Goal: Task Accomplishment & Management: Use online tool/utility

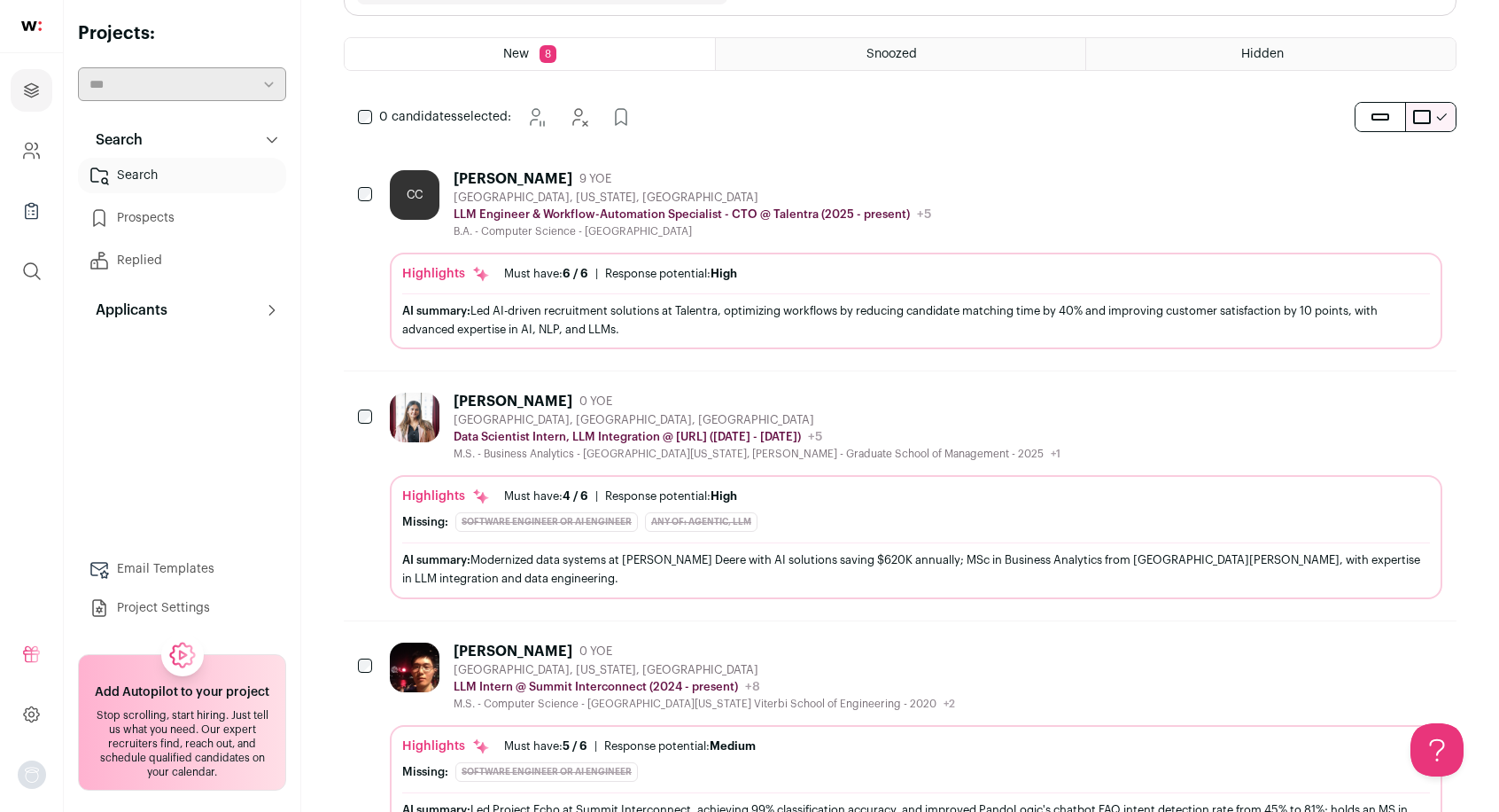
scroll to position [209, 0]
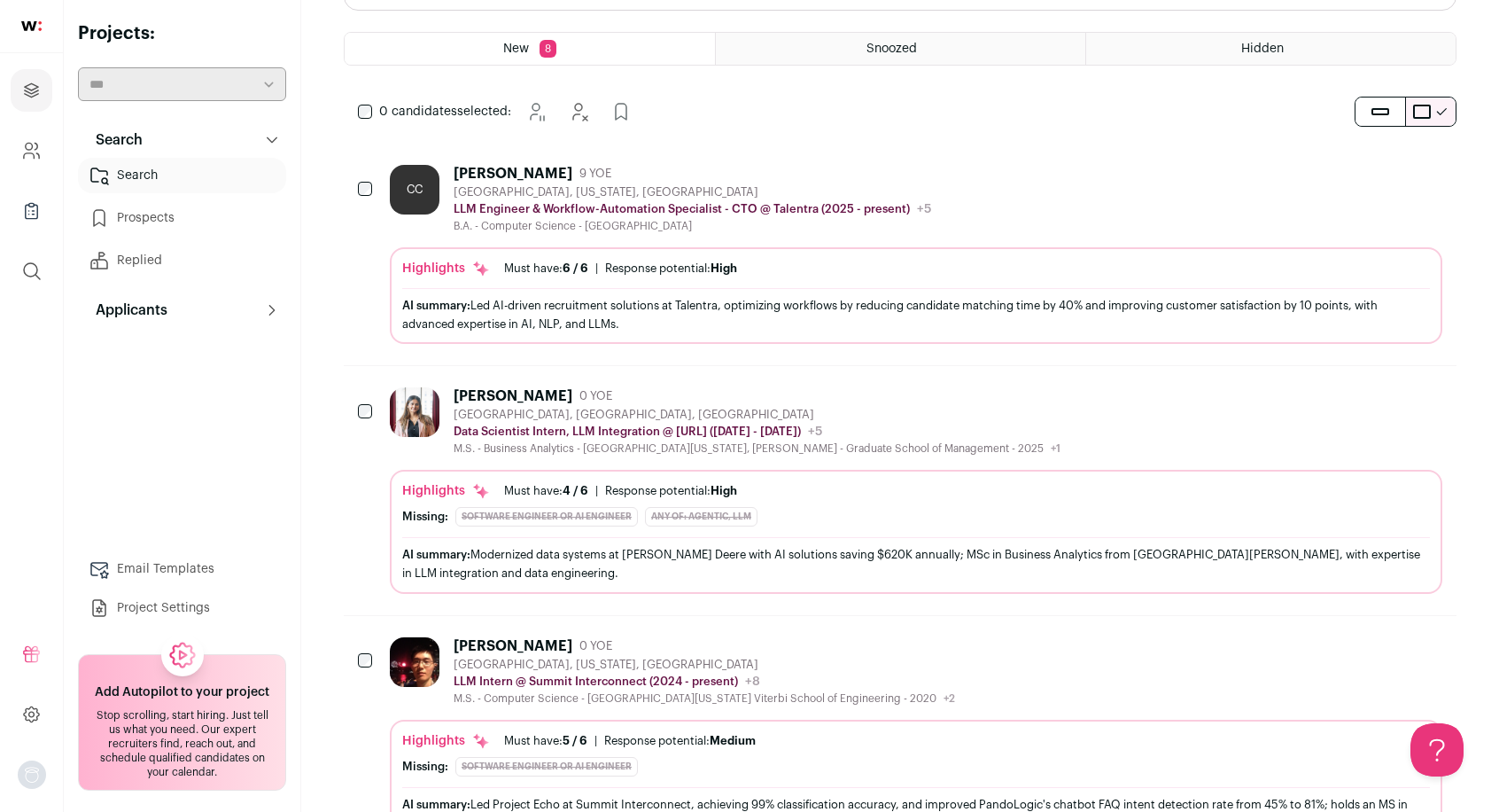
click at [1377, 169] on icon "Hide" at bounding box center [1379, 173] width 22 height 22
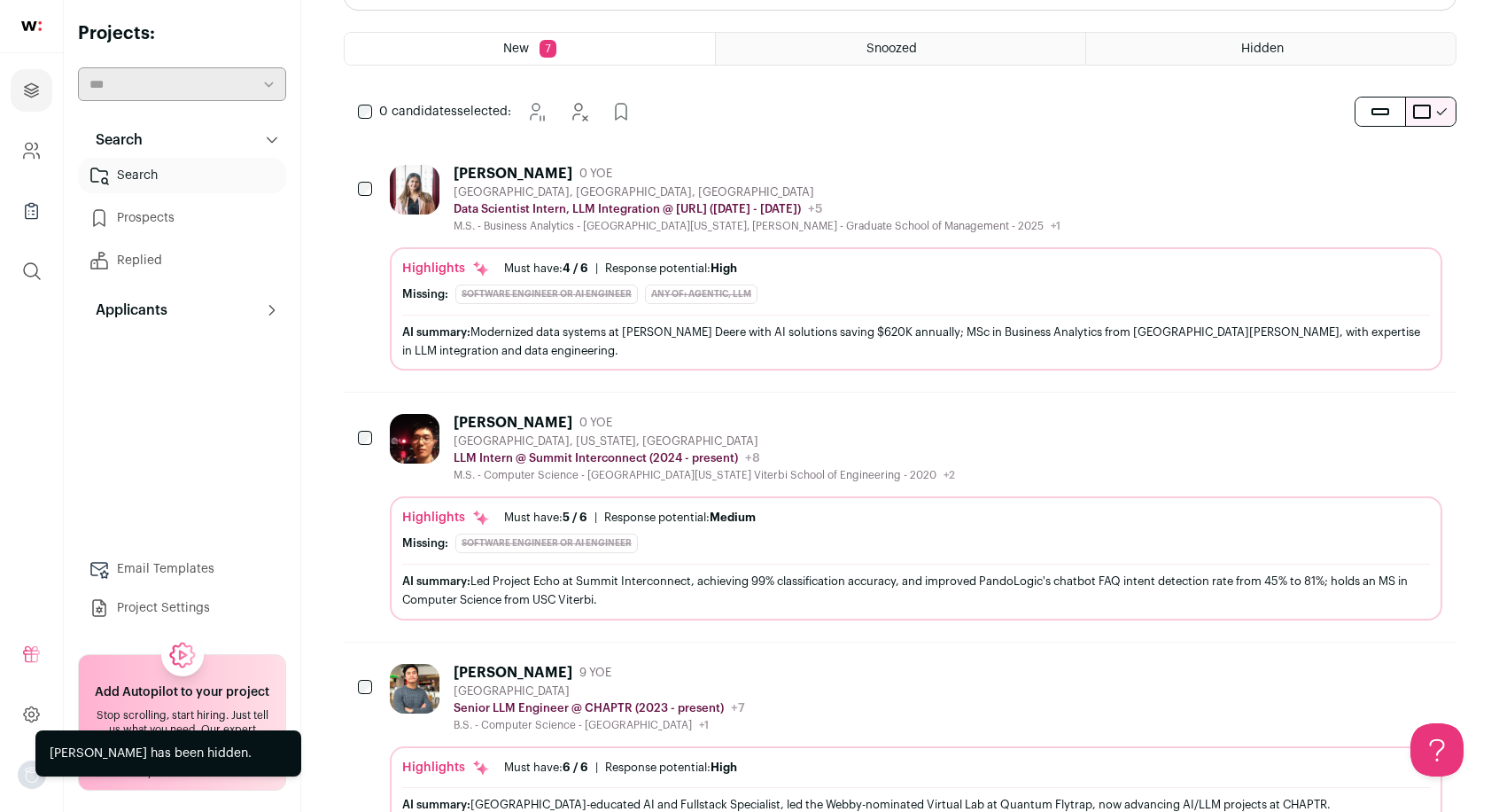
click at [1383, 166] on icon "Hide" at bounding box center [1381, 173] width 14 height 17
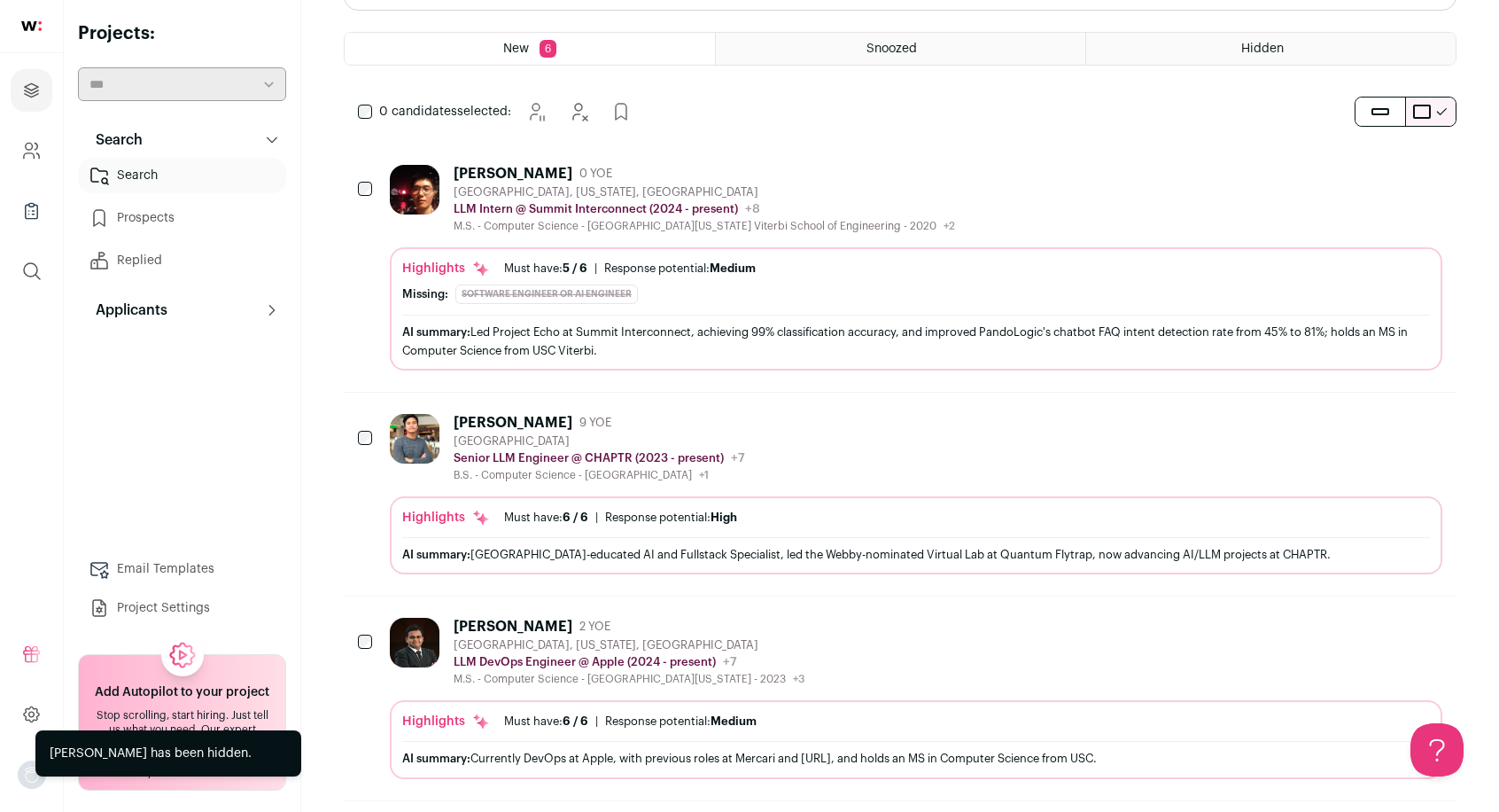
click at [1381, 172] on icon "Hide" at bounding box center [1381, 173] width 14 height 17
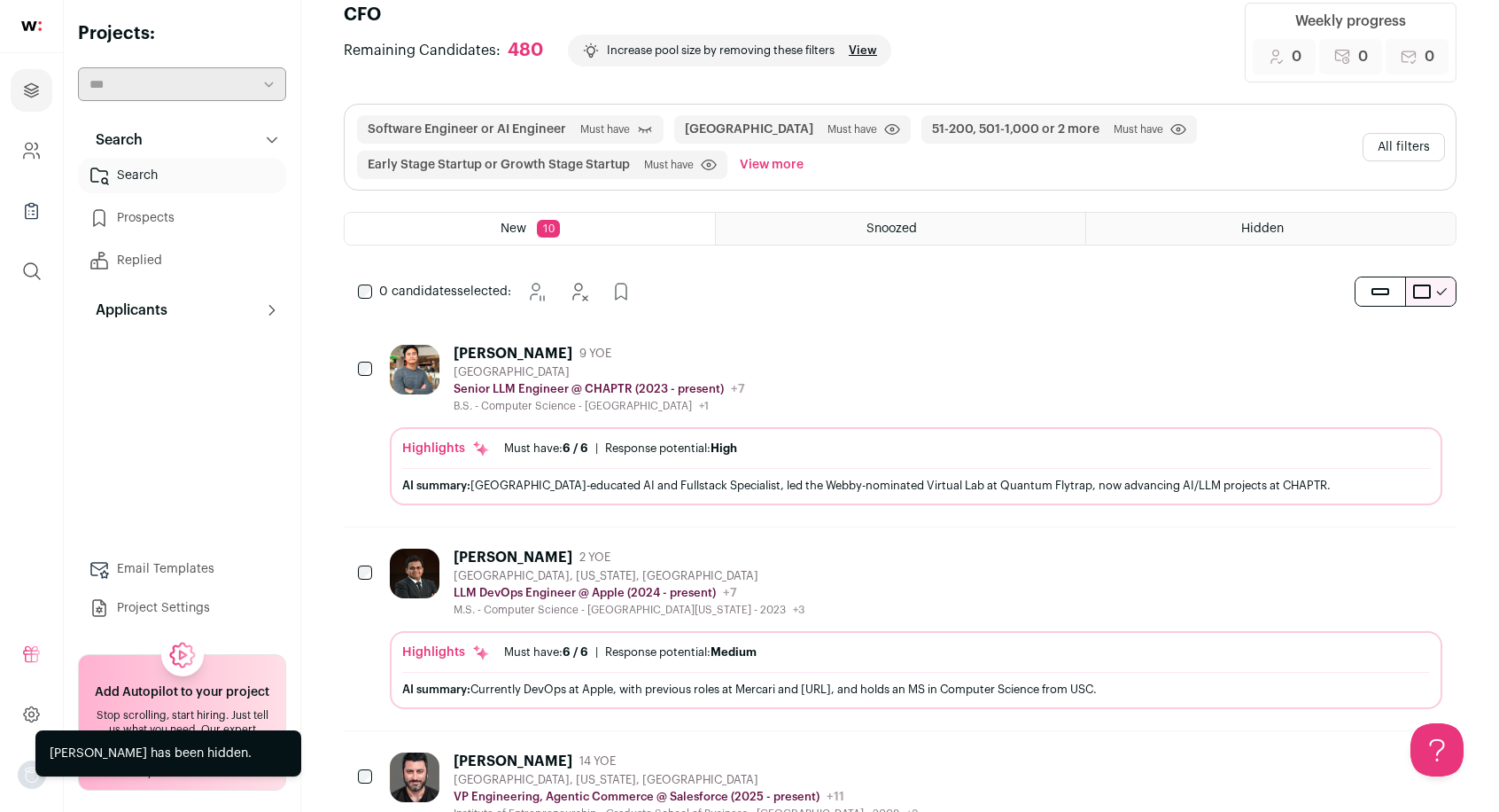
scroll to position [0, 0]
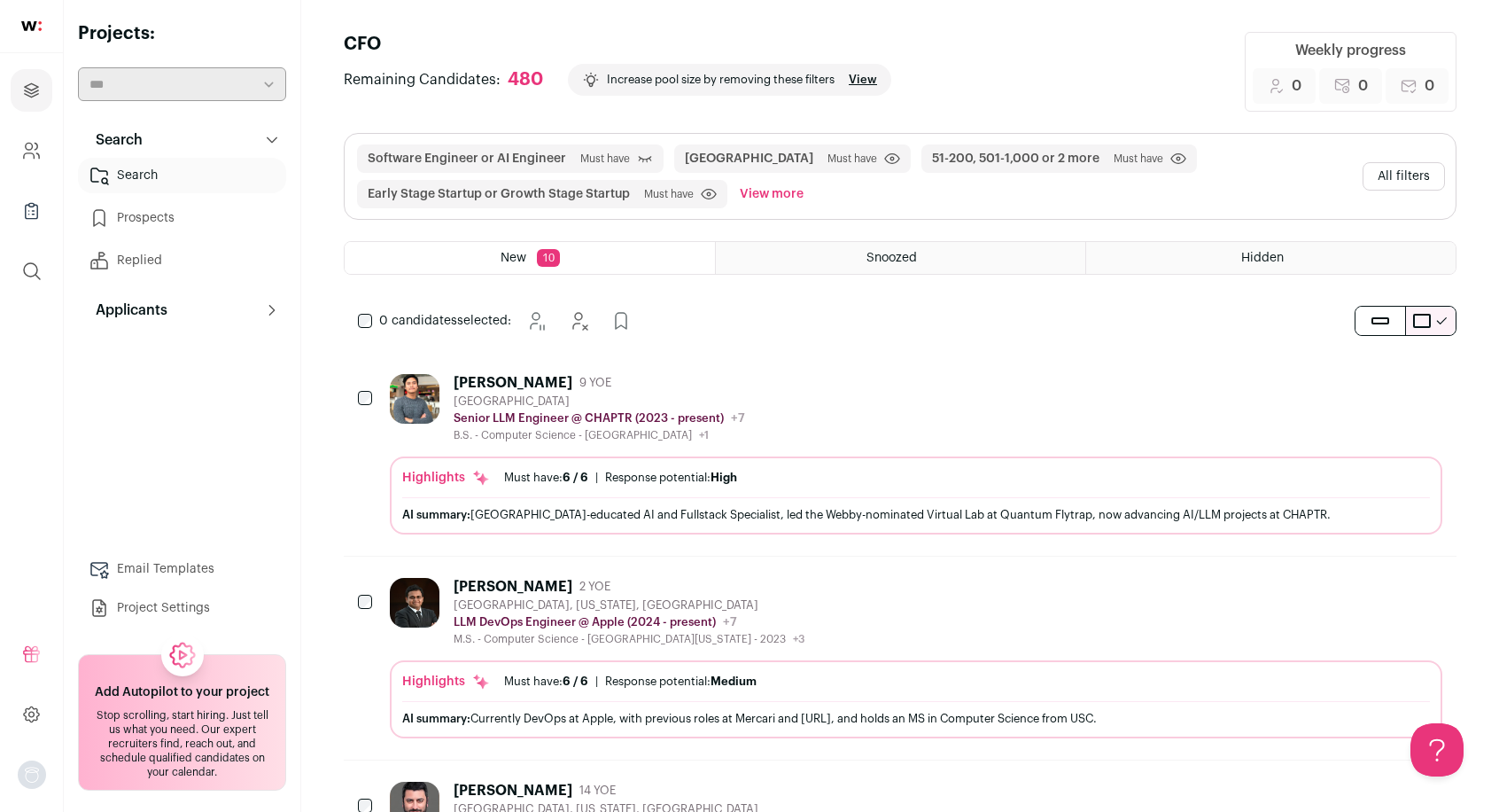
click at [783, 195] on button "View more" at bounding box center [771, 194] width 70 height 28
click at [1389, 174] on button "All filters" at bounding box center [1404, 177] width 83 height 28
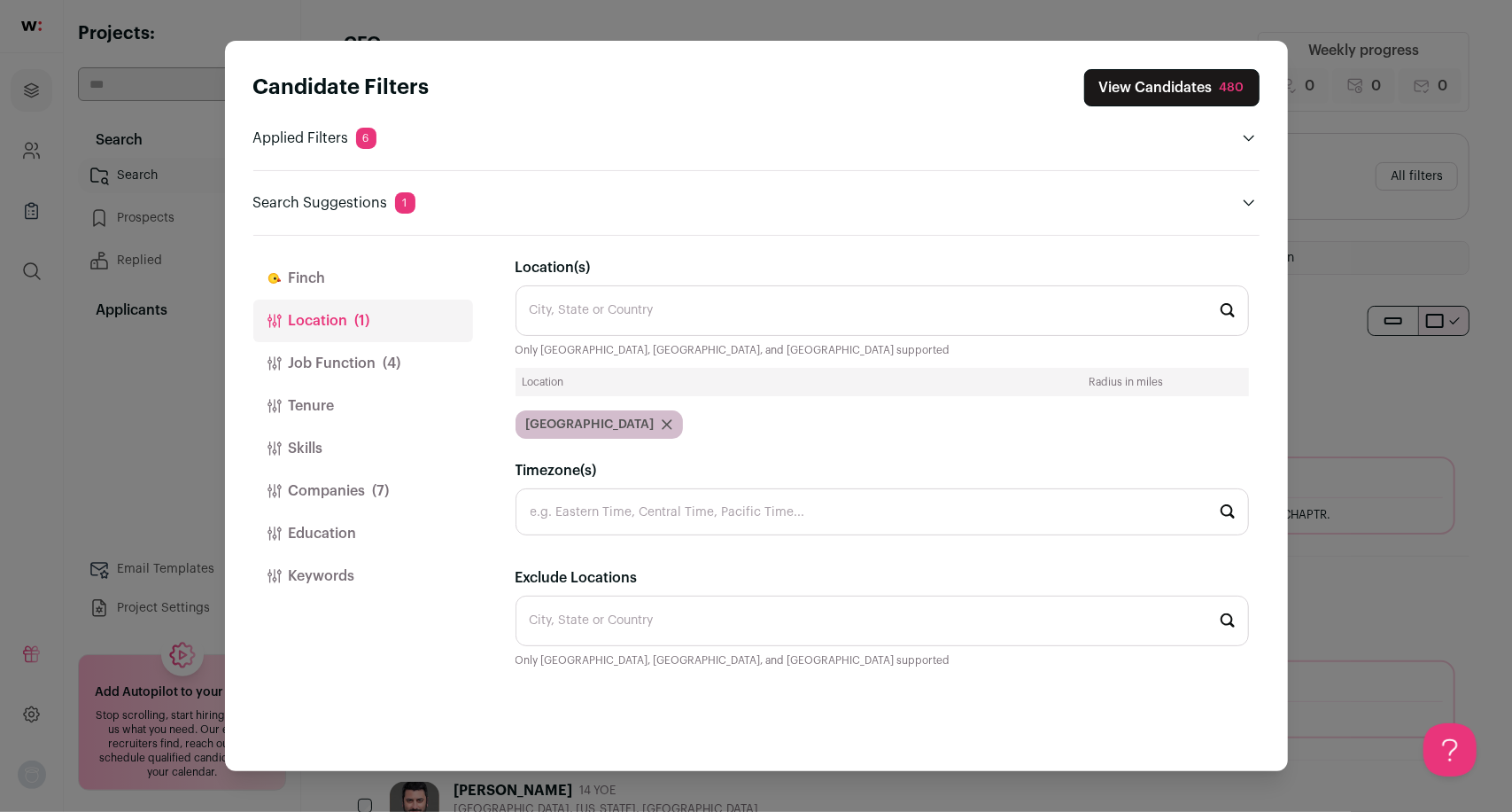
click at [340, 499] on button "Companies (7)" at bounding box center [364, 491] width 220 height 42
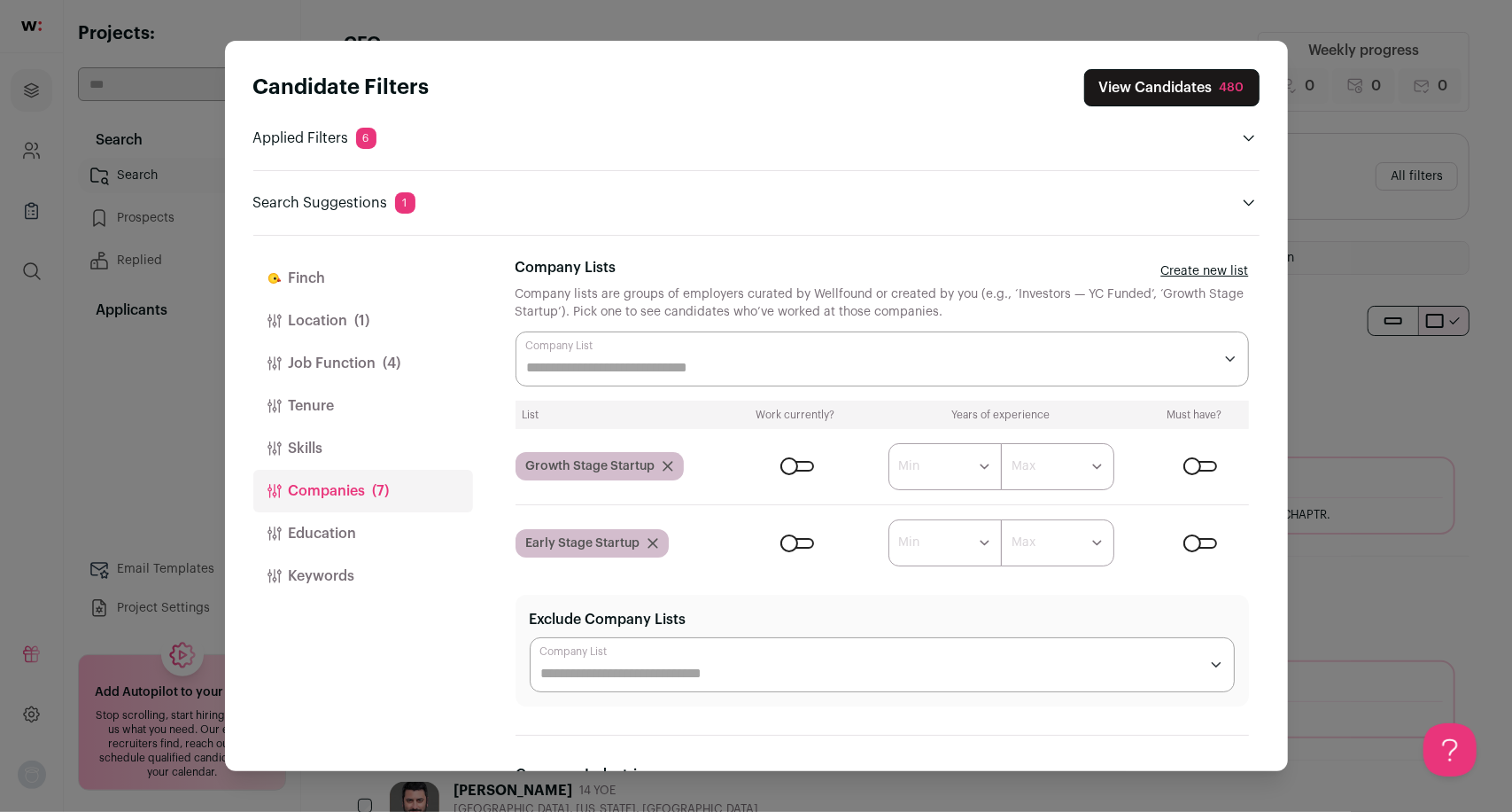
click at [1198, 464] on div "Close modal via background" at bounding box center [1200, 465] width 34 height 10
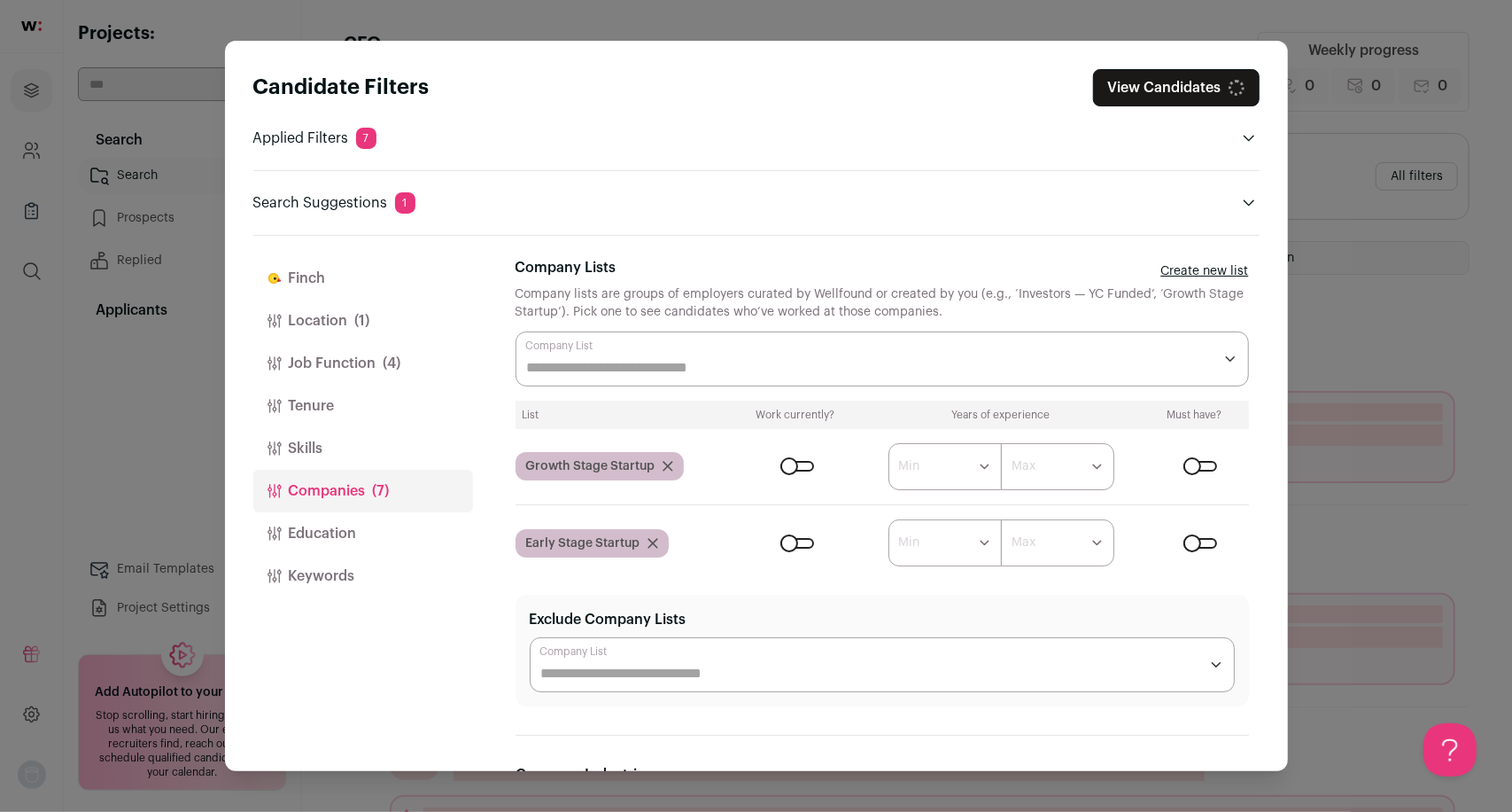
click at [1196, 545] on div "Close modal via background" at bounding box center [1200, 542] width 34 height 10
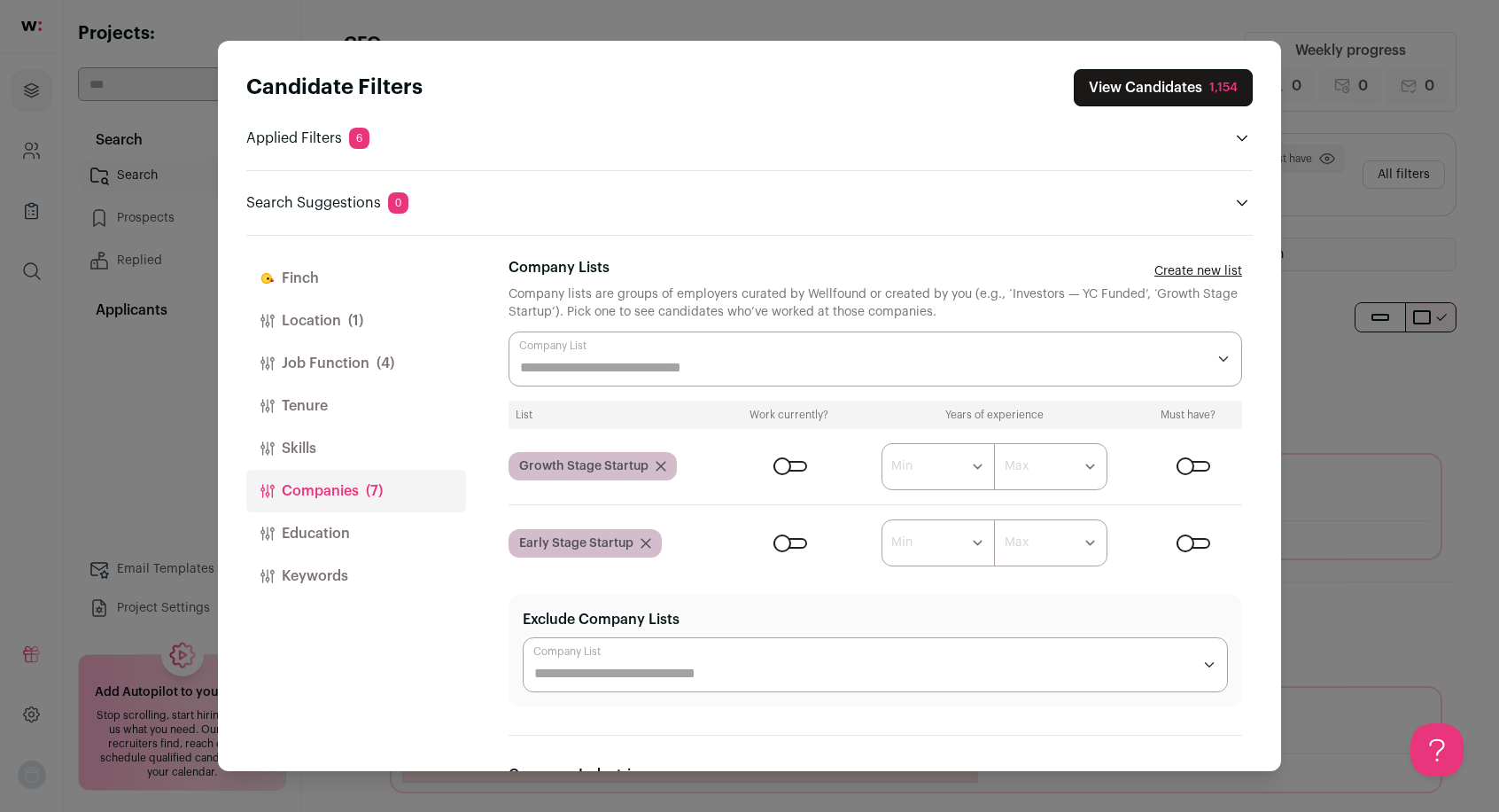
click at [331, 368] on button "Job Function (4)" at bounding box center [356, 363] width 220 height 42
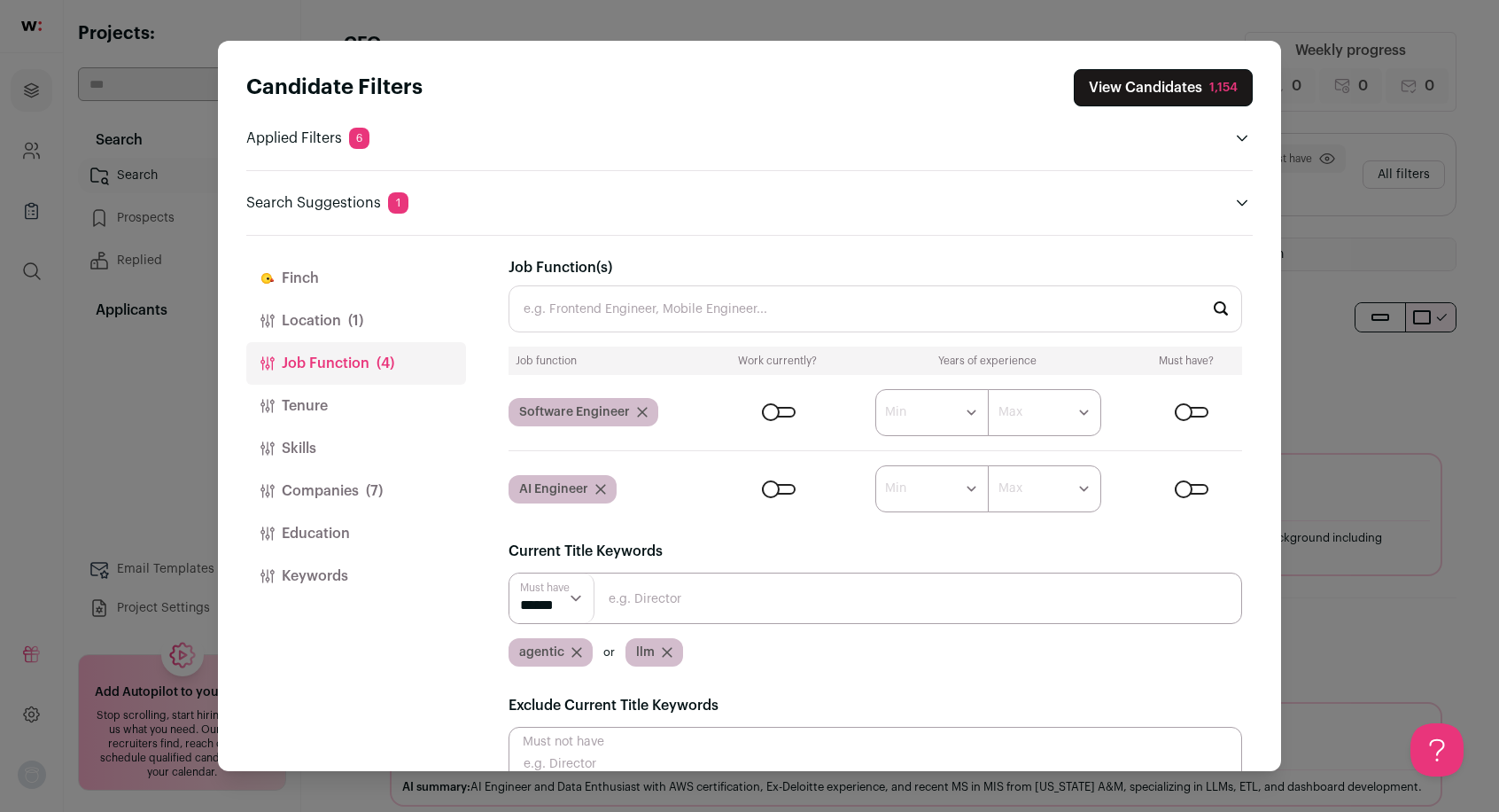
click at [775, 410] on div "Close modal via background" at bounding box center [779, 412] width 34 height 10
click at [601, 484] on icon "Close modal via background" at bounding box center [600, 489] width 10 height 10
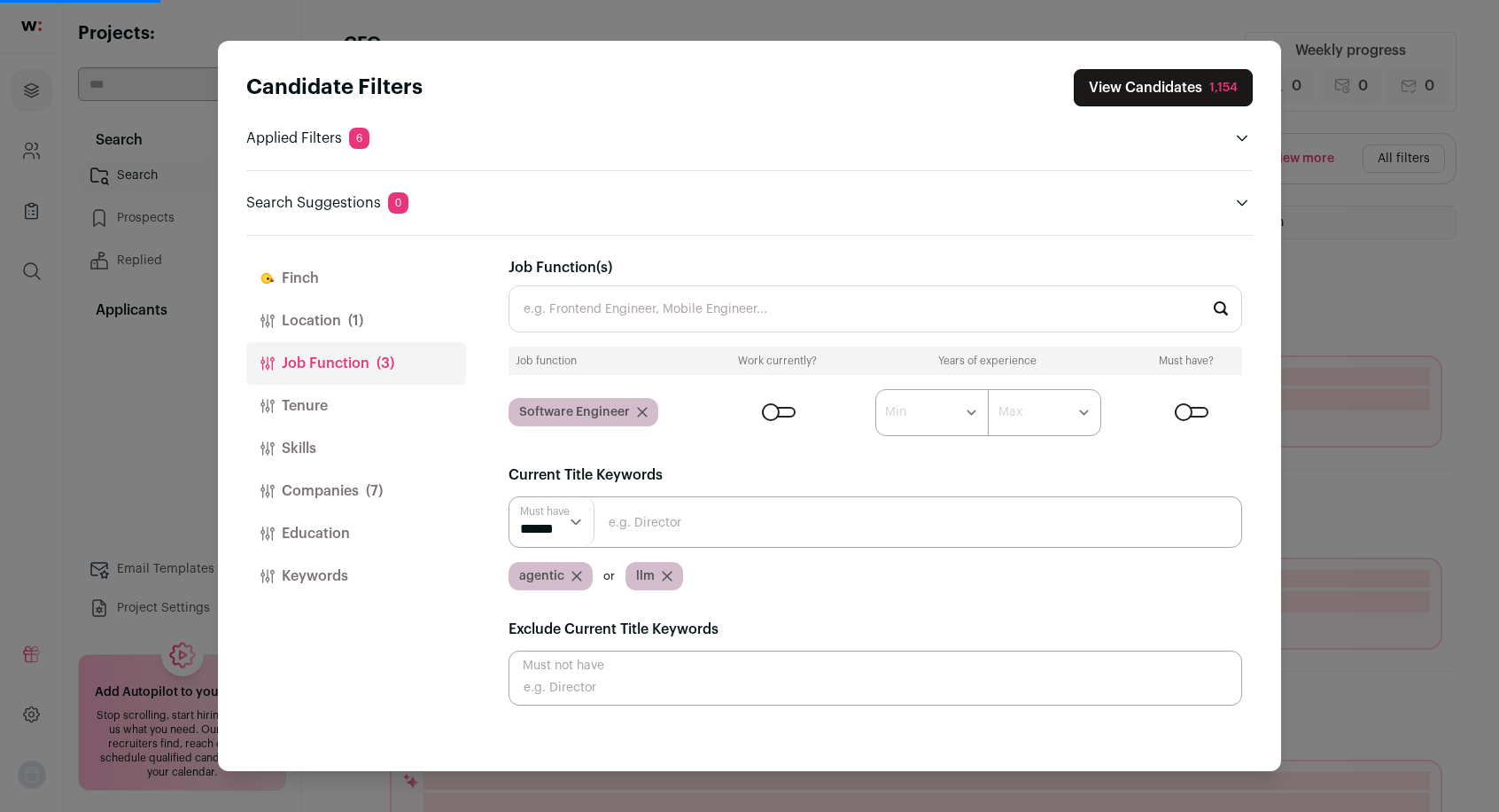
click at [668, 575] on icon "Close modal via background" at bounding box center [666, 575] width 10 height 10
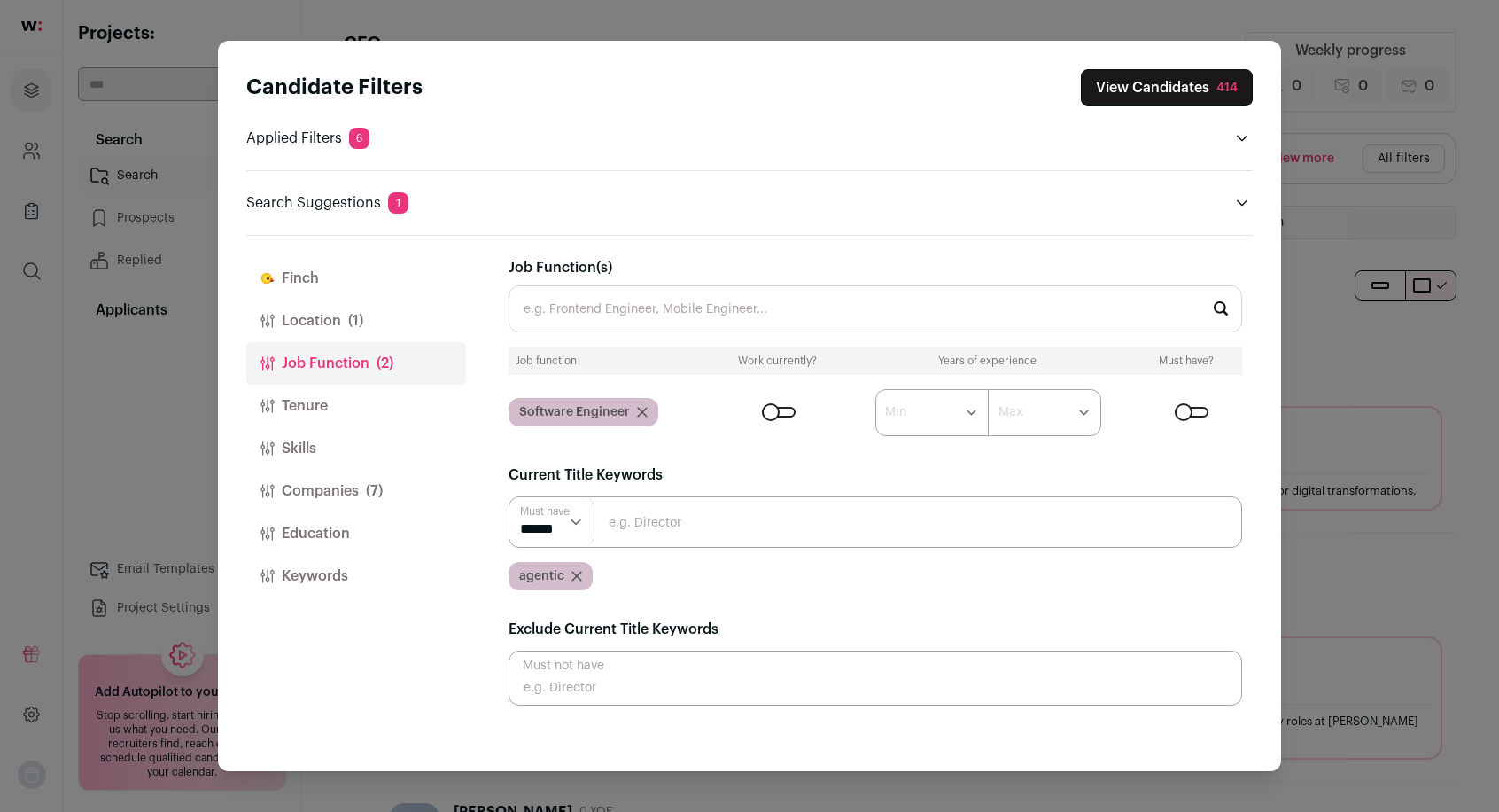
click at [336, 439] on button "Skills" at bounding box center [356, 447] width 220 height 42
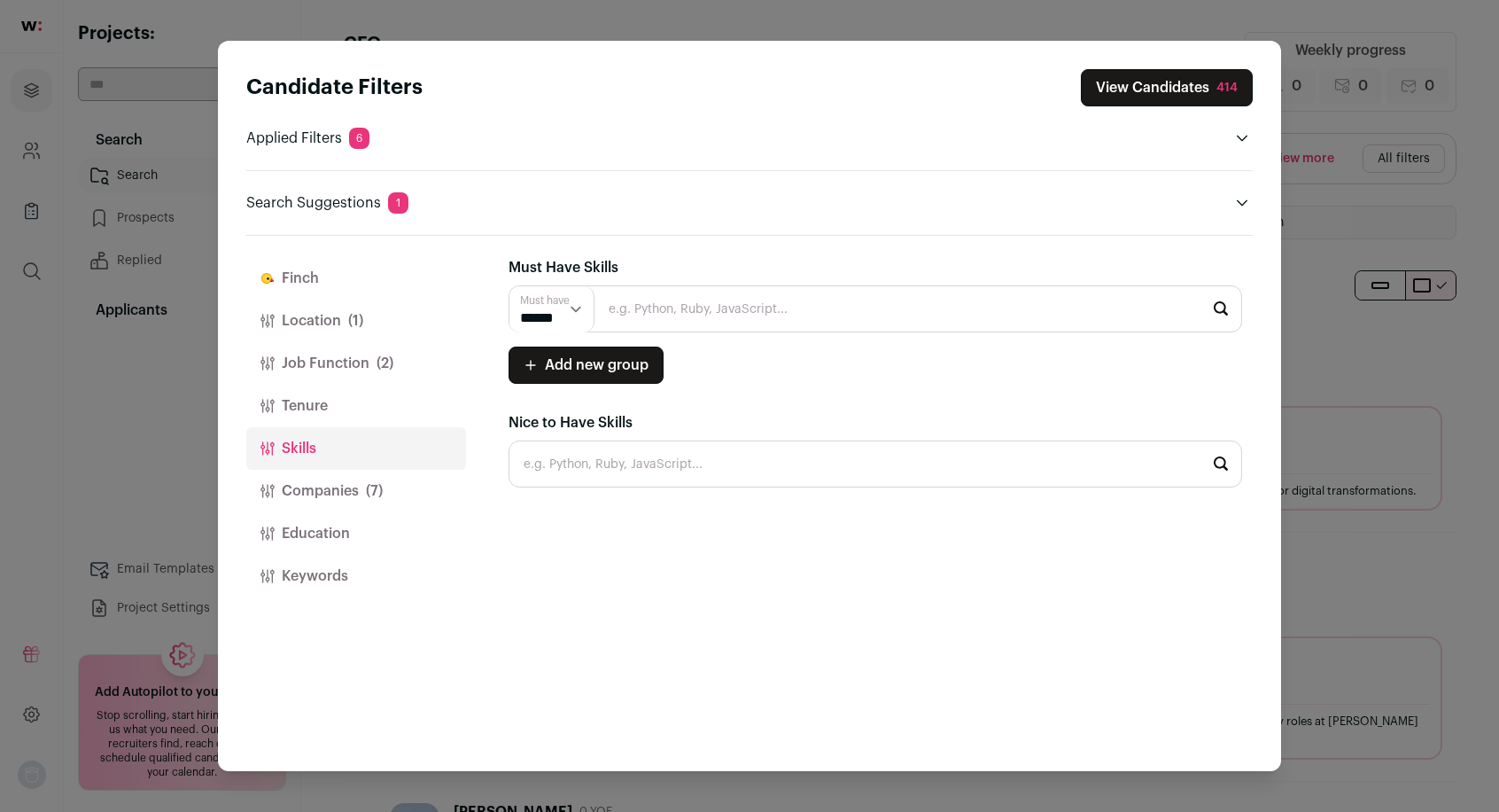
click at [712, 313] on input "Close modal via background" at bounding box center [875, 309] width 734 height 47
type input "a"
click at [1163, 81] on button "View Candidates 414" at bounding box center [1166, 88] width 172 height 38
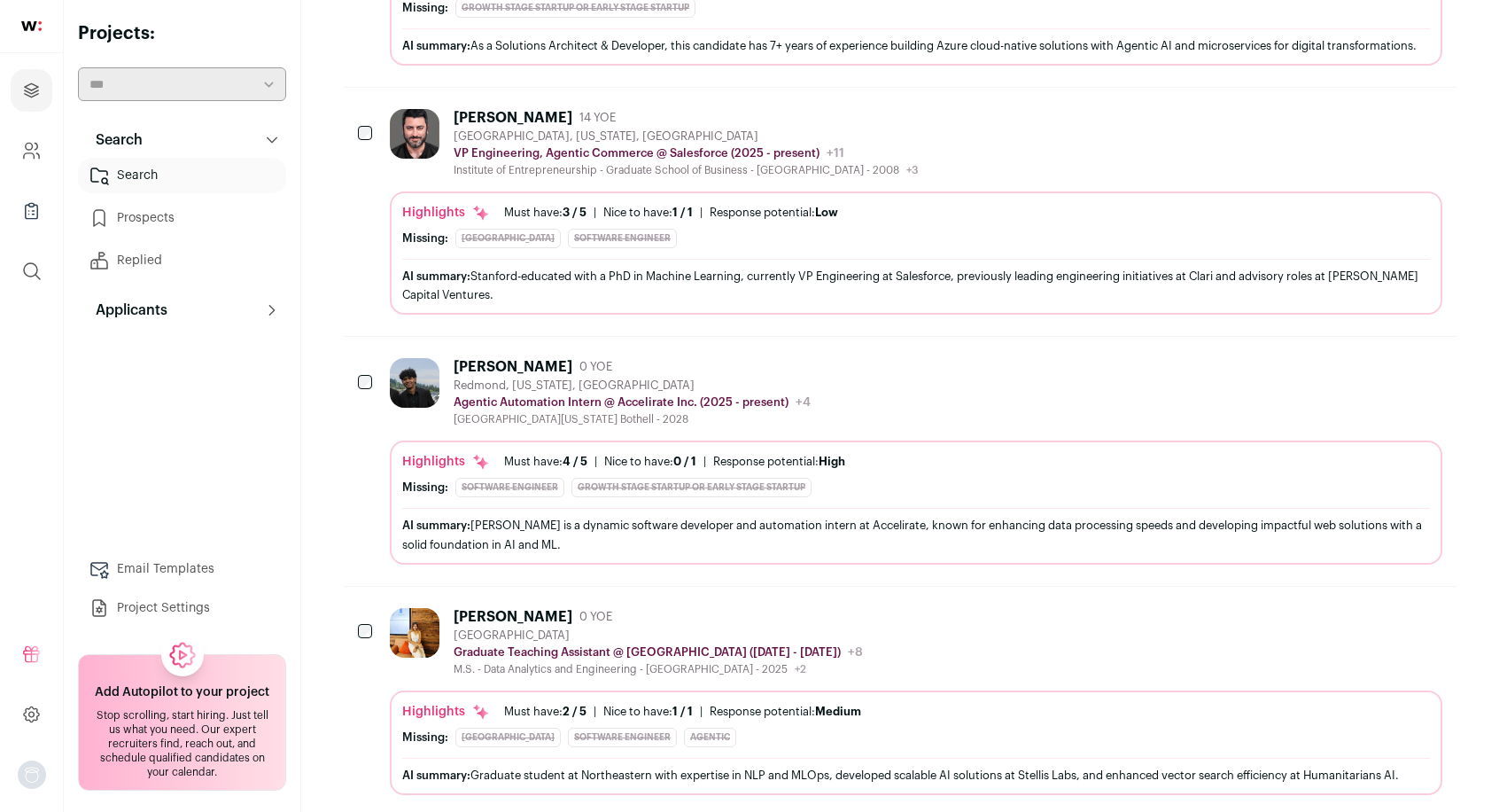
scroll to position [512, 0]
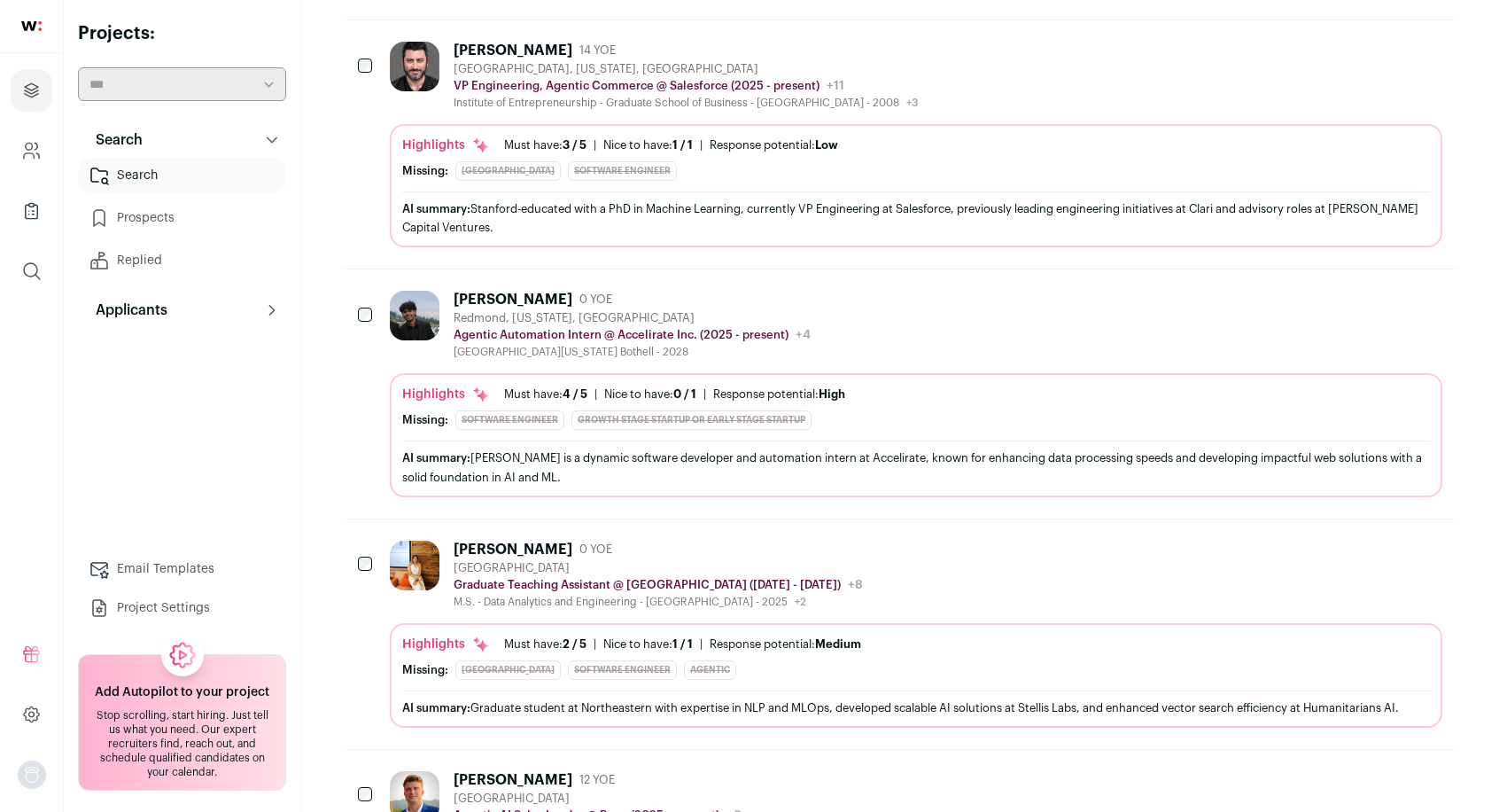
click at [1377, 307] on icon "Hide" at bounding box center [1381, 299] width 14 height 17
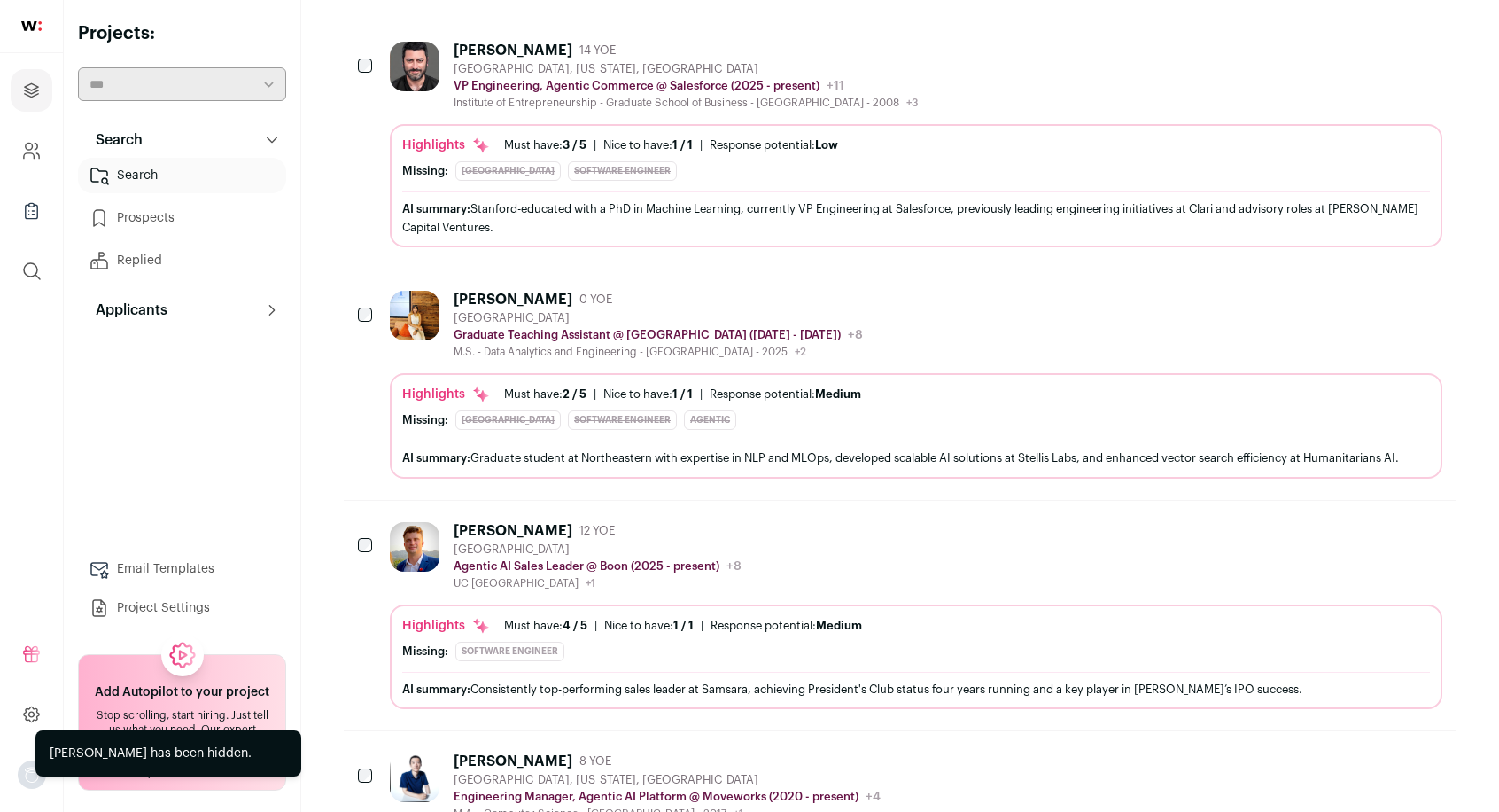
click at [1376, 309] on icon "Hide" at bounding box center [1379, 298] width 22 height 22
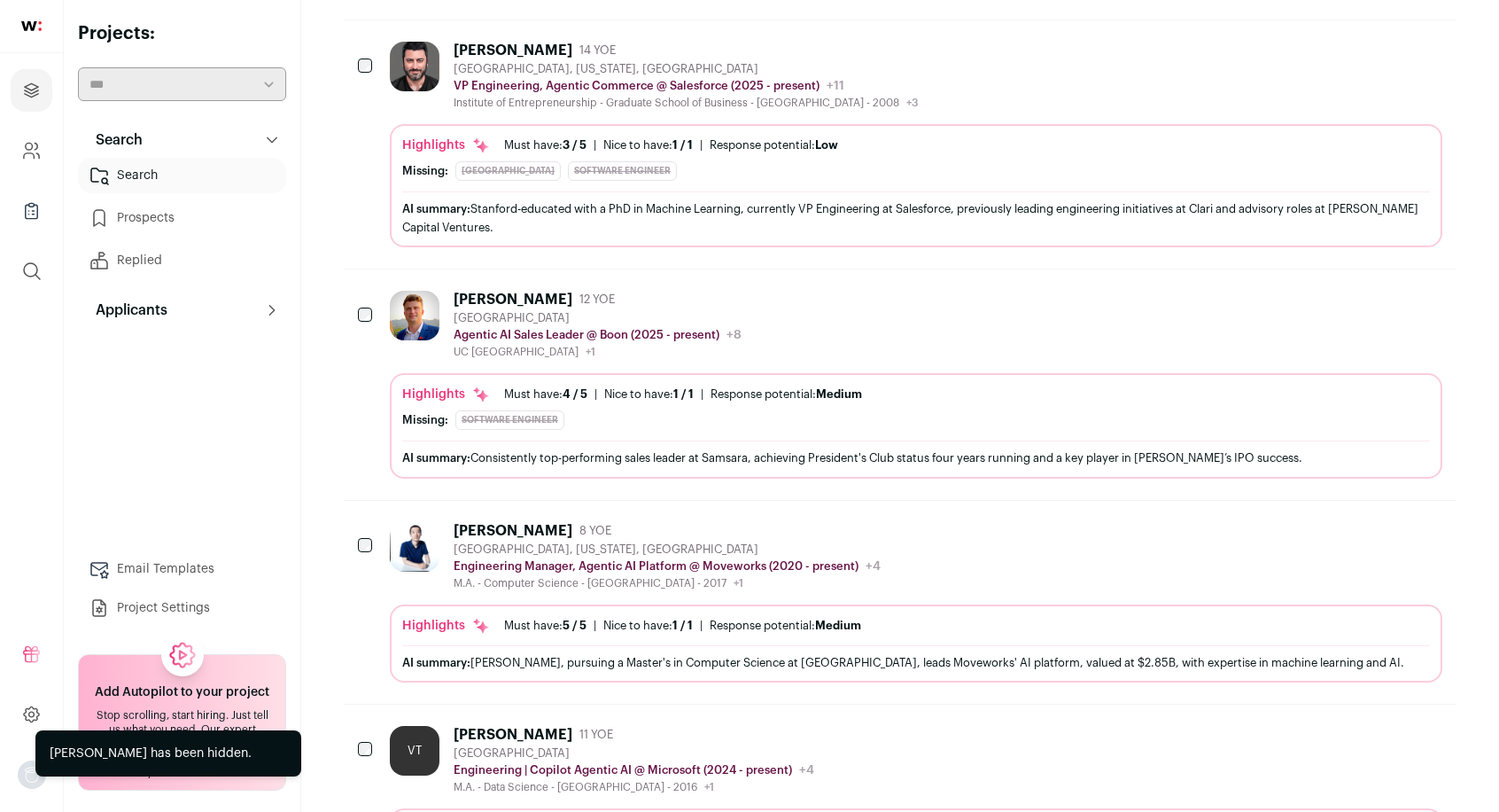
click at [1384, 309] on icon "Hide" at bounding box center [1379, 298] width 22 height 22
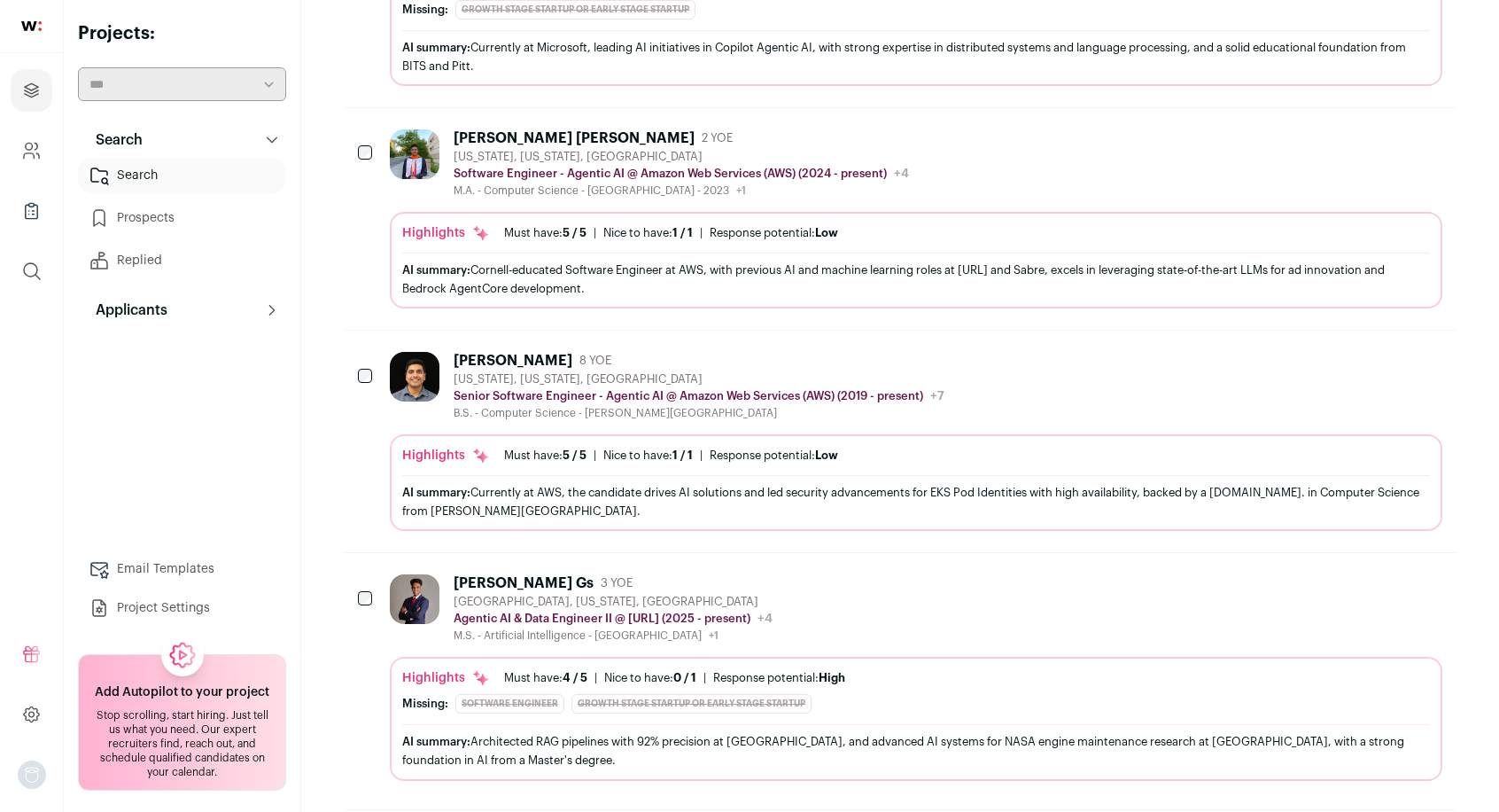
scroll to position [1132, 0]
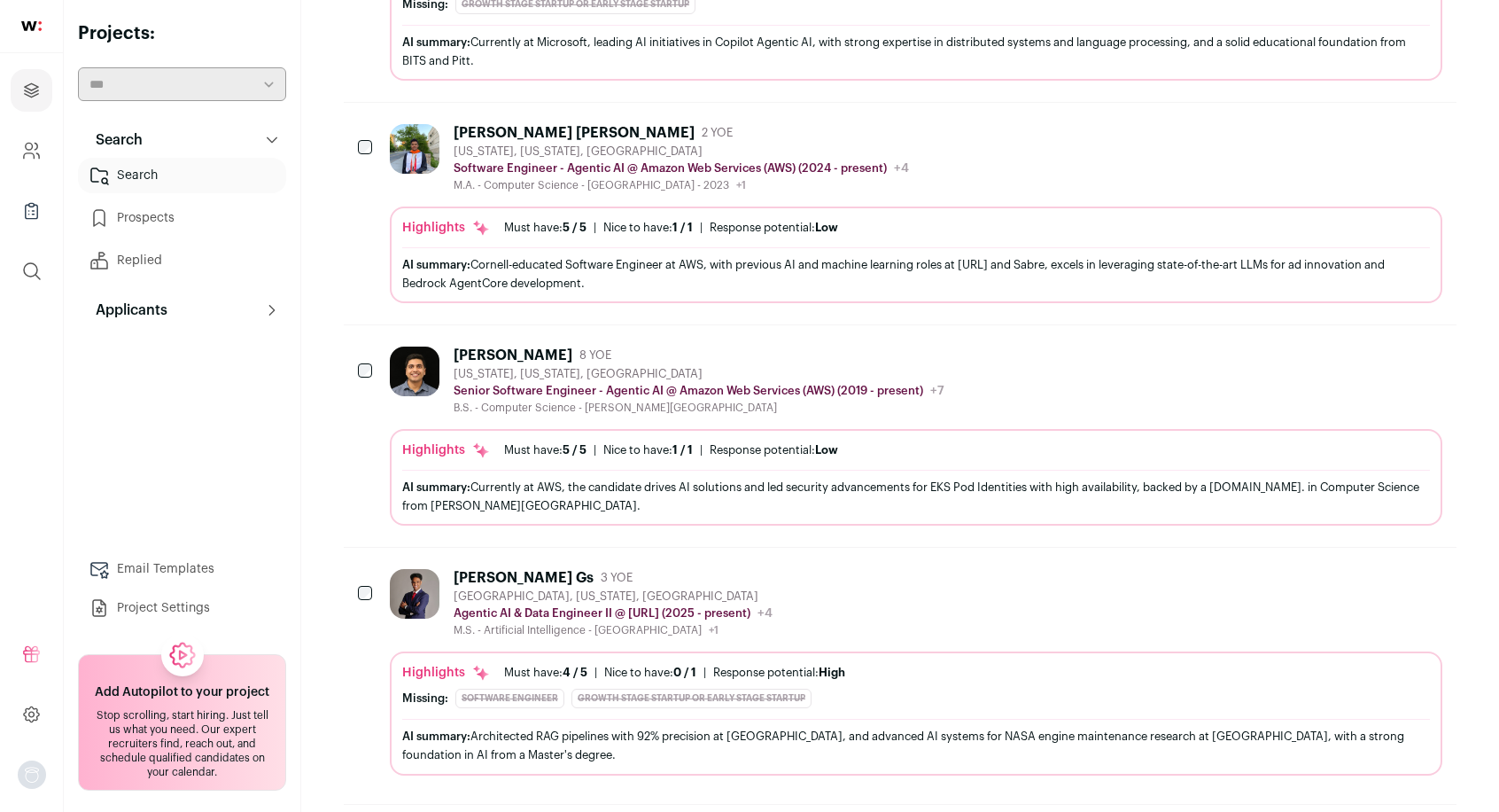
click at [1381, 365] on icon "Hide" at bounding box center [1379, 354] width 22 height 22
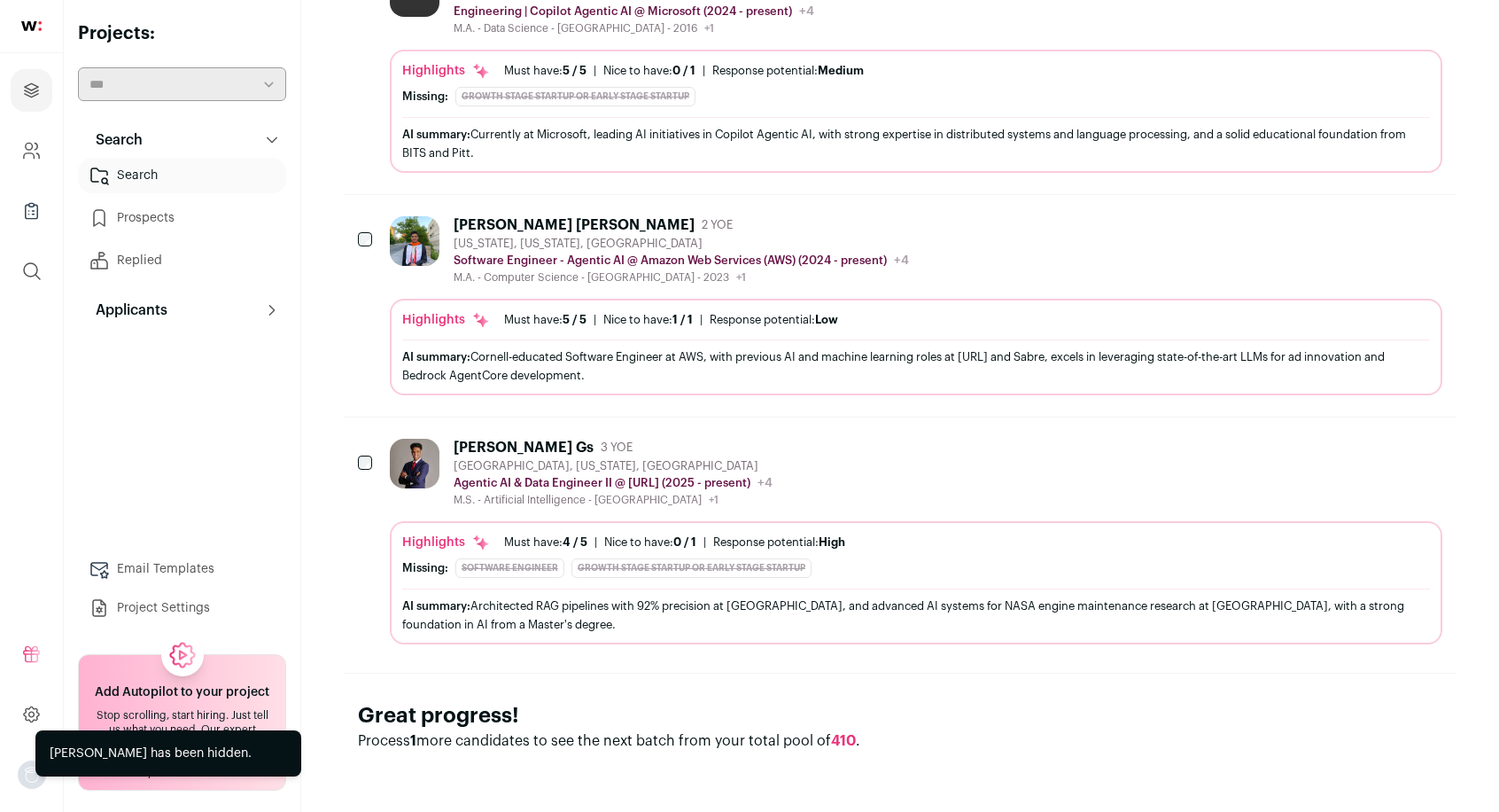
click at [1375, 229] on icon "Hide" at bounding box center [1381, 225] width 14 height 17
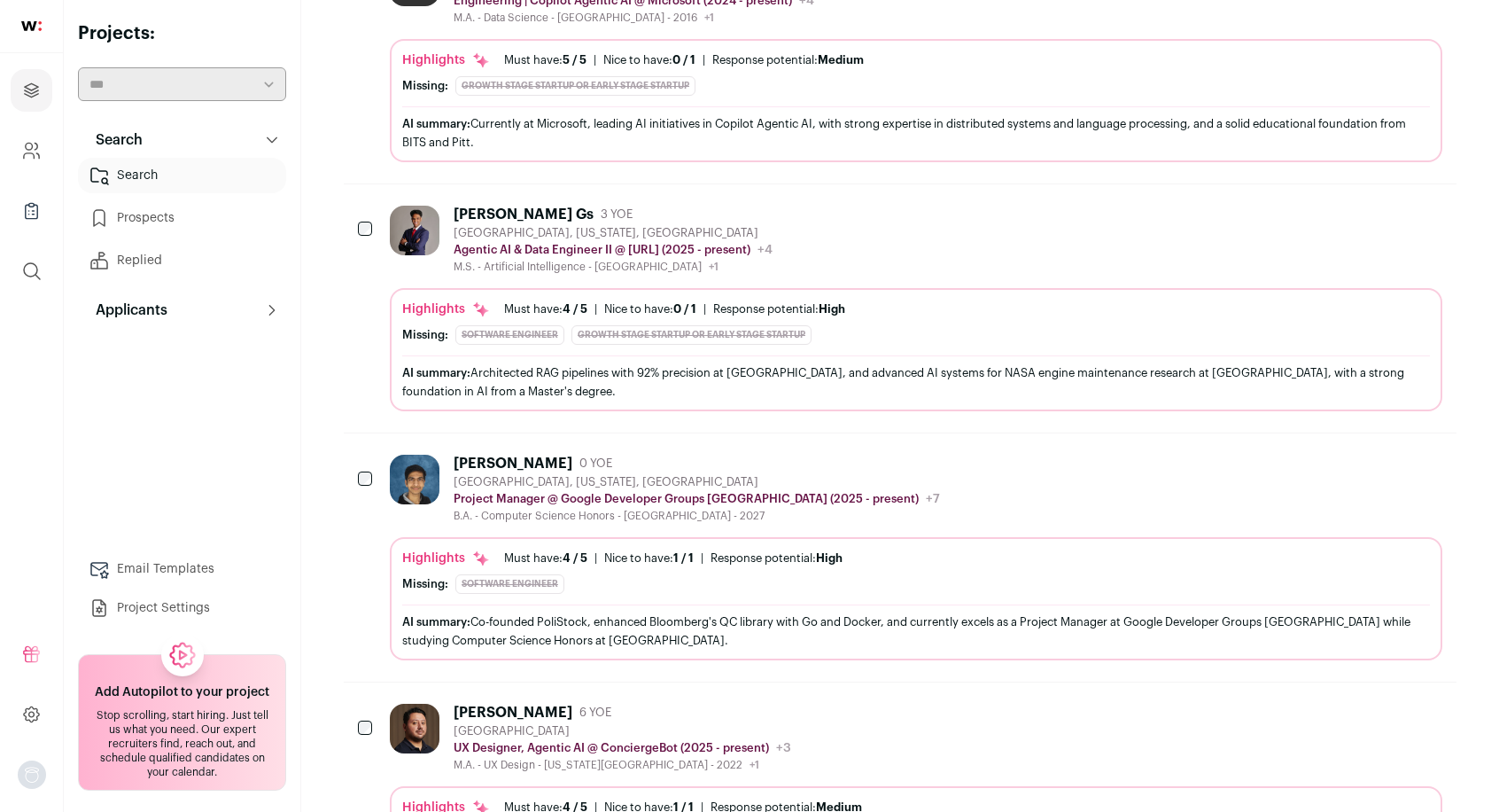
click at [1382, 223] on icon "Hide" at bounding box center [1381, 214] width 14 height 17
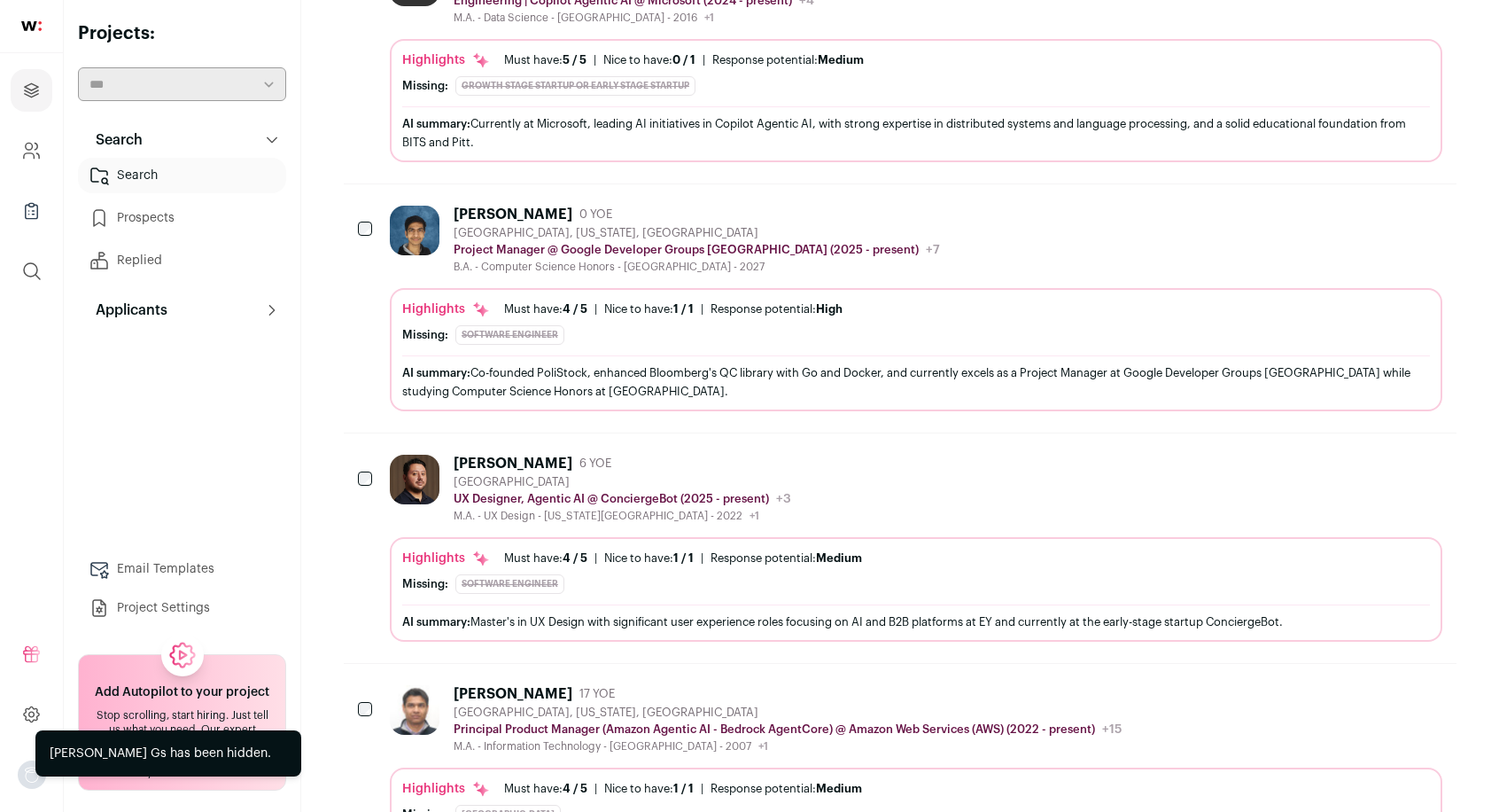
click at [1375, 223] on icon "Hide" at bounding box center [1379, 213] width 22 height 22
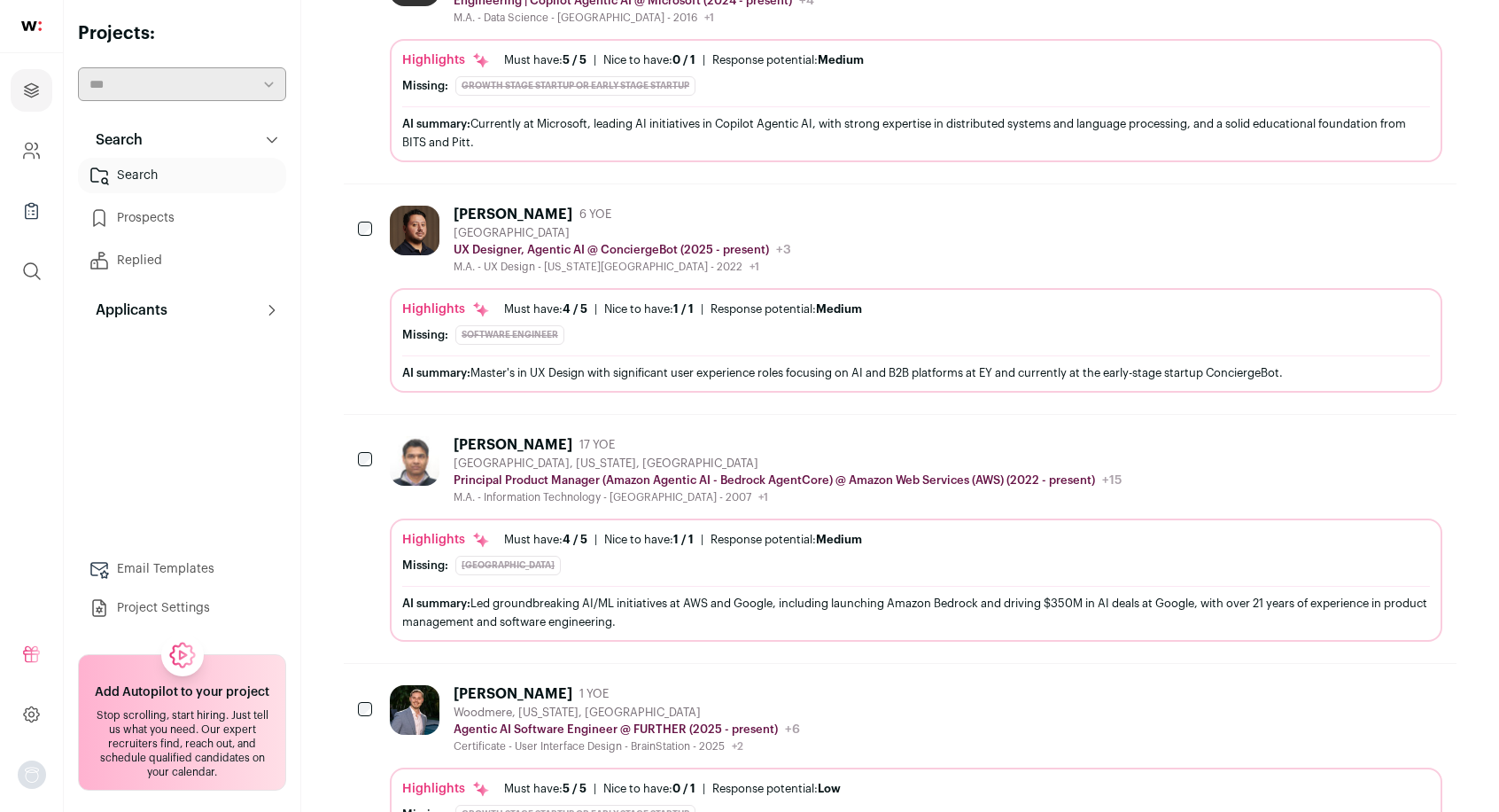
click at [1387, 223] on icon "Hide" at bounding box center [1381, 214] width 14 height 17
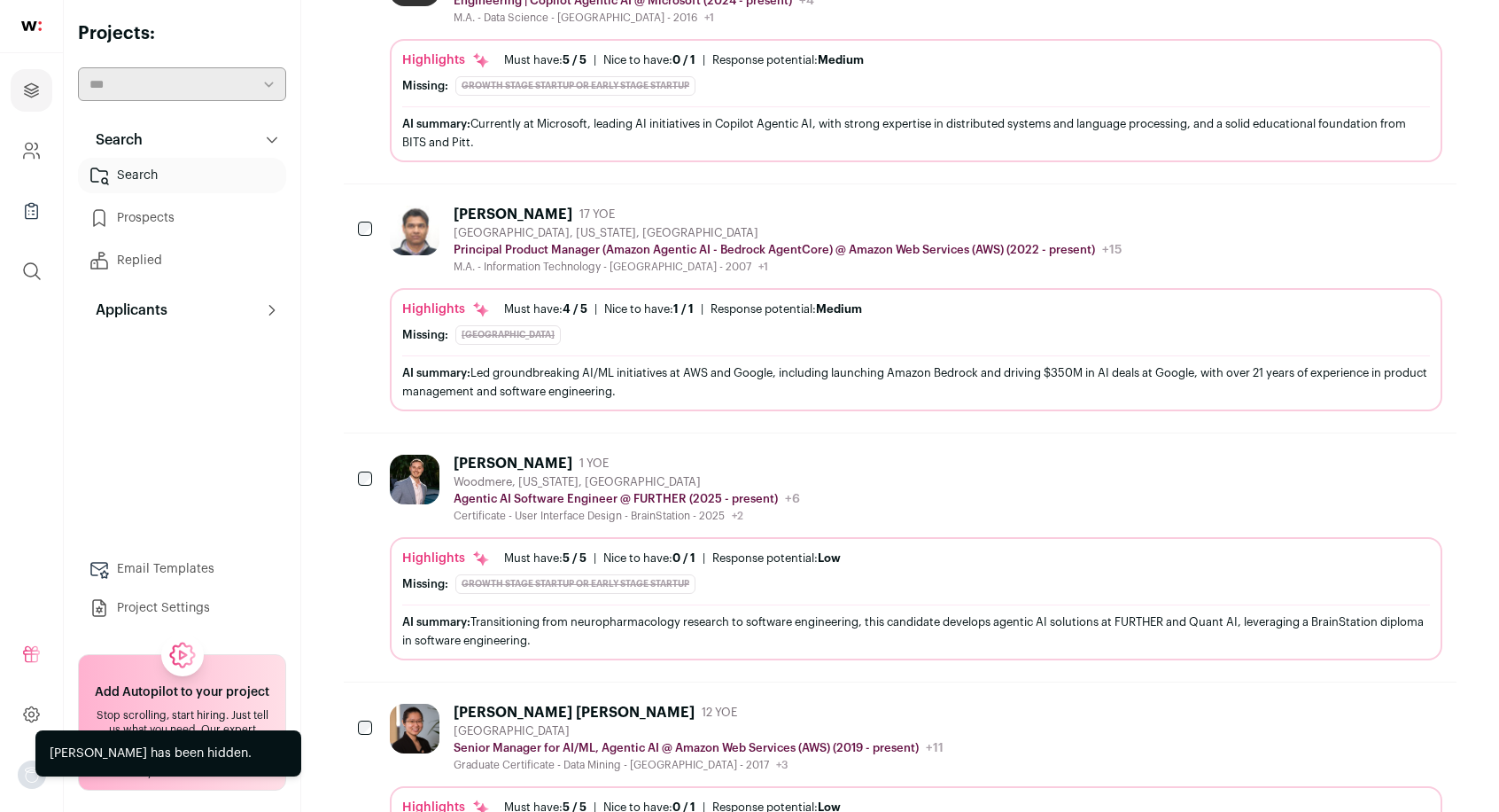
click at [1382, 225] on icon "Hide" at bounding box center [1379, 213] width 22 height 22
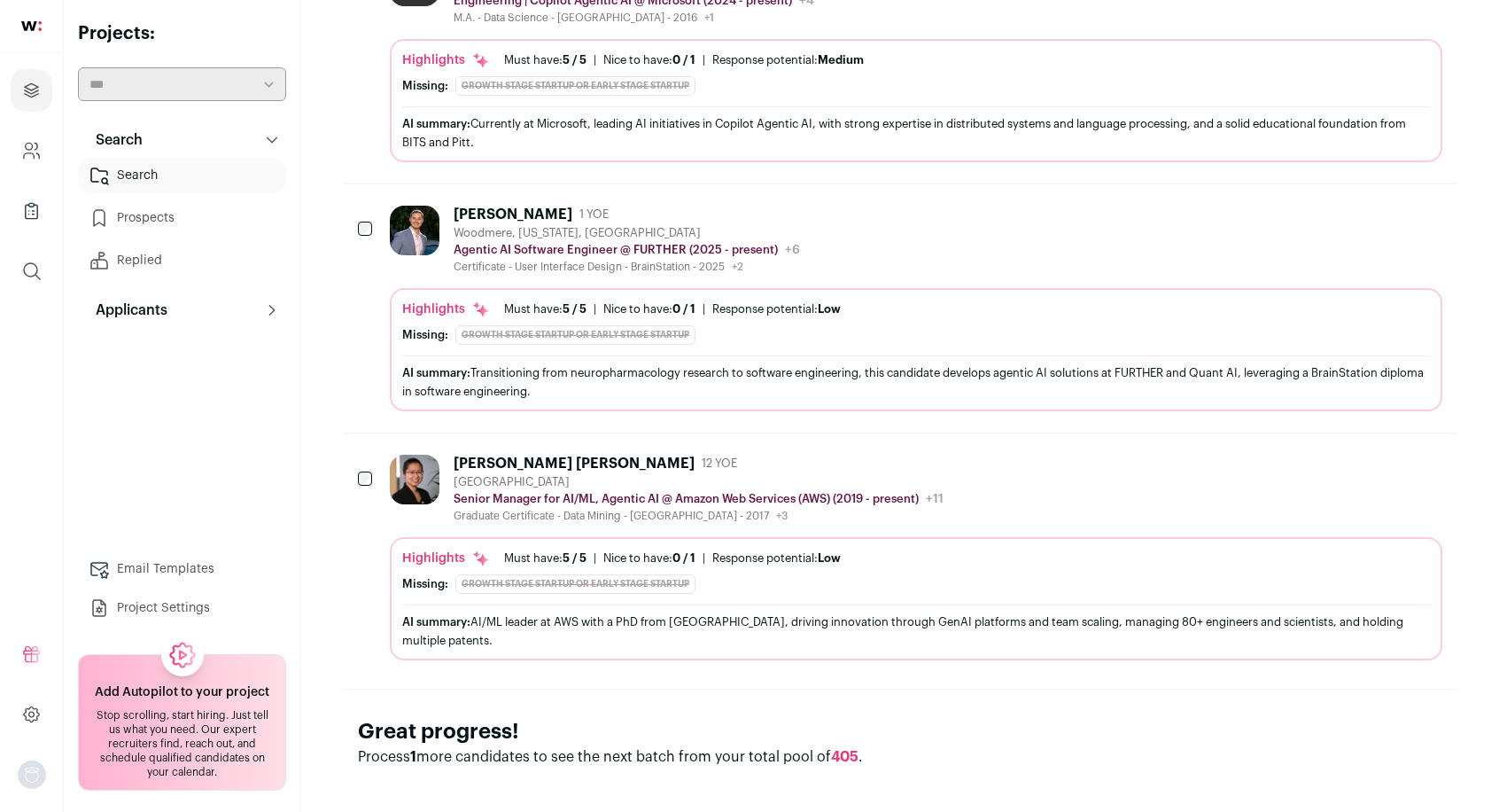
click at [1385, 225] on icon "Hide" at bounding box center [1379, 213] width 22 height 22
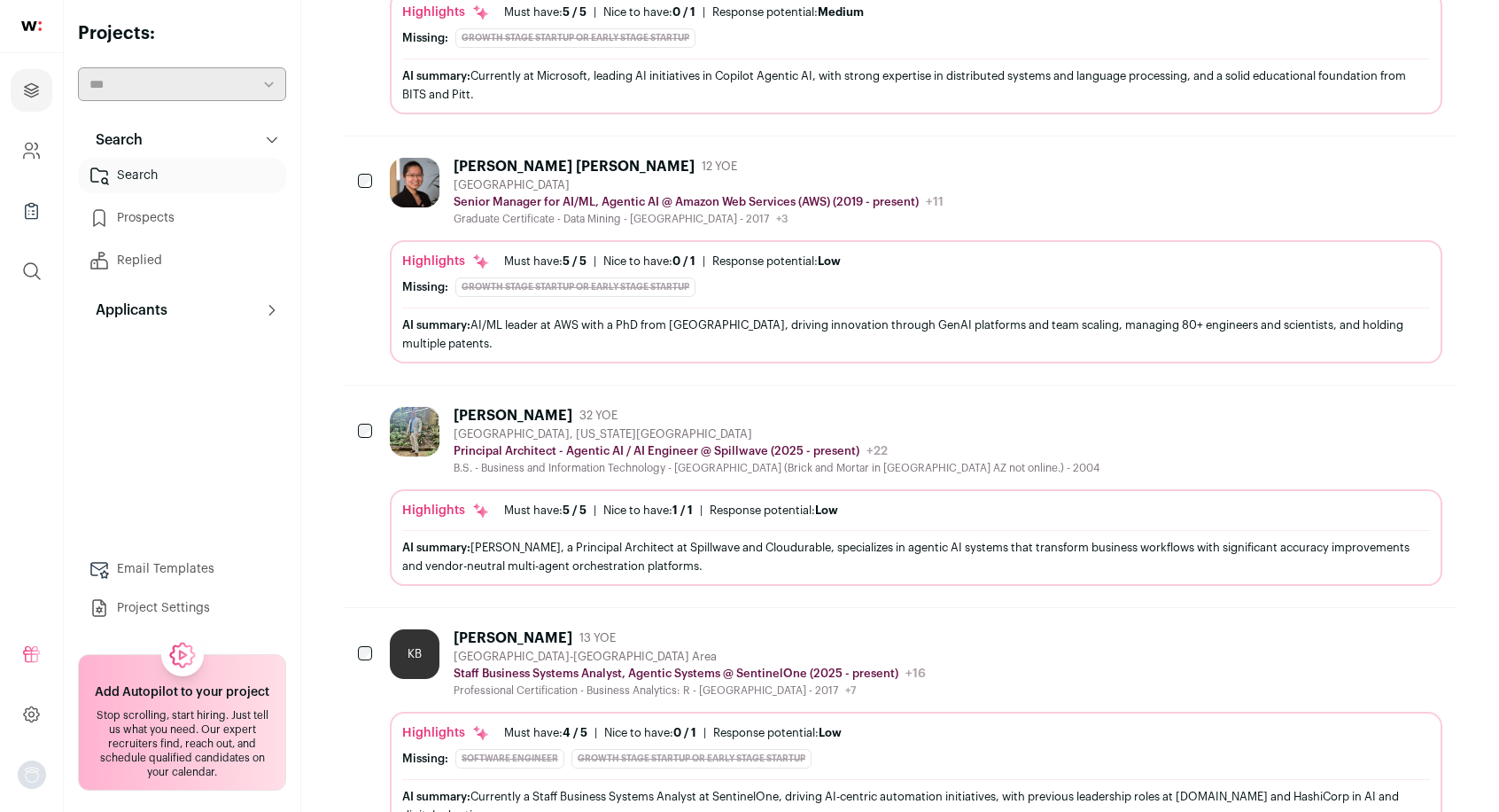
scroll to position [1142, 0]
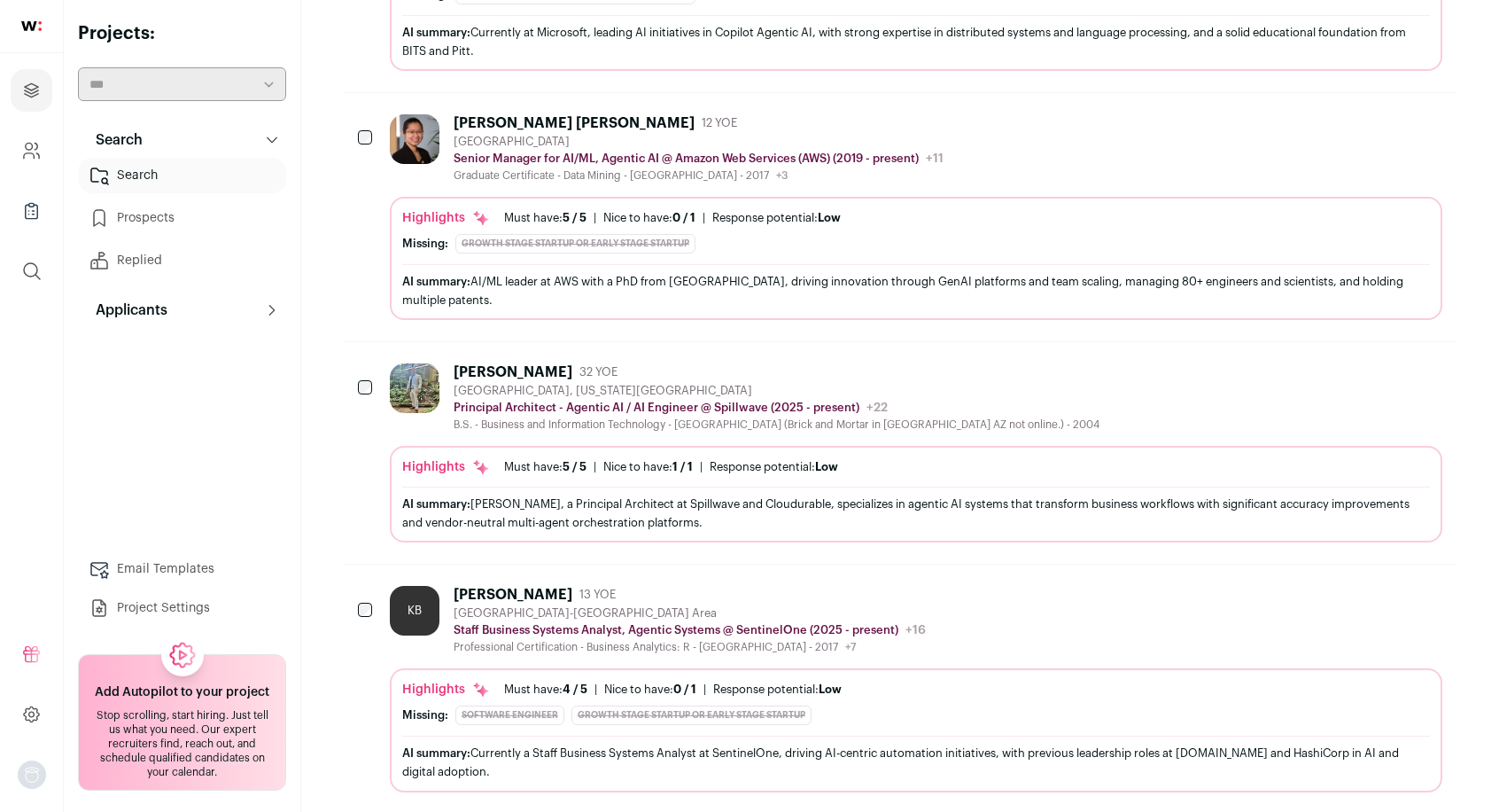
click at [1391, 359] on button "Hide" at bounding box center [1380, 371] width 38 height 38
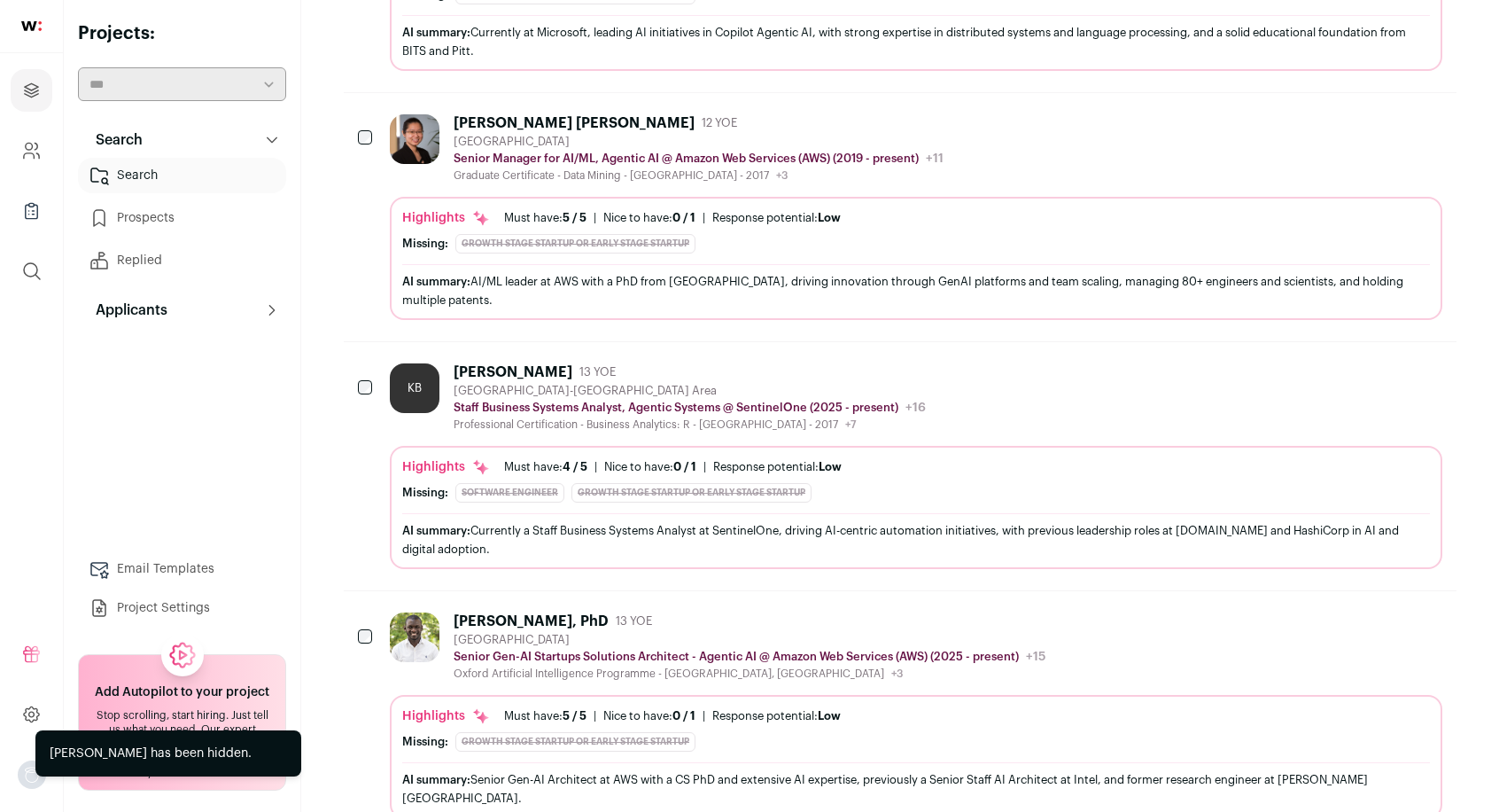
click at [1386, 133] on icon "Hide" at bounding box center [1379, 122] width 22 height 22
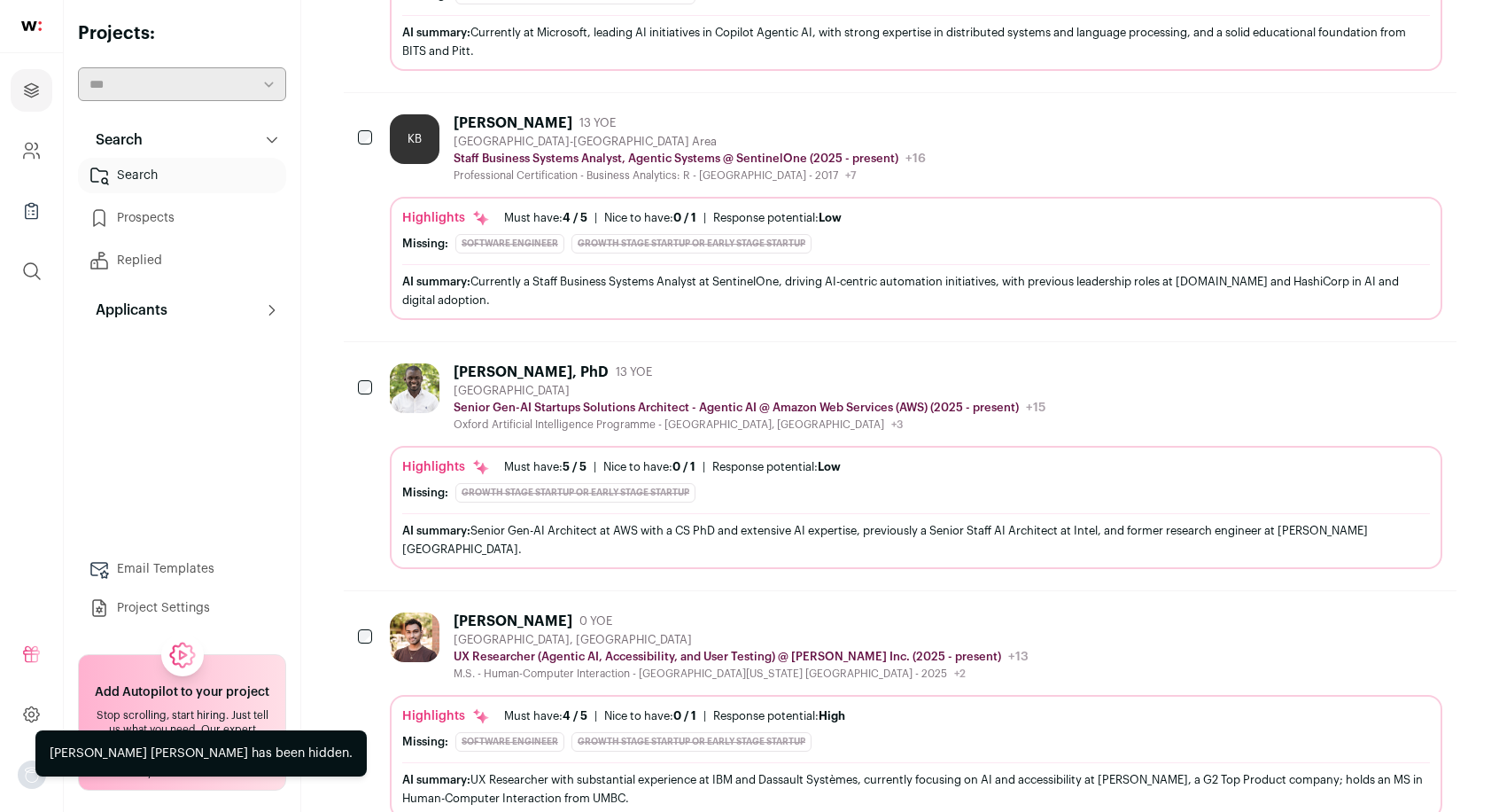
click at [1382, 133] on icon "Hide" at bounding box center [1379, 122] width 22 height 22
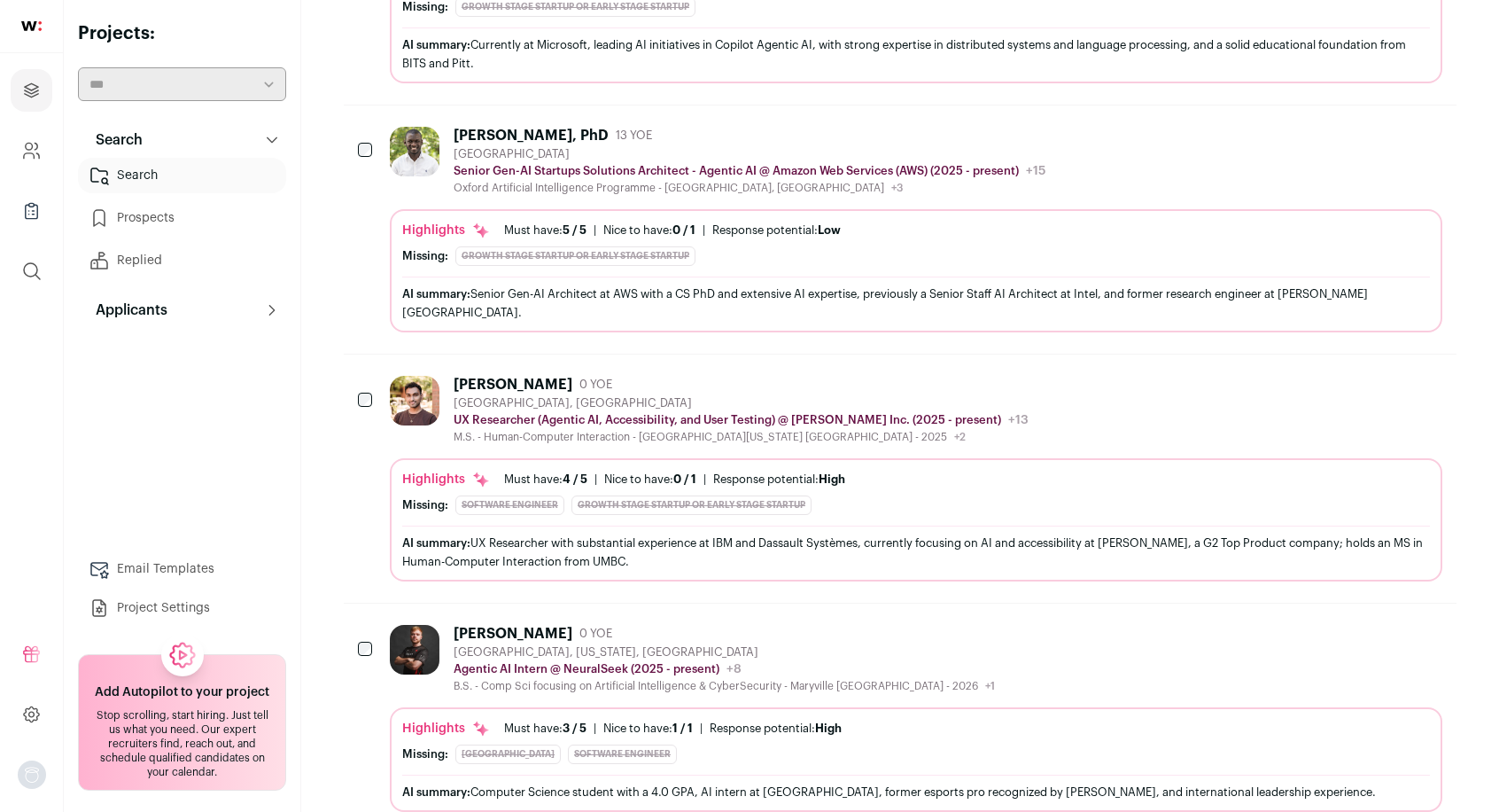
scroll to position [1123, 0]
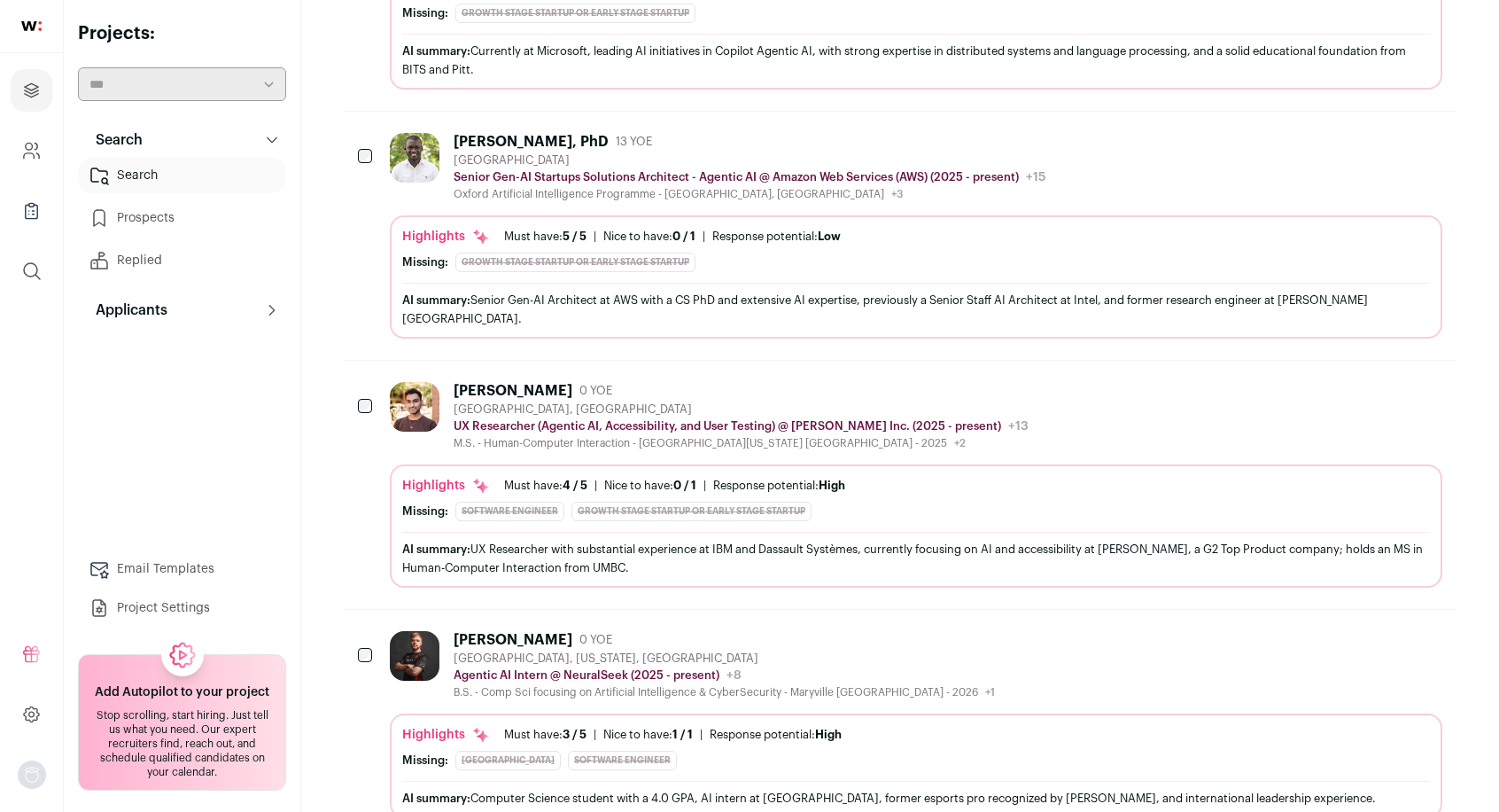
click at [1375, 151] on icon "Hide" at bounding box center [1379, 141] width 22 height 22
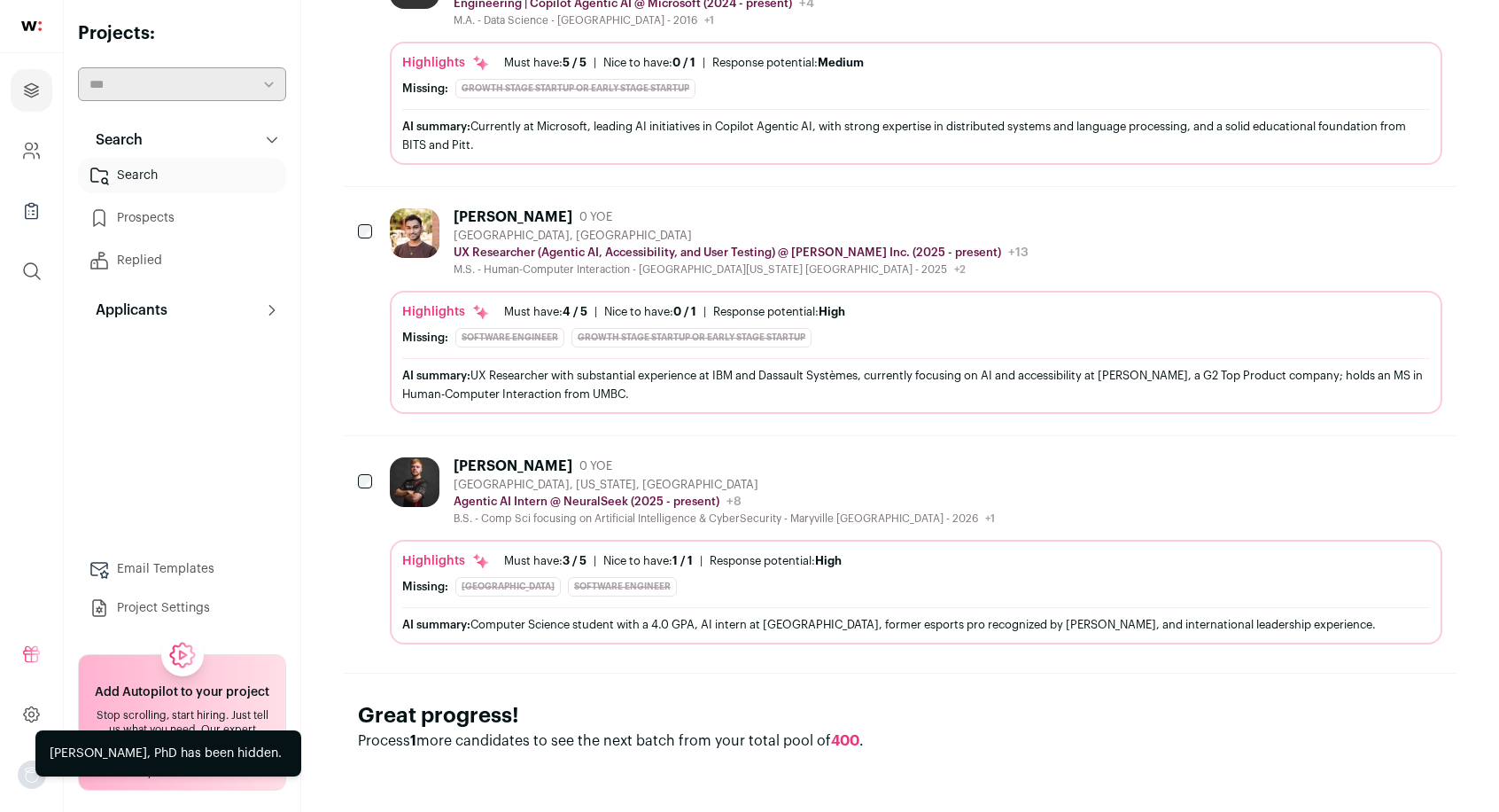
click at [1375, 219] on icon "Hide" at bounding box center [1379, 216] width 22 height 22
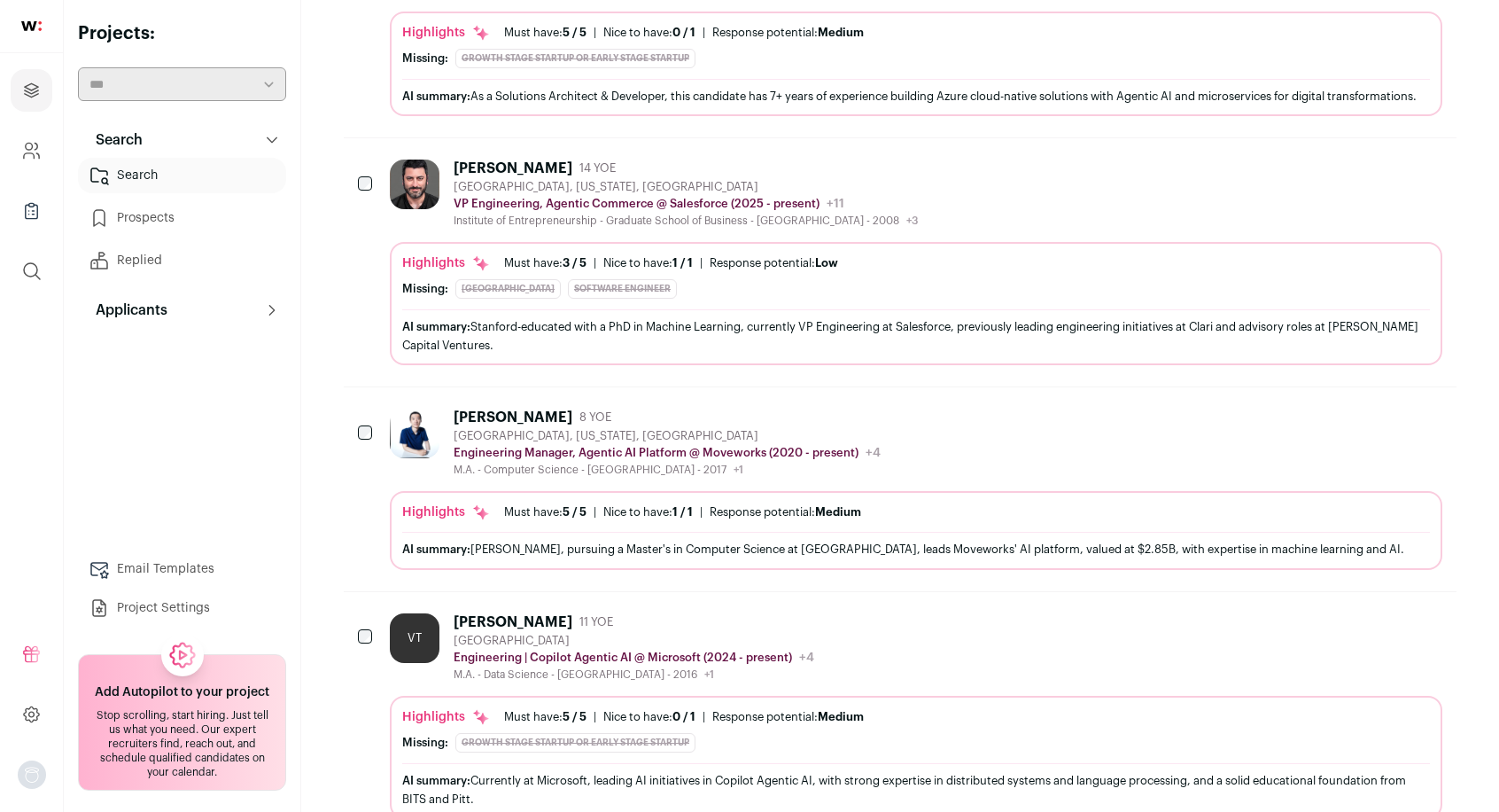
scroll to position [396, 0]
click at [1379, 175] on icon "Hide" at bounding box center [1381, 166] width 14 height 17
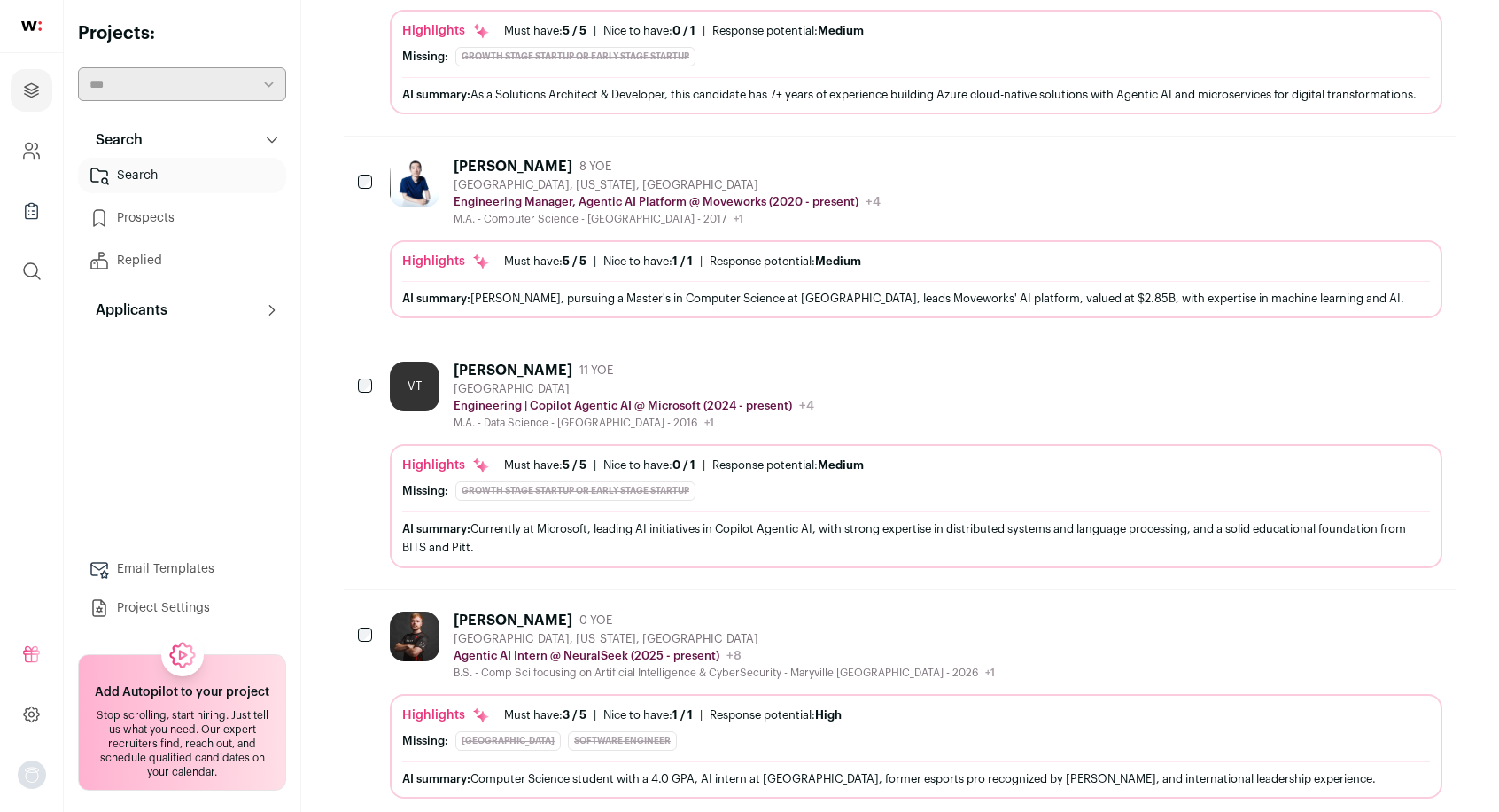
click at [1385, 379] on icon "Hide" at bounding box center [1381, 370] width 14 height 17
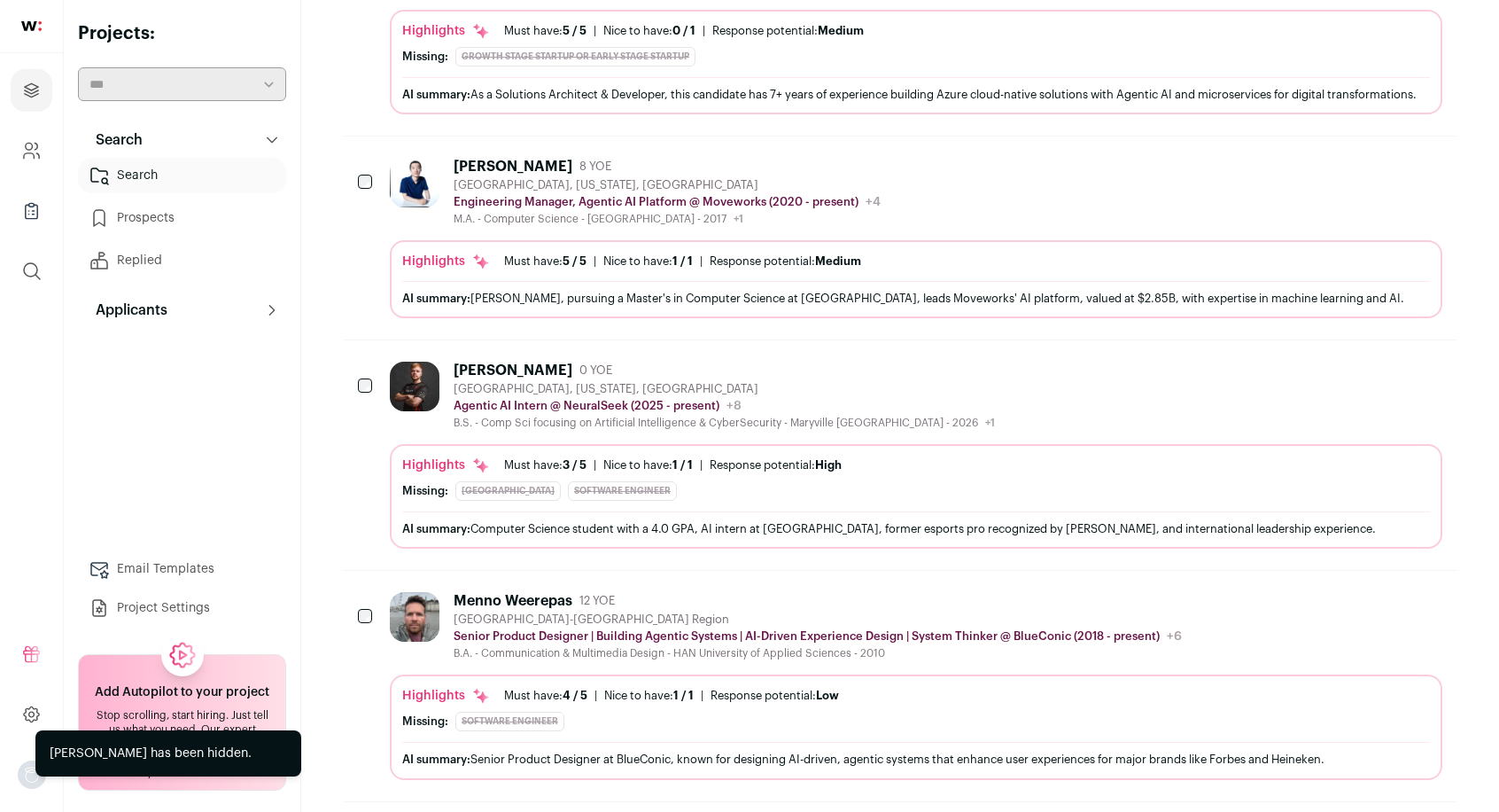
click at [1382, 380] on icon "Hide" at bounding box center [1379, 369] width 22 height 22
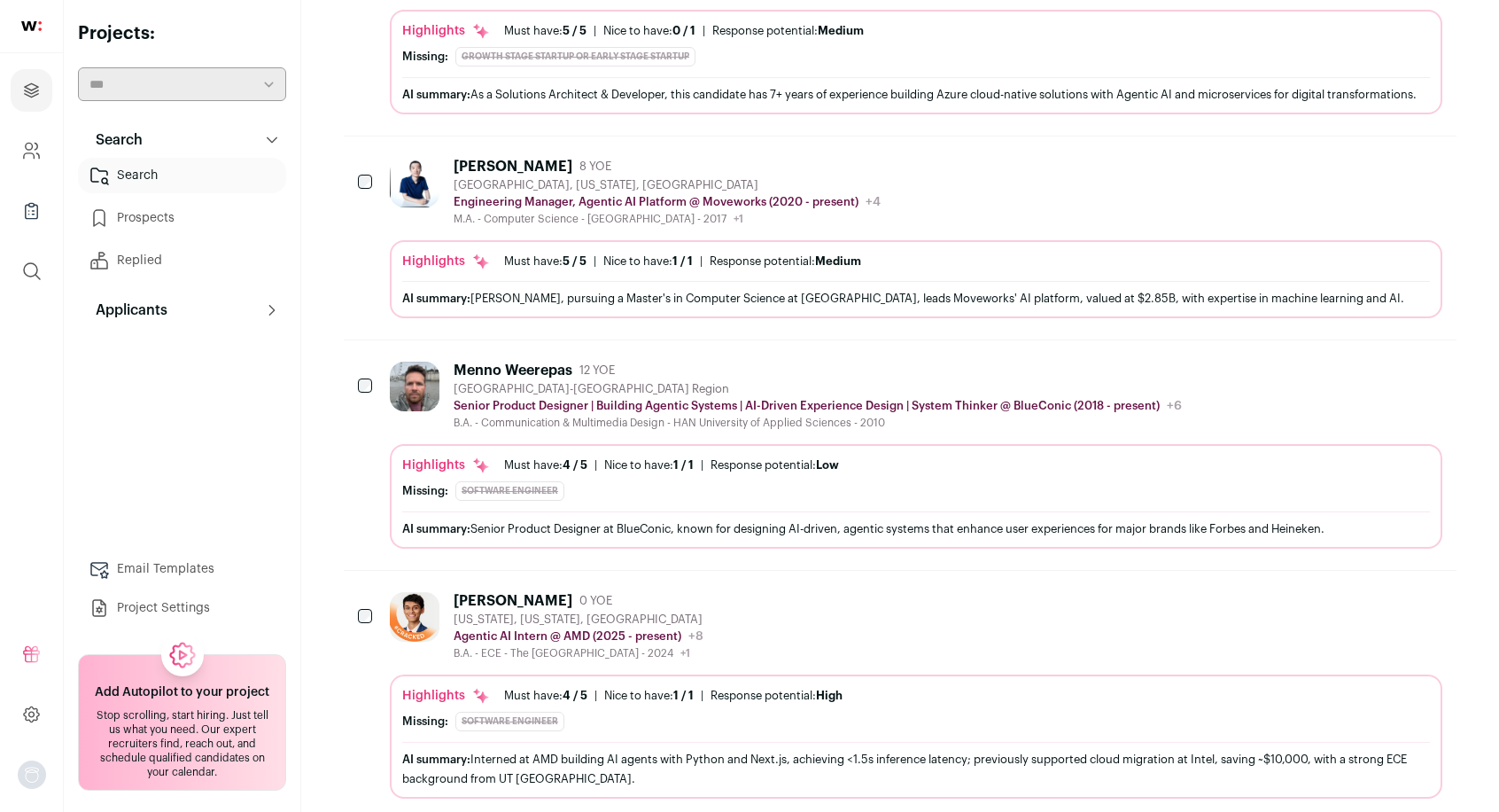
click at [1377, 380] on icon "Hide" at bounding box center [1379, 369] width 22 height 22
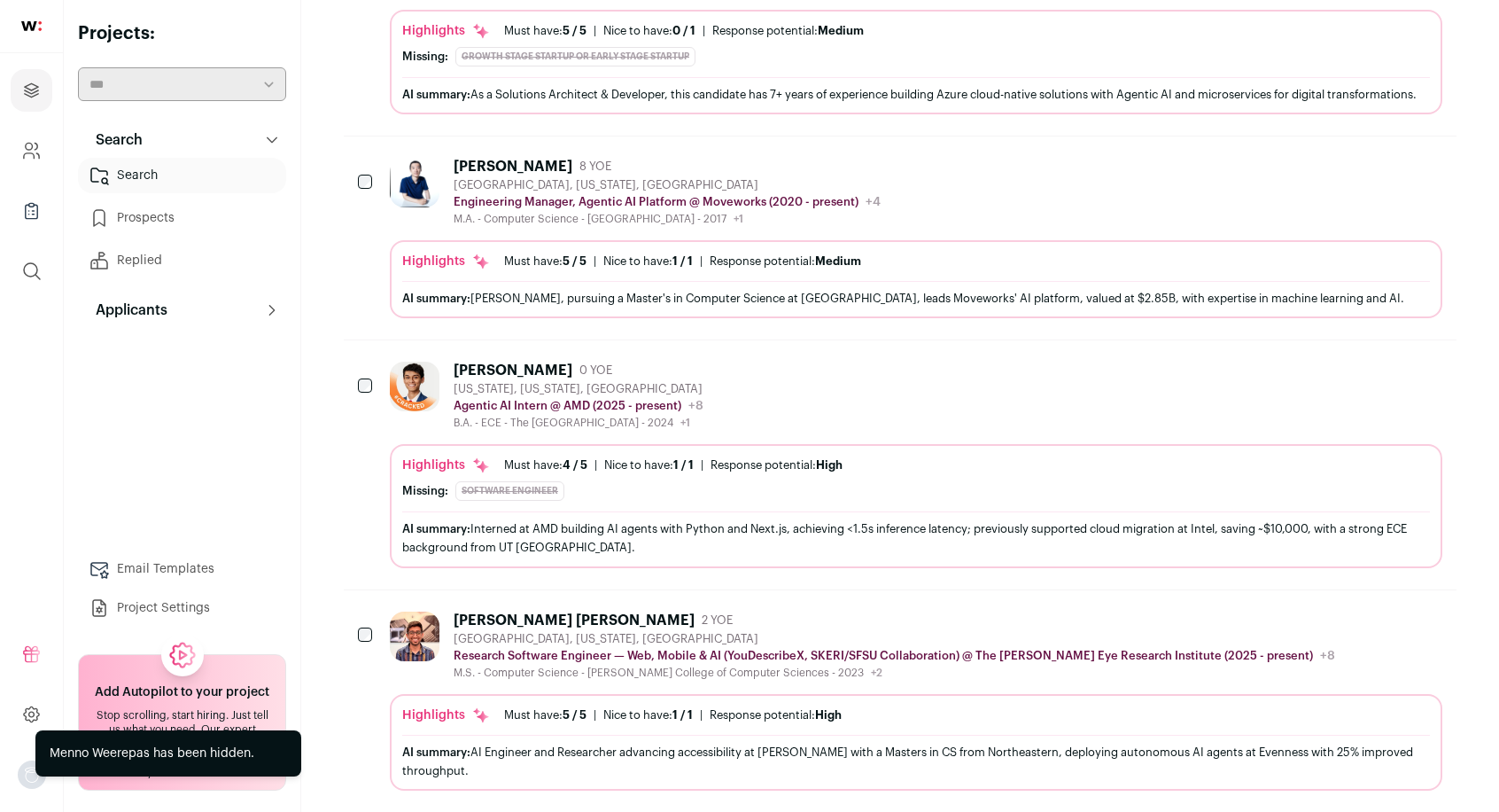
click at [1380, 379] on icon "Hide" at bounding box center [1381, 370] width 14 height 17
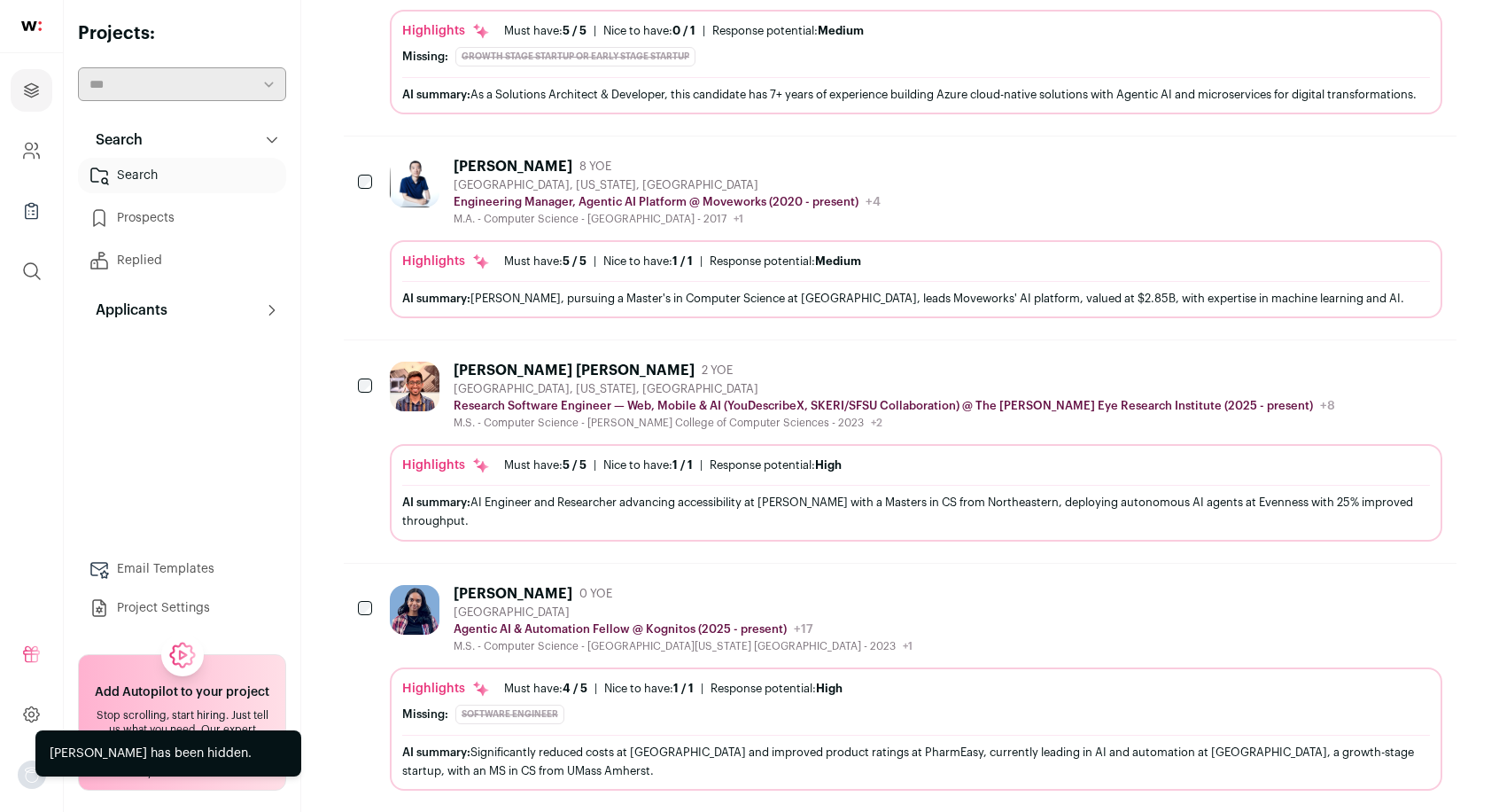
click at [1375, 380] on icon "Hide" at bounding box center [1379, 369] width 22 height 22
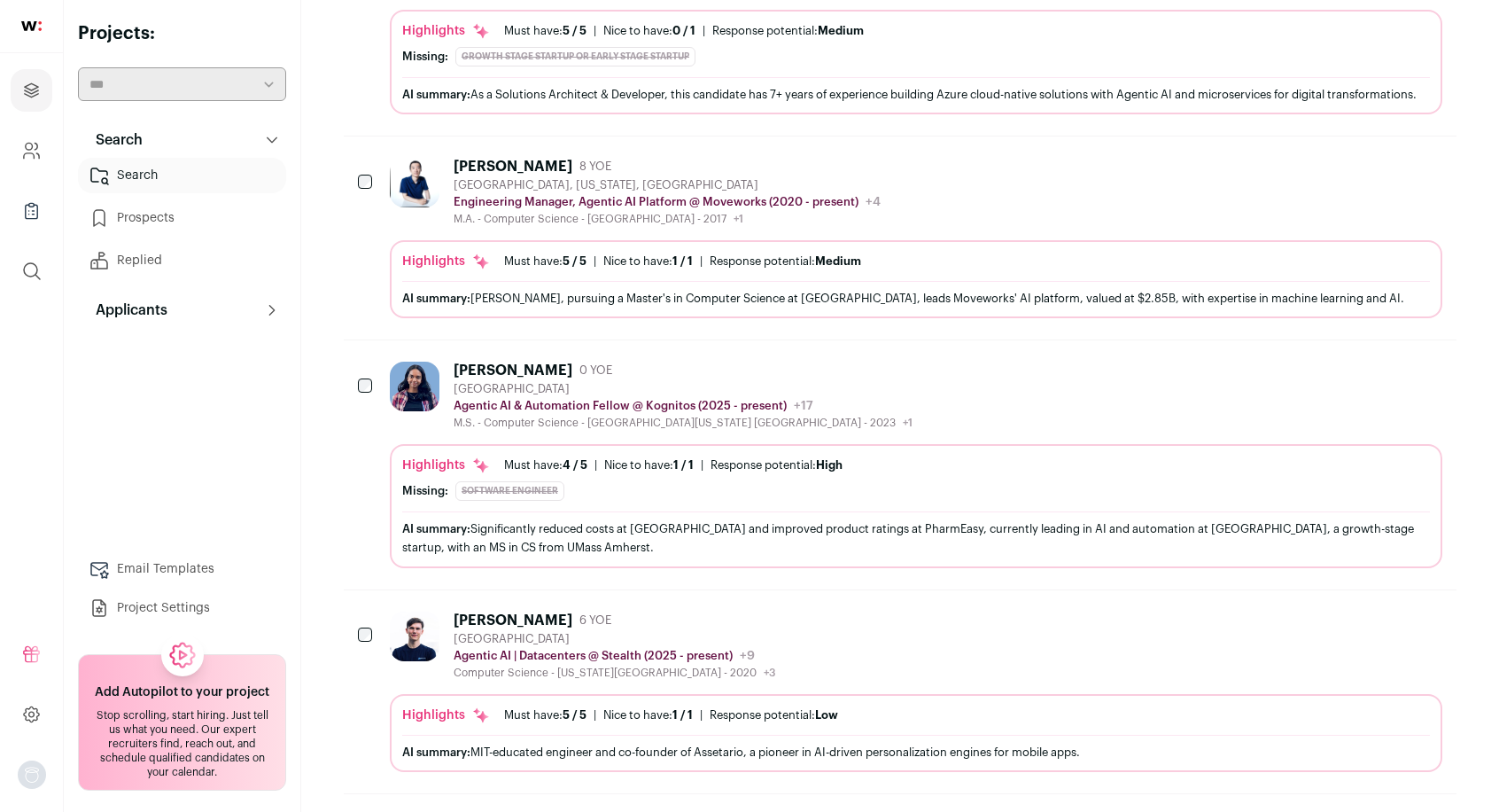
click at [1369, 379] on icon "Hide" at bounding box center [1379, 369] width 22 height 22
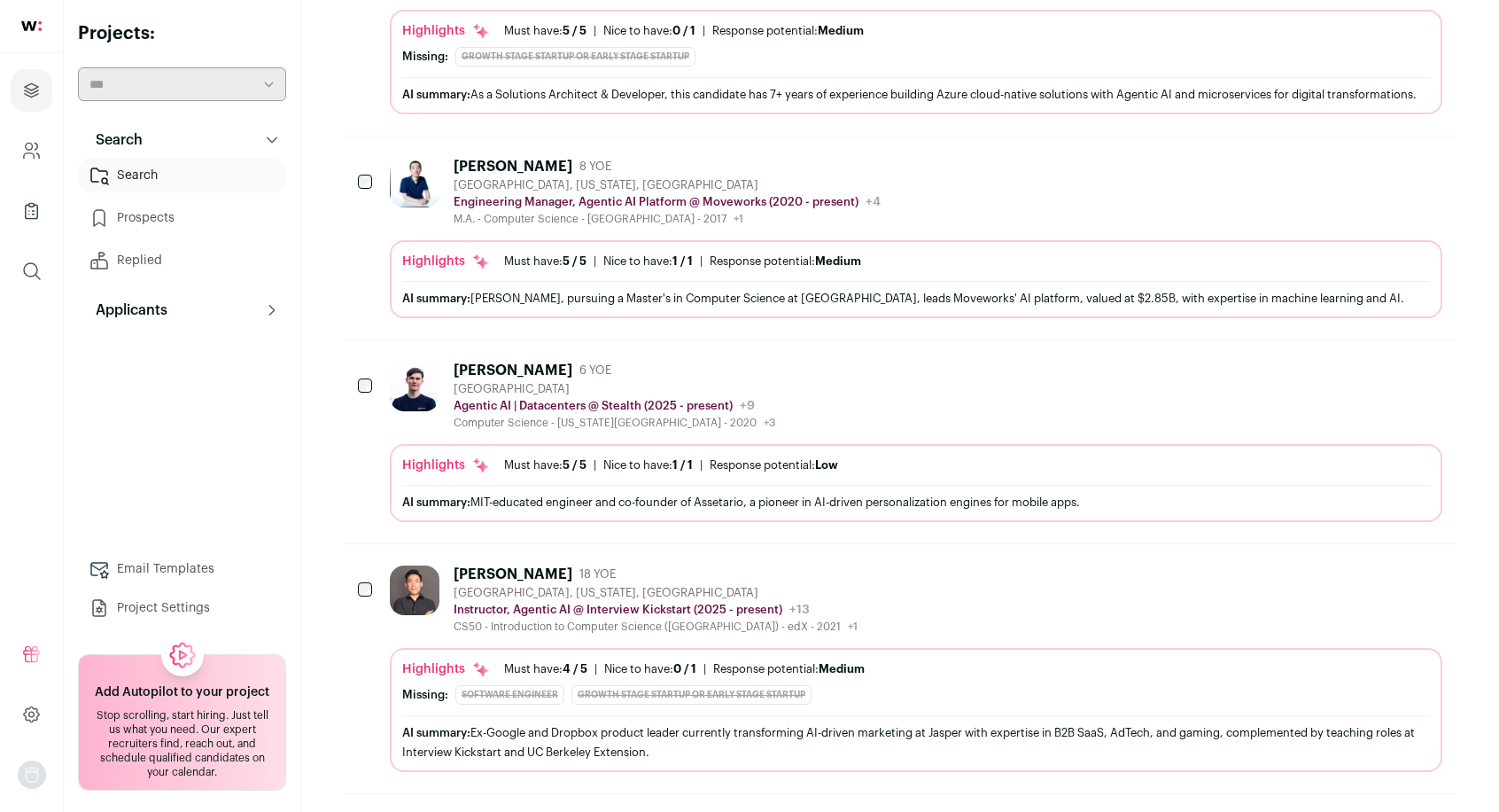
click at [1379, 379] on icon "Hide" at bounding box center [1381, 370] width 14 height 17
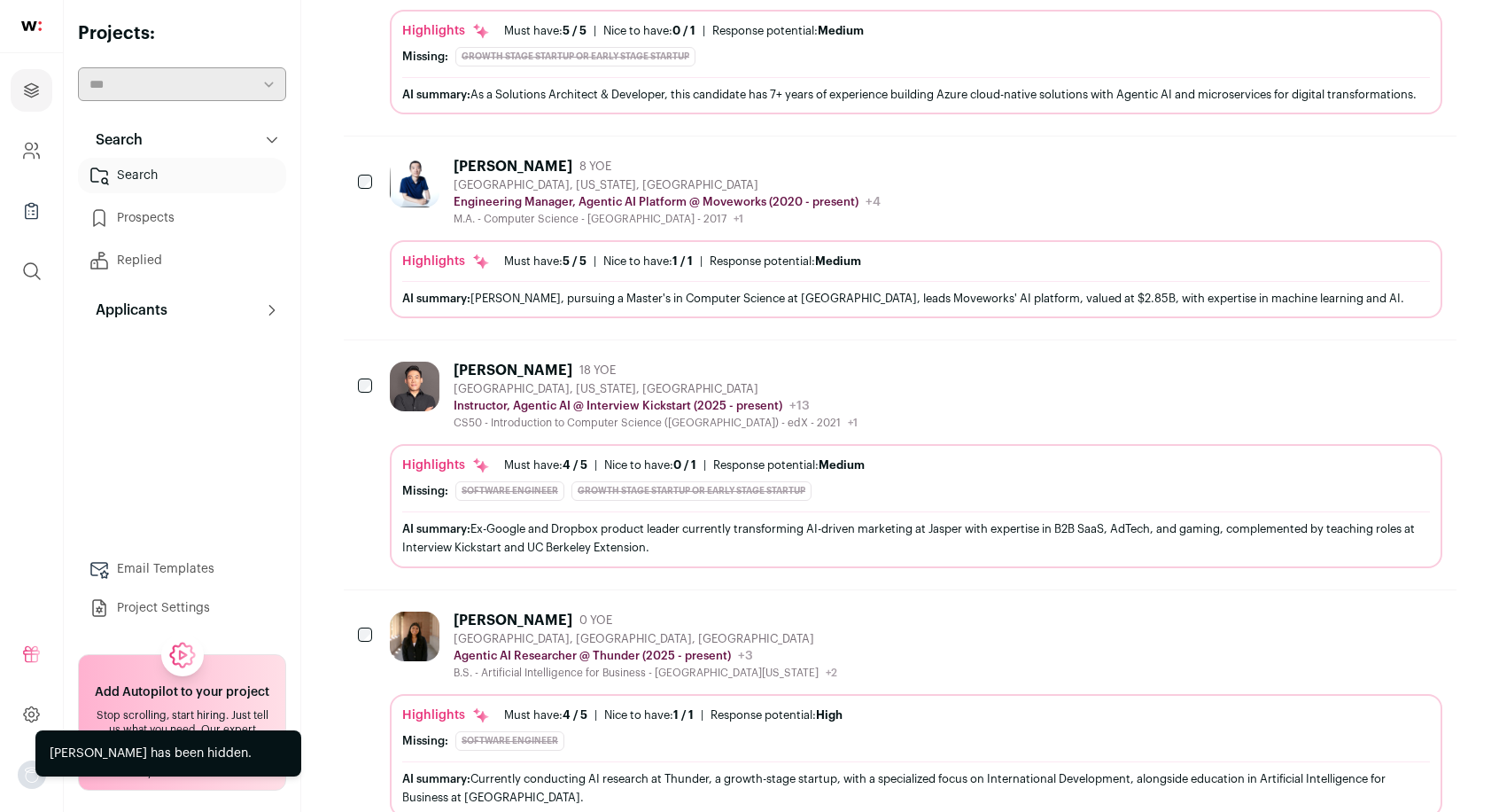
click at [1384, 379] on icon "Hide" at bounding box center [1381, 370] width 14 height 17
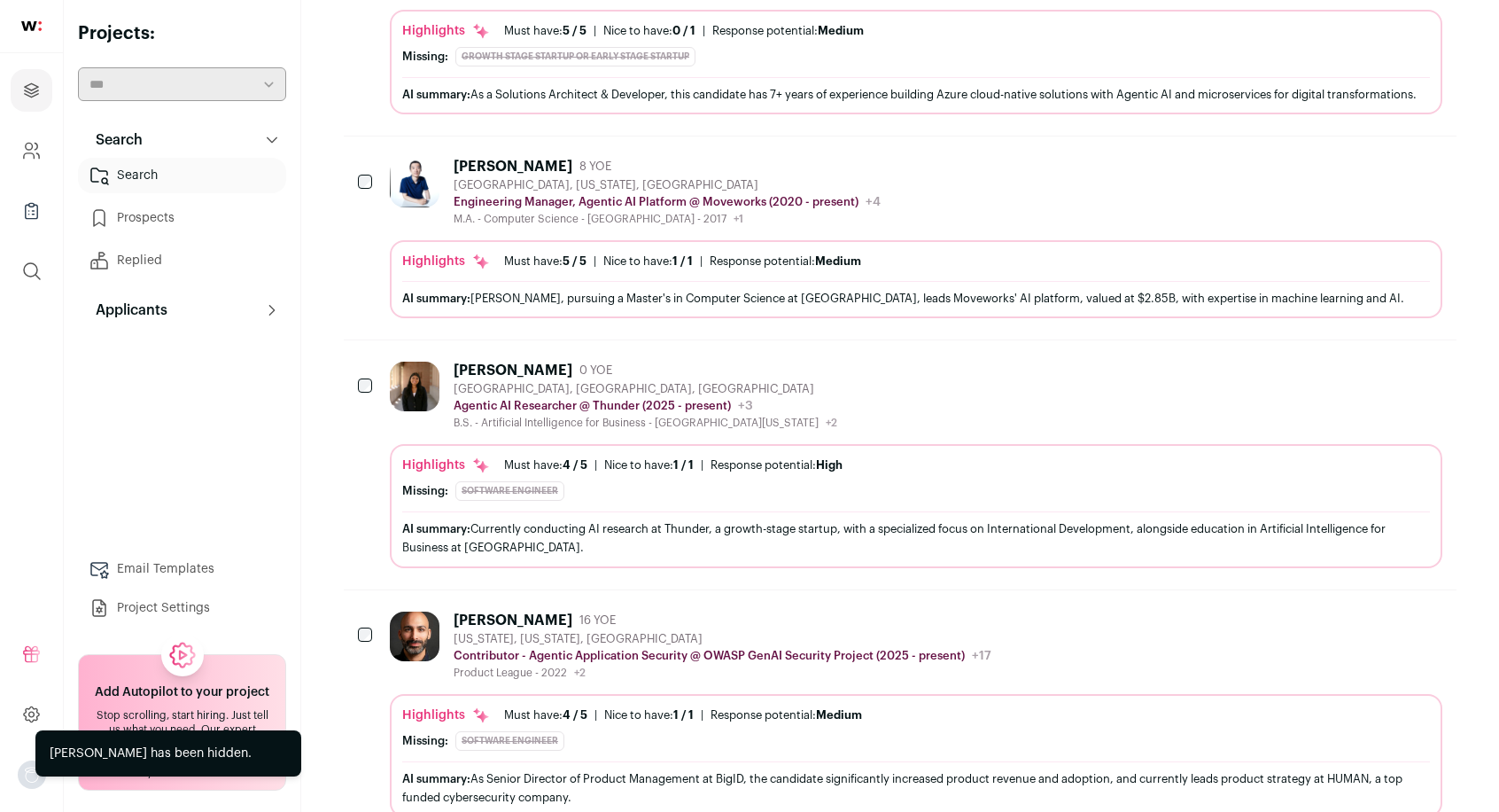
click at [1379, 388] on button "Hide" at bounding box center [1380, 369] width 38 height 38
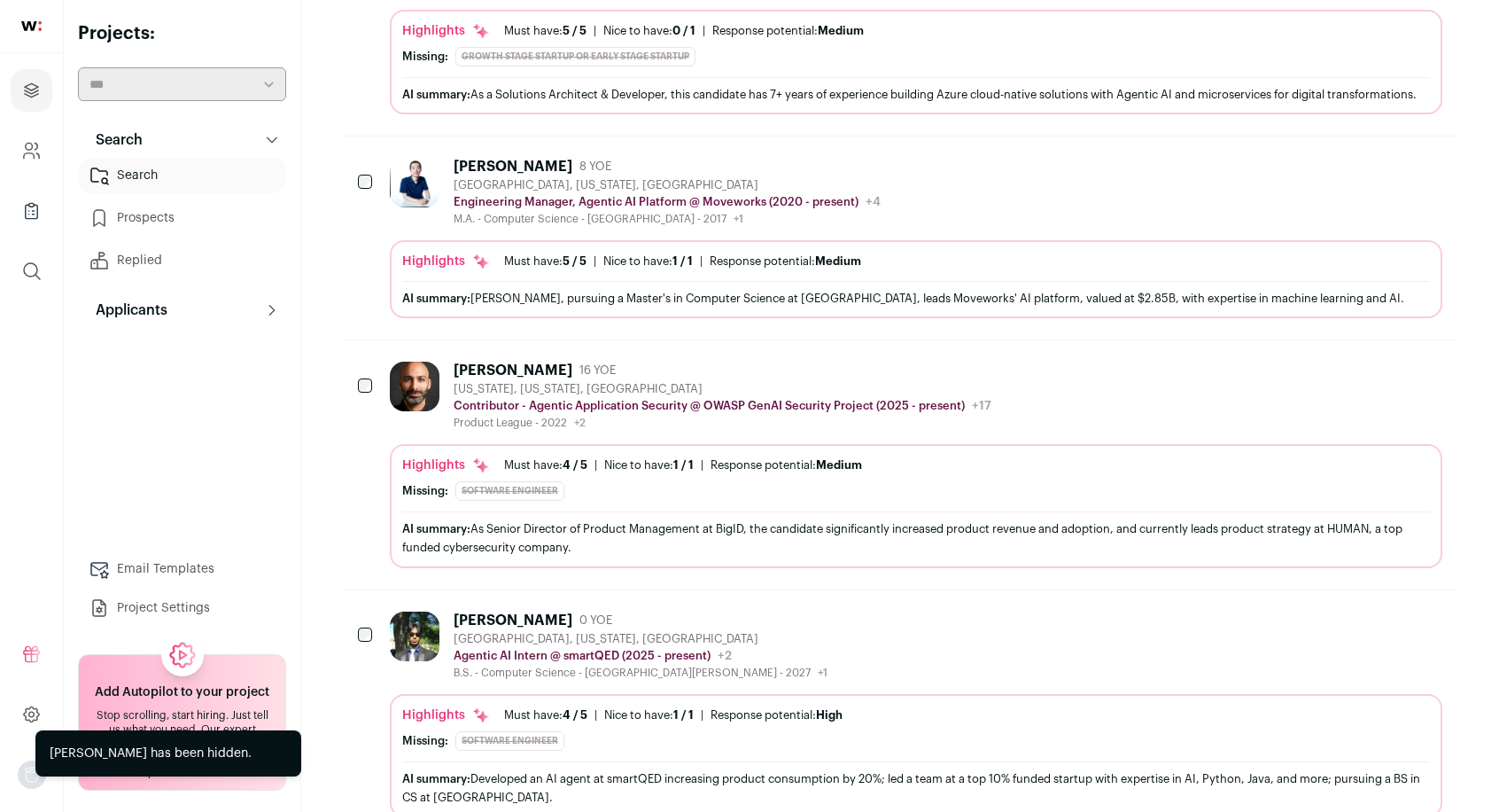
click at [1382, 380] on icon "Hide" at bounding box center [1379, 369] width 22 height 22
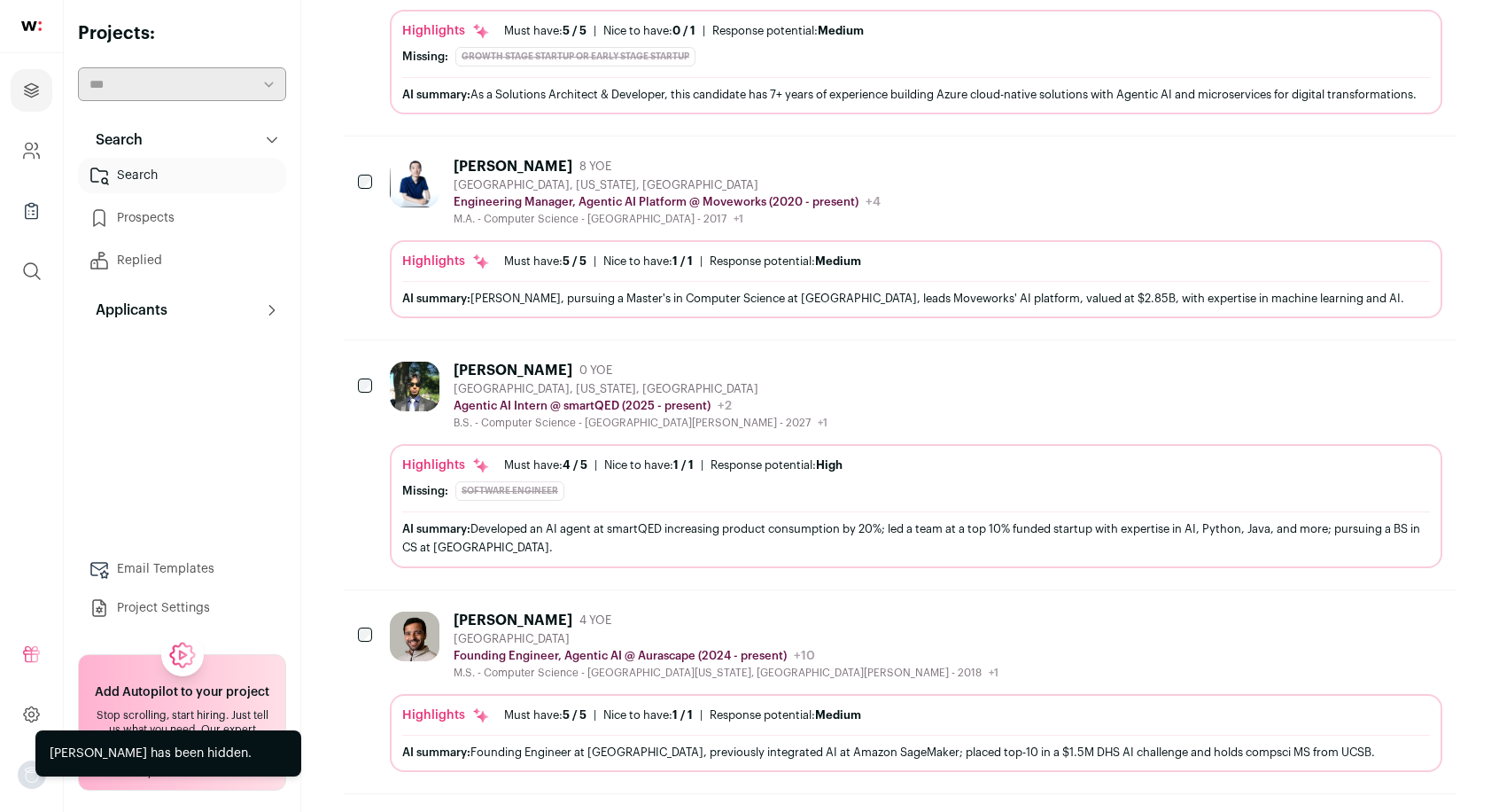
click at [1383, 379] on icon "Hide" at bounding box center [1381, 370] width 14 height 17
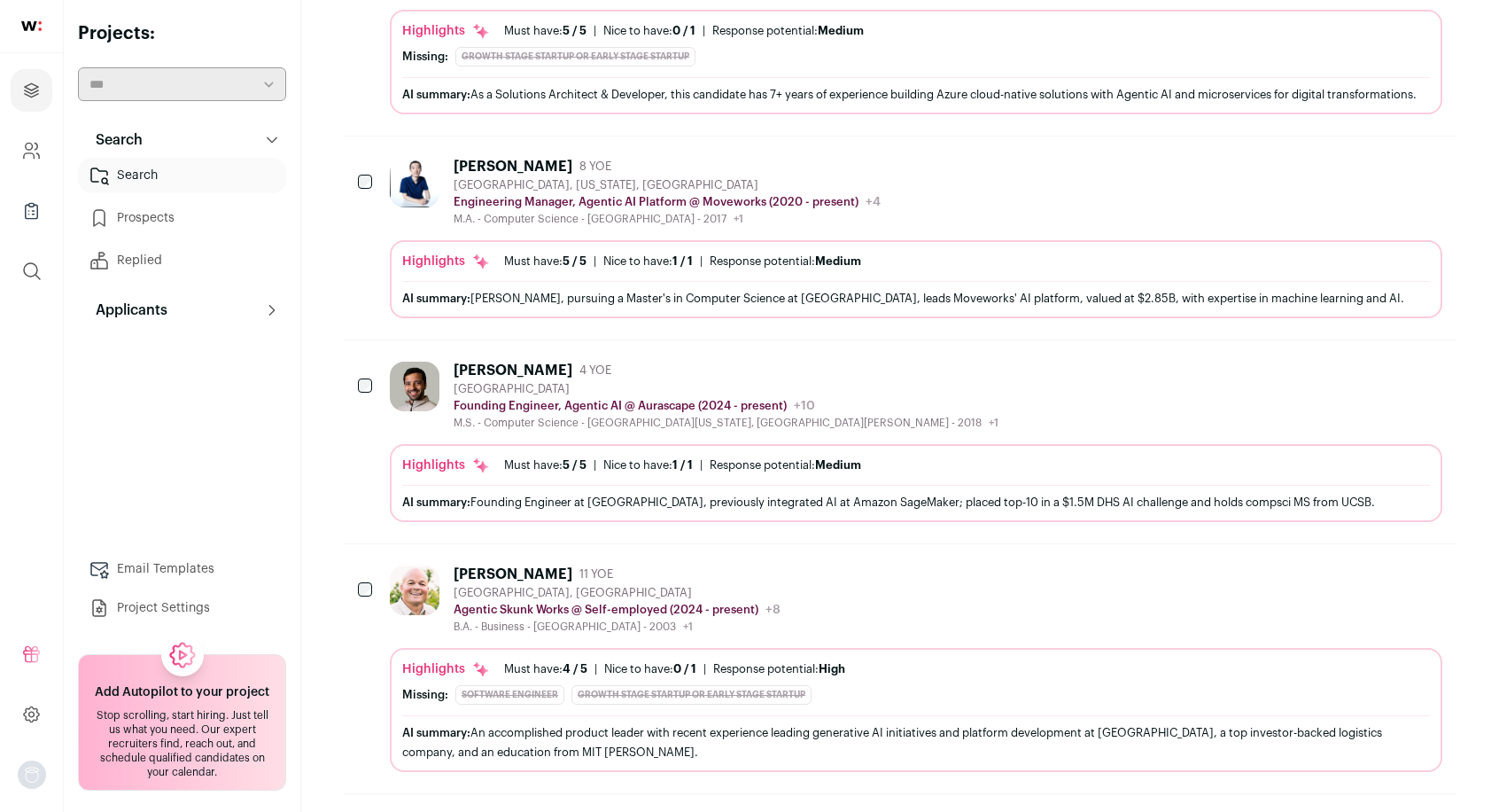
click at [1375, 379] on icon "Hide" at bounding box center [1381, 370] width 14 height 17
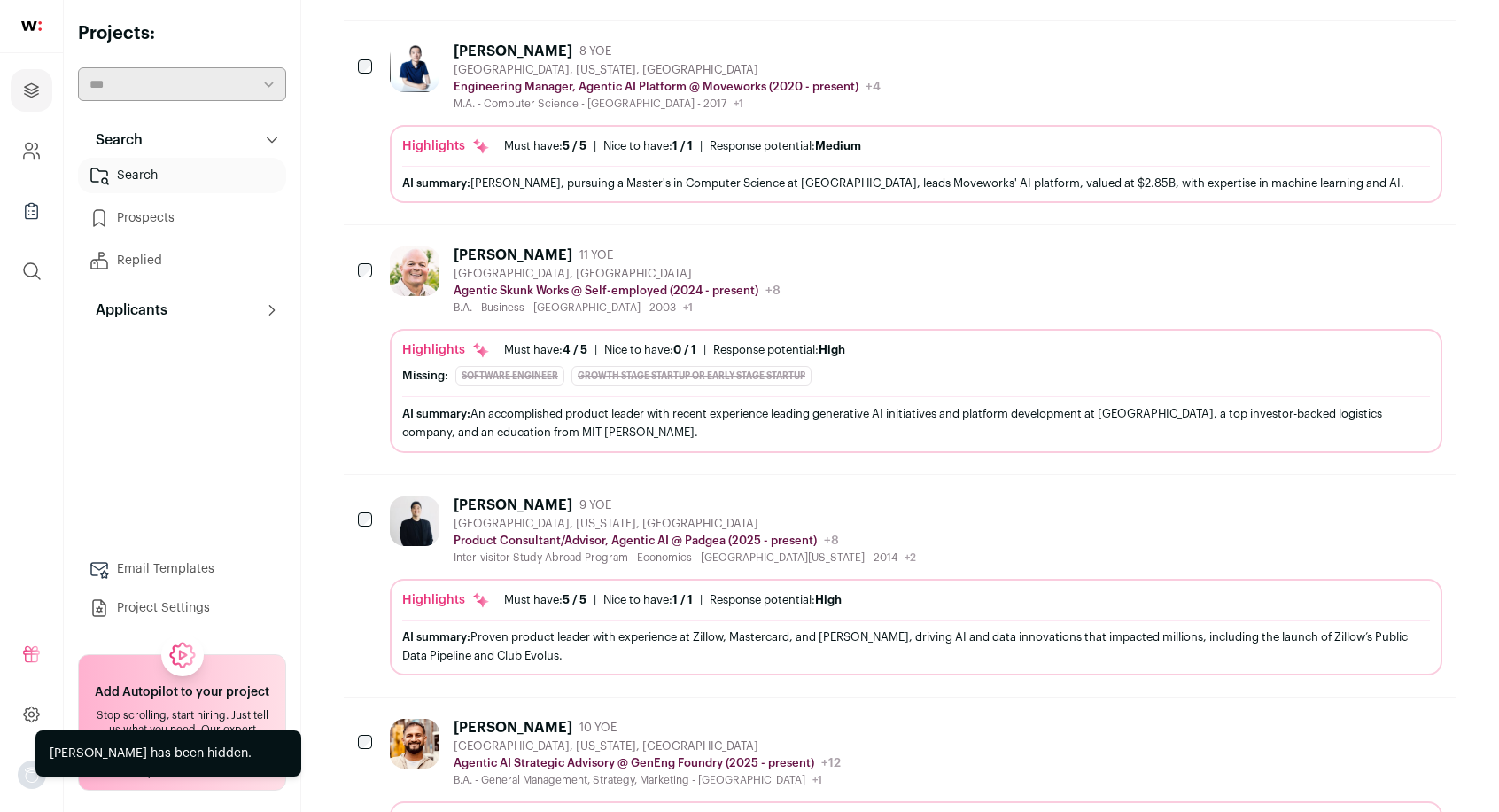
scroll to position [557, 0]
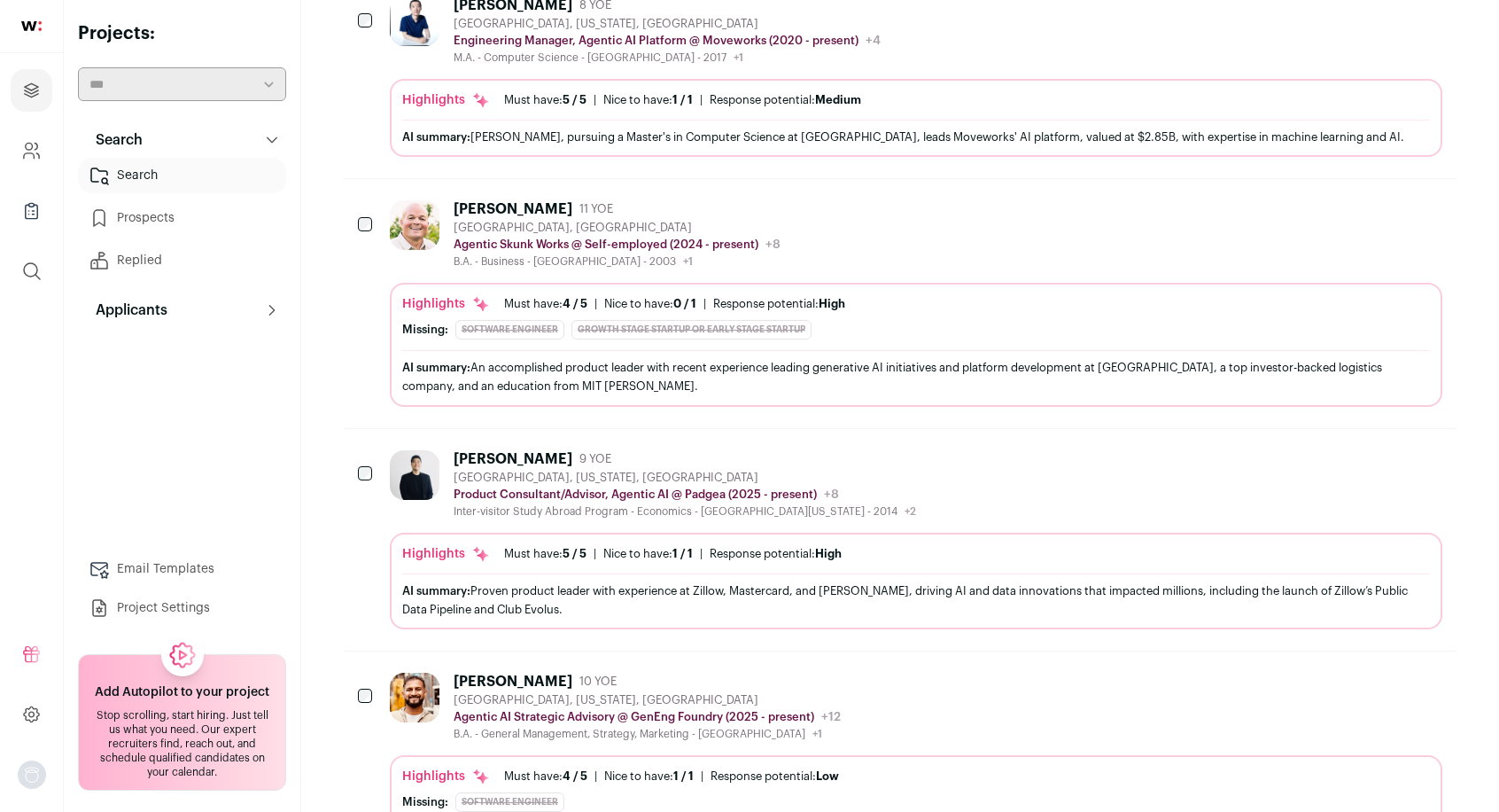
click at [1382, 218] on icon "Hide" at bounding box center [1379, 208] width 22 height 22
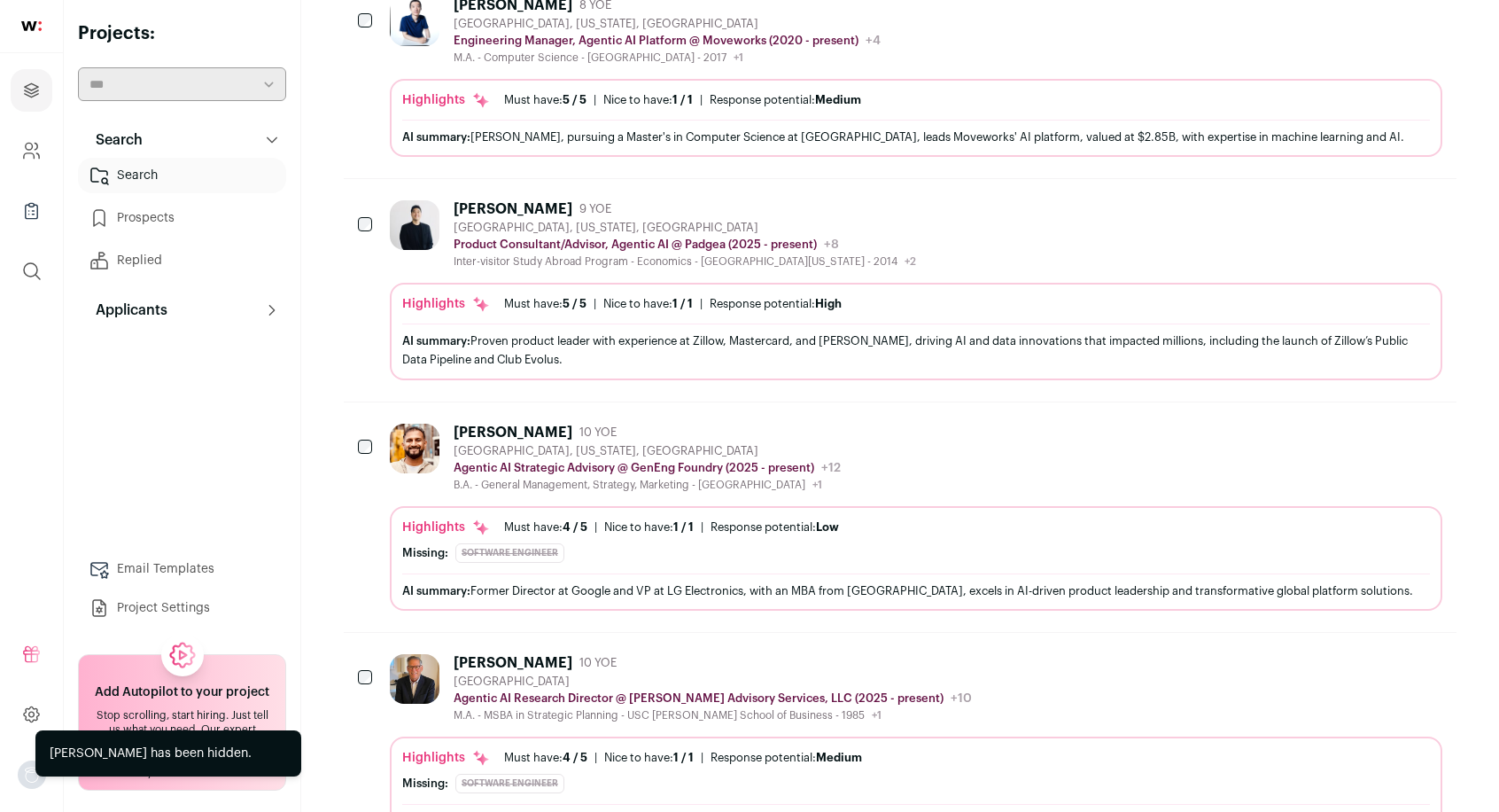
click at [1377, 217] on icon "Hide" at bounding box center [1381, 209] width 14 height 17
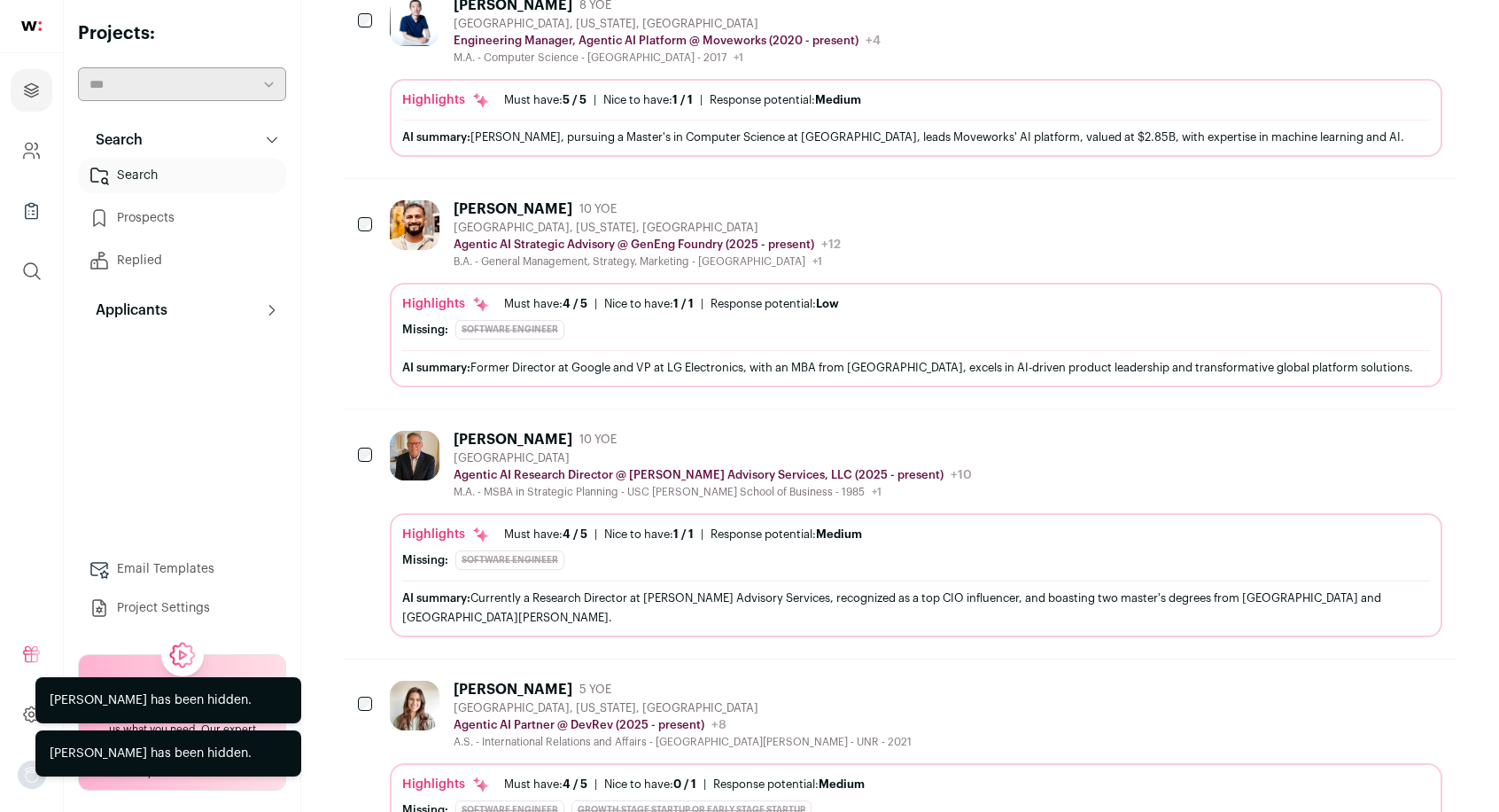
click at [1377, 217] on icon "Hide" at bounding box center [1381, 209] width 14 height 17
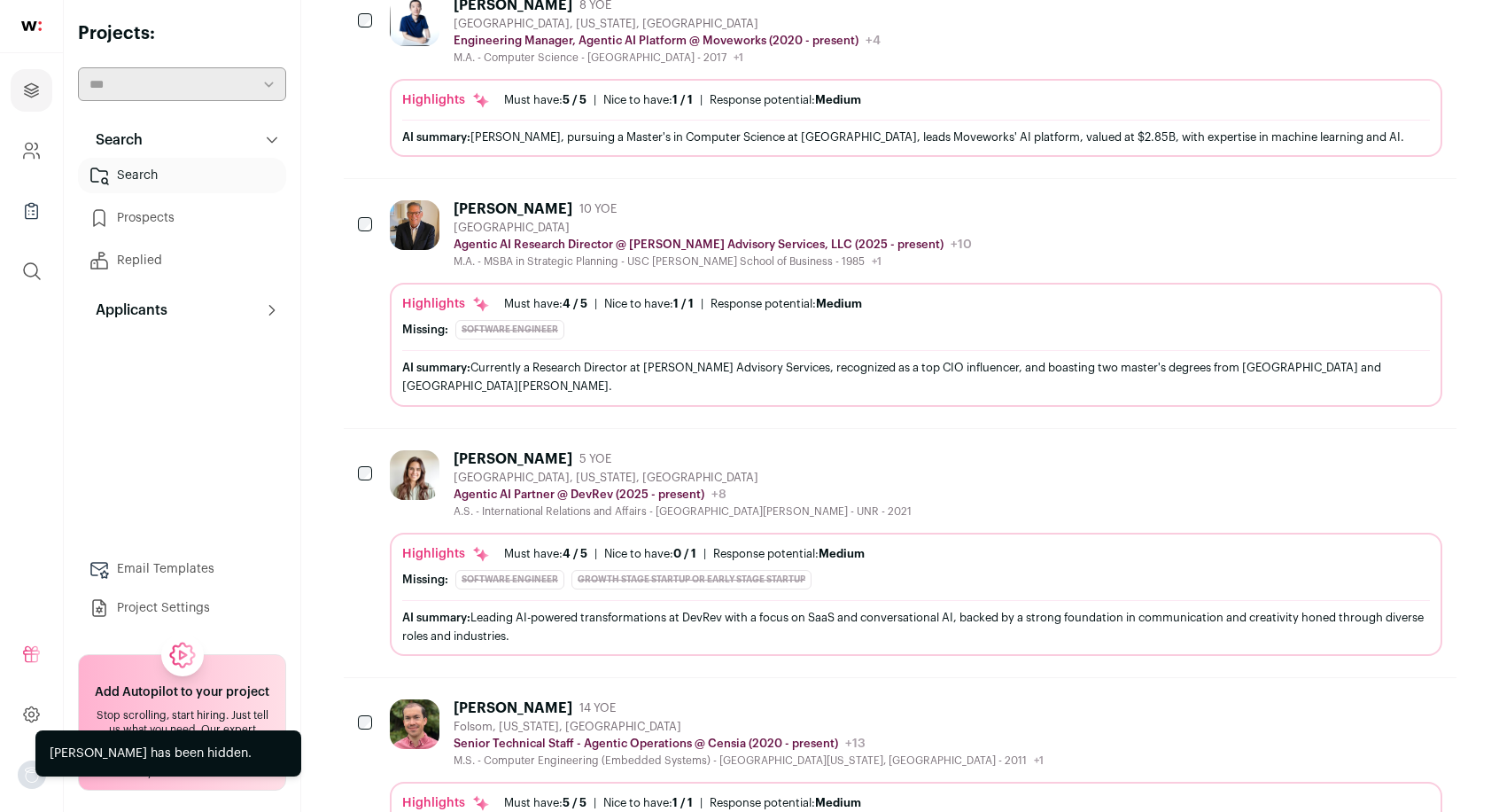
click at [1371, 219] on icon "Hide" at bounding box center [1379, 208] width 22 height 22
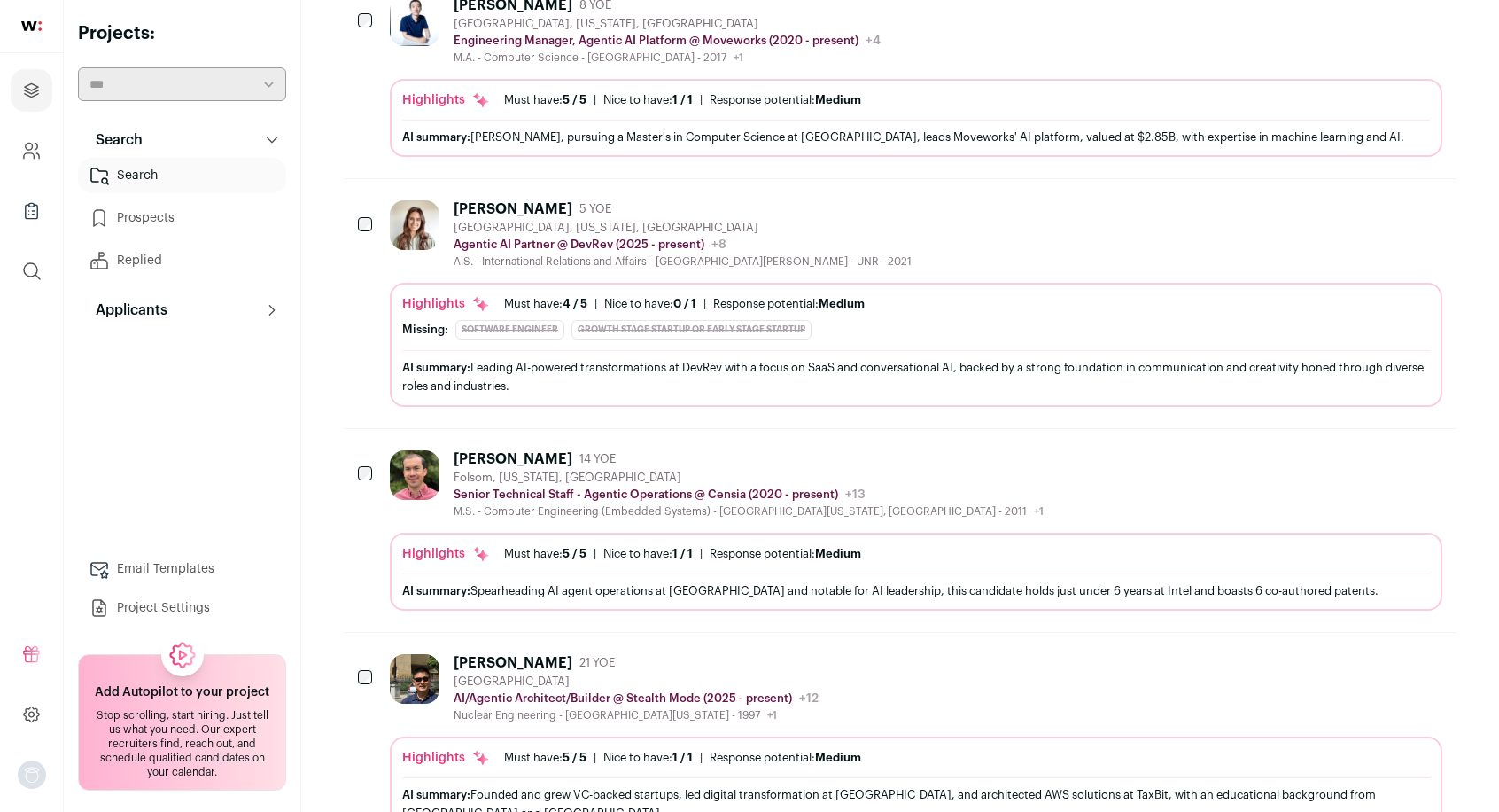
click at [1369, 219] on icon "Hide" at bounding box center [1379, 208] width 22 height 22
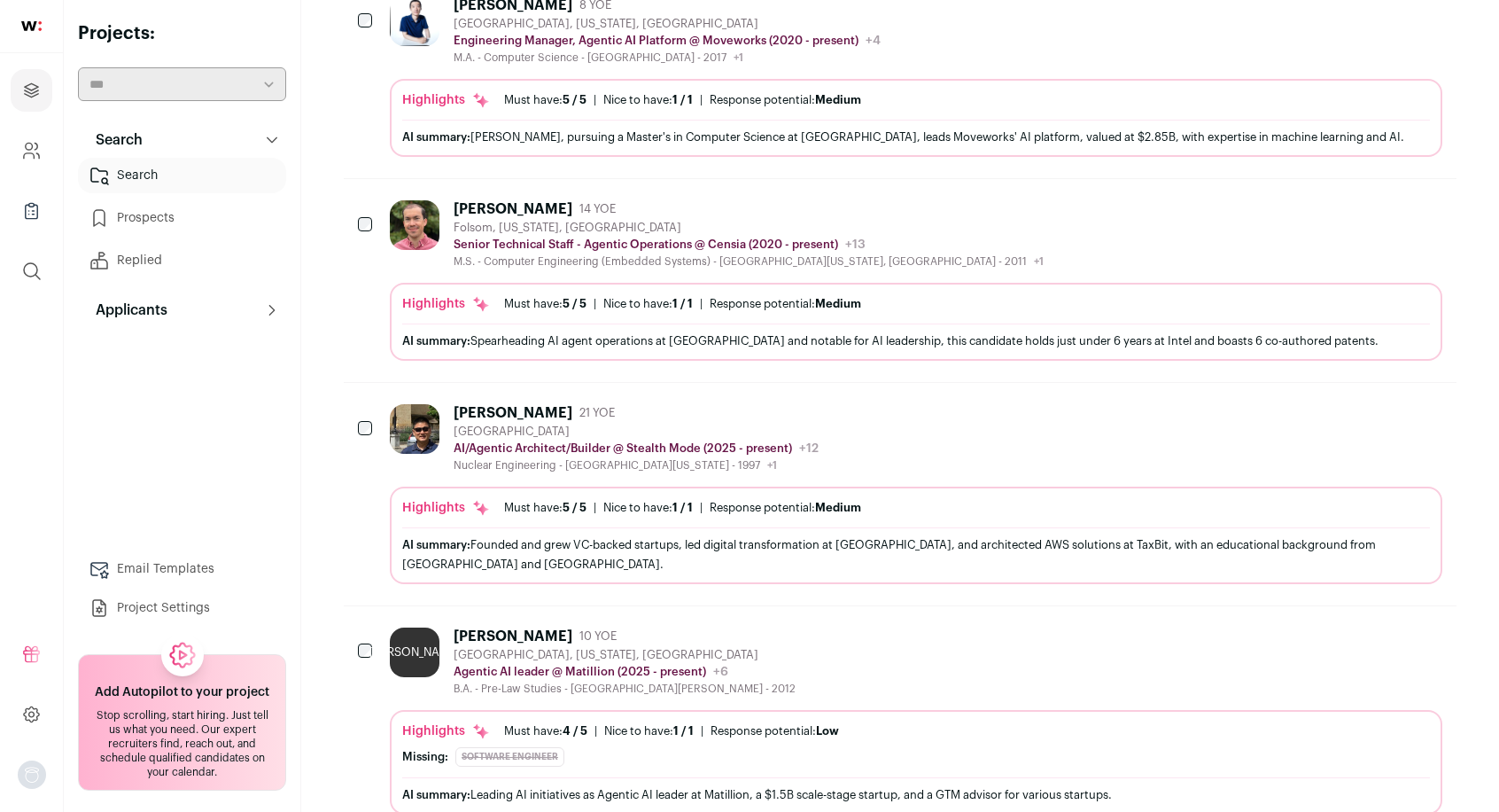
click at [1383, 219] on icon "Hide" at bounding box center [1379, 208] width 22 height 22
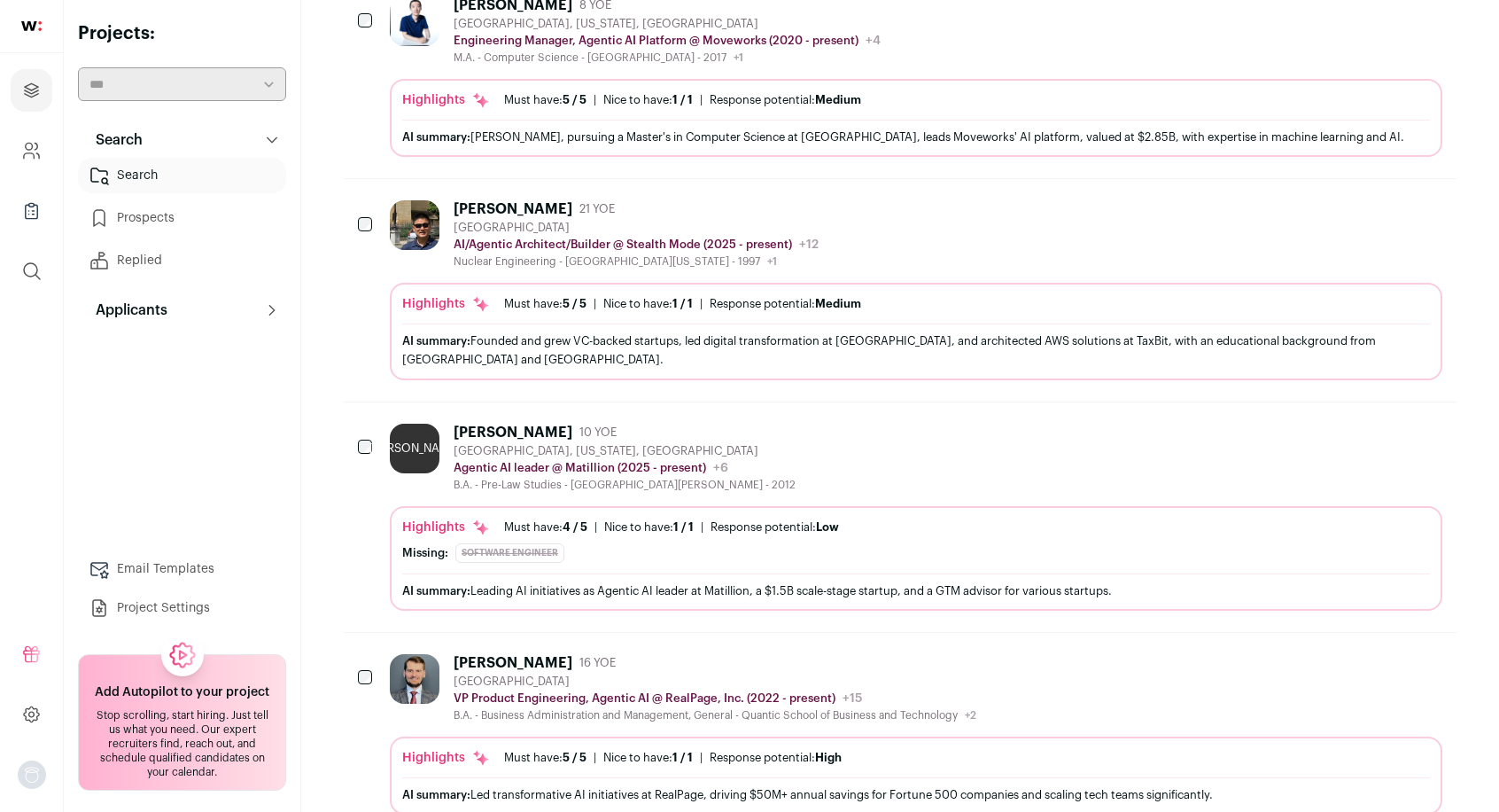
click at [1379, 219] on icon "Hide" at bounding box center [1379, 208] width 22 height 22
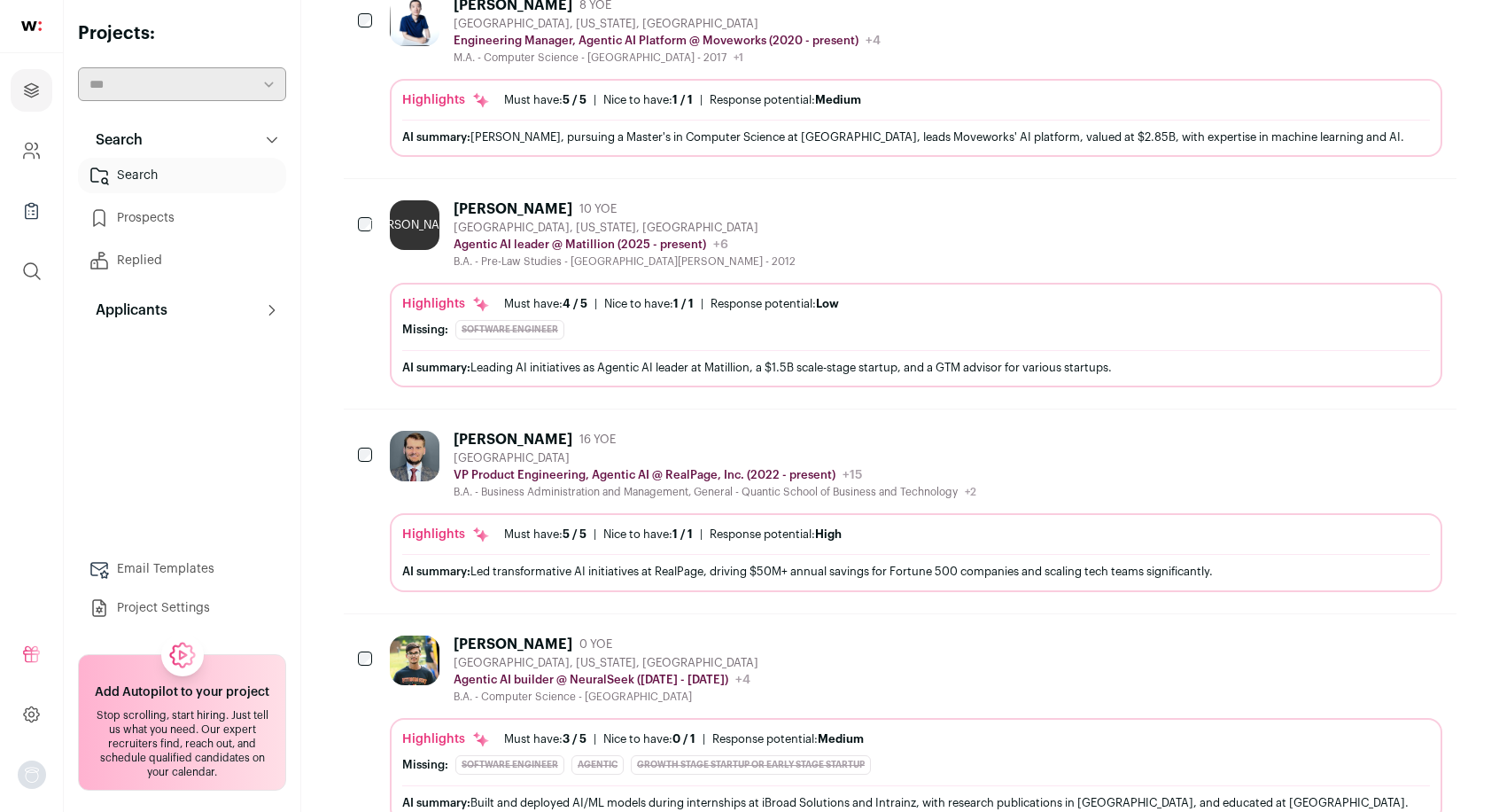
click at [1373, 219] on icon "Hide" at bounding box center [1379, 208] width 22 height 22
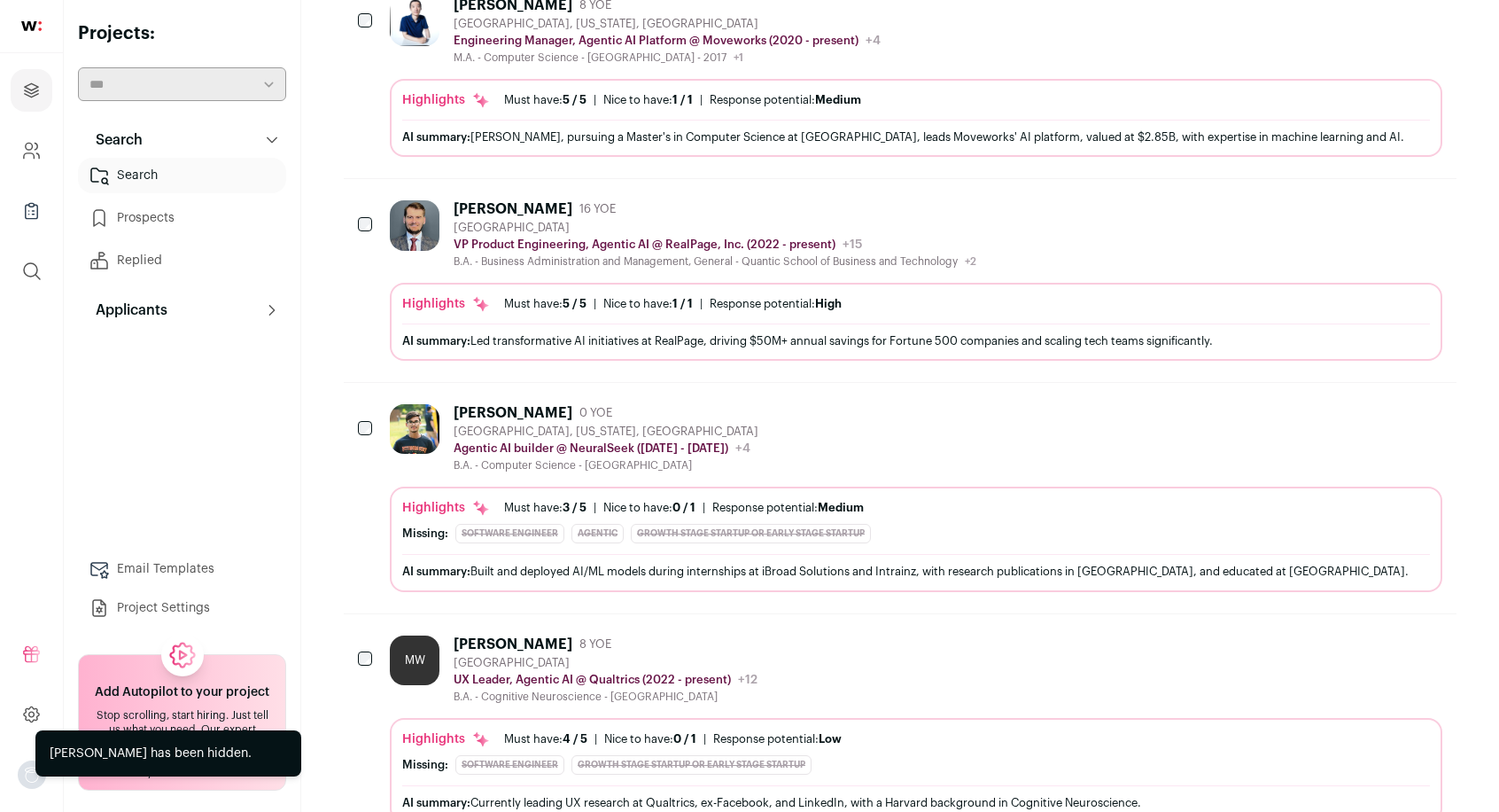
click at [1369, 219] on icon "Hide" at bounding box center [1379, 208] width 22 height 22
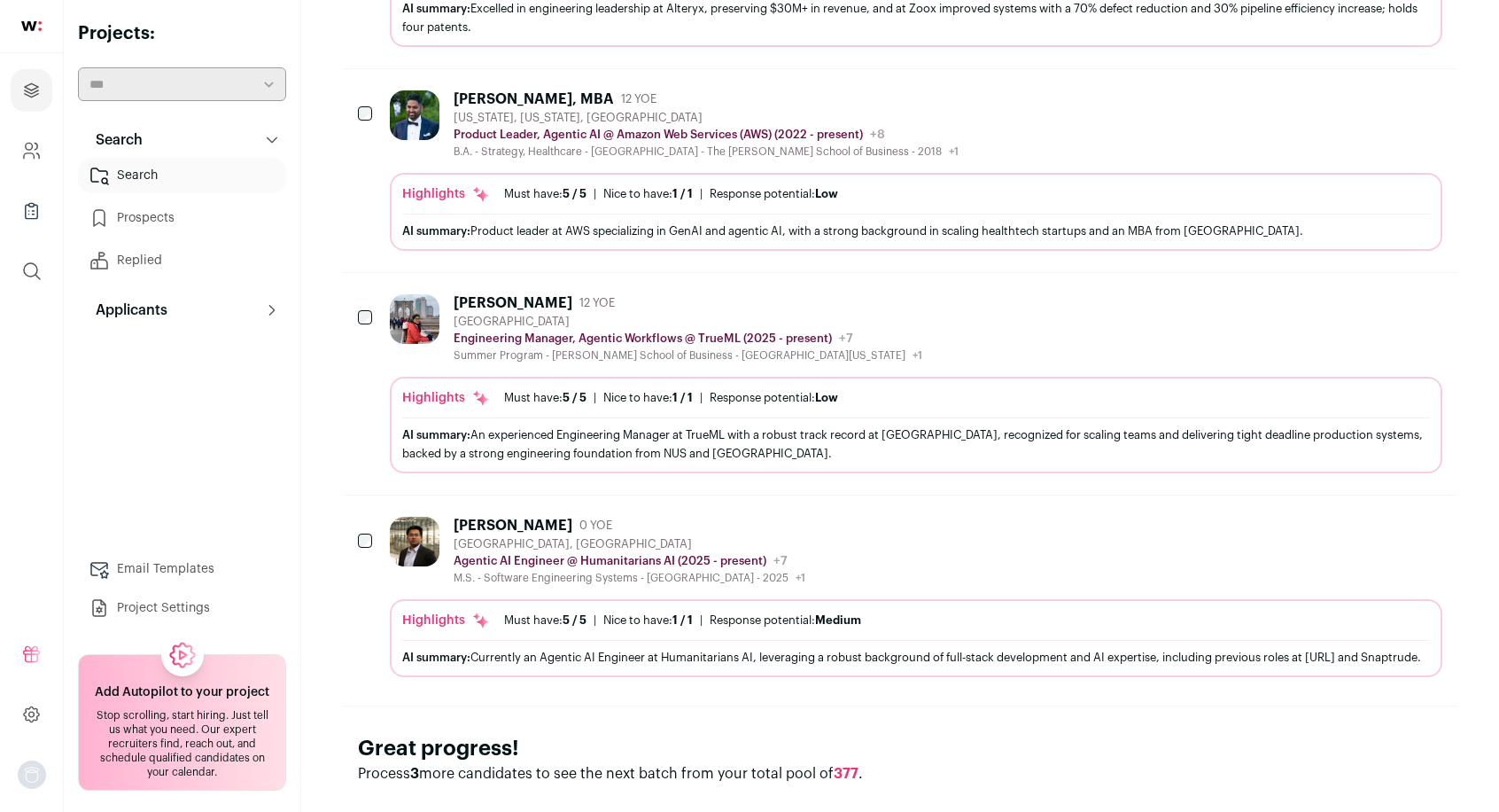
scroll to position [1347, 0]
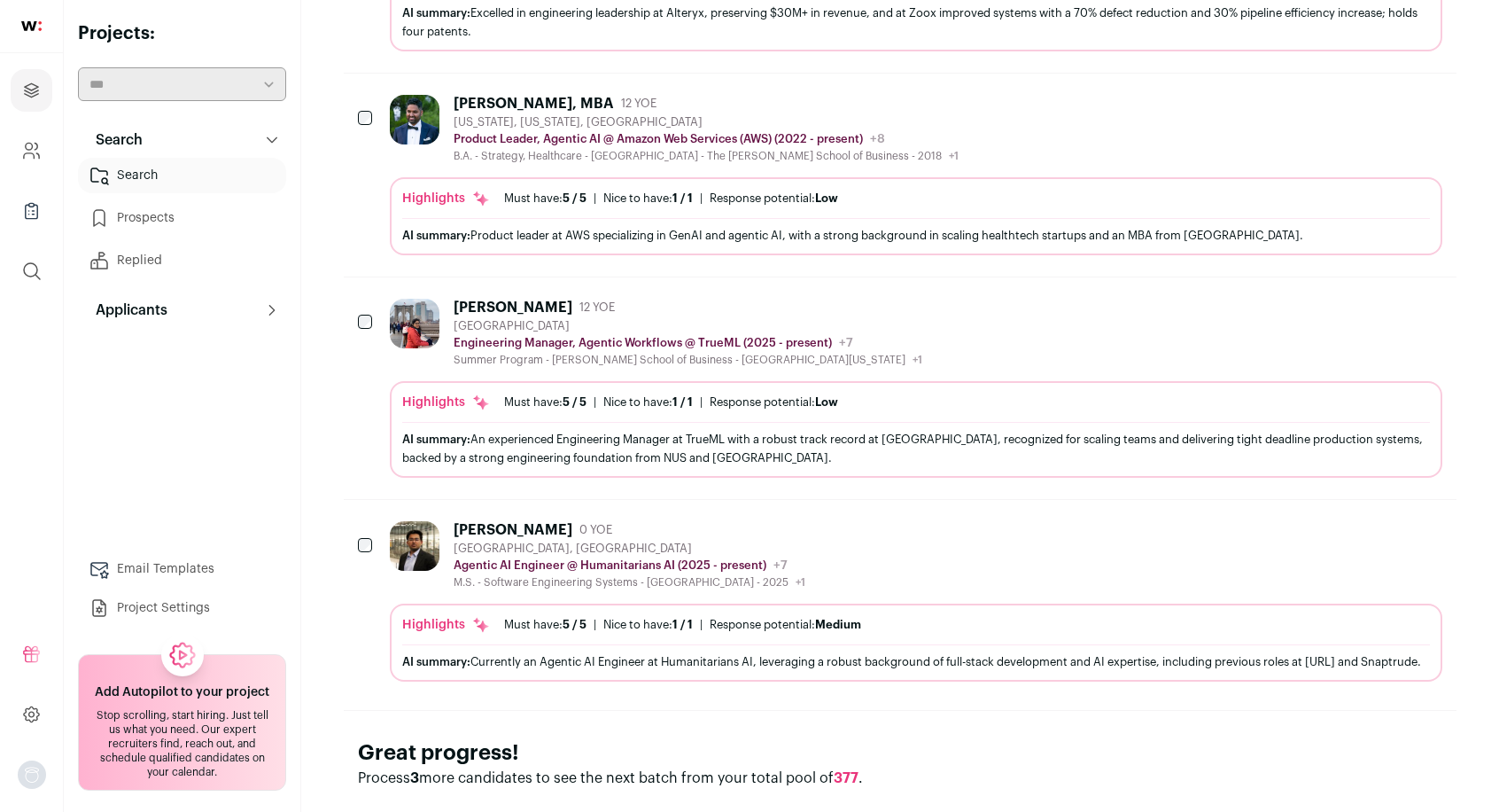
click at [1381, 313] on icon "Hide" at bounding box center [1379, 306] width 22 height 22
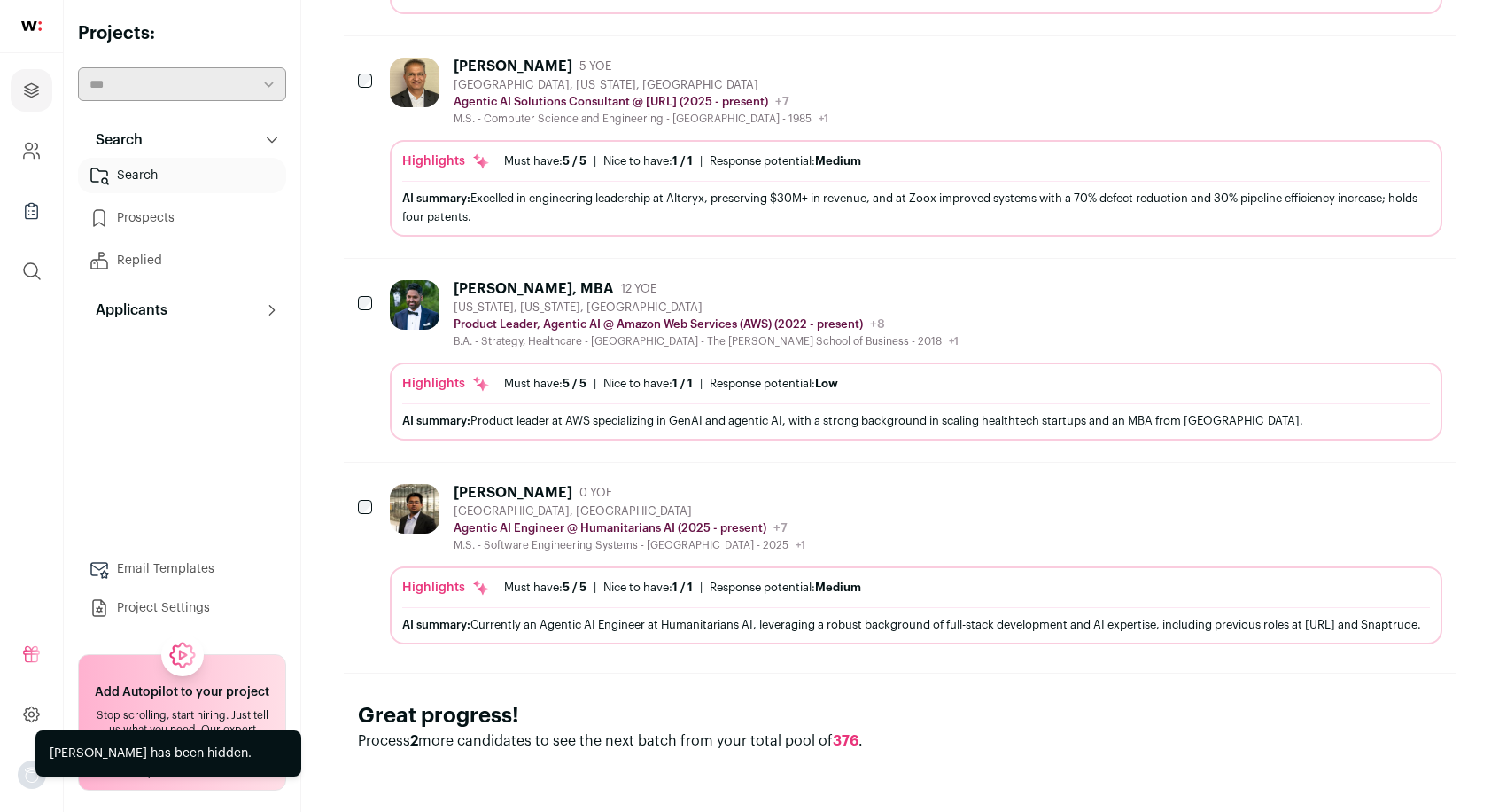
click at [1377, 277] on icon "Hide" at bounding box center [1379, 288] width 22 height 22
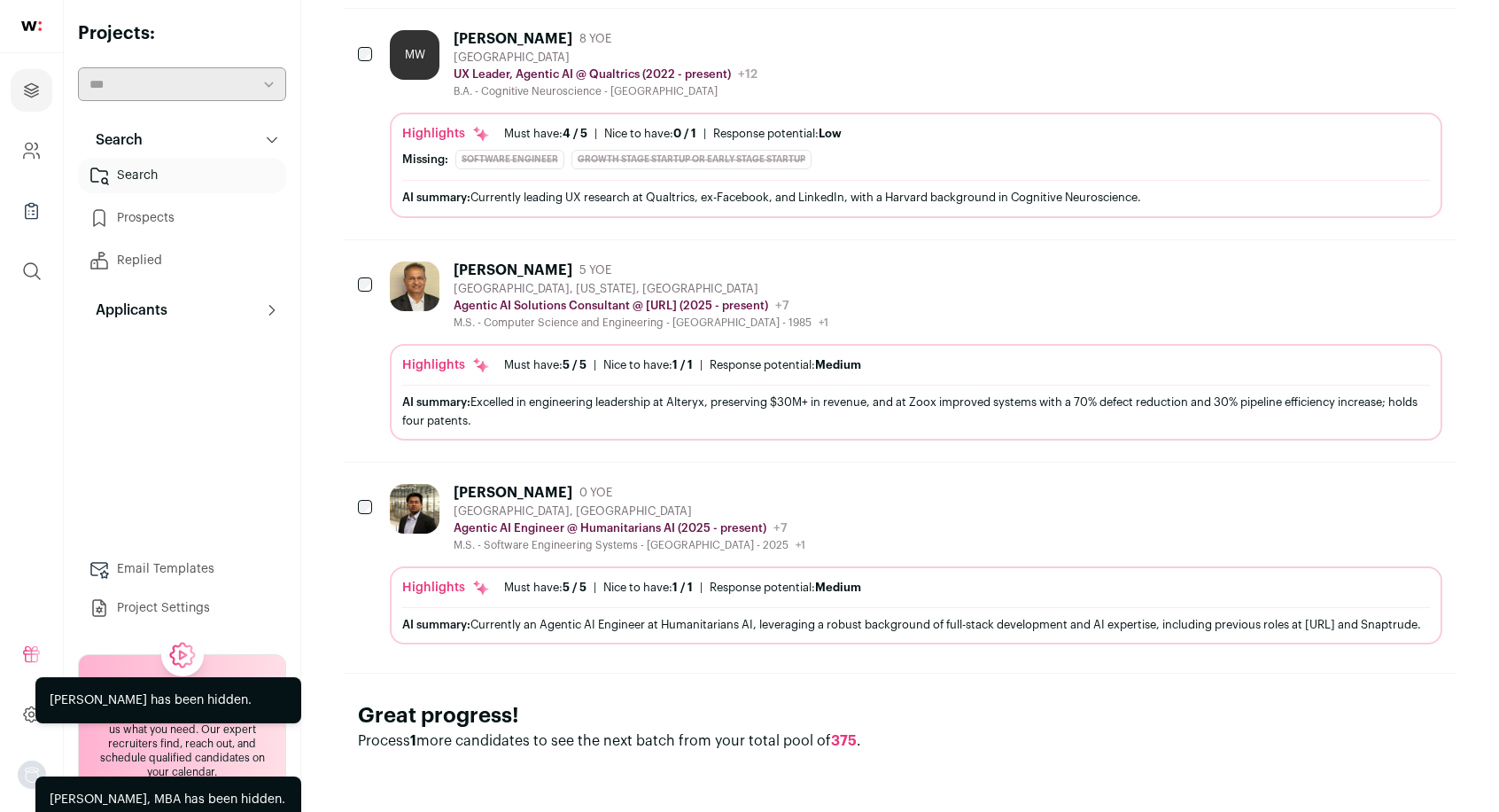
scroll to position [988, 0]
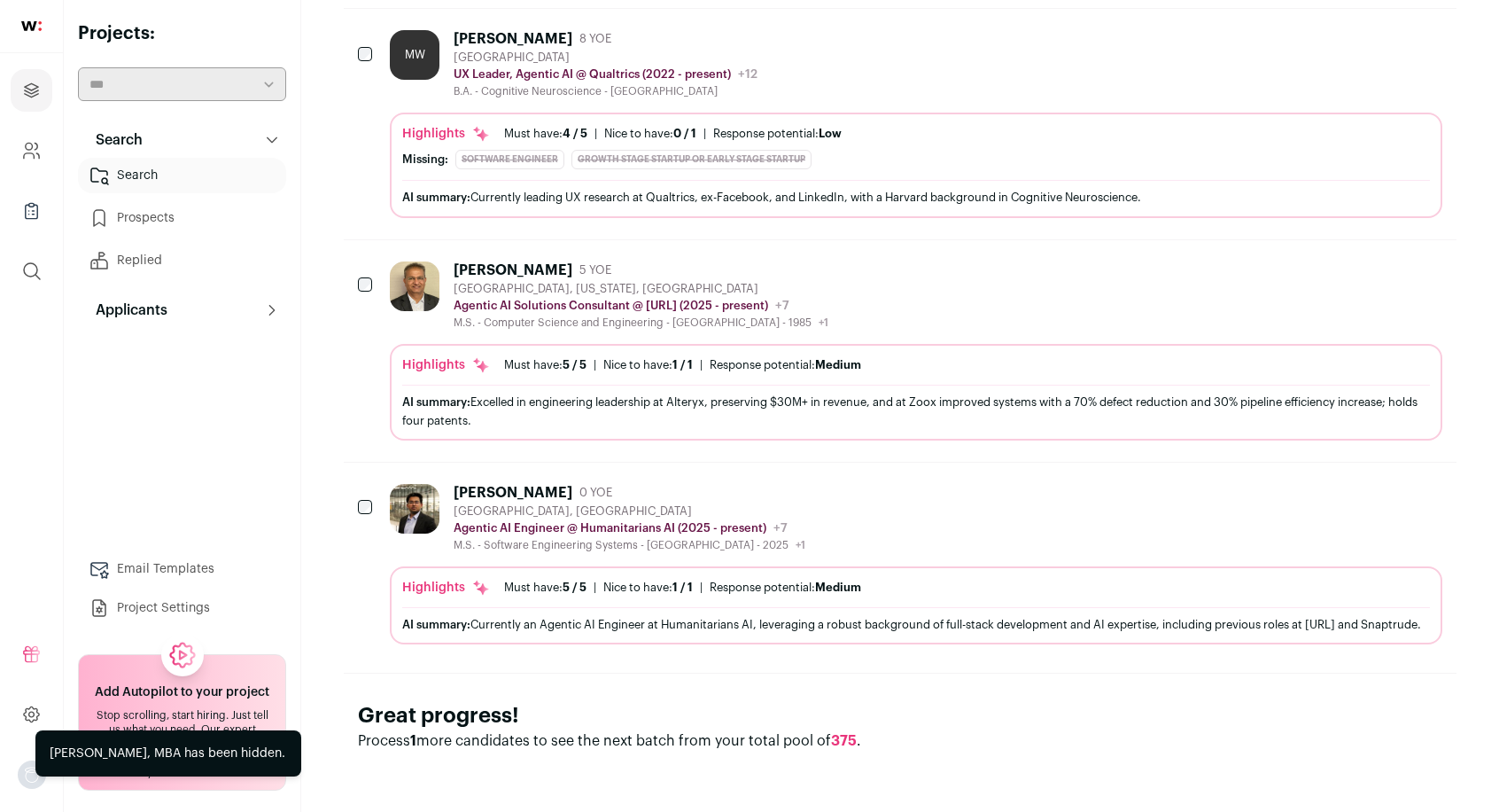
click at [1370, 258] on icon "Hide" at bounding box center [1379, 269] width 22 height 22
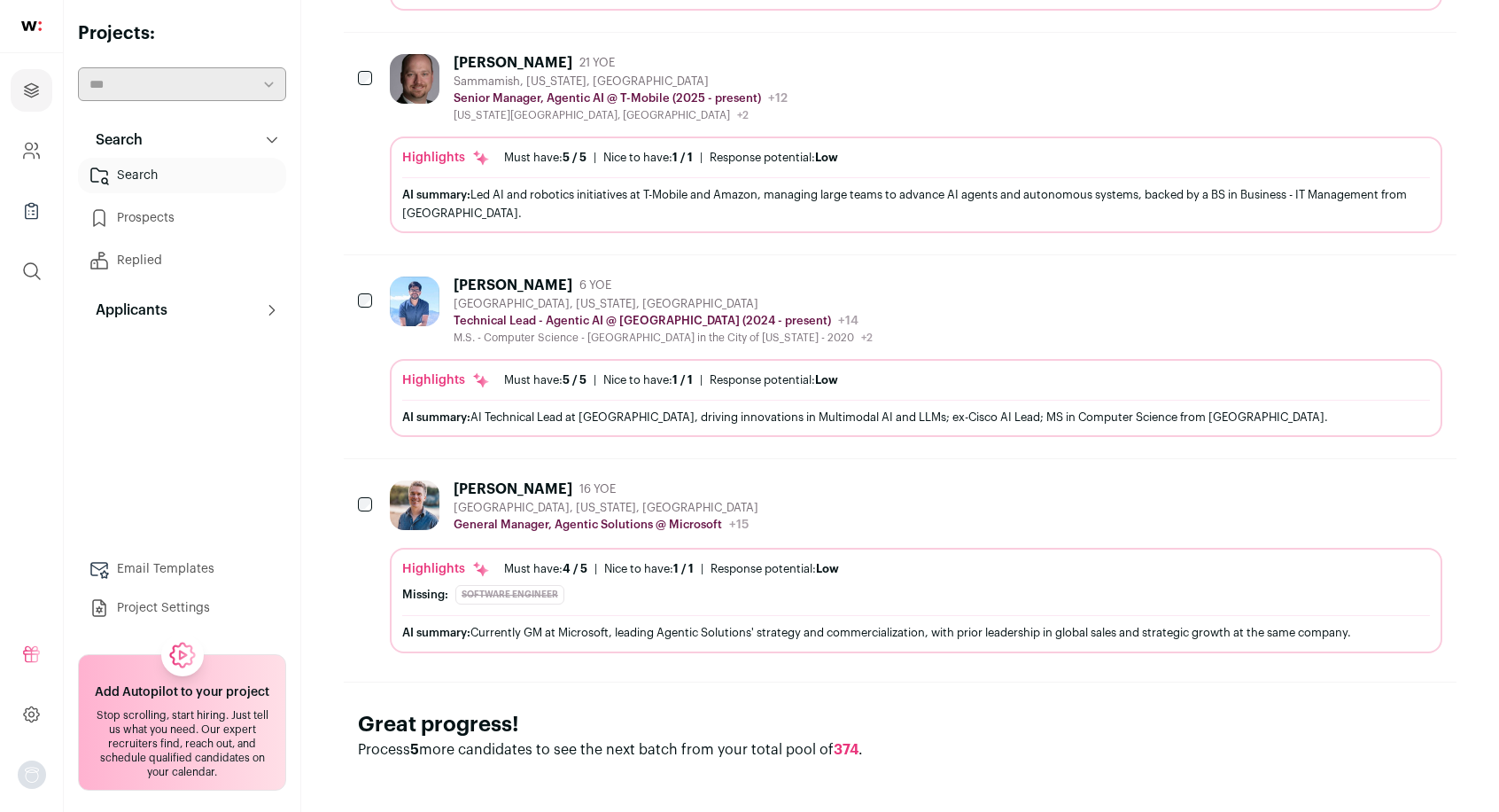
scroll to position [1882, 0]
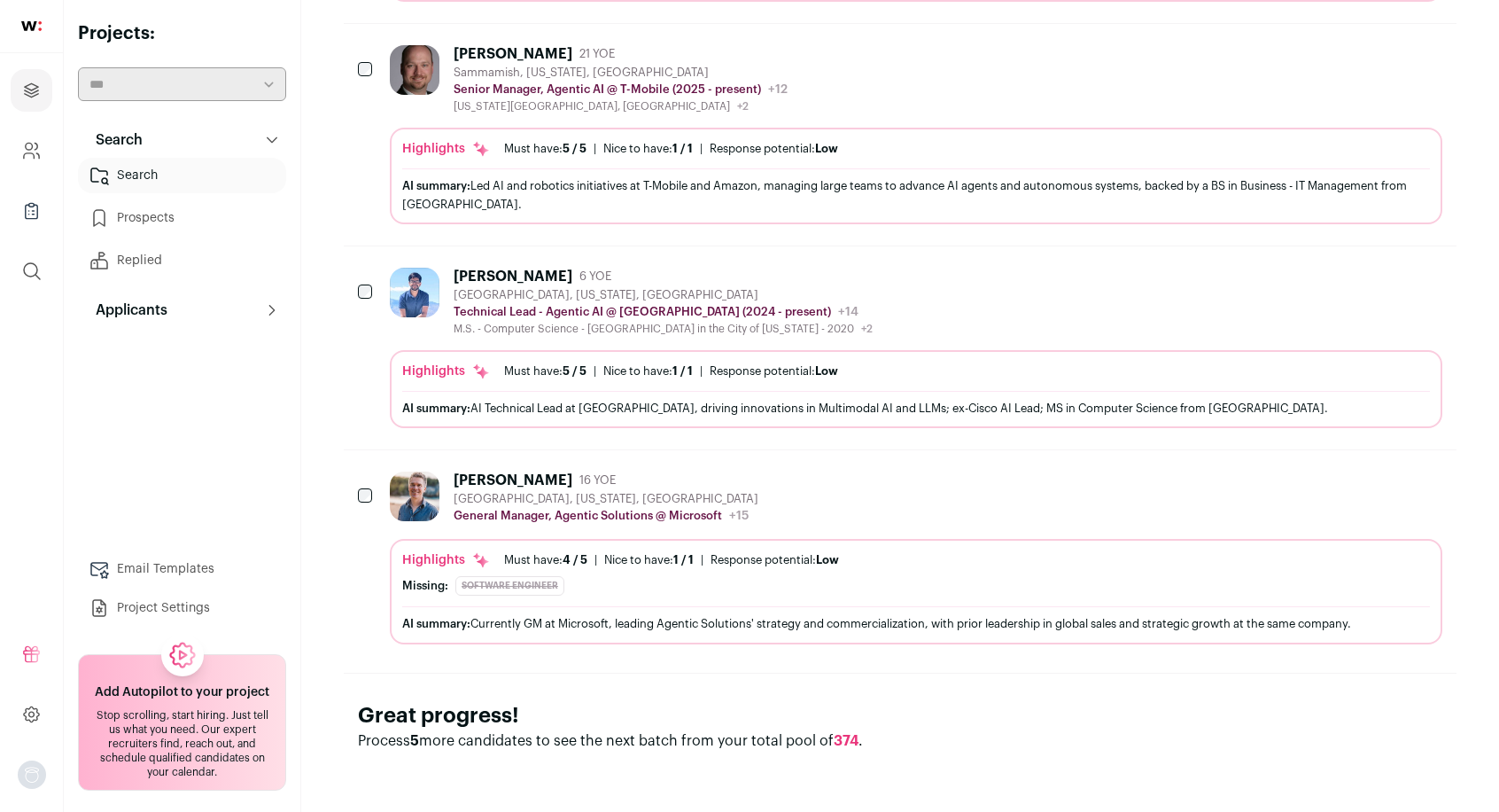
click at [1375, 483] on icon "Hide" at bounding box center [1379, 479] width 22 height 22
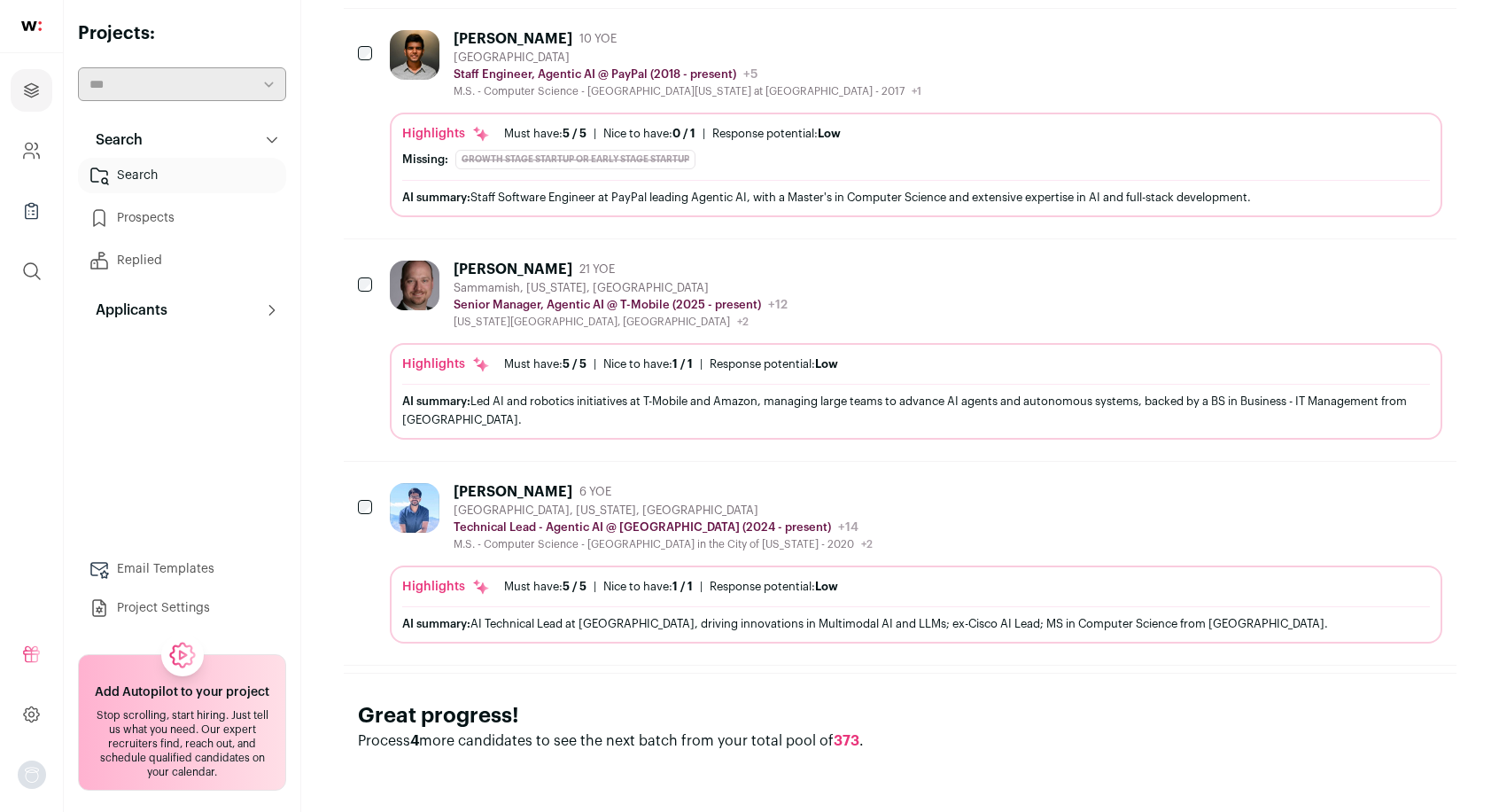
click at [1368, 485] on button "Hide" at bounding box center [1380, 491] width 38 height 38
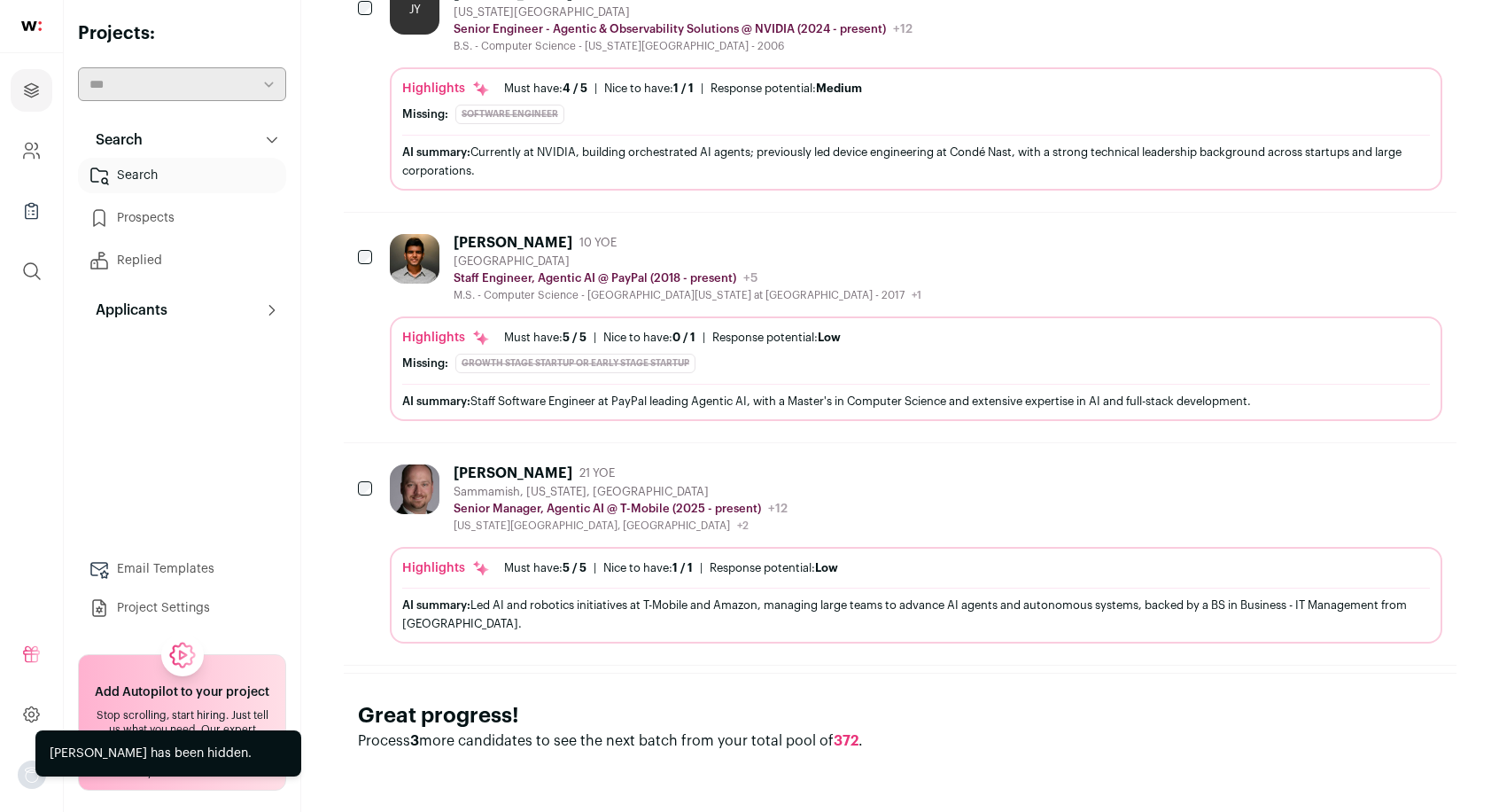
click at [1381, 469] on icon "Hide" at bounding box center [1379, 472] width 22 height 22
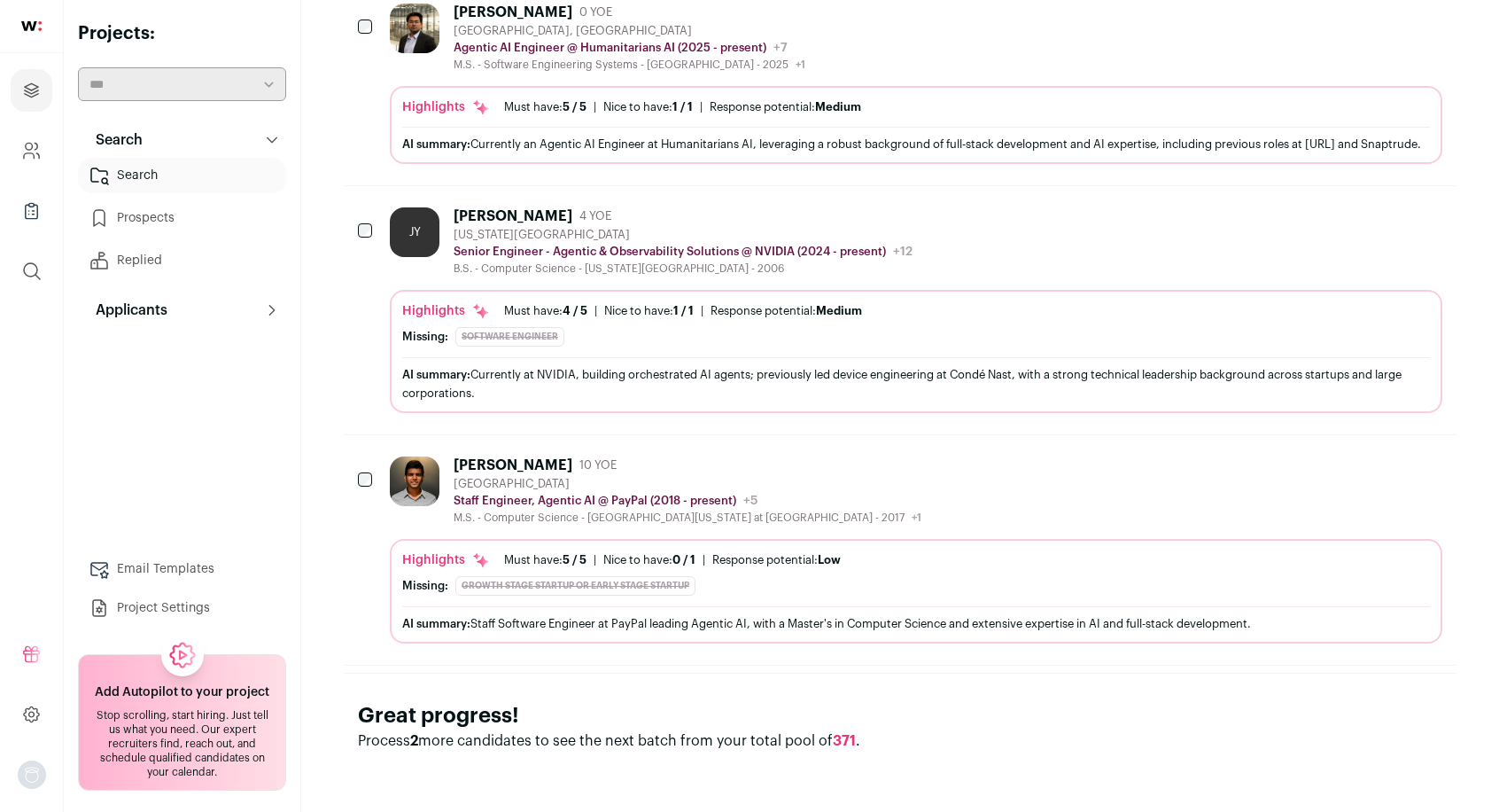
click at [1381, 467] on icon "Hide" at bounding box center [1379, 464] width 22 height 22
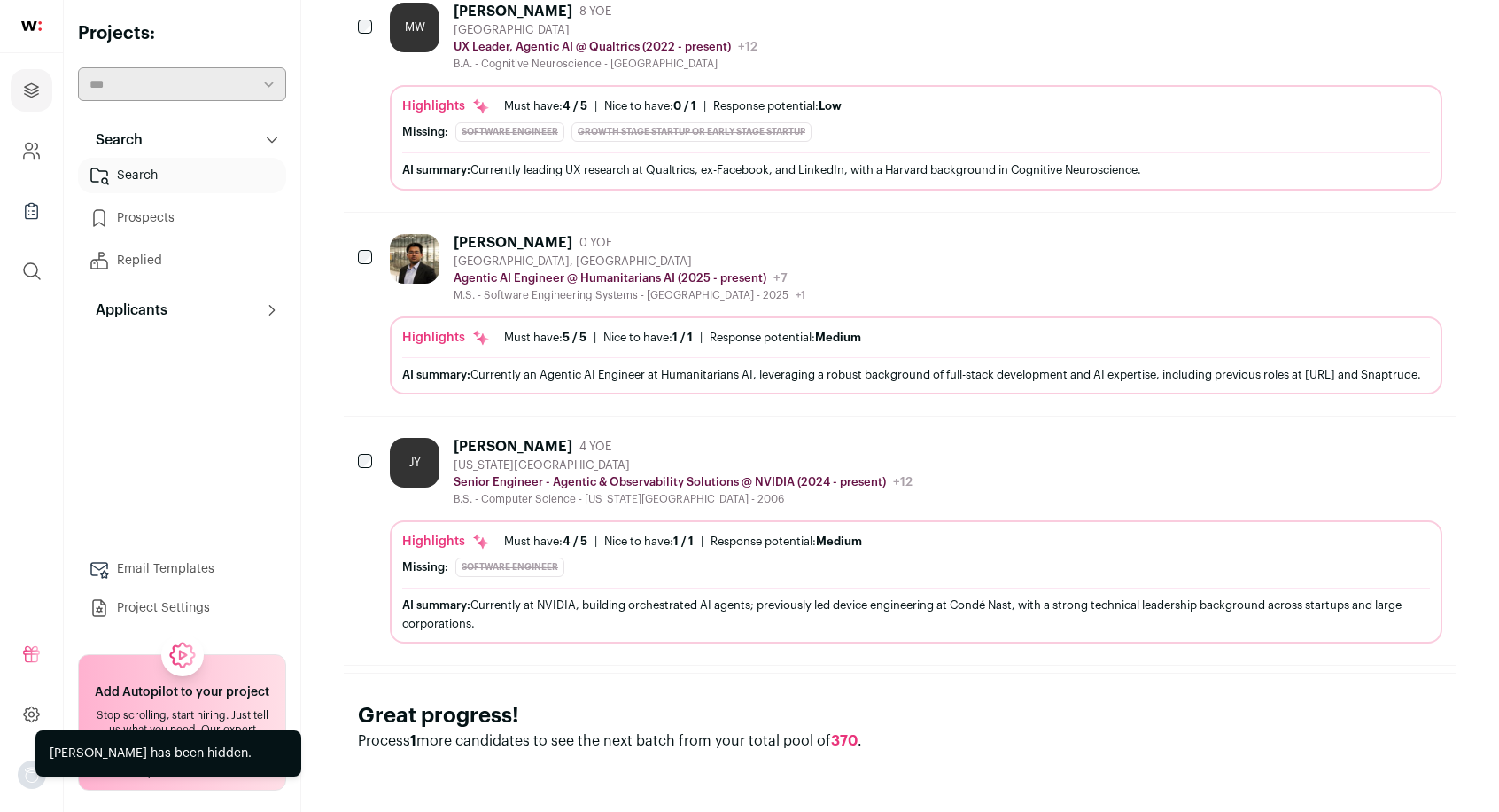
scroll to position [1014, 0]
click at [1370, 231] on icon "Hide" at bounding box center [1379, 242] width 22 height 22
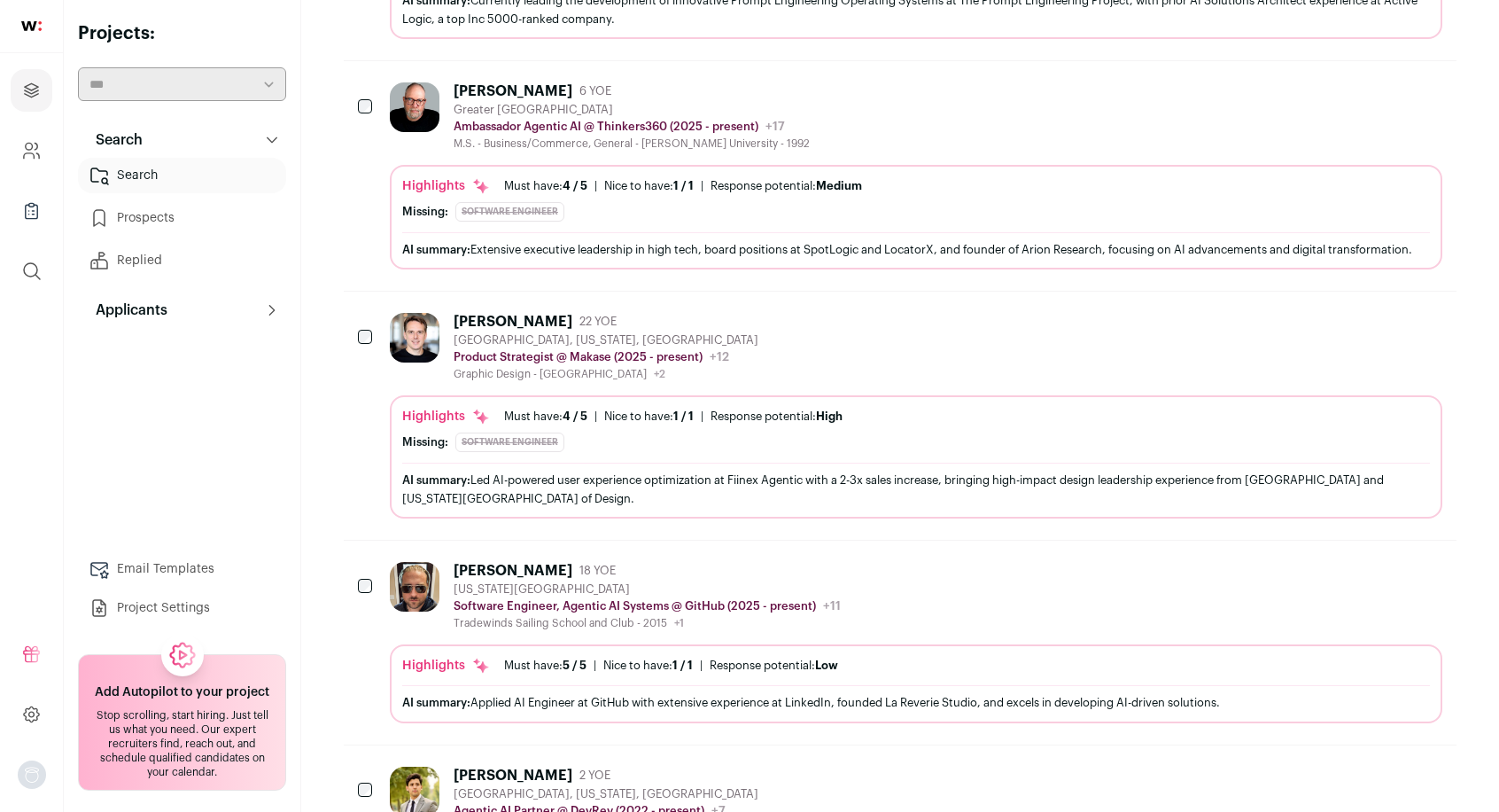
scroll to position [1649, 0]
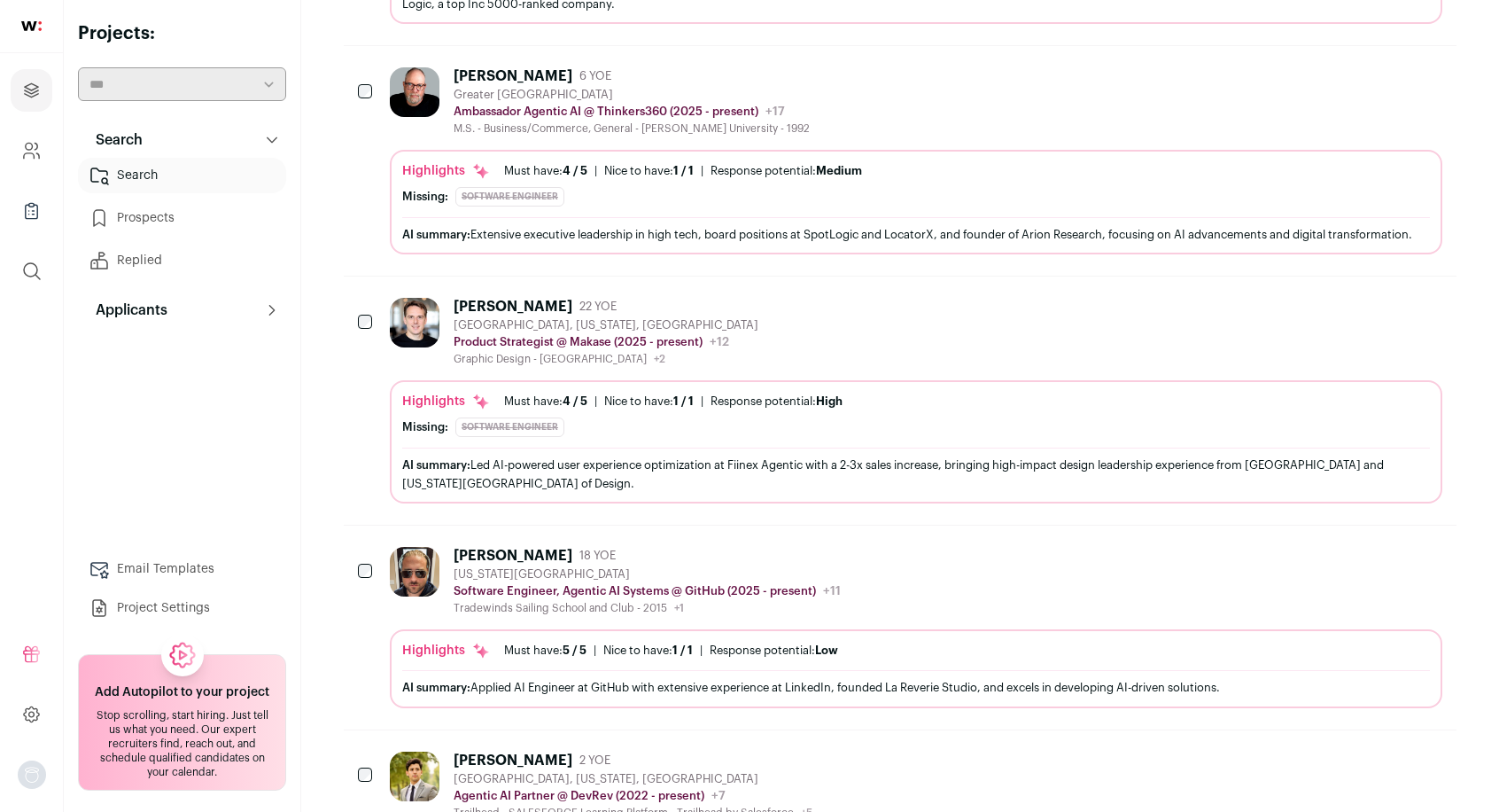
click at [1377, 315] on icon "Hide" at bounding box center [1381, 306] width 14 height 17
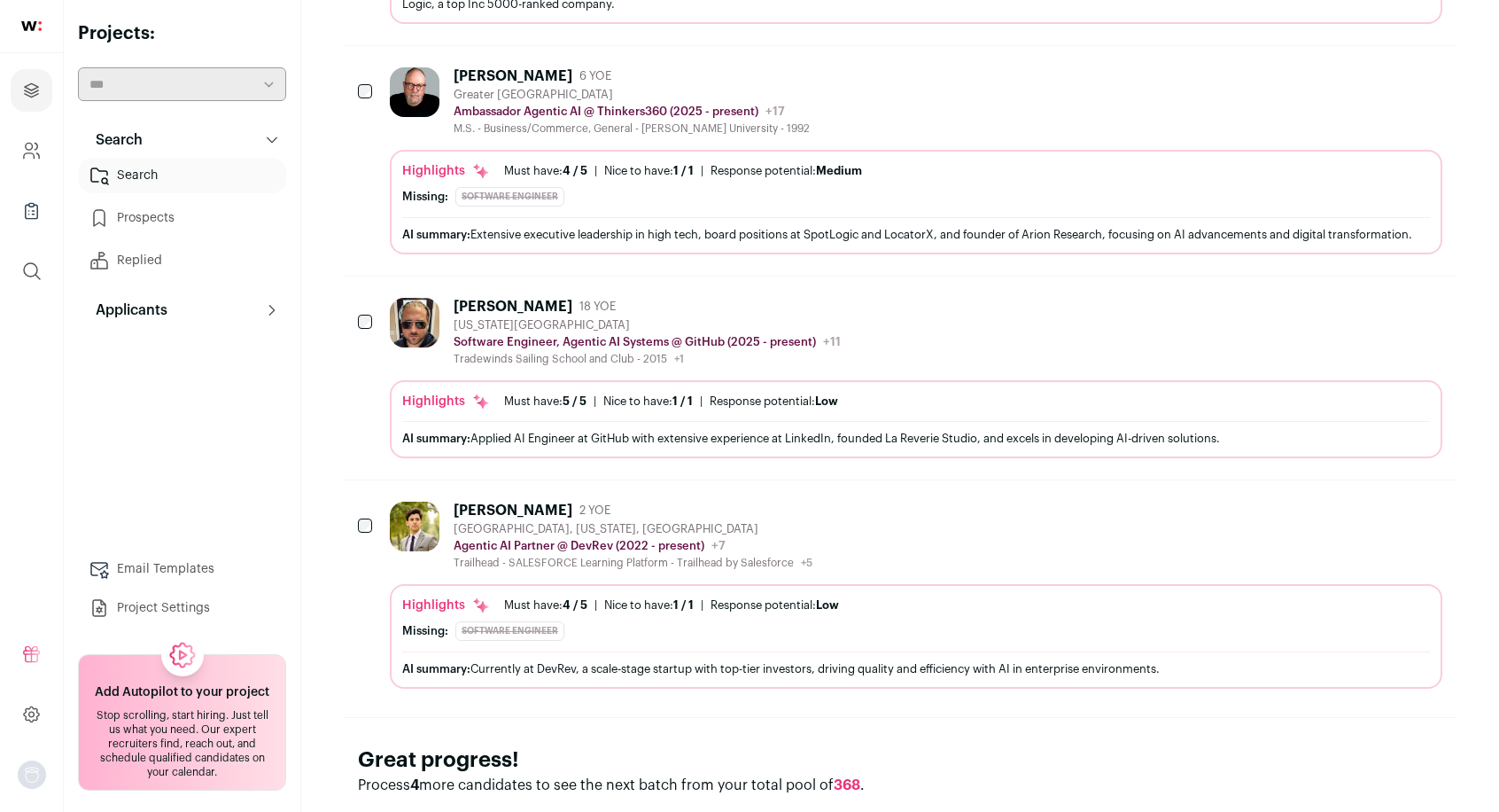
click at [1373, 519] on icon "Hide" at bounding box center [1379, 509] width 22 height 22
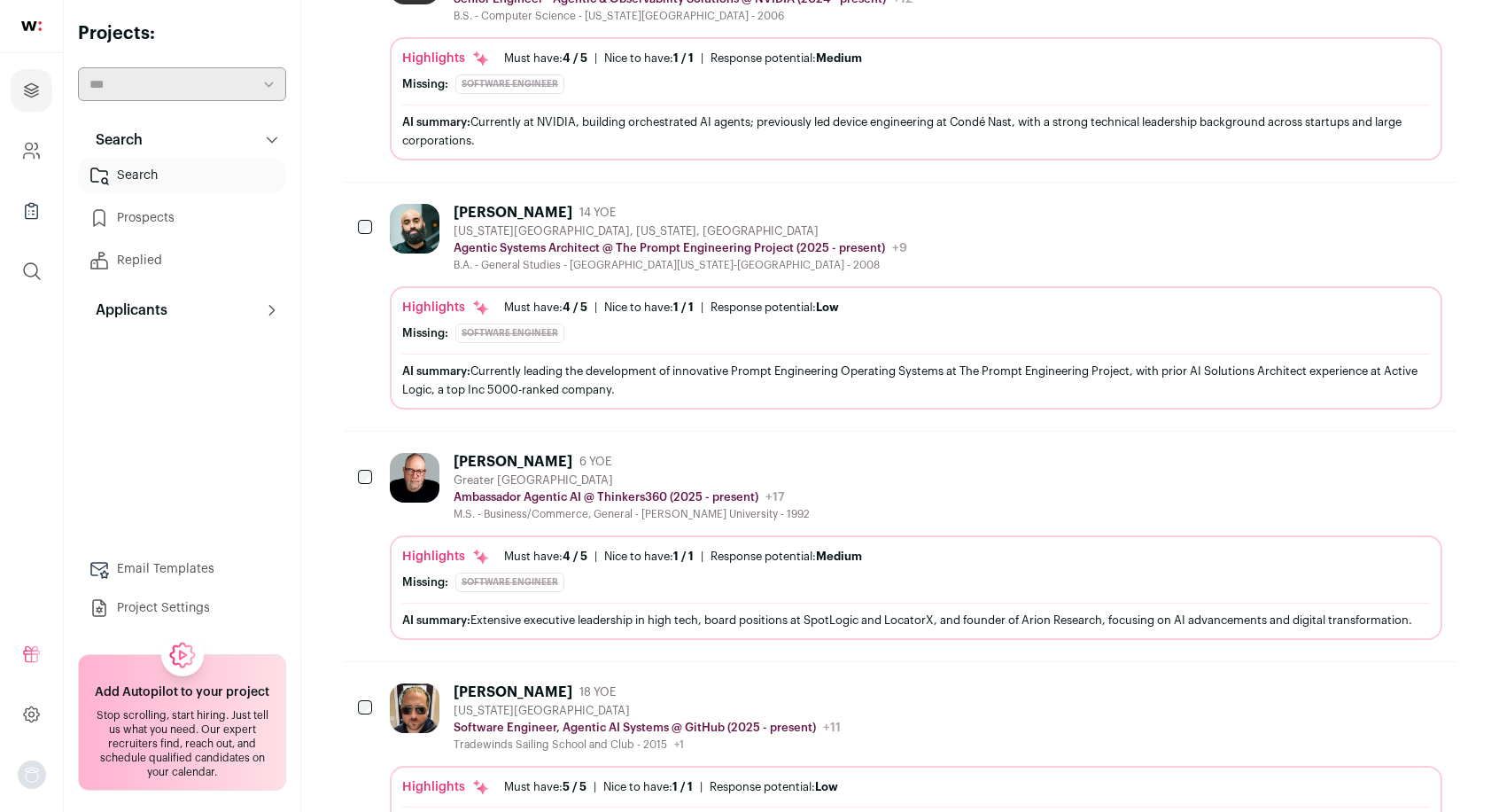
scroll to position [1248, 0]
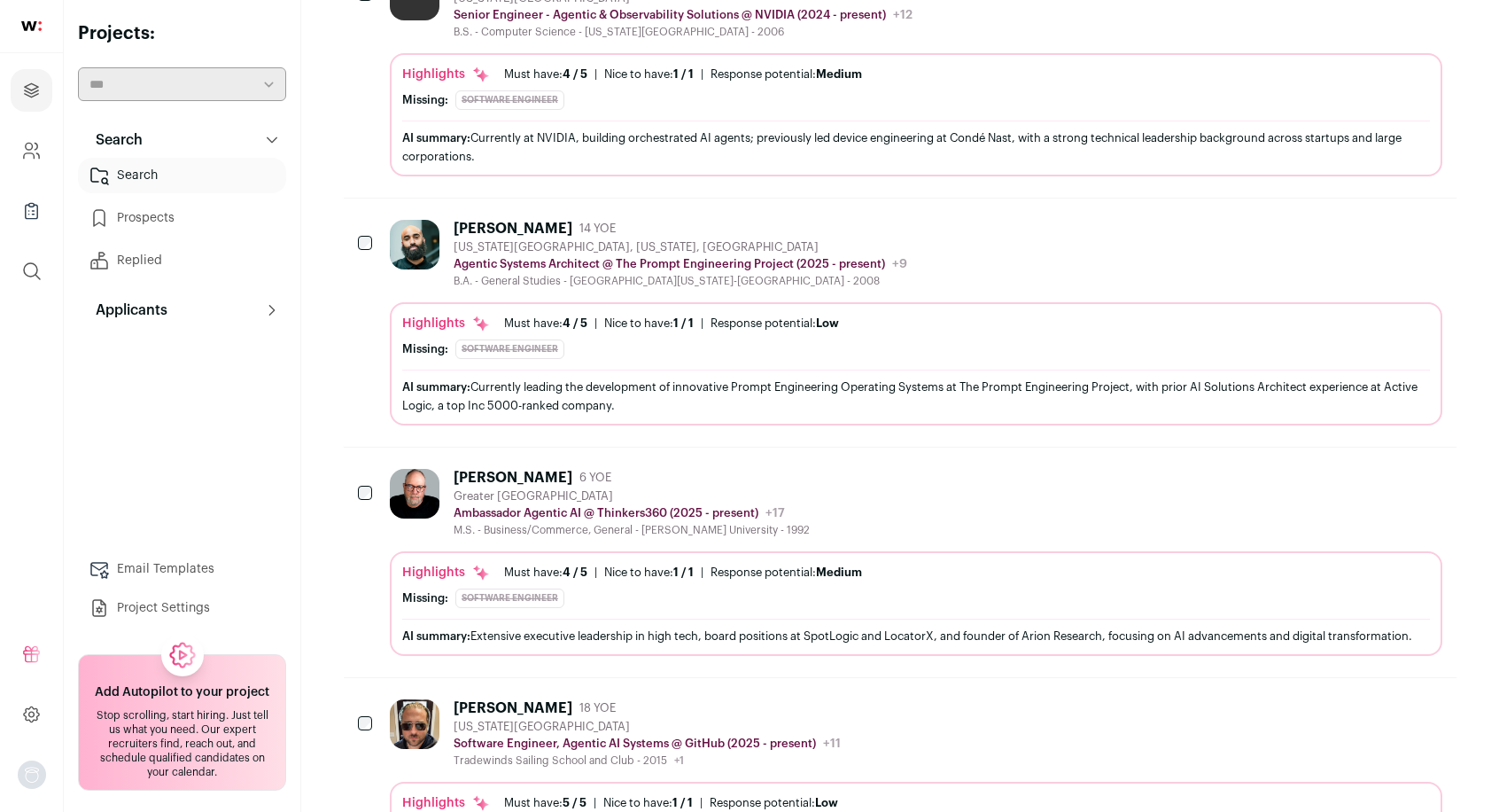
click at [1373, 487] on icon "Hide" at bounding box center [1379, 476] width 22 height 22
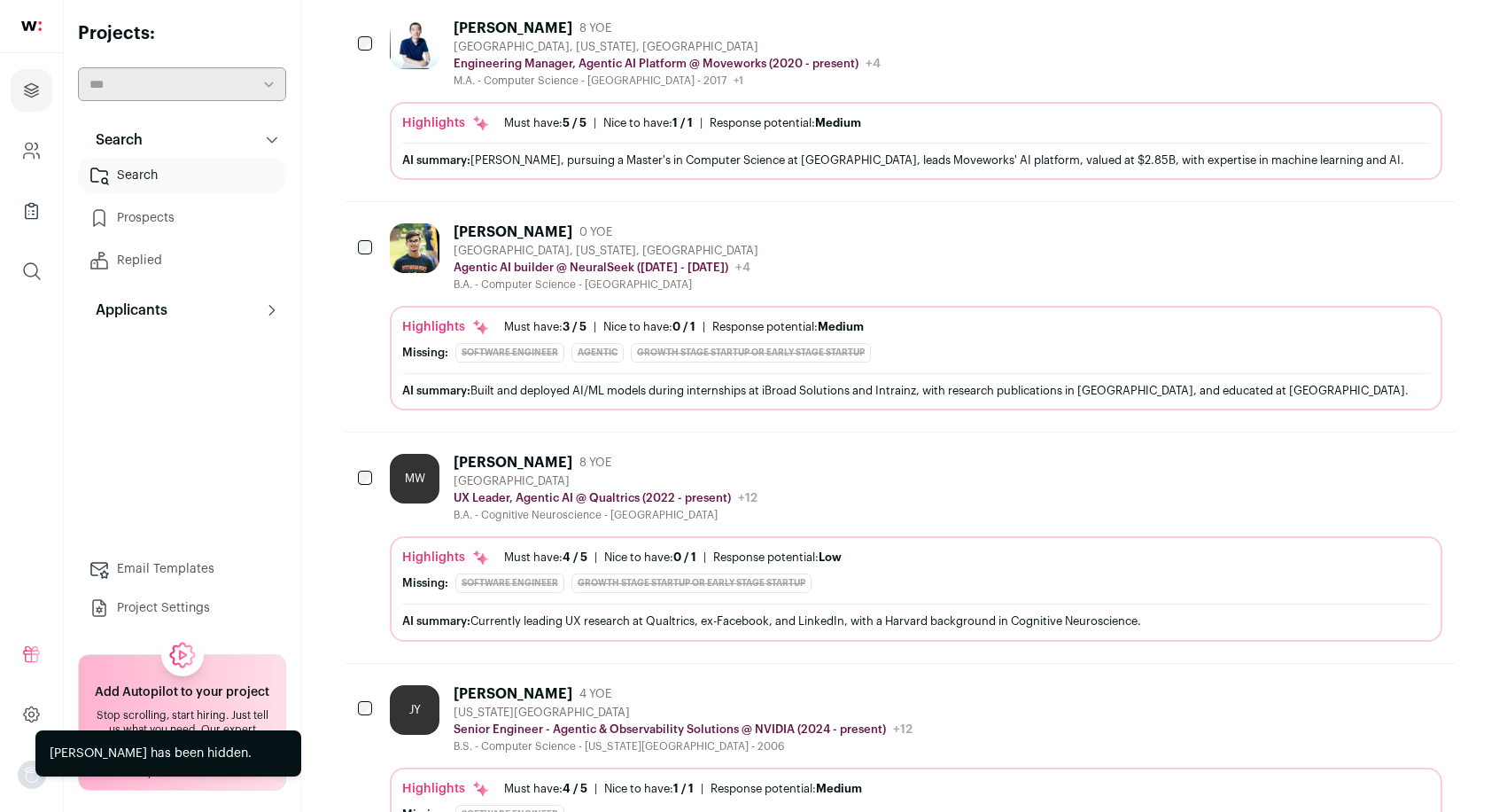
scroll to position [528, 0]
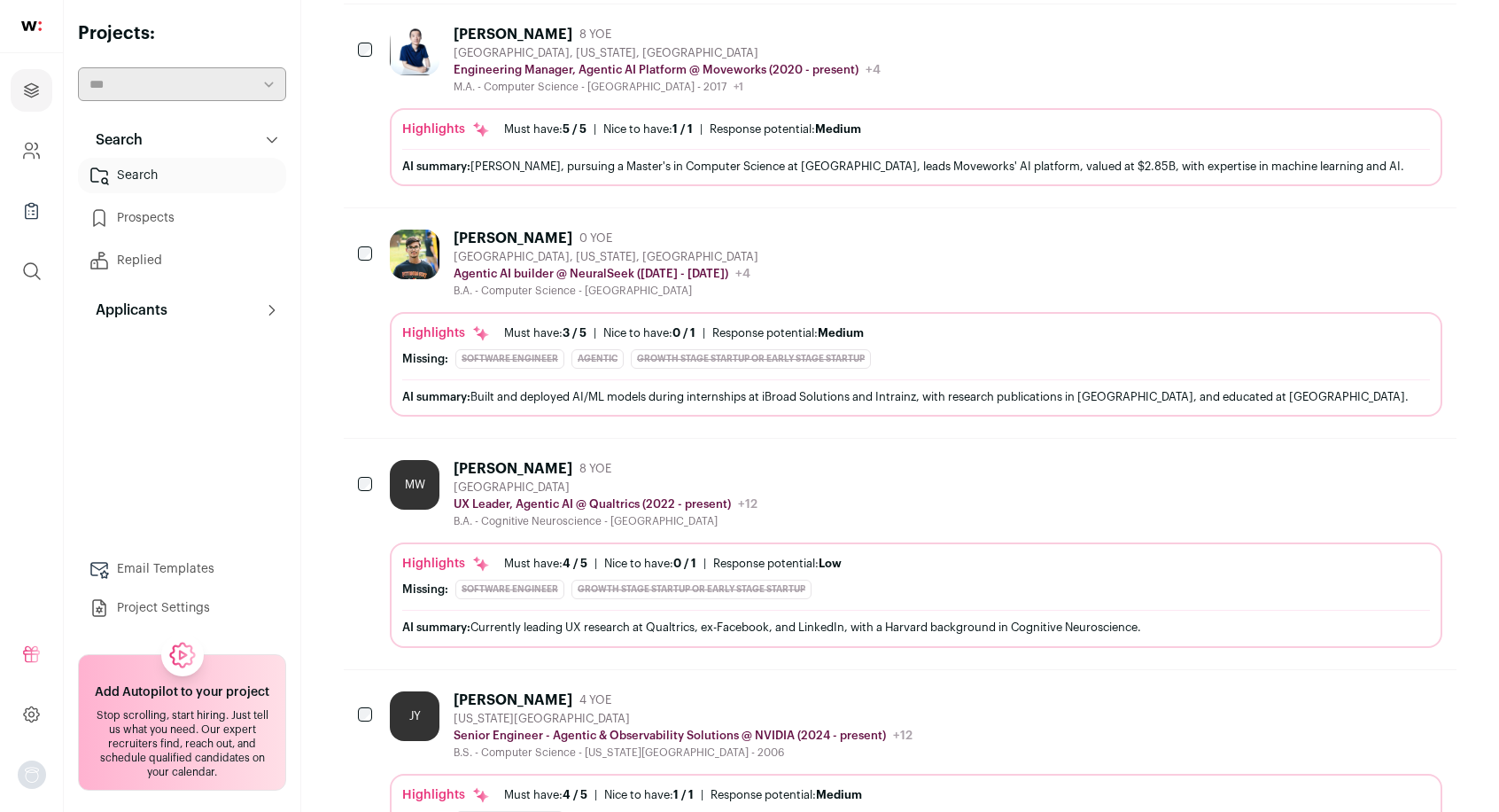
click at [1382, 478] on icon "Hide" at bounding box center [1379, 467] width 22 height 22
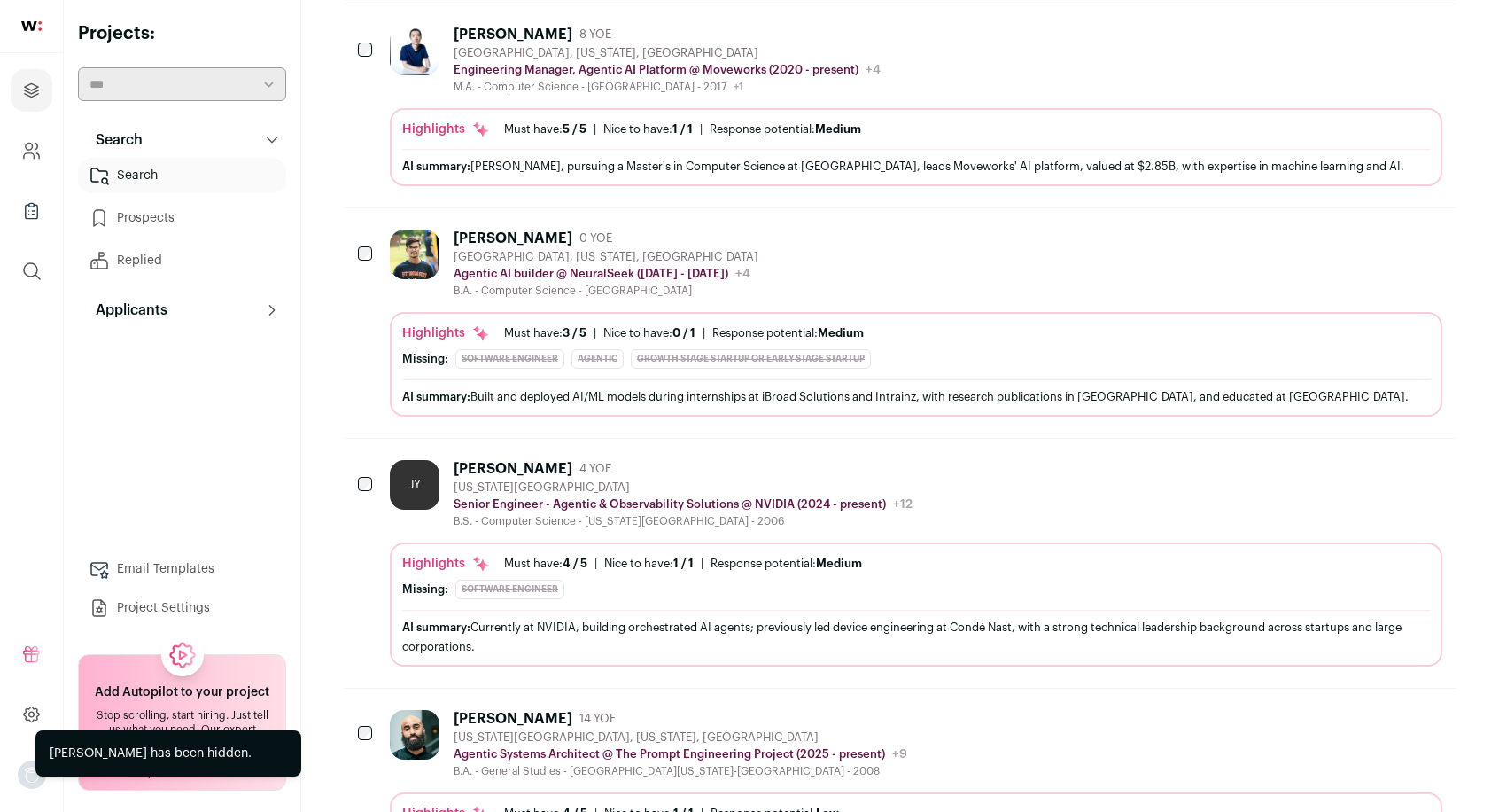
click at [1379, 256] on button "Hide" at bounding box center [1380, 238] width 38 height 38
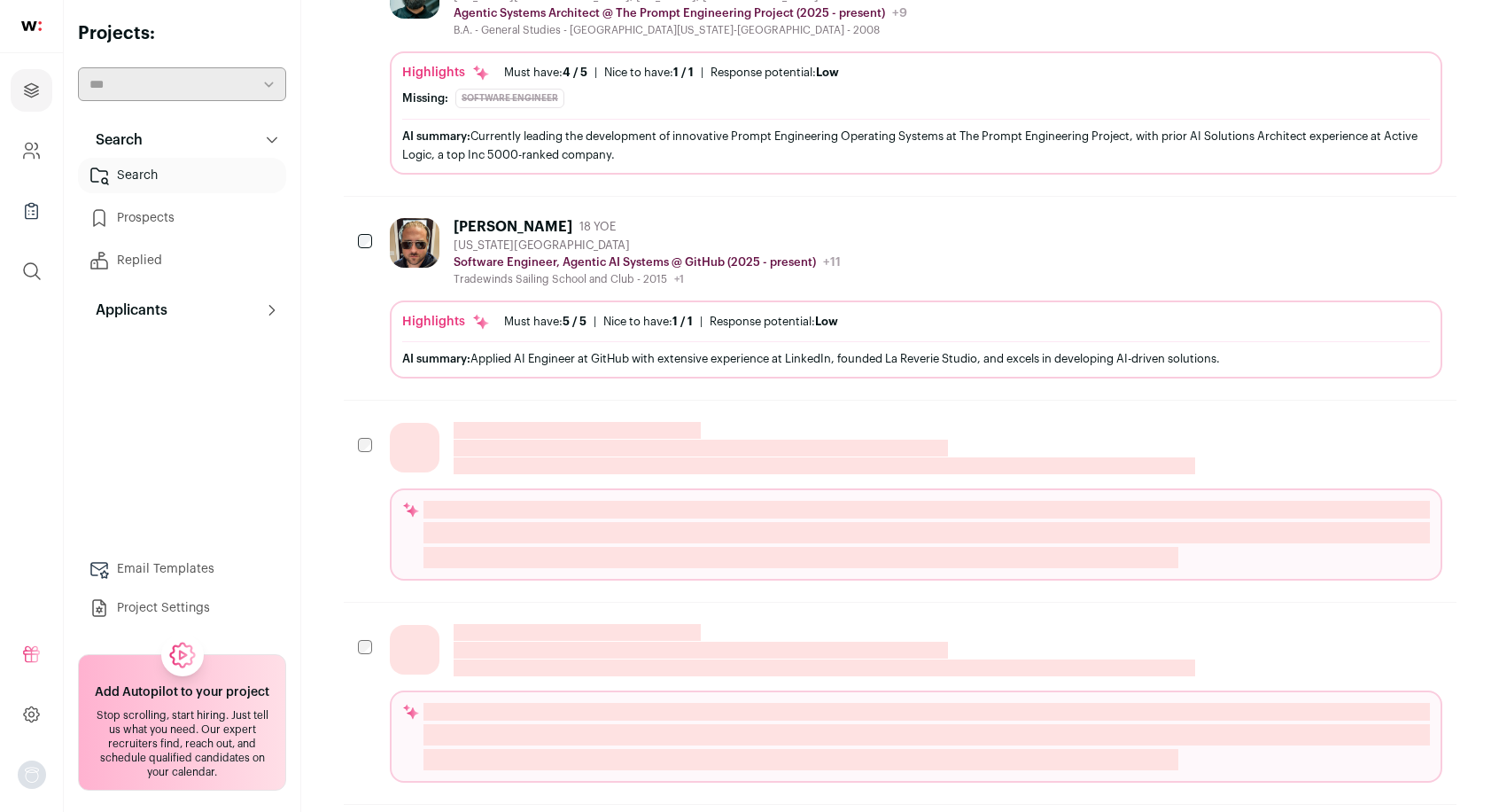
scroll to position [1056, 0]
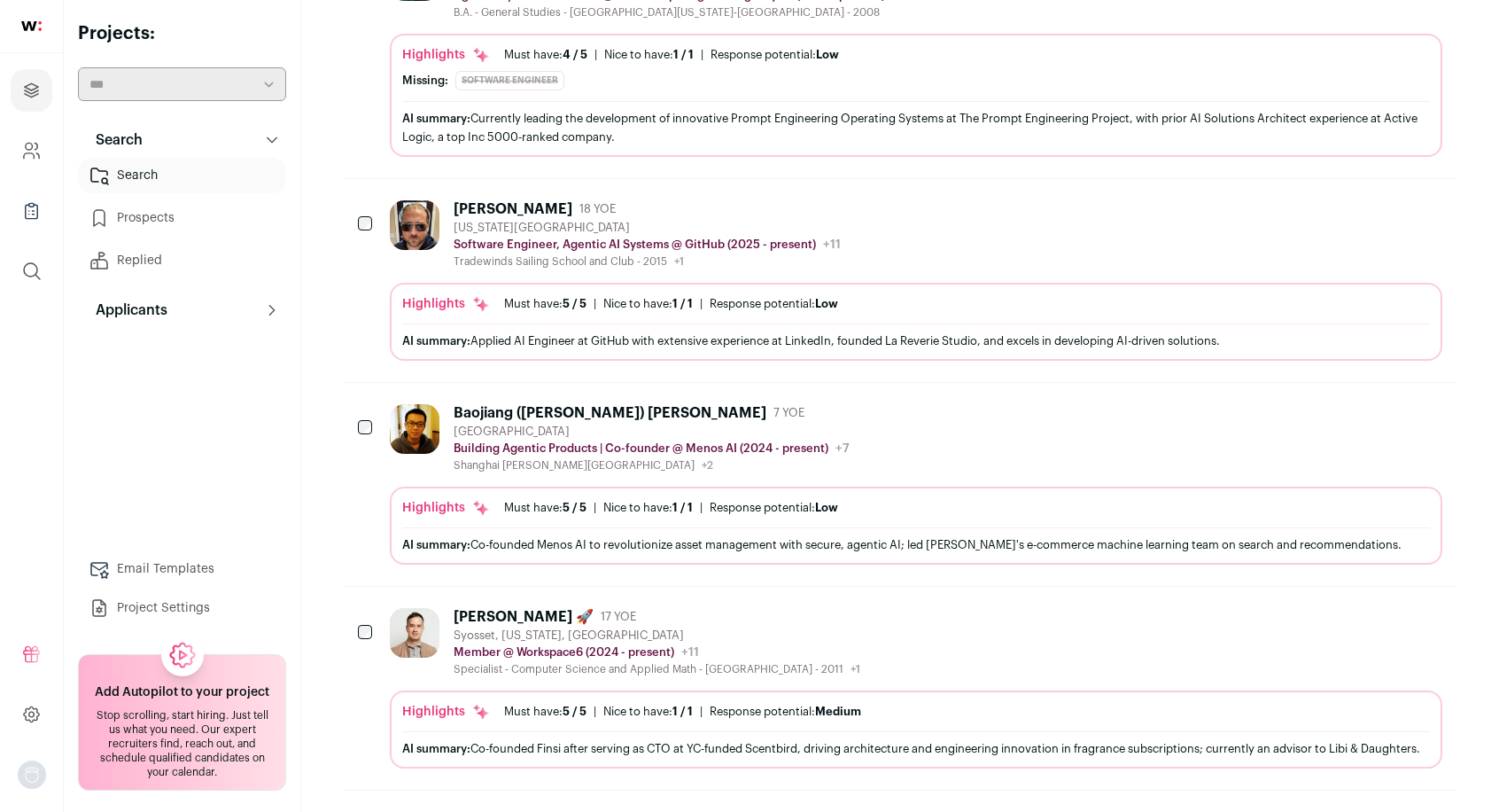
click at [1385, 423] on icon "Hide" at bounding box center [1379, 412] width 22 height 22
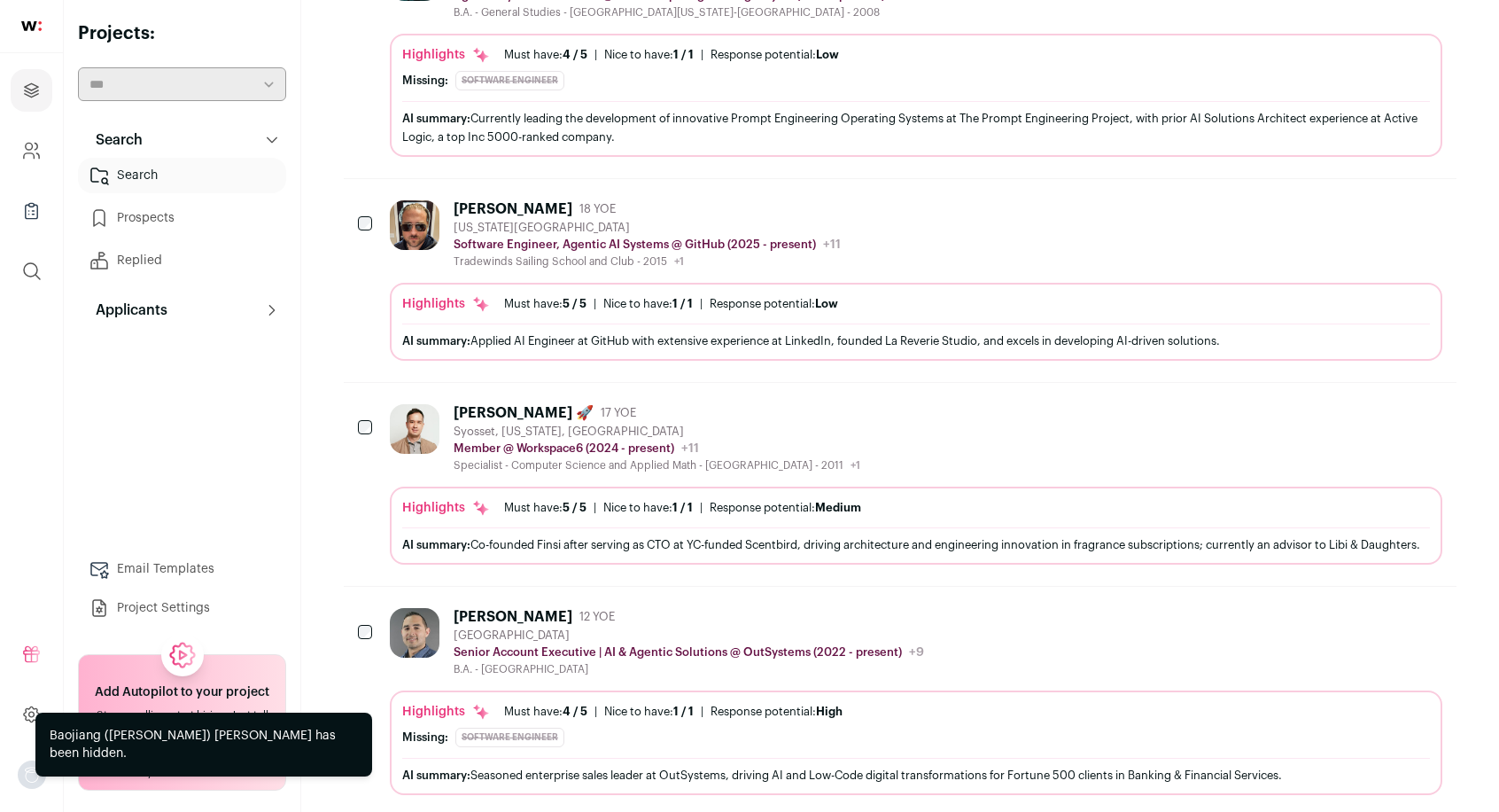
click at [1380, 423] on icon "Hide" at bounding box center [1379, 412] width 22 height 22
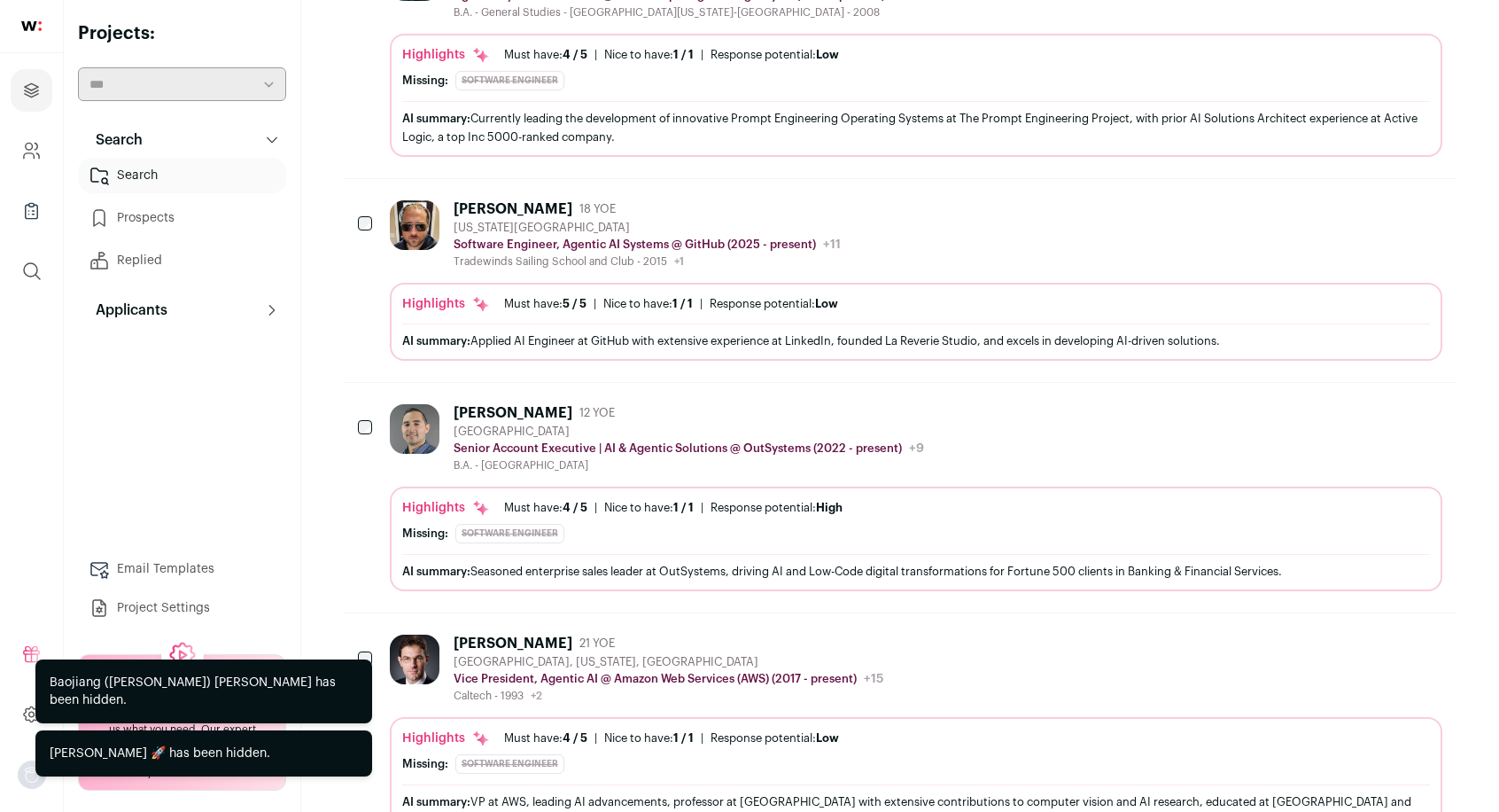
click at [1375, 416] on icon "Hide" at bounding box center [1379, 412] width 22 height 22
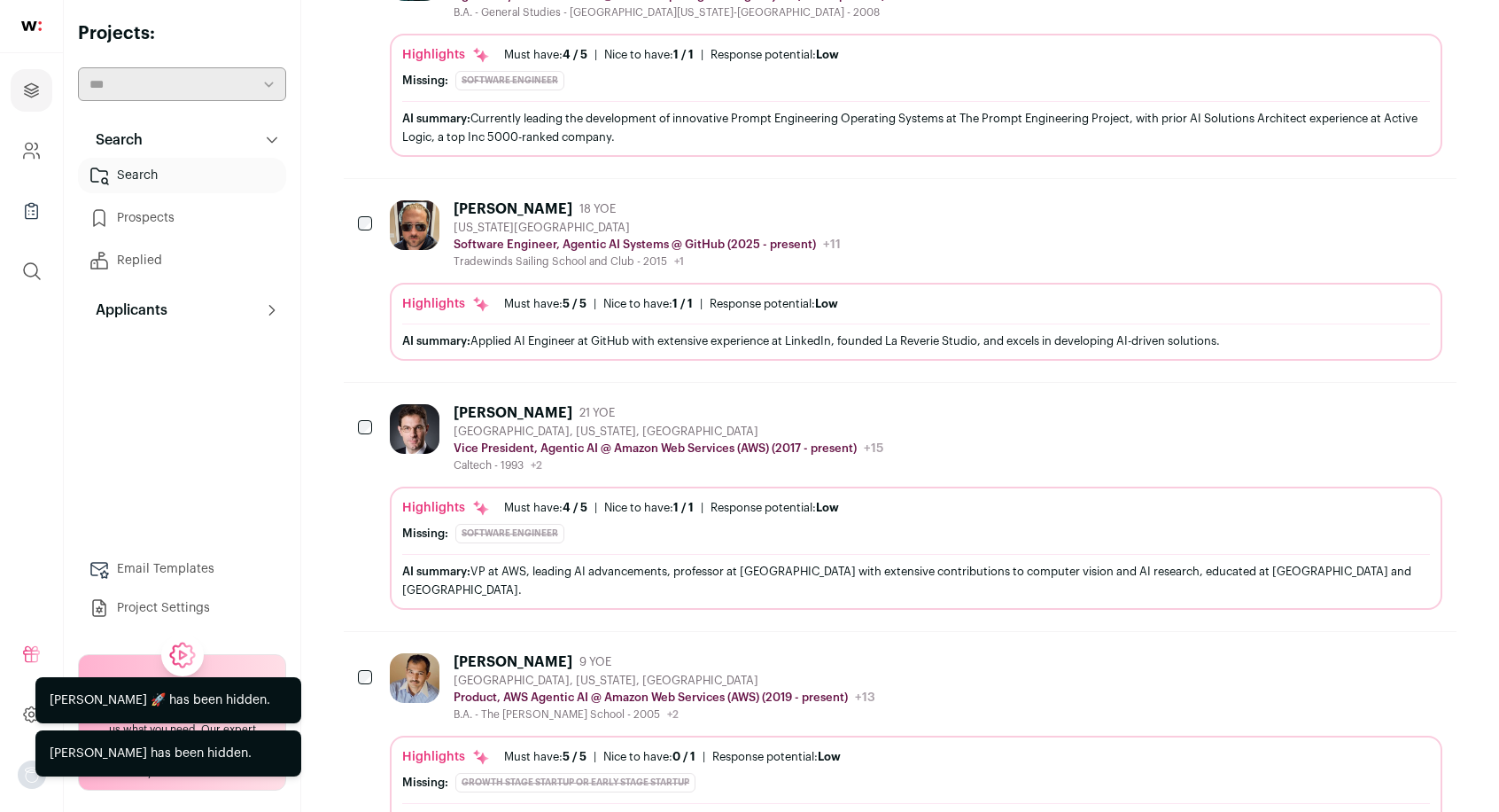
click at [1377, 415] on icon "Hide" at bounding box center [1379, 412] width 22 height 22
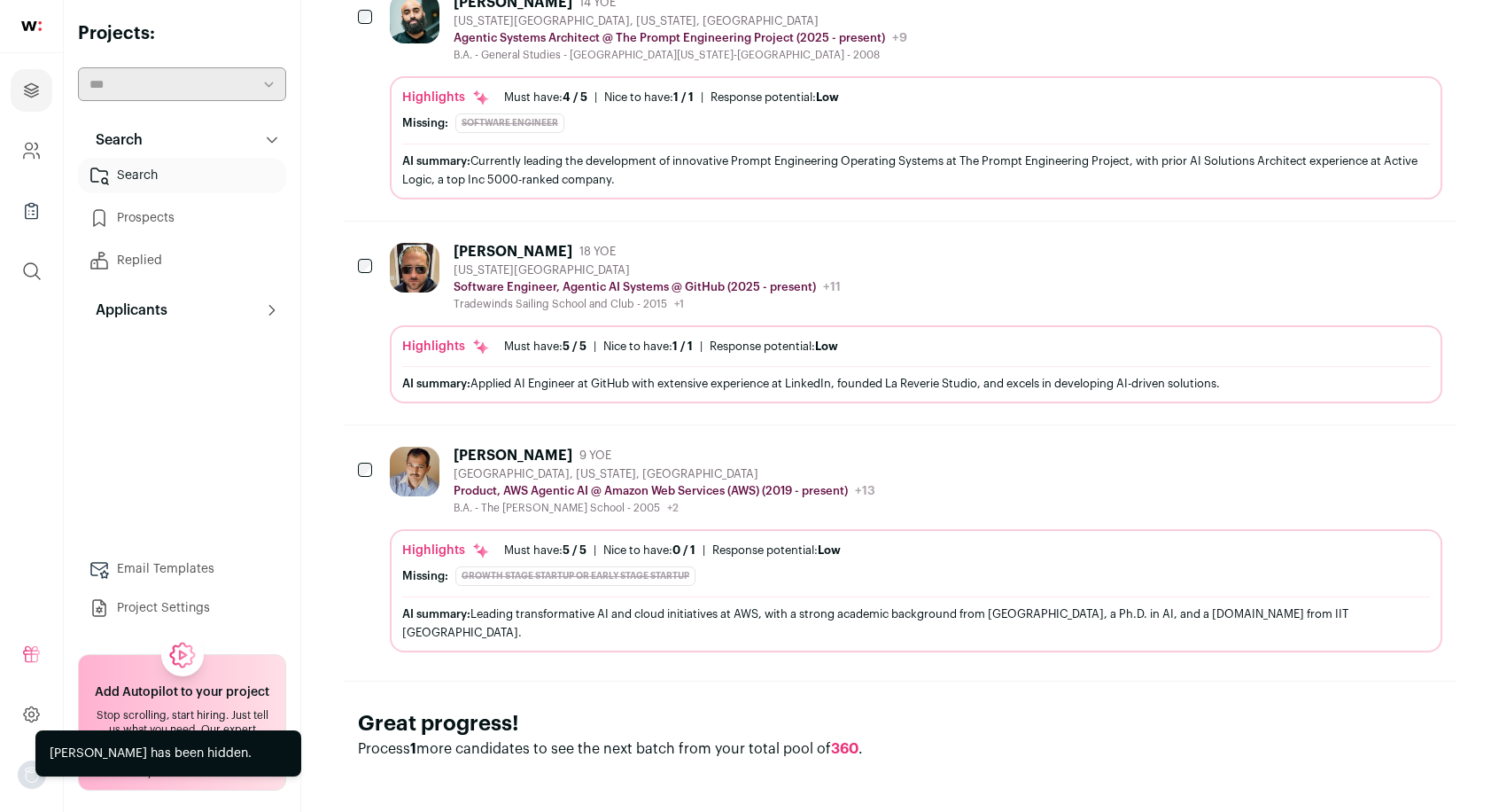
click at [1377, 458] on icon "Hide" at bounding box center [1379, 454] width 22 height 22
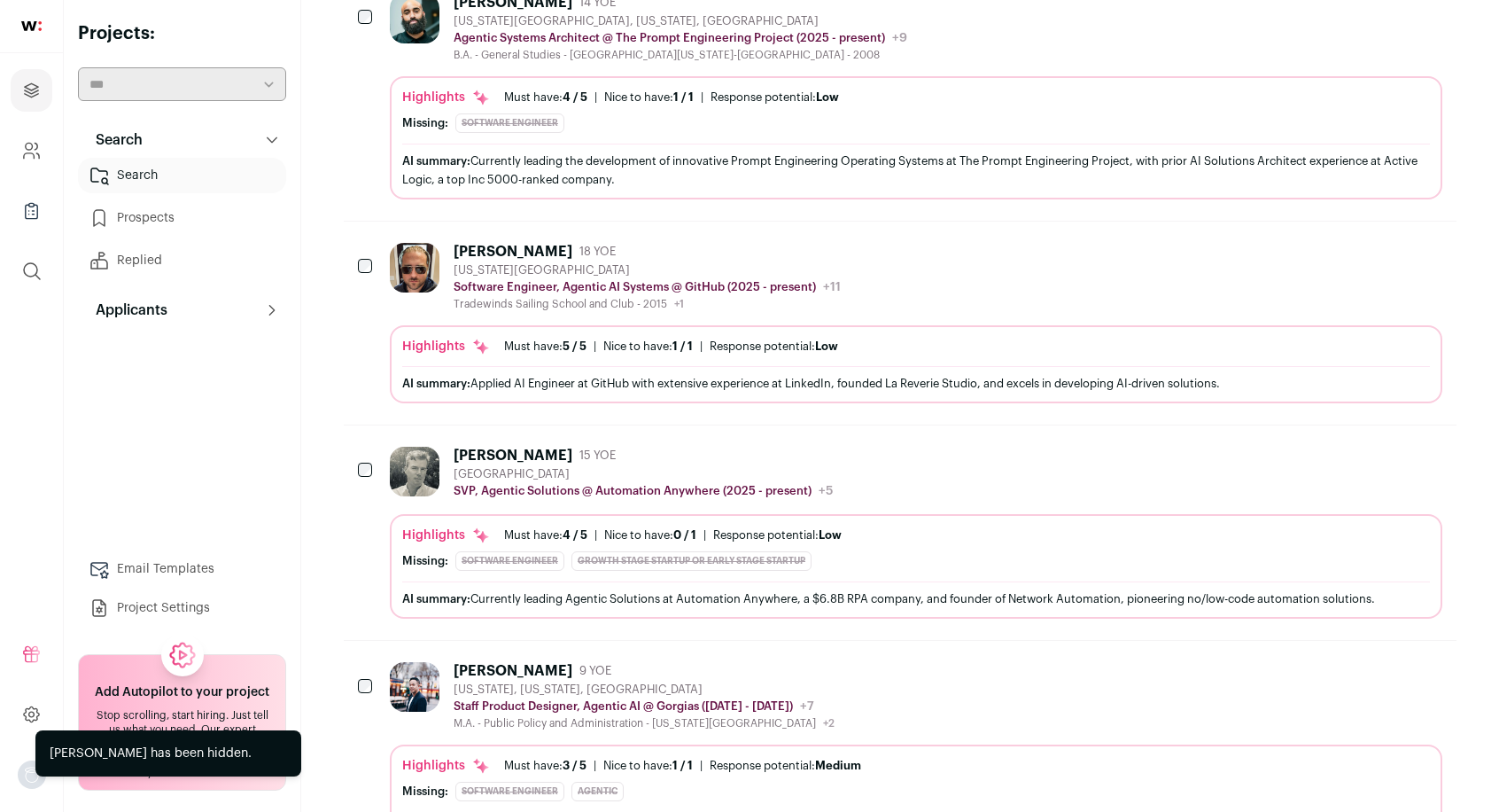
click at [1375, 463] on icon "Hide" at bounding box center [1379, 454] width 22 height 22
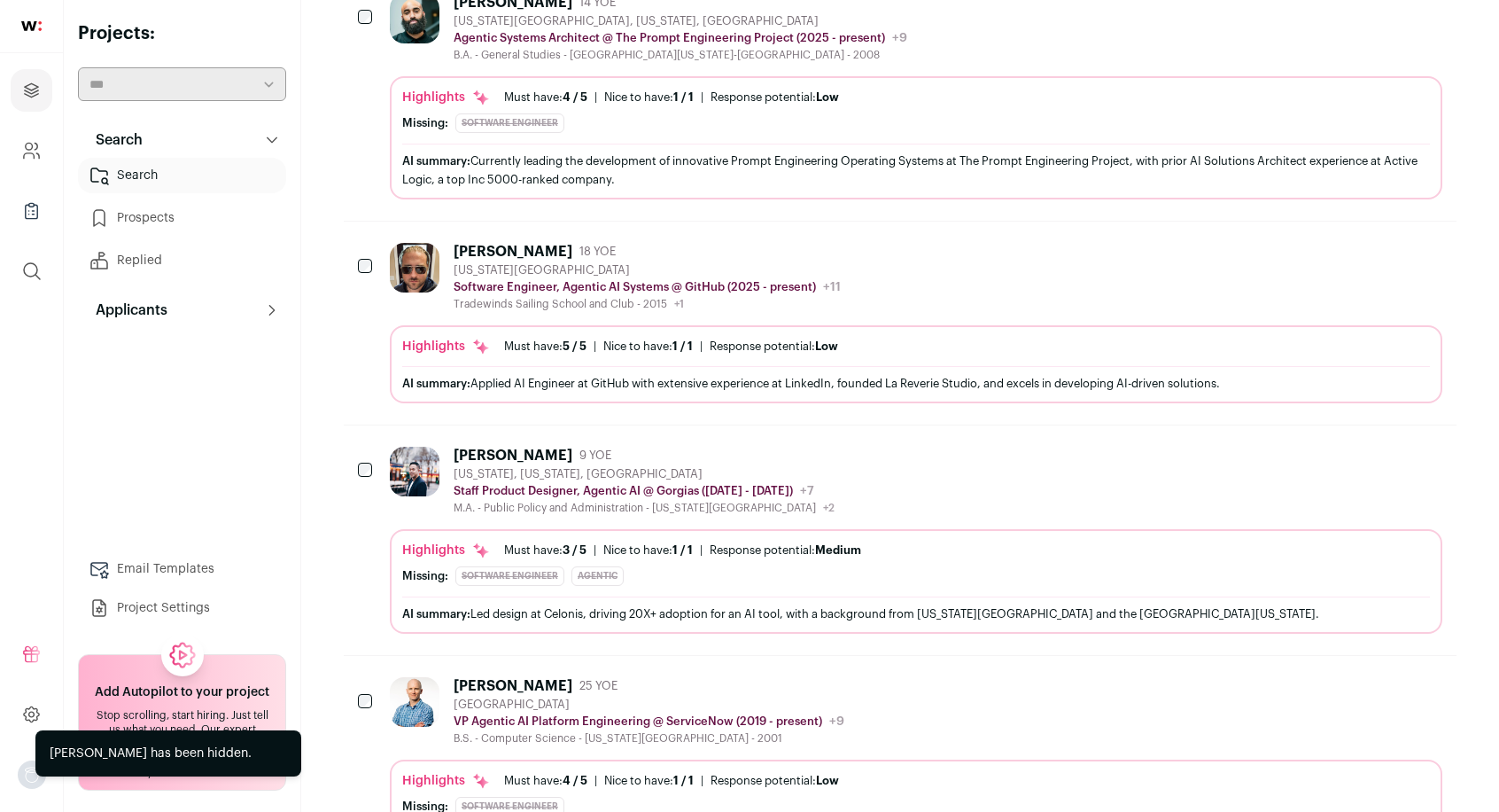
click at [1375, 463] on icon "Hide" at bounding box center [1379, 454] width 22 height 22
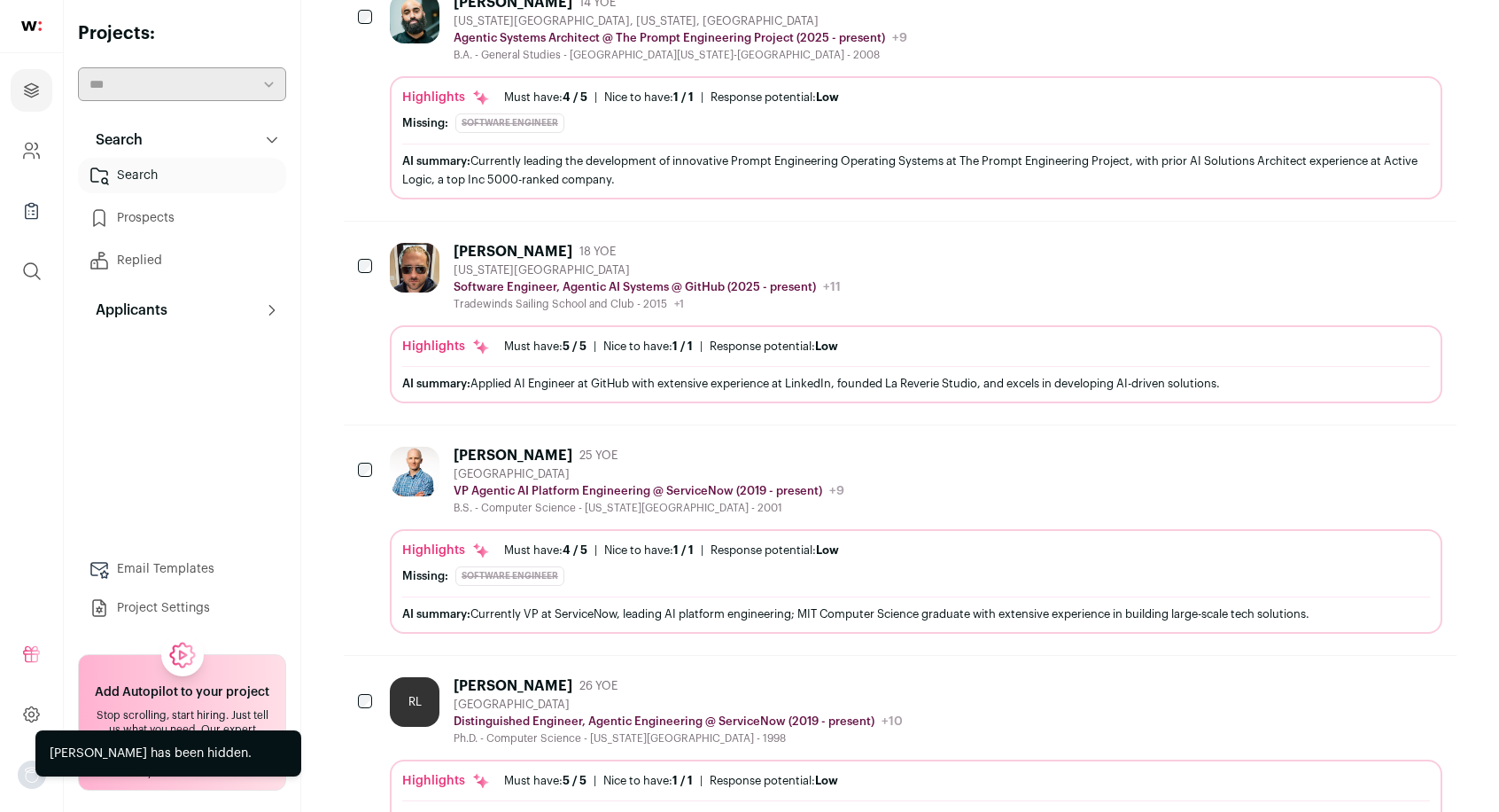
click at [1378, 456] on icon "Hide" at bounding box center [1379, 454] width 22 height 22
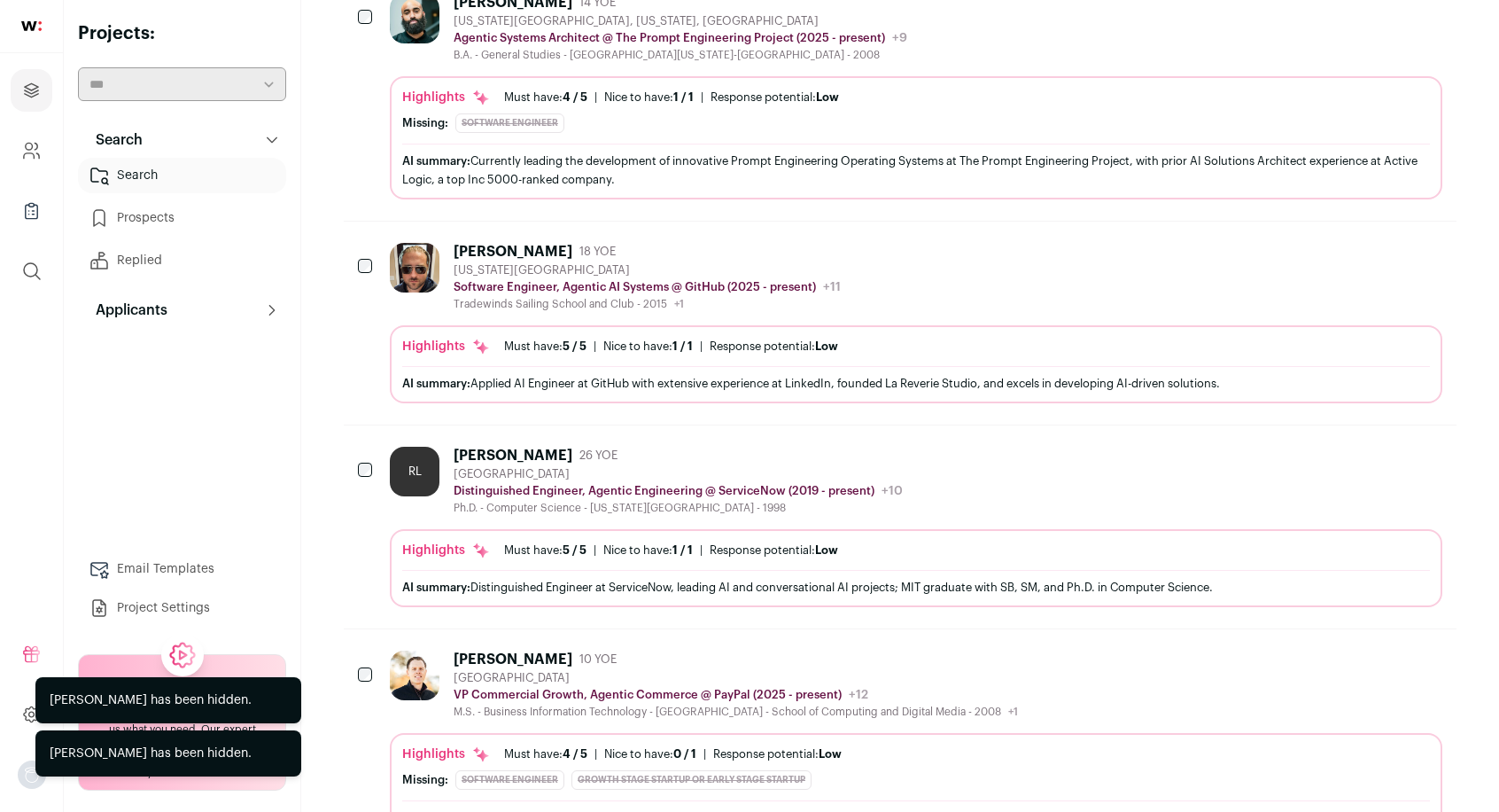
click at [1381, 461] on icon "Hide" at bounding box center [1379, 454] width 22 height 22
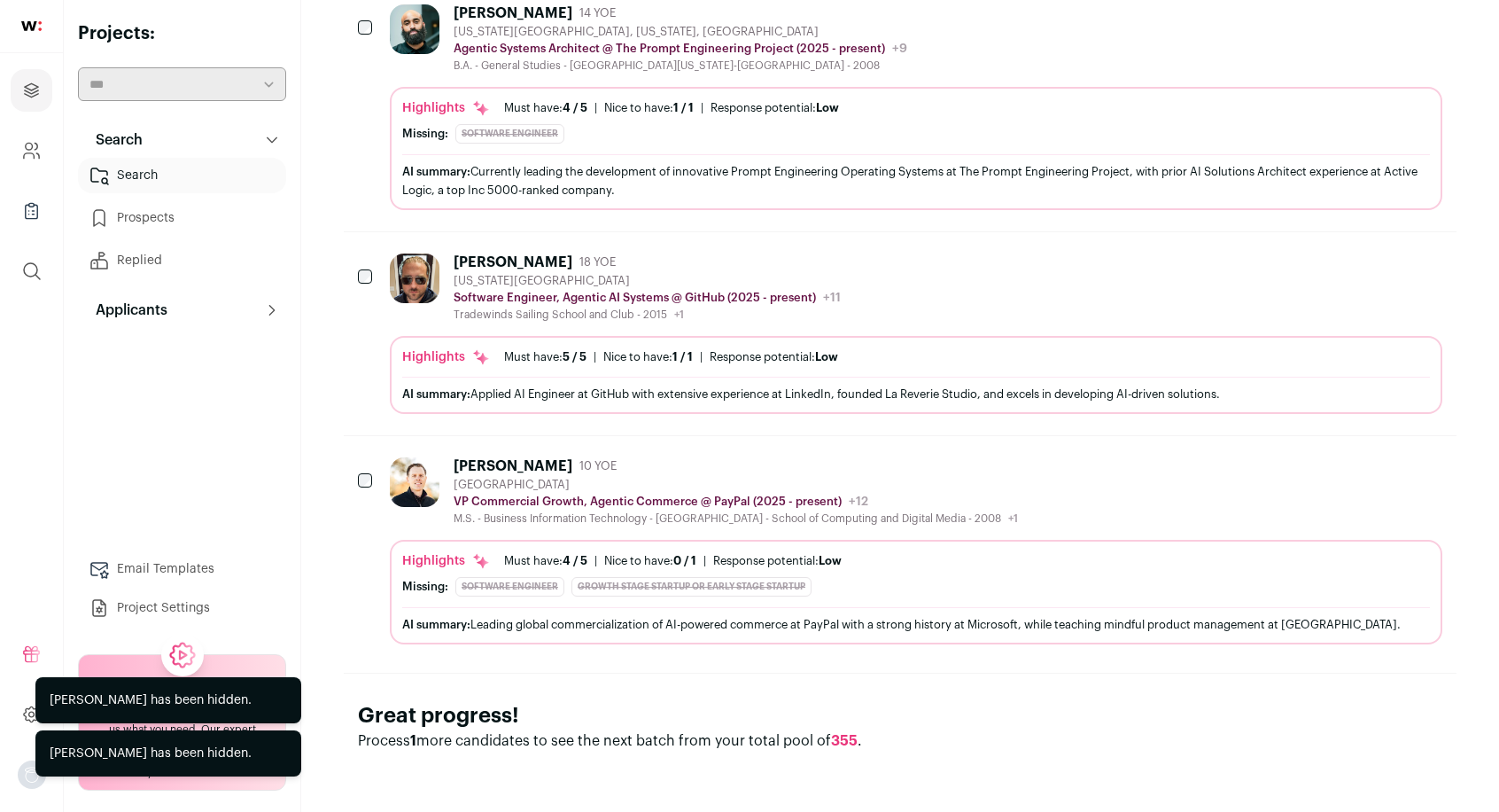
click at [1384, 465] on icon "Hide" at bounding box center [1379, 465] width 22 height 22
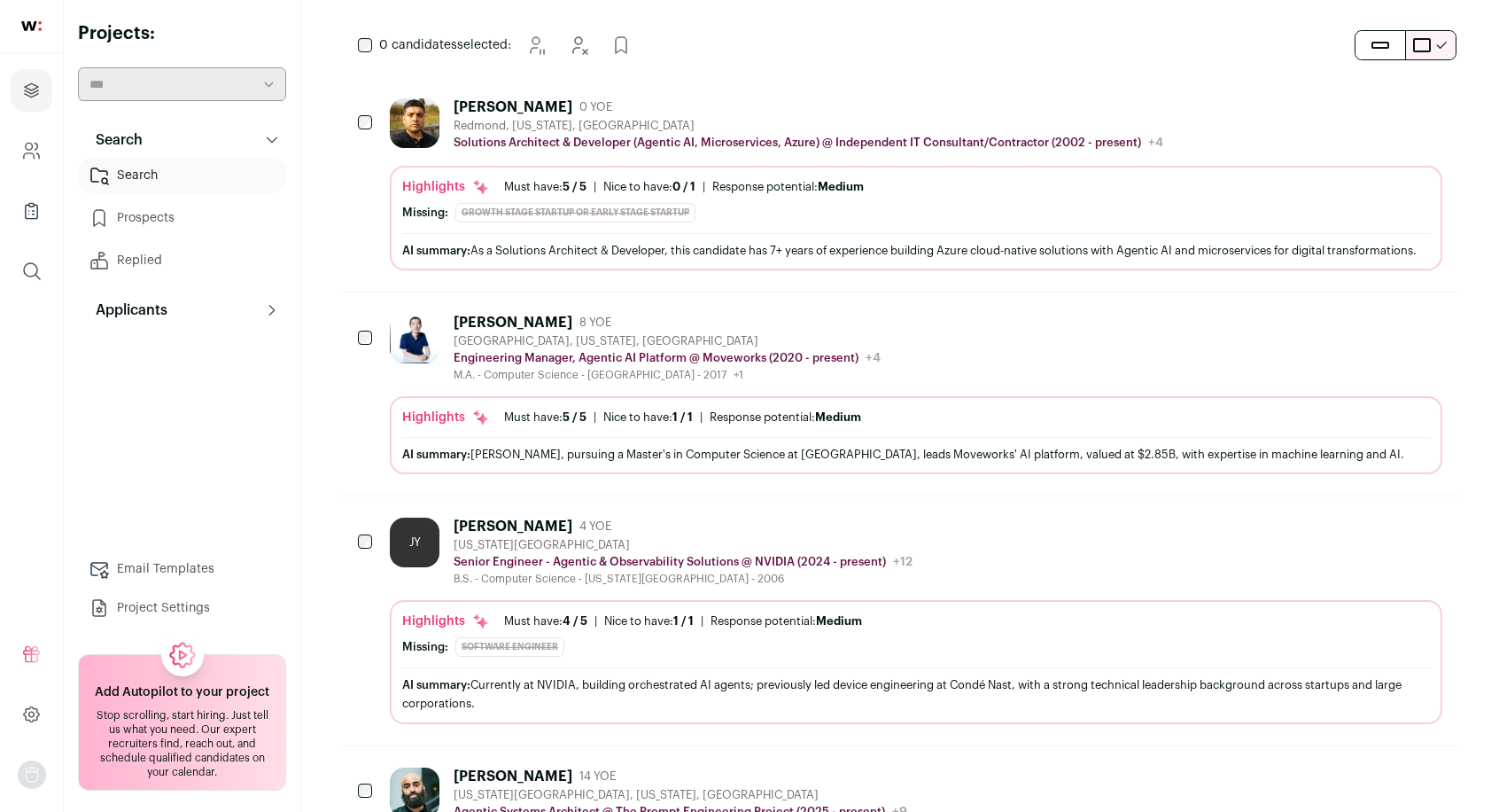
scroll to position [0, 0]
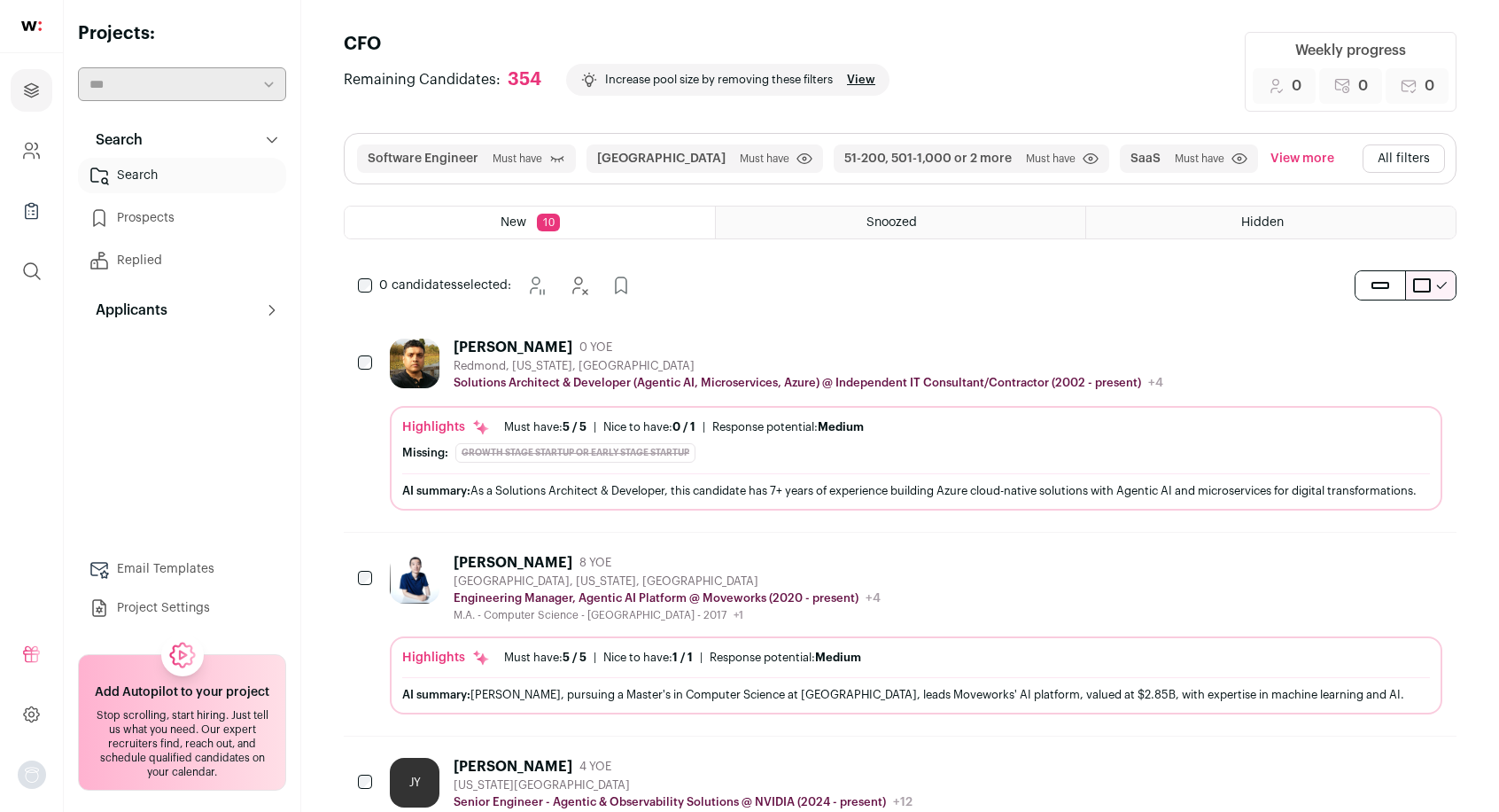
click at [1267, 149] on button "View more" at bounding box center [1302, 159] width 70 height 28
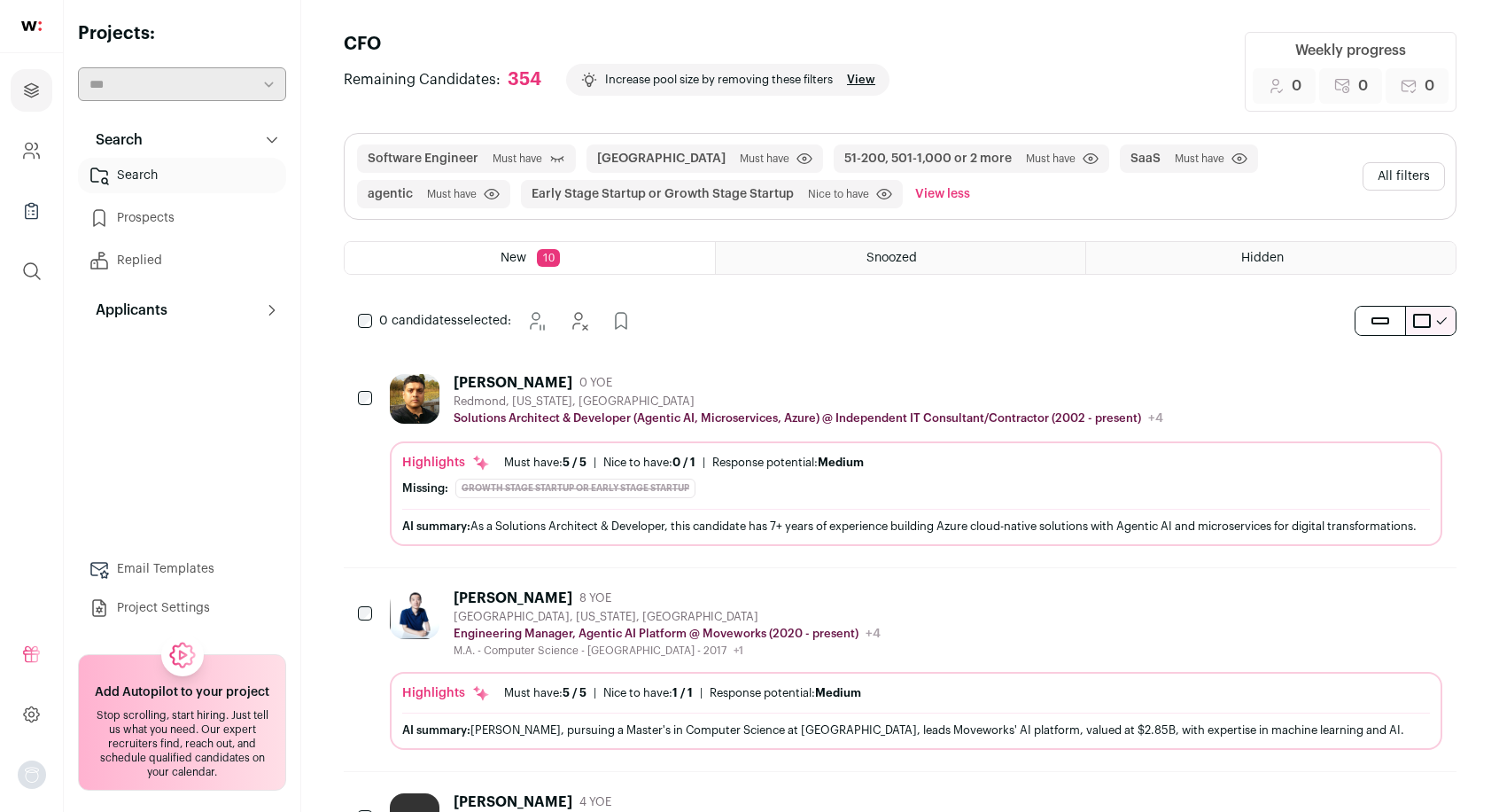
click at [1401, 167] on button "All filters" at bounding box center [1404, 177] width 83 height 28
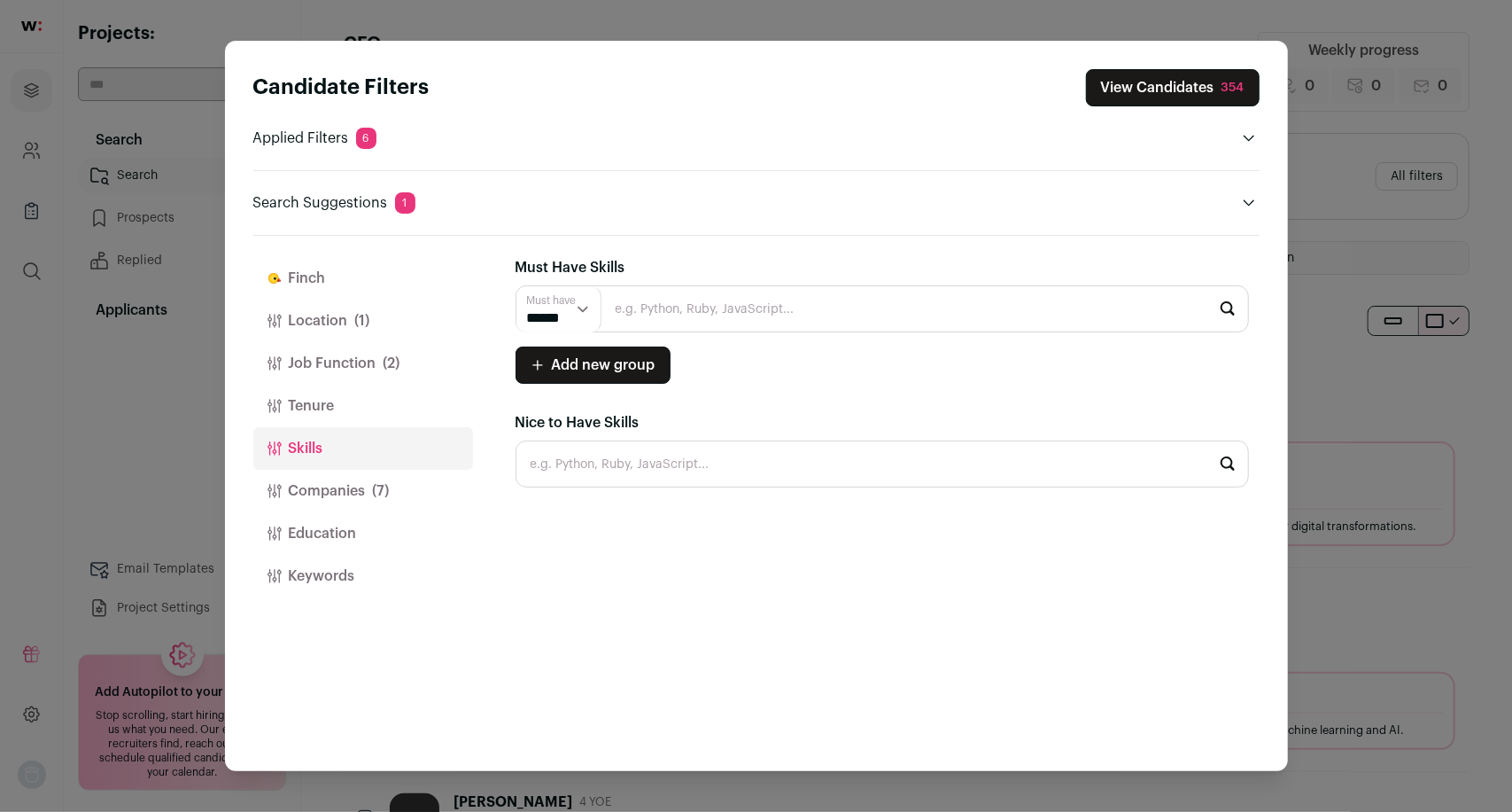
click at [351, 487] on button "Companies (7)" at bounding box center [364, 491] width 220 height 42
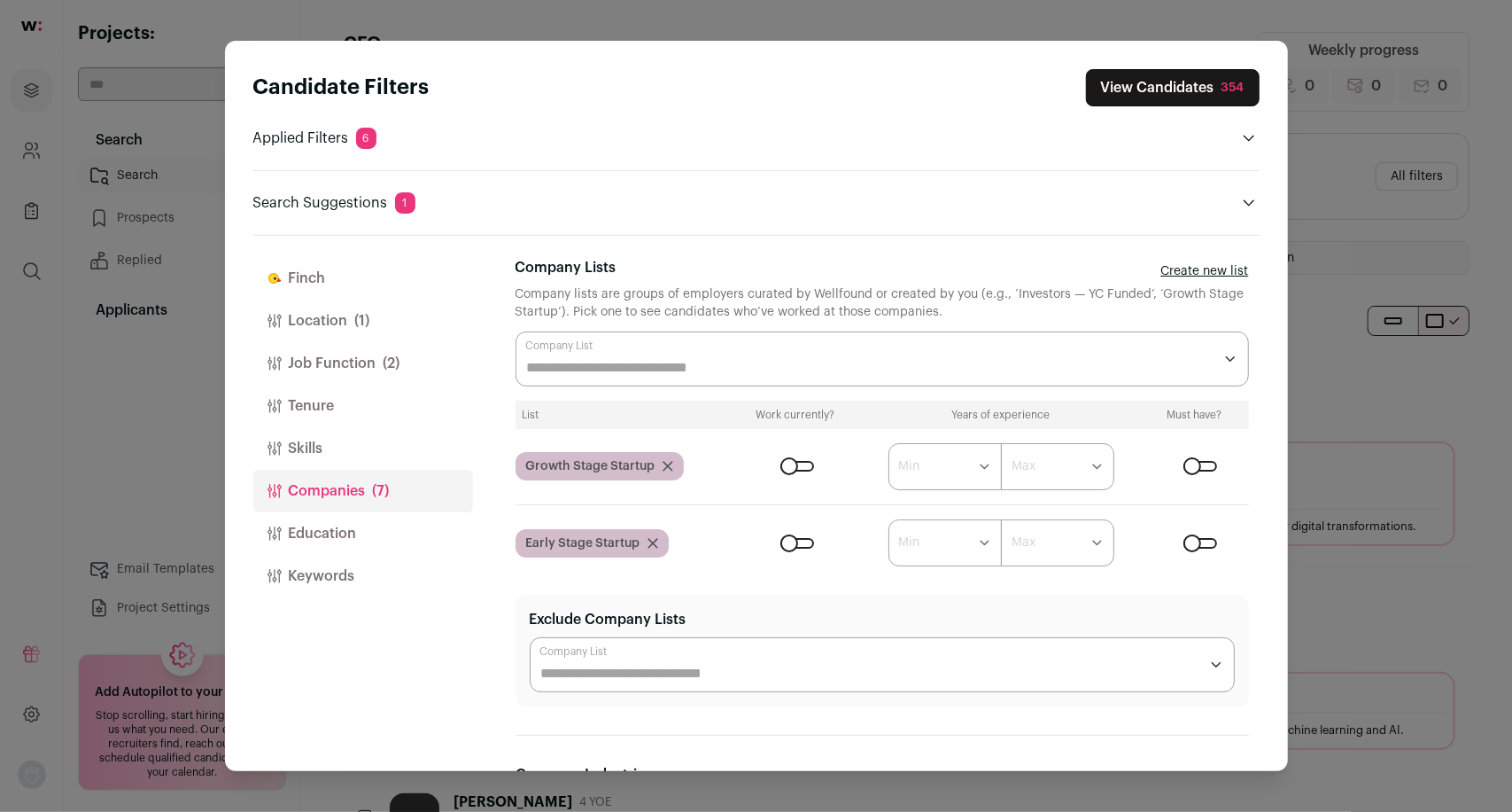
click at [1183, 540] on div "Close modal via background" at bounding box center [1200, 542] width 34 height 10
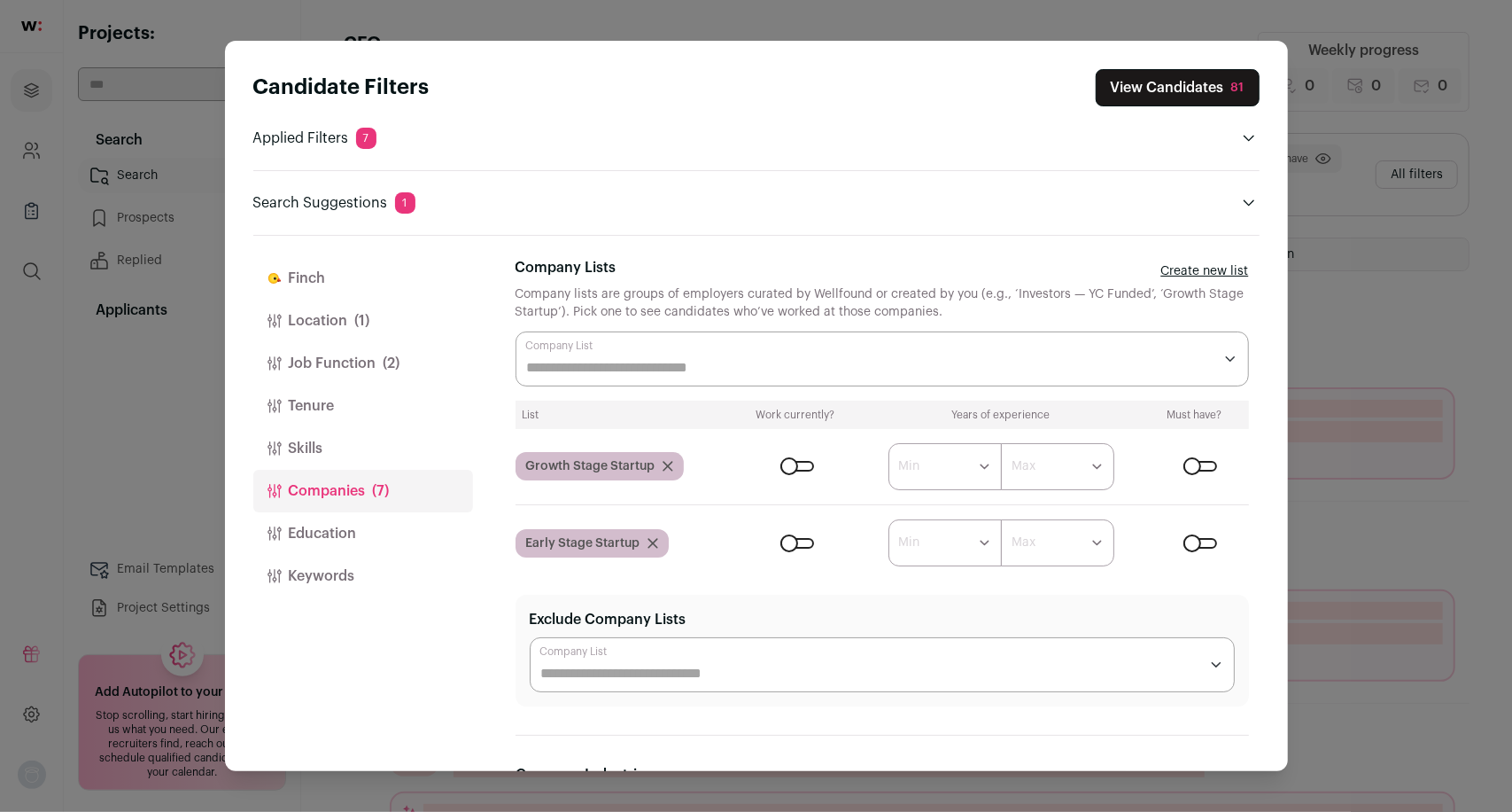
click at [1182, 474] on form "****** ******* ******* ******* ******* ******* ******* ******* ******* ********…" at bounding box center [991, 466] width 512 height 47
click at [1183, 461] on div "Close modal via background" at bounding box center [1200, 465] width 34 height 10
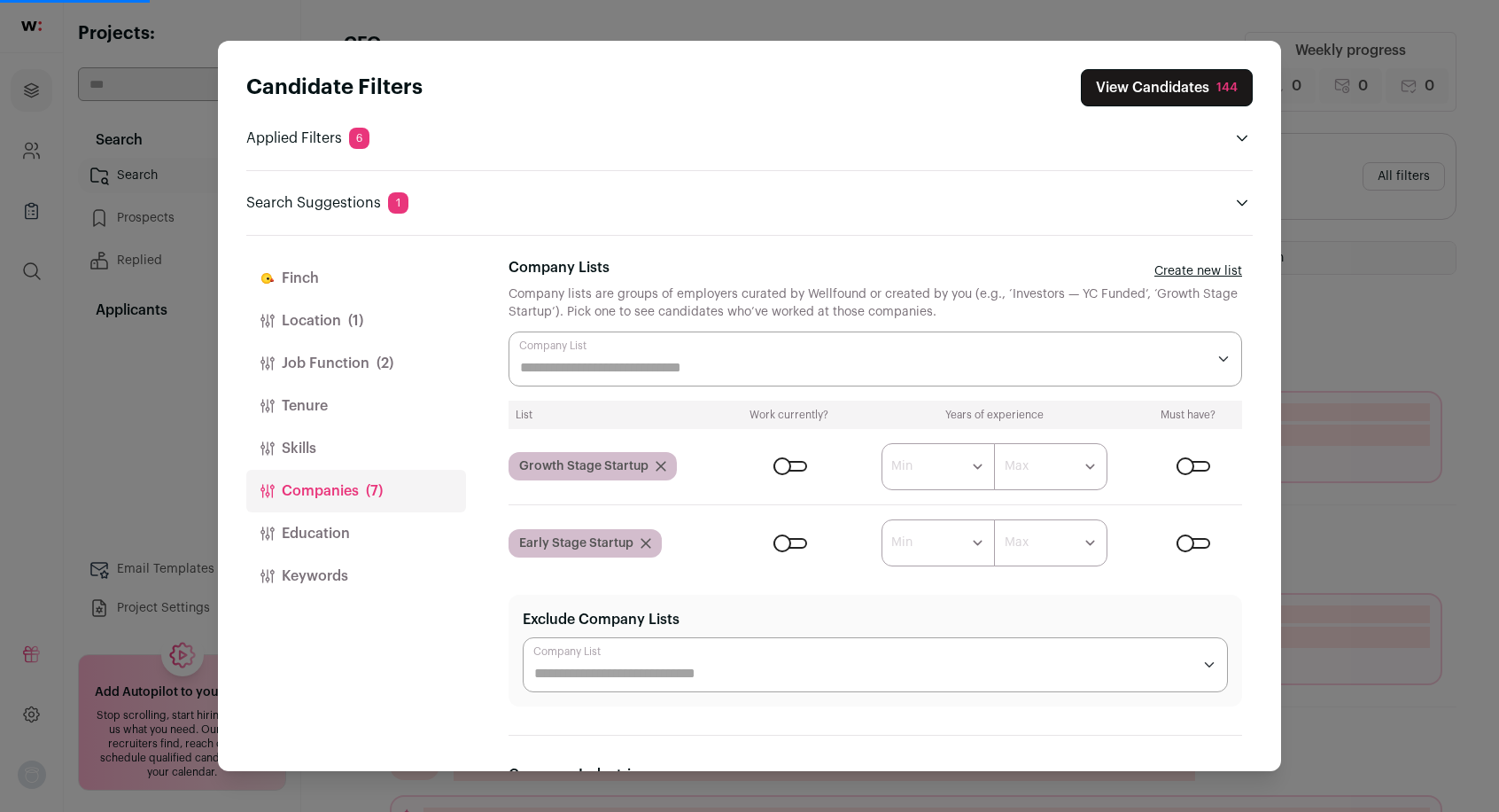
click at [1161, 96] on button "View Candidates 144" at bounding box center [1166, 88] width 172 height 38
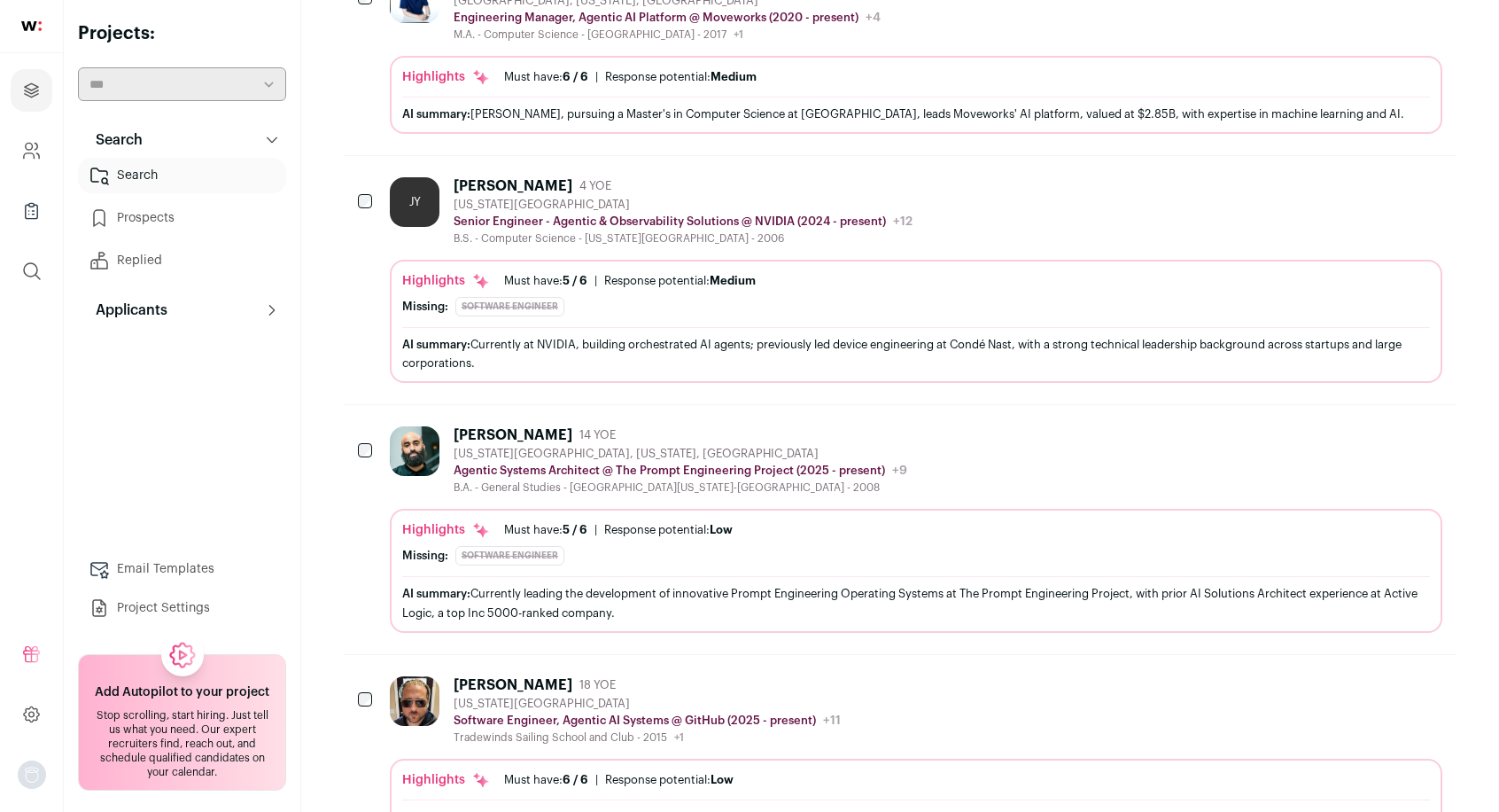
scroll to position [398, 0]
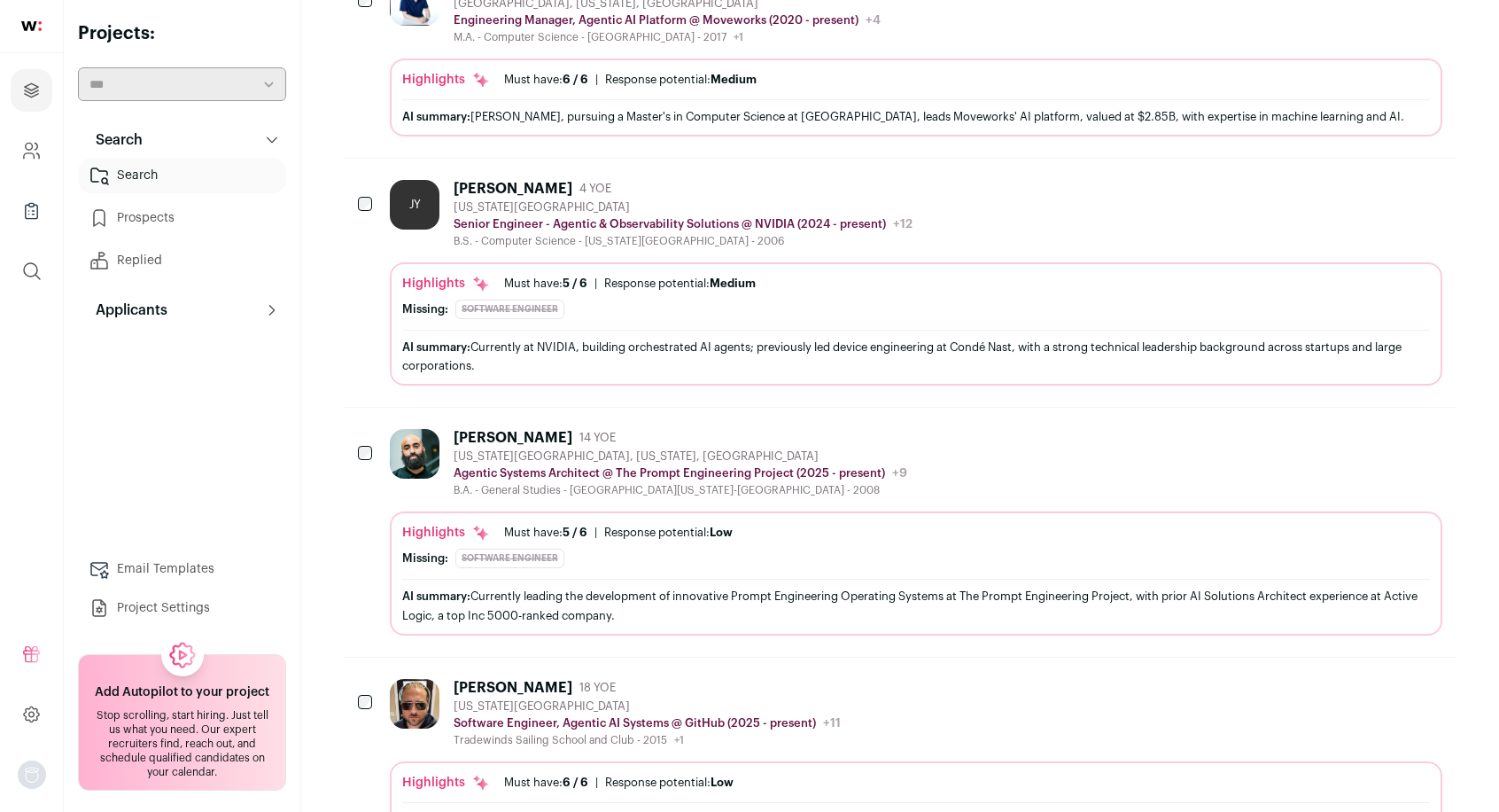
click at [1379, 185] on icon "Hide" at bounding box center [1379, 188] width 22 height 22
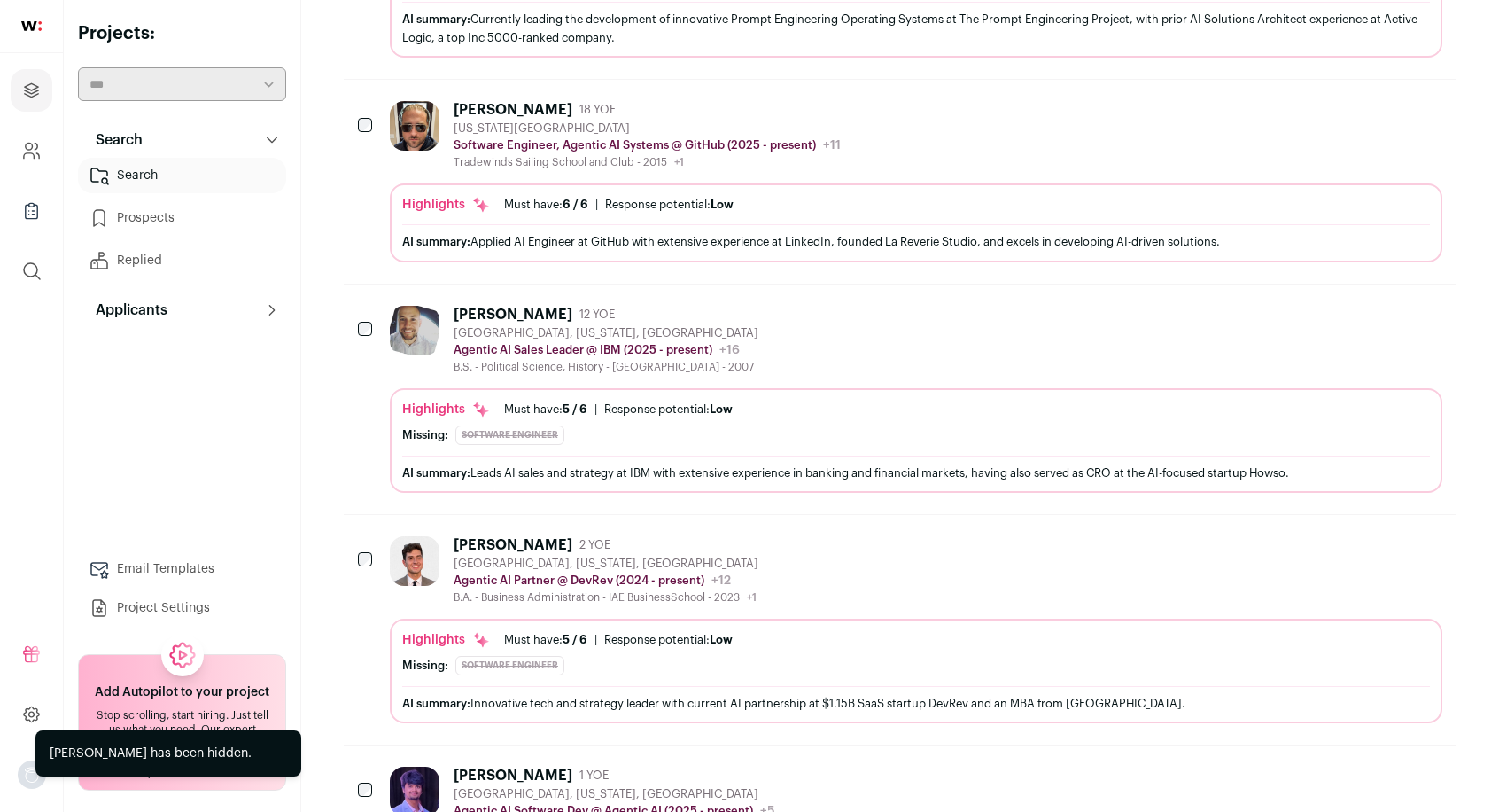
scroll to position [735, 0]
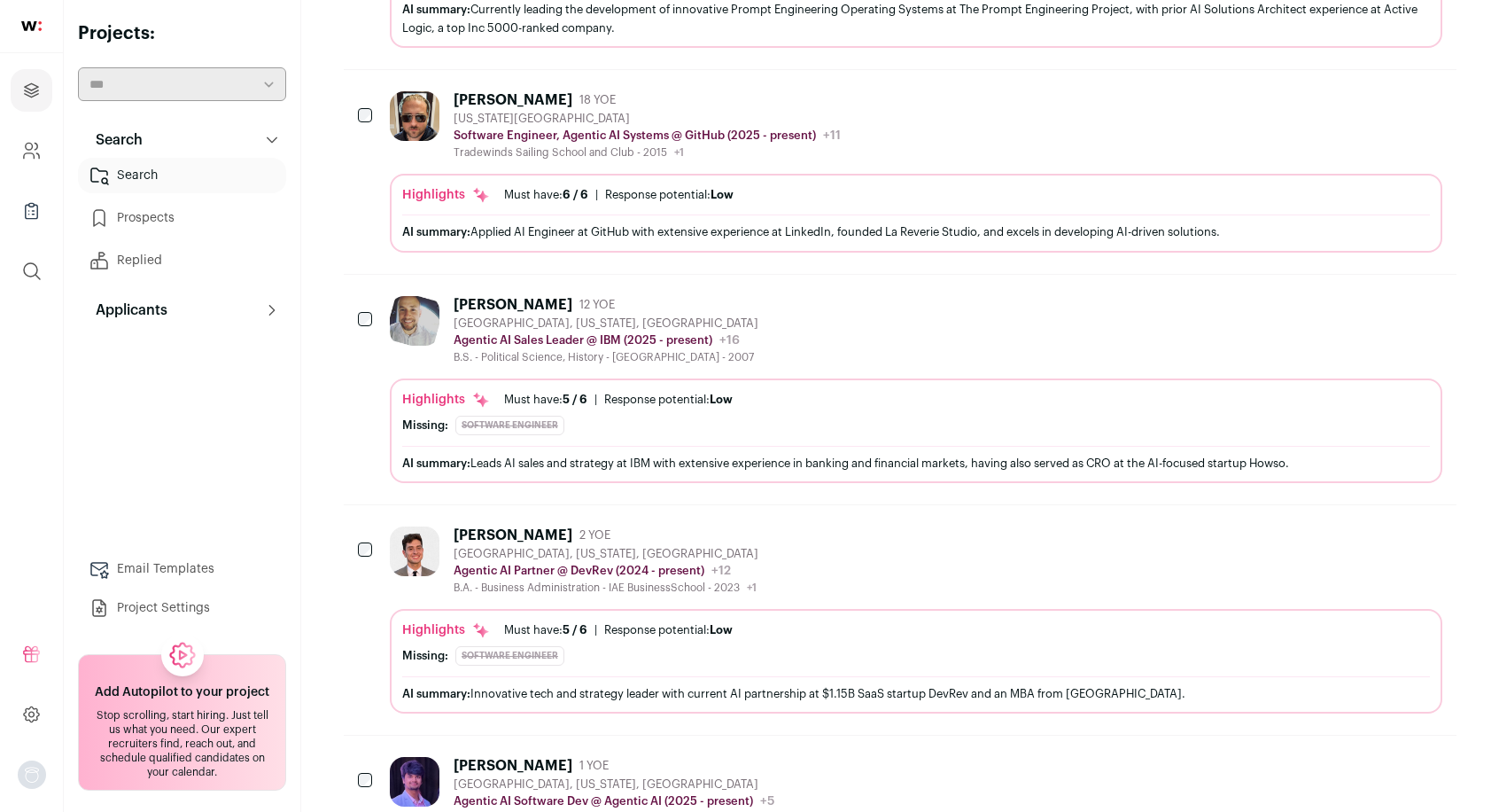
click at [1376, 302] on icon "Hide" at bounding box center [1381, 304] width 14 height 17
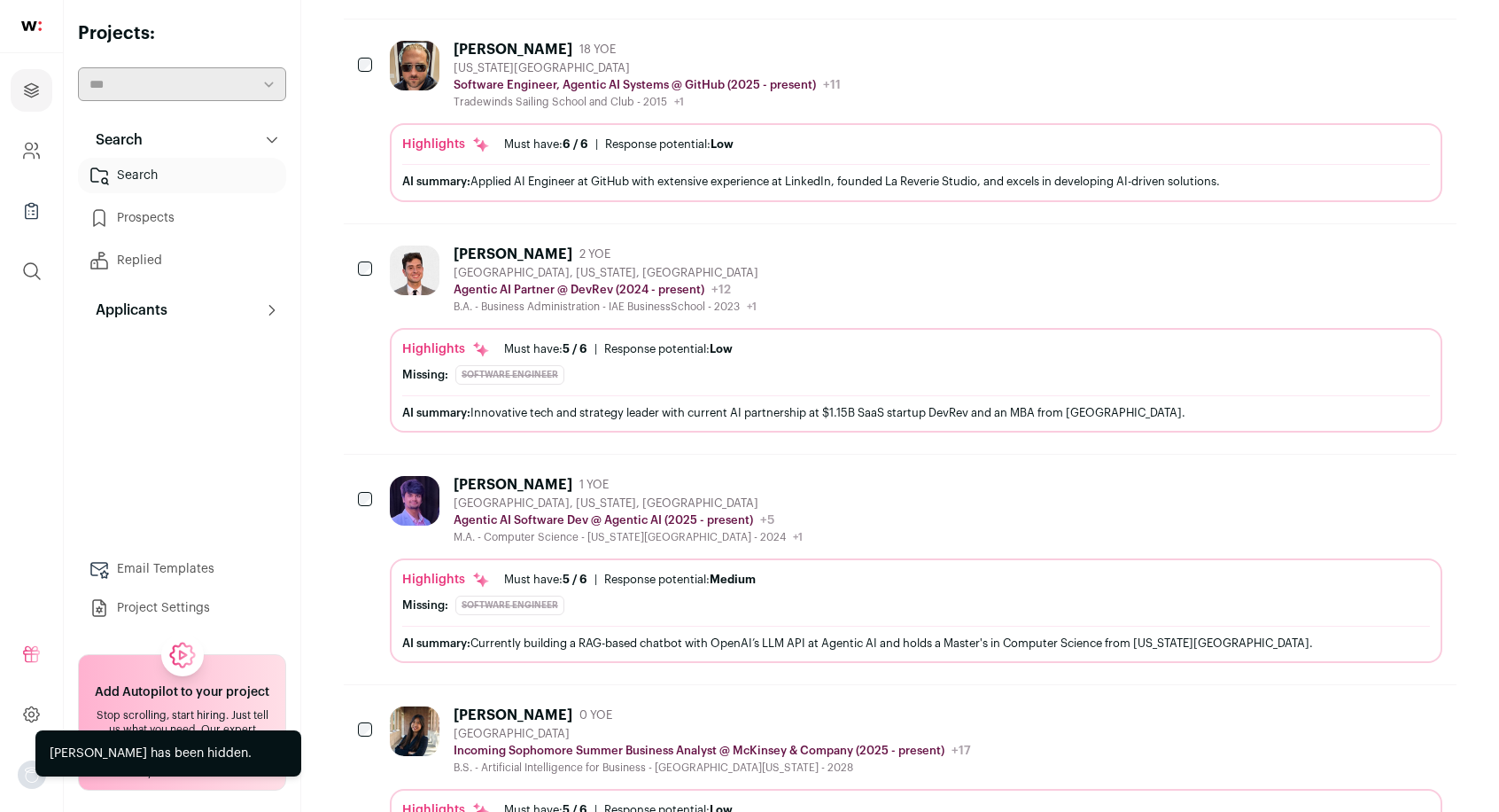
scroll to position [820, 0]
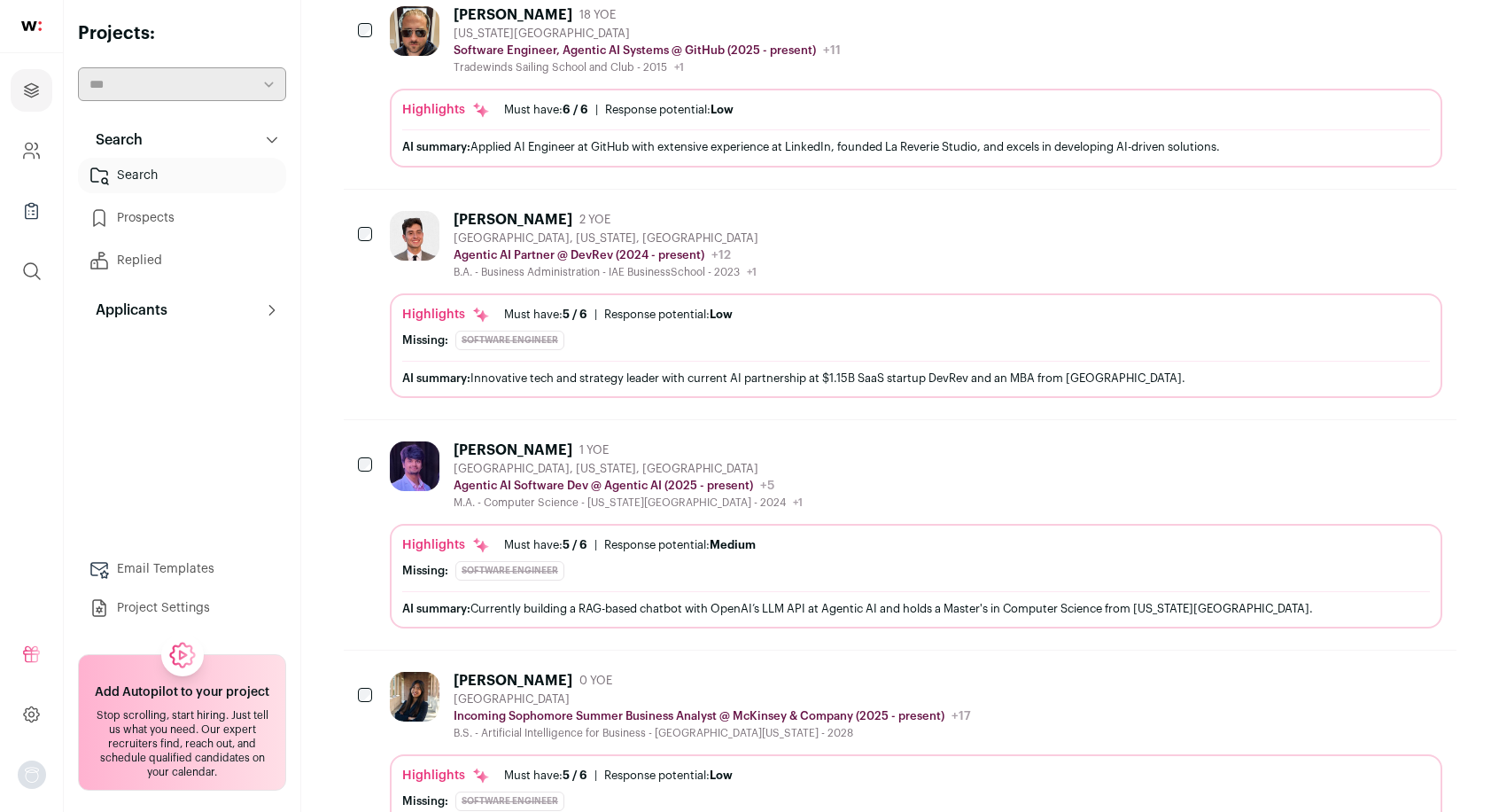
click at [1387, 209] on icon "Hide" at bounding box center [1379, 219] width 22 height 22
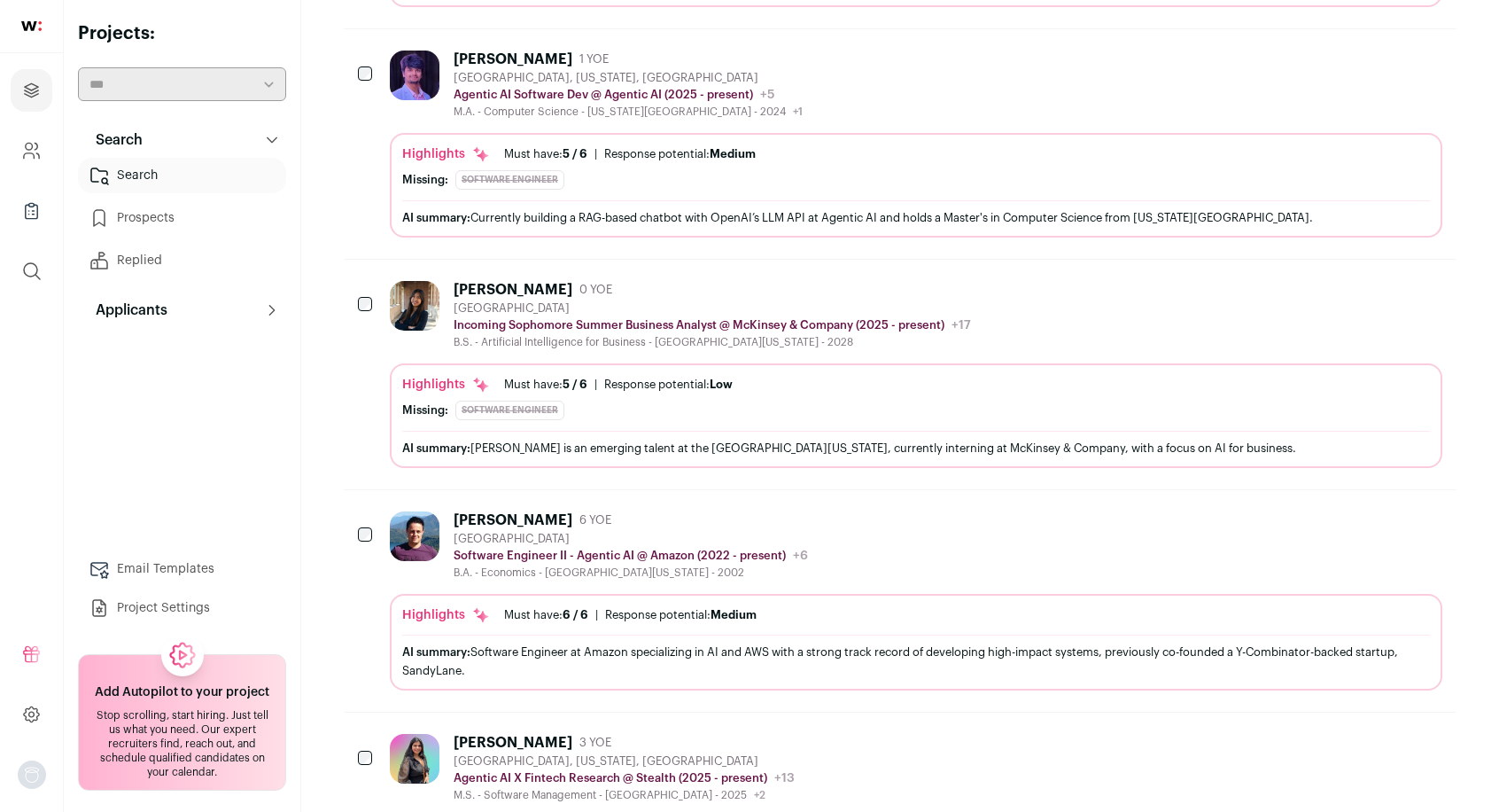
scroll to position [1026, 0]
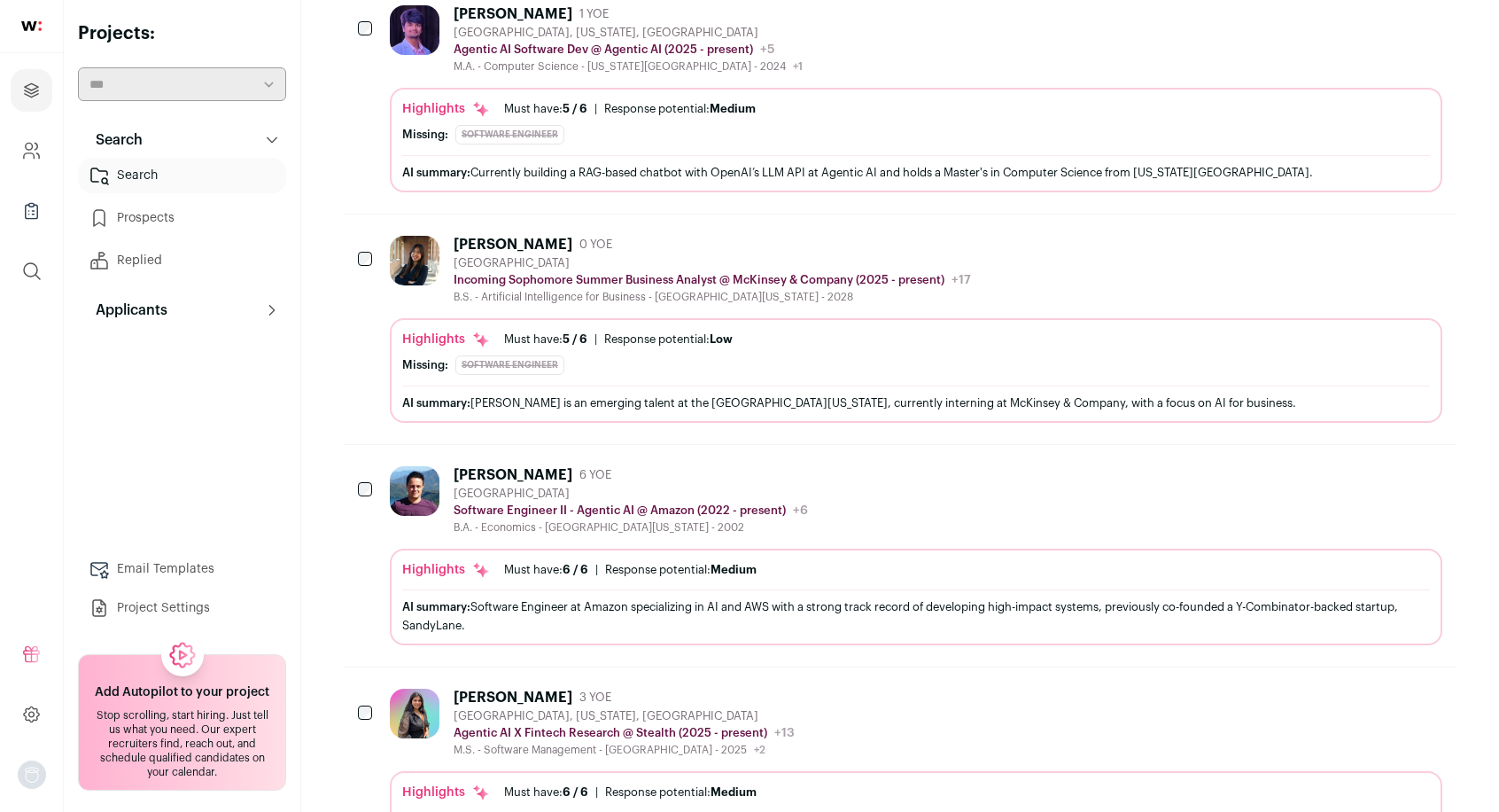
click at [1384, 237] on icon "Hide" at bounding box center [1379, 243] width 22 height 22
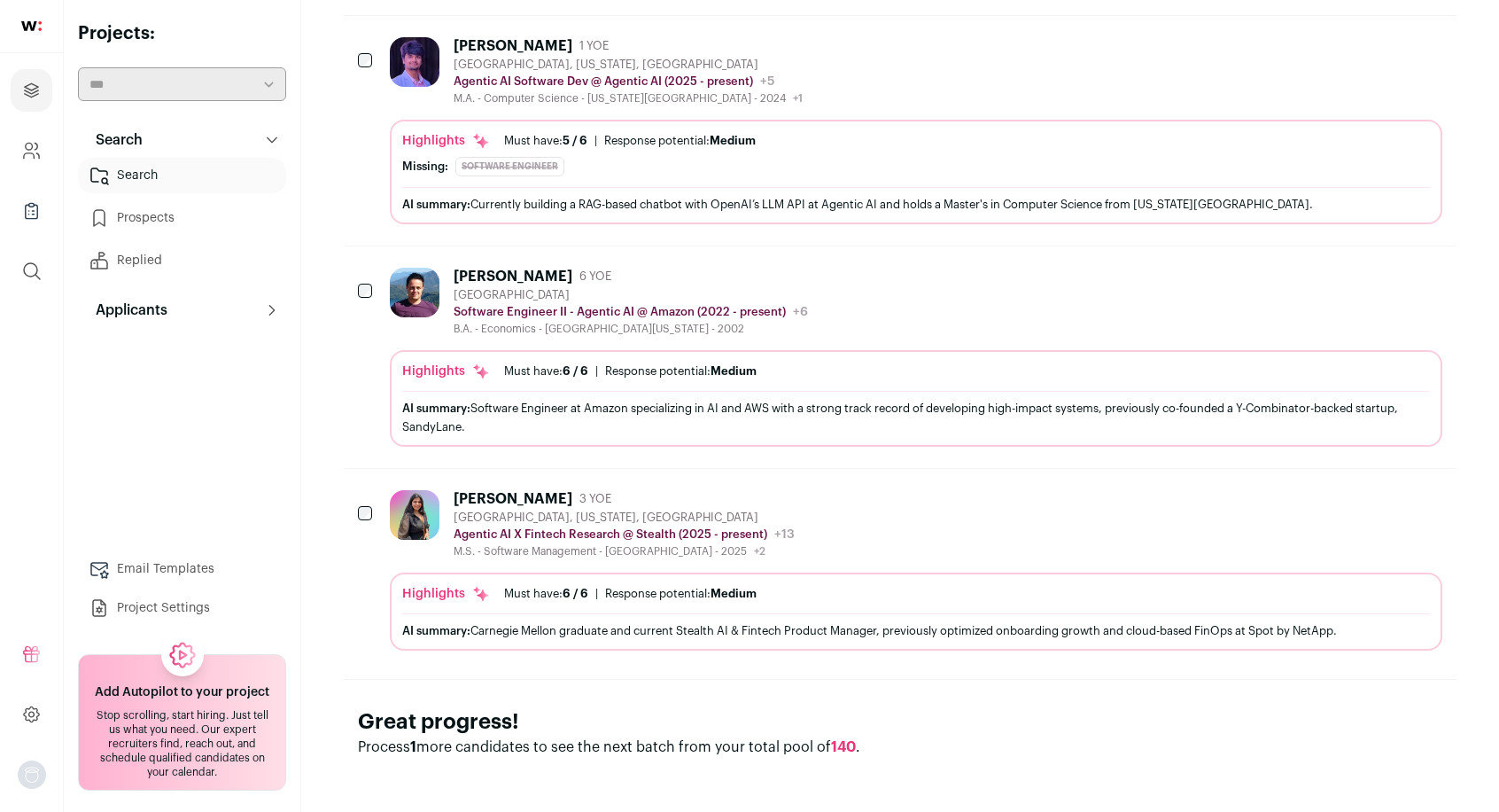
click at [1374, 269] on icon "Hide" at bounding box center [1379, 275] width 22 height 22
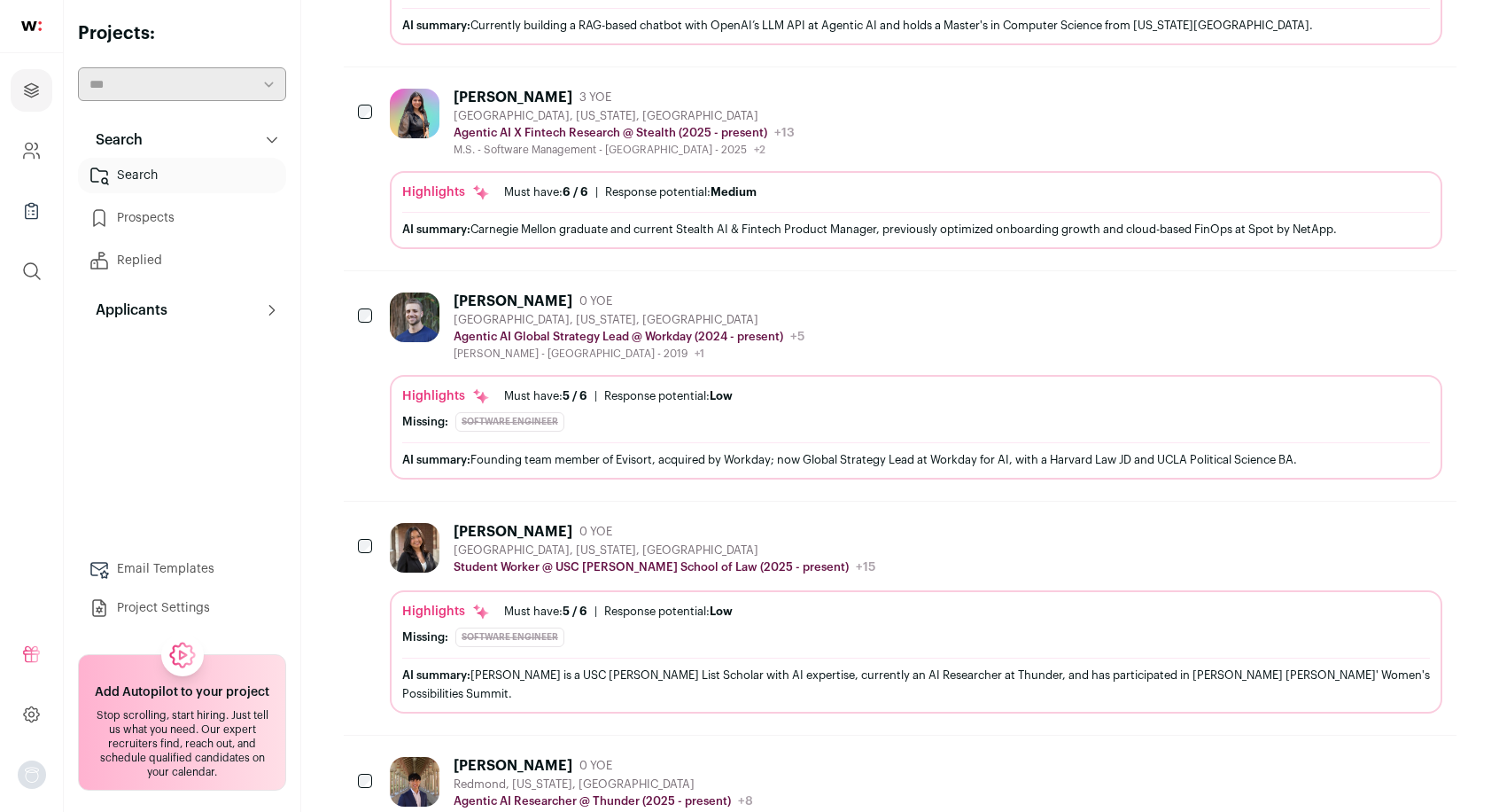
scroll to position [1201, 0]
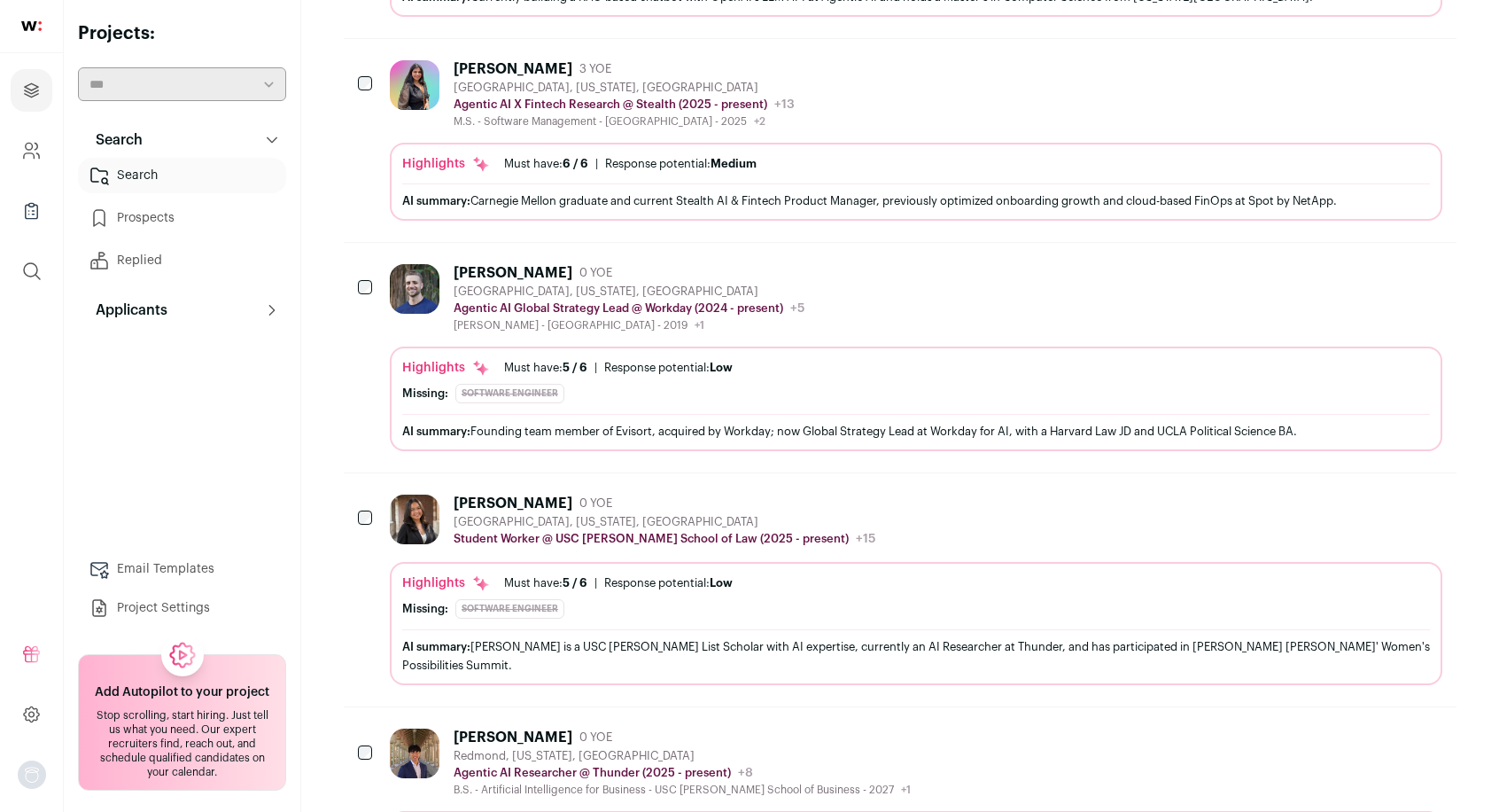
click at [1387, 492] on icon "Hide" at bounding box center [1379, 502] width 22 height 22
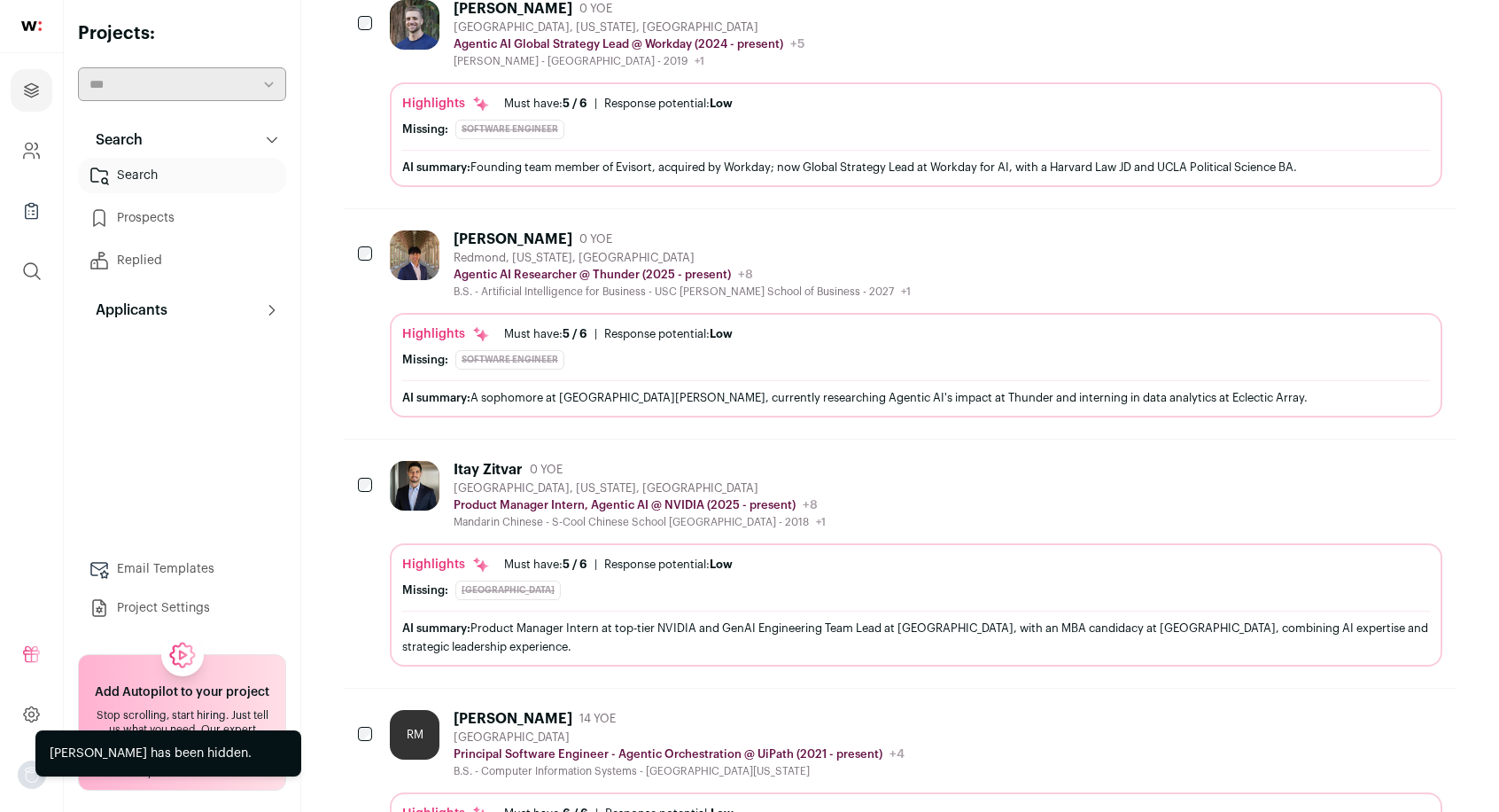
scroll to position [1503, 0]
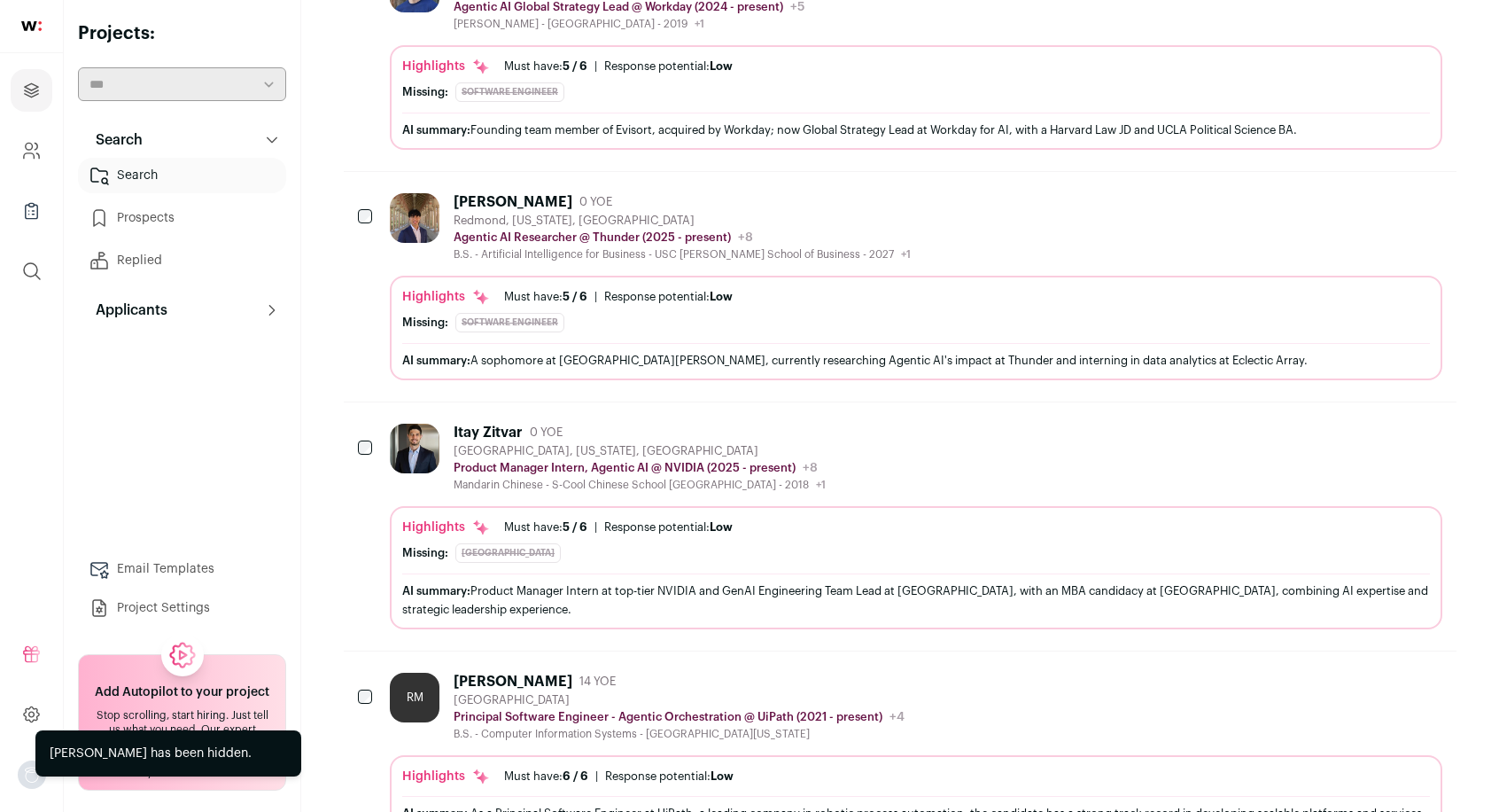
click at [1374, 421] on icon "Hide" at bounding box center [1379, 431] width 22 height 22
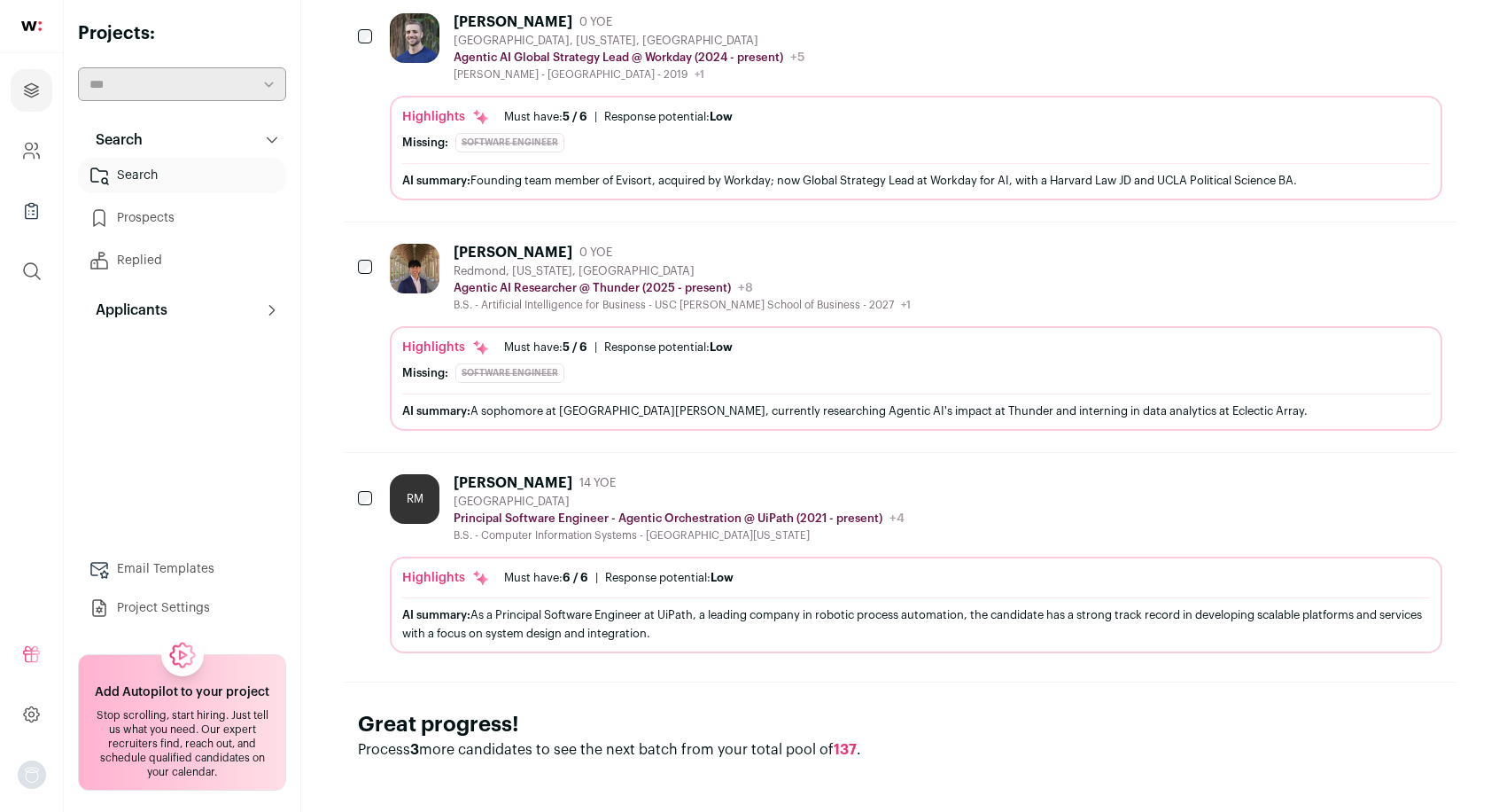
click at [1379, 472] on icon "Hide" at bounding box center [1379, 482] width 22 height 22
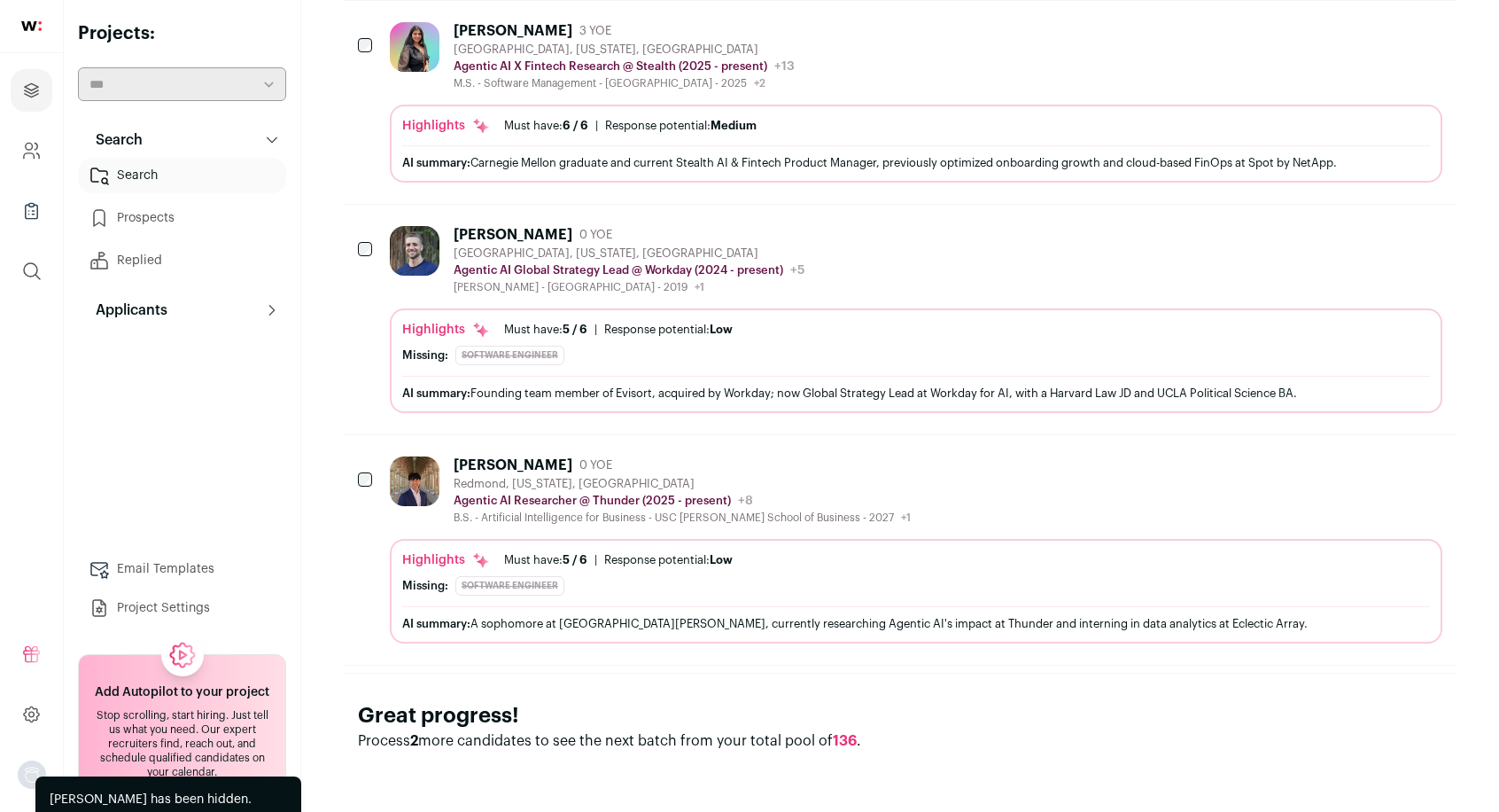
scroll to position [1230, 0]
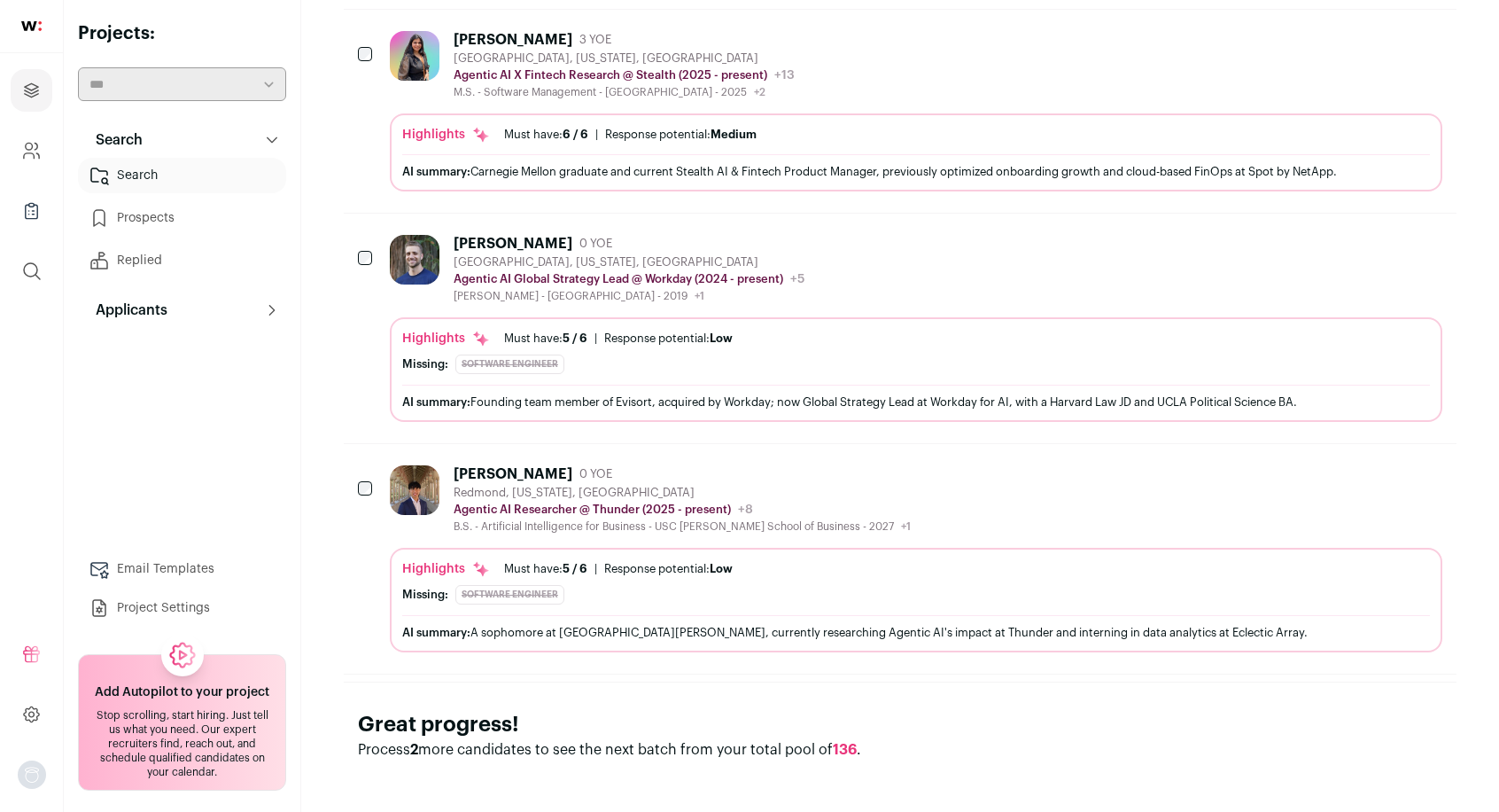
click at [1376, 239] on icon "Hide" at bounding box center [1379, 242] width 22 height 22
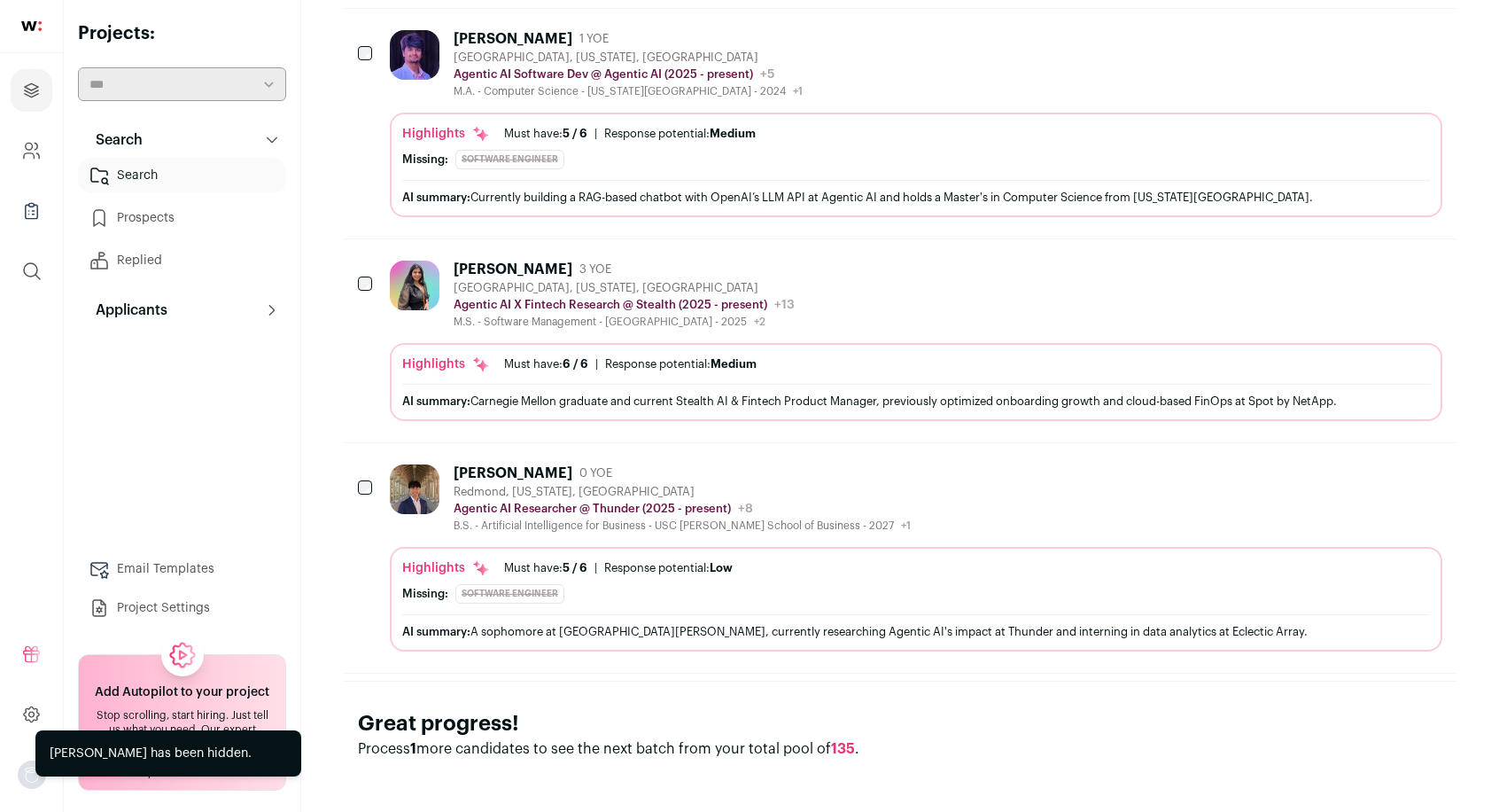
click at [1376, 258] on icon "Hide" at bounding box center [1379, 268] width 22 height 22
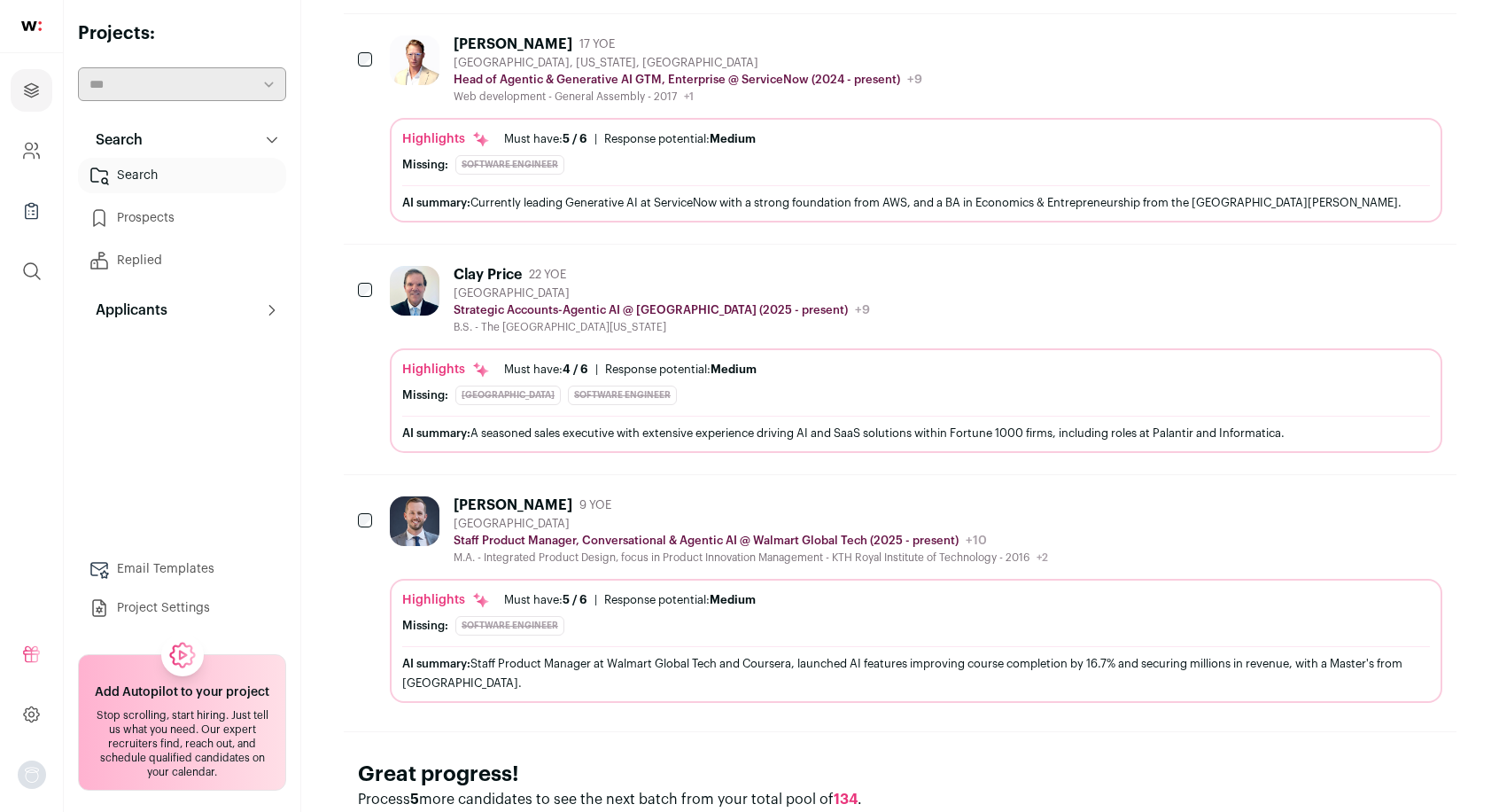
scroll to position [1944, 0]
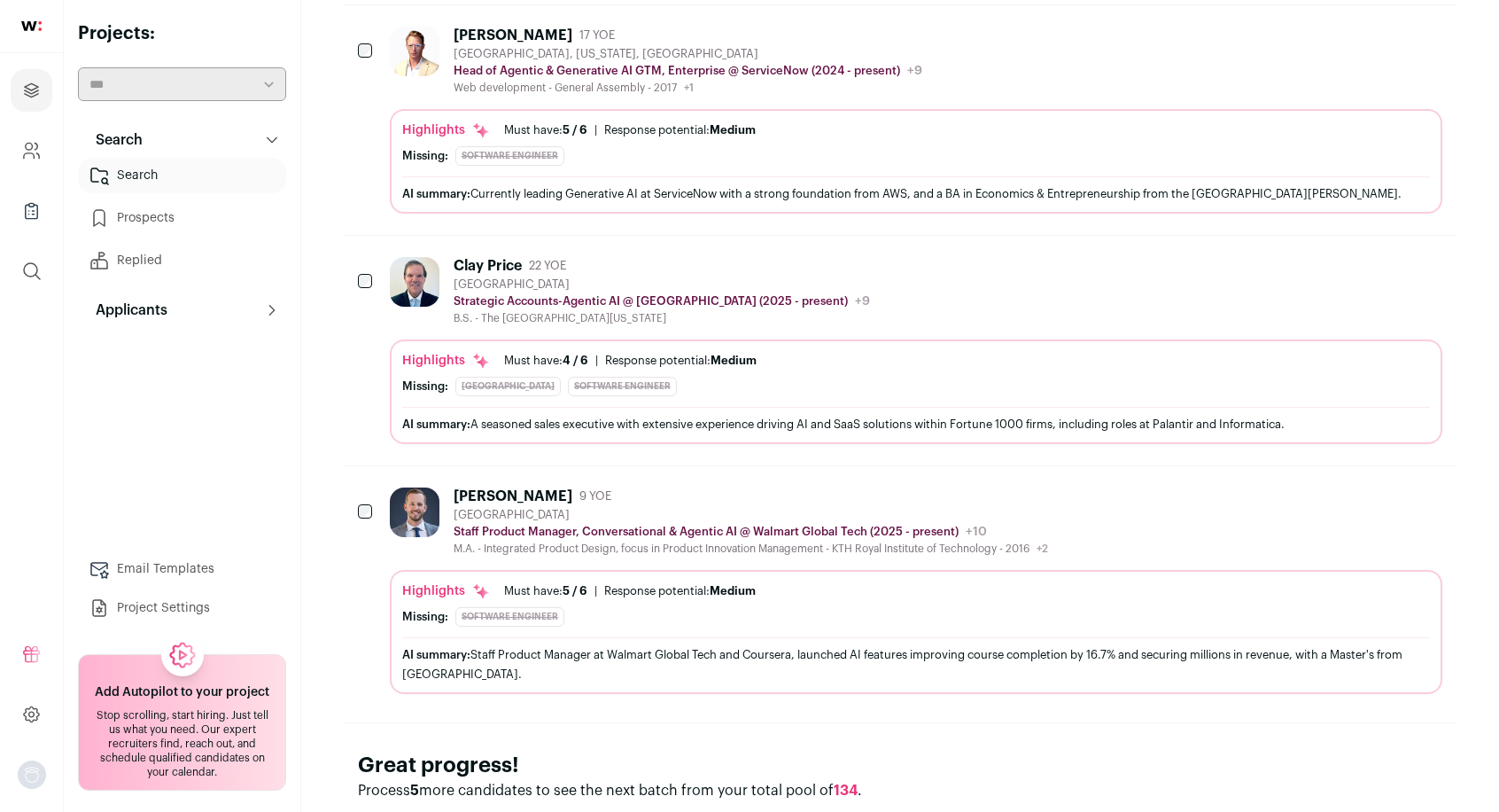
click at [1376, 485] on icon "Hide" at bounding box center [1379, 495] width 22 height 22
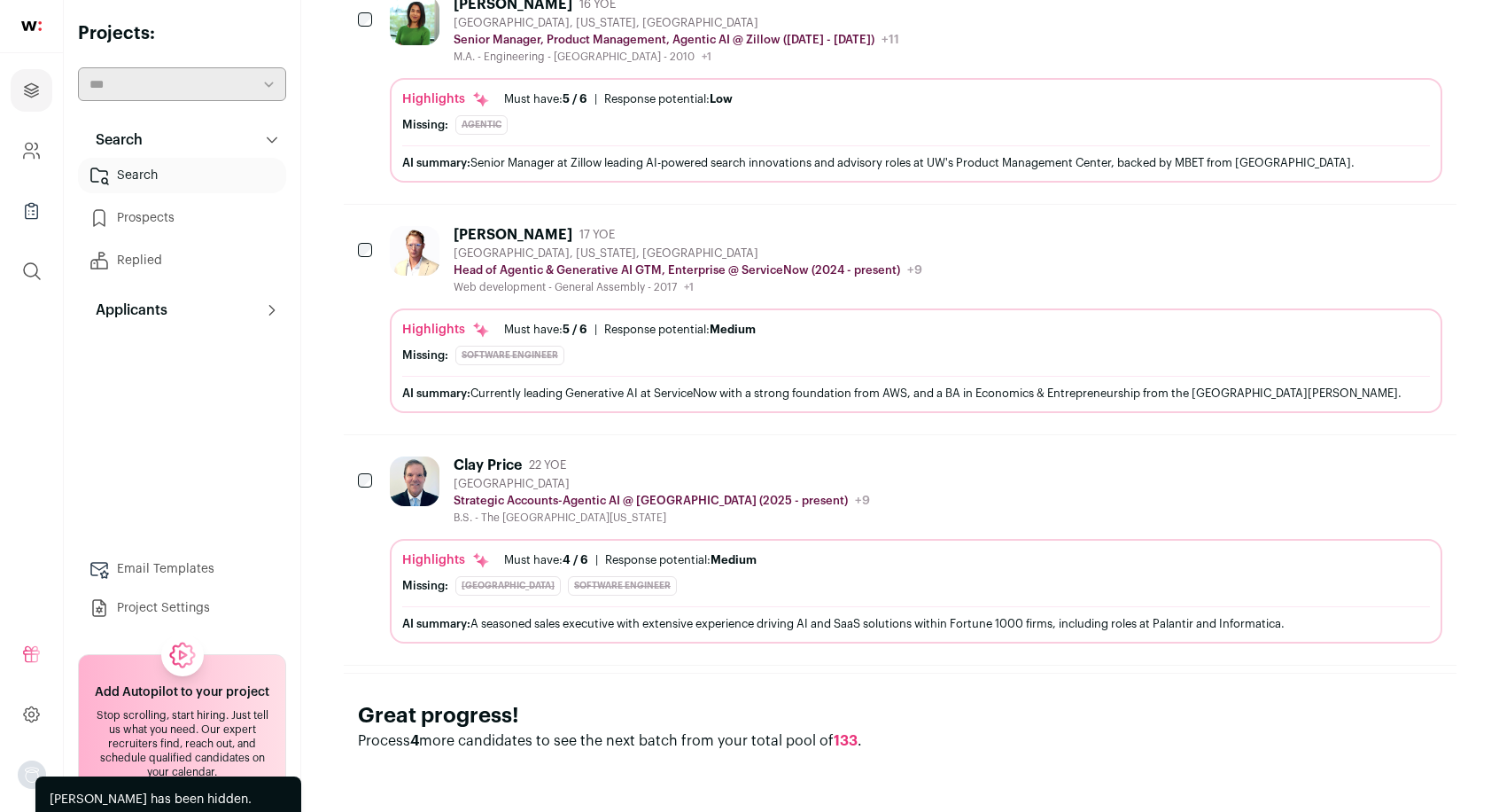
scroll to position [1734, 0]
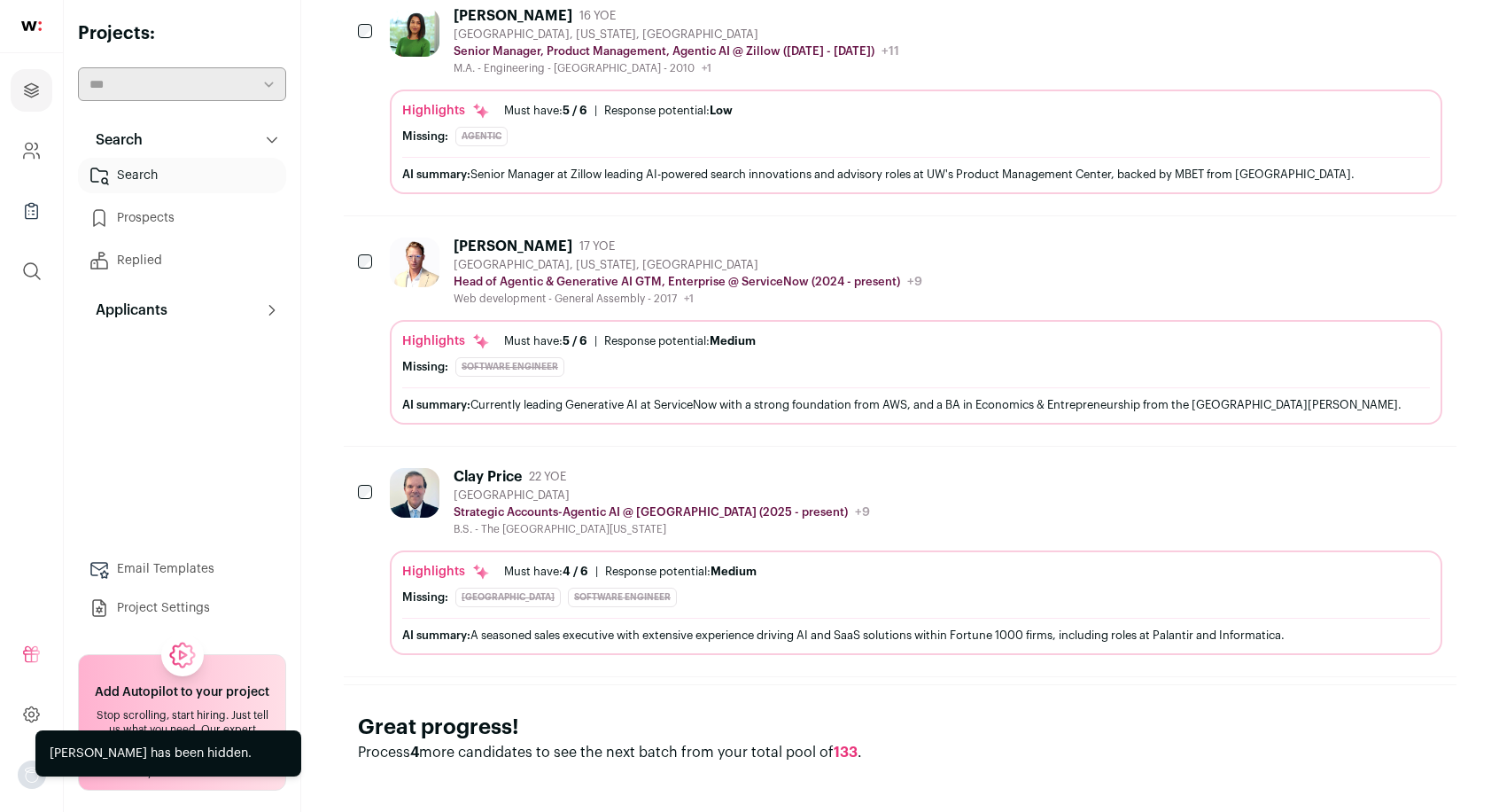
click at [1374, 471] on icon "Hide" at bounding box center [1379, 476] width 22 height 22
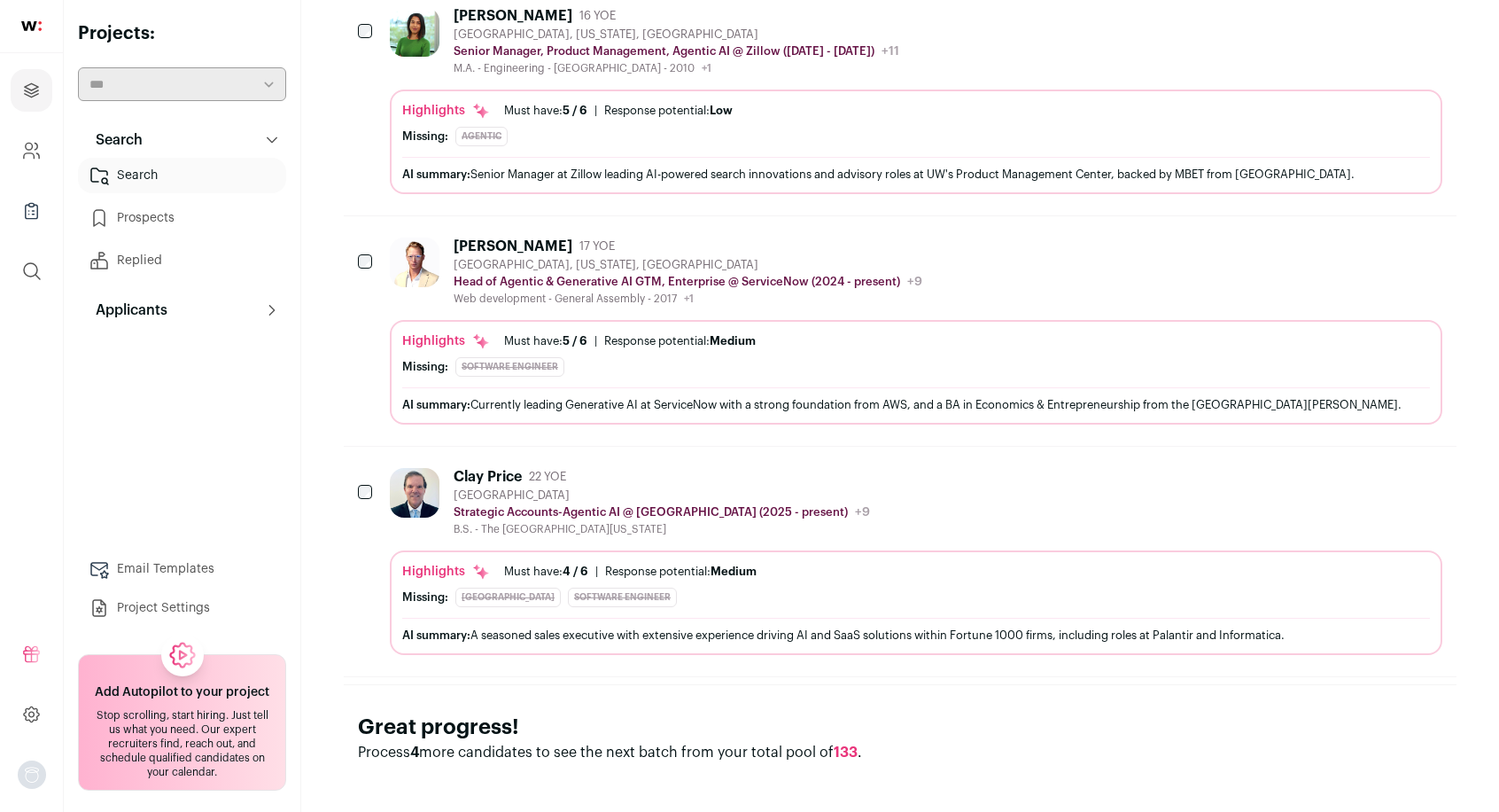
scroll to position [1505, 0]
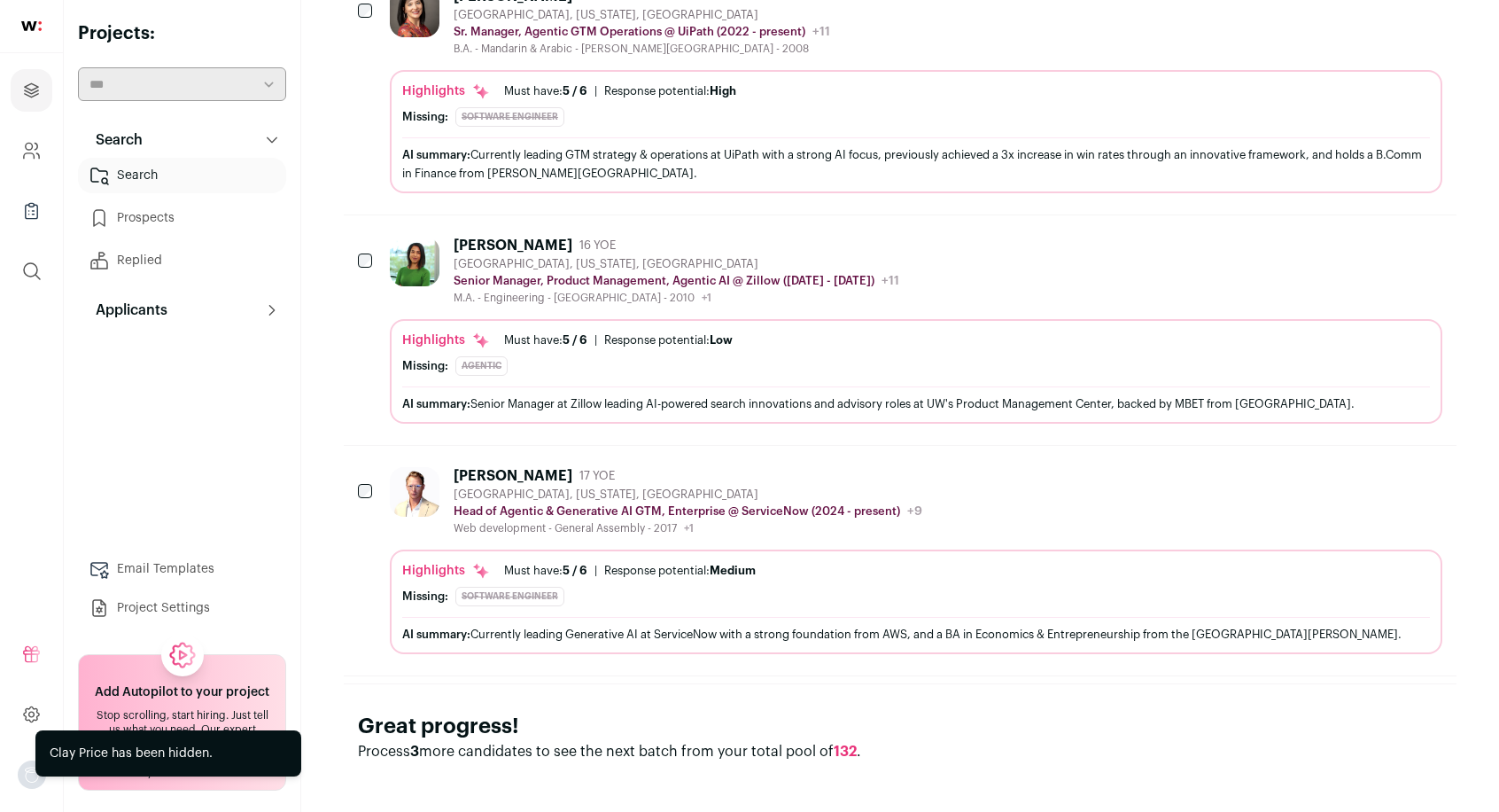
click at [1371, 468] on icon "Hide" at bounding box center [1379, 475] width 22 height 22
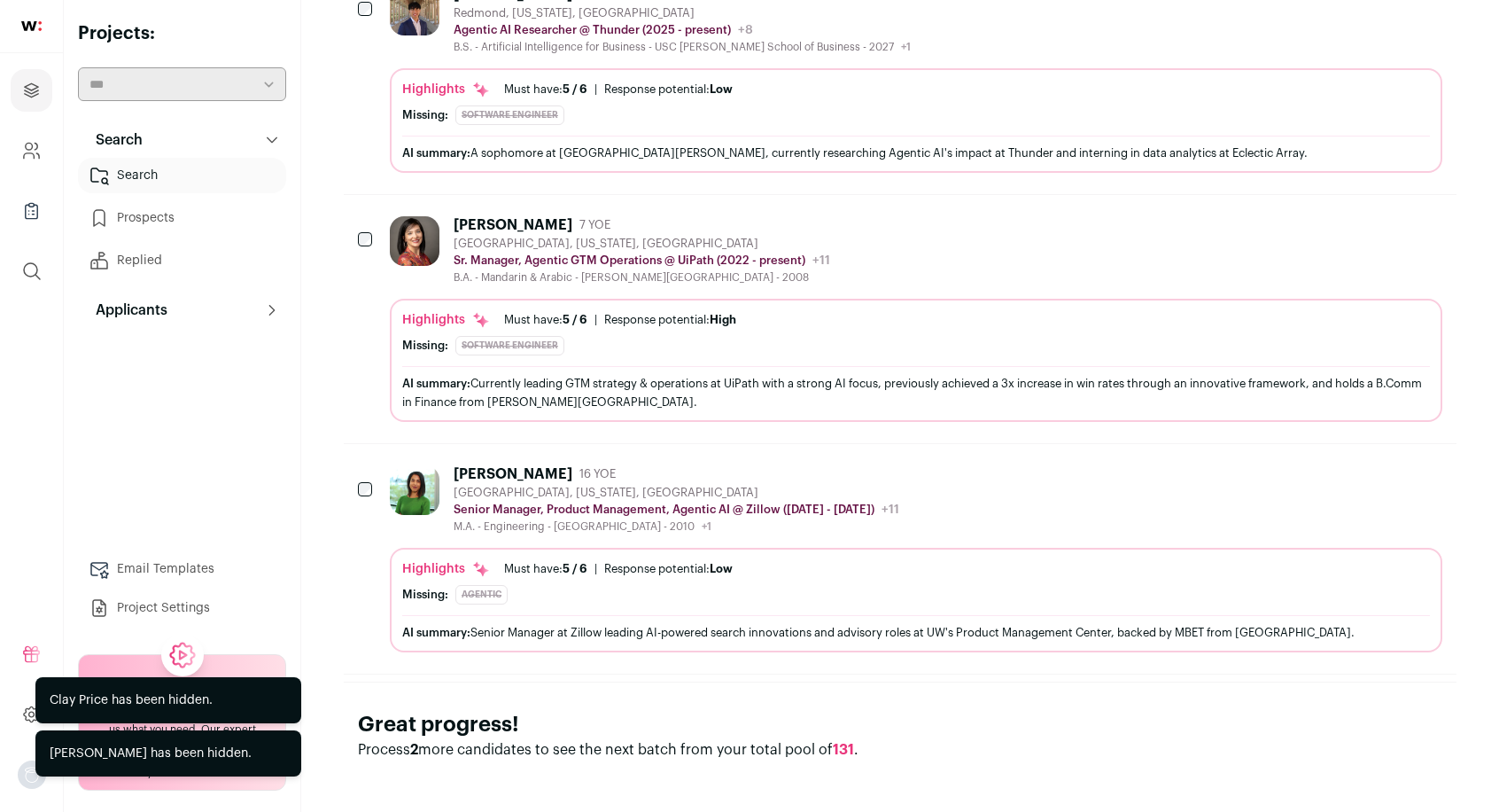
click at [1378, 462] on icon "Hide" at bounding box center [1379, 473] width 22 height 22
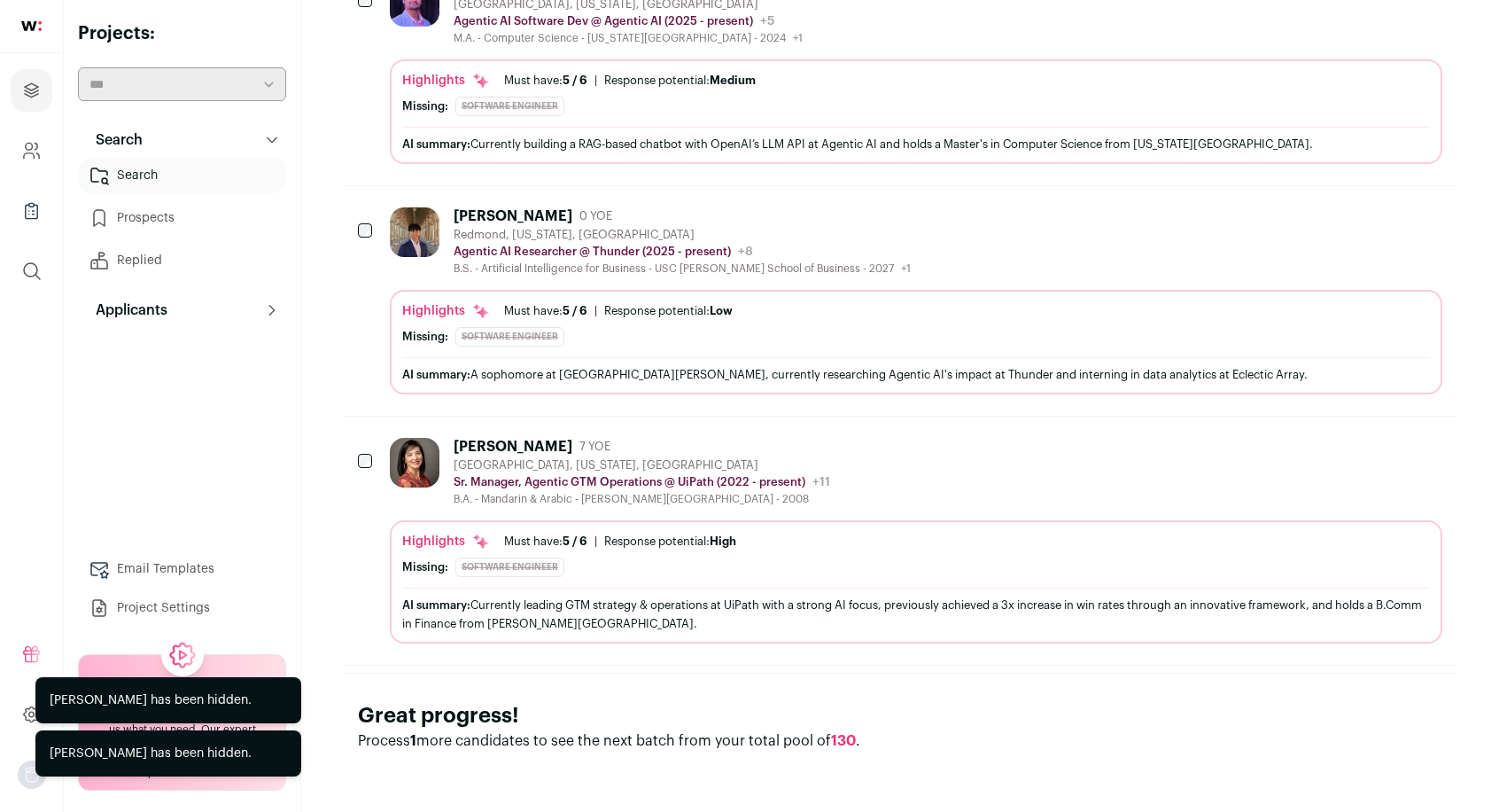
scroll to position [1046, 0]
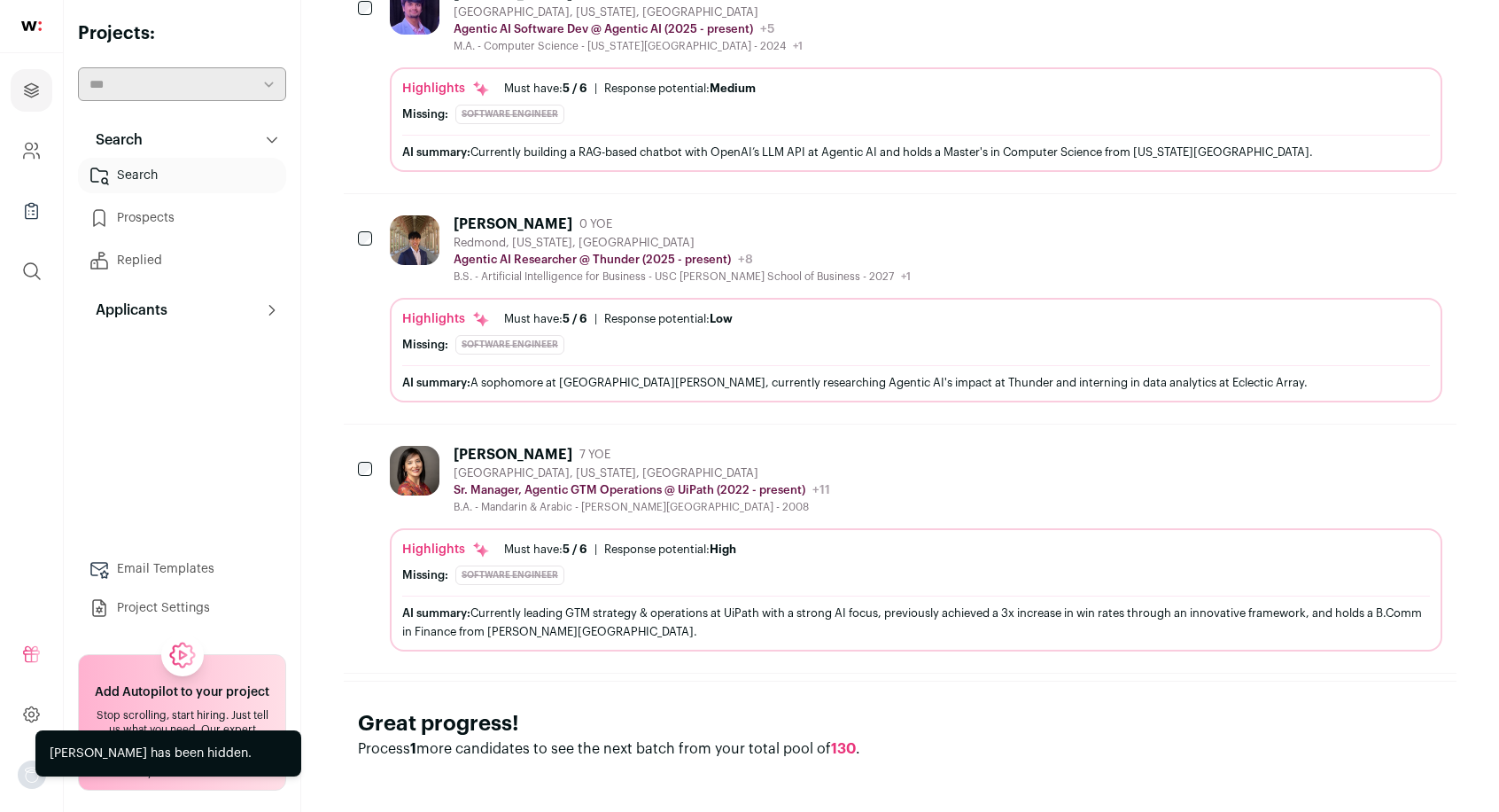
click at [1379, 448] on icon "Hide" at bounding box center [1381, 454] width 14 height 17
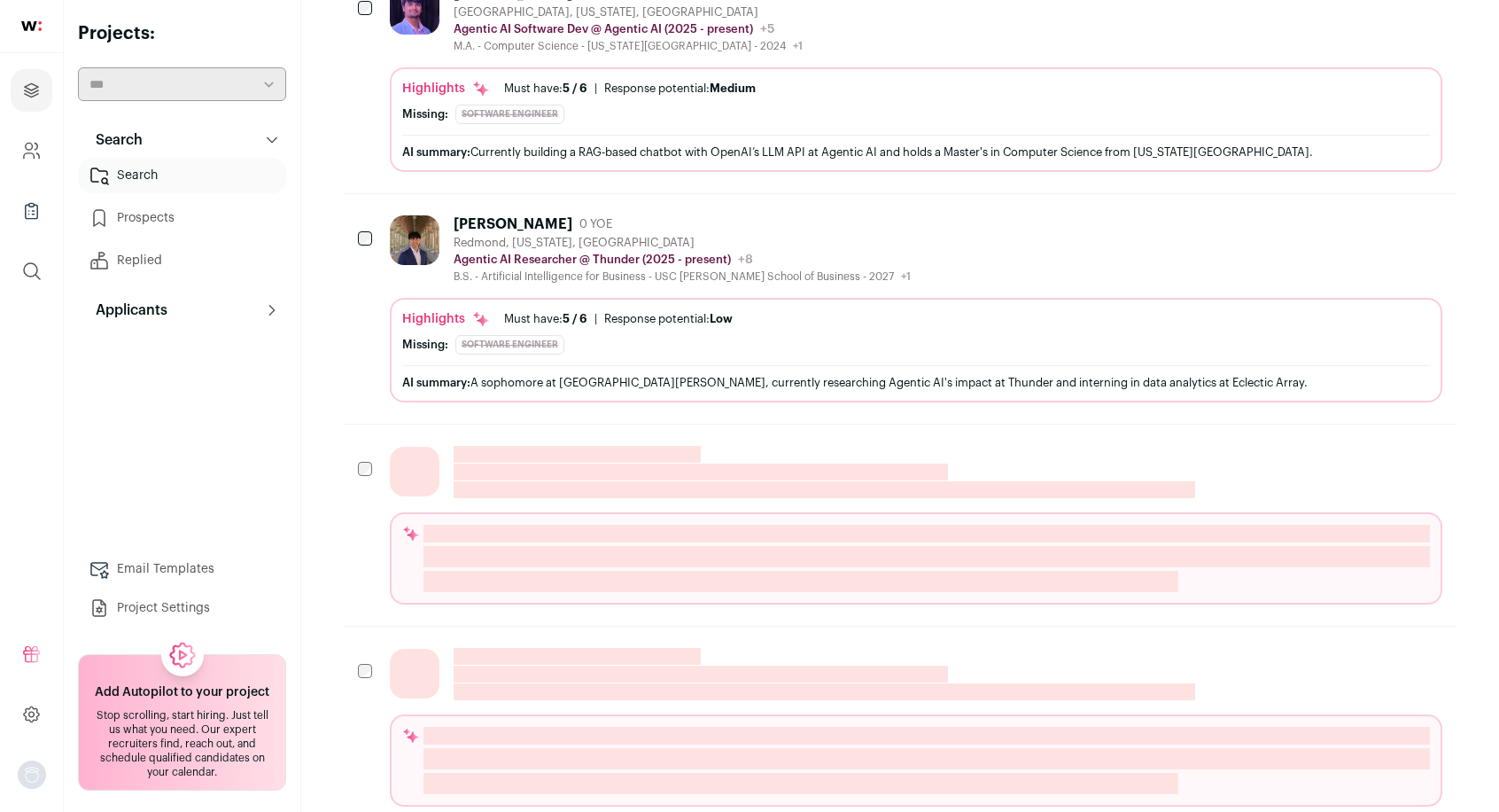
click at [1382, 223] on icon "Hide" at bounding box center [1379, 223] width 22 height 22
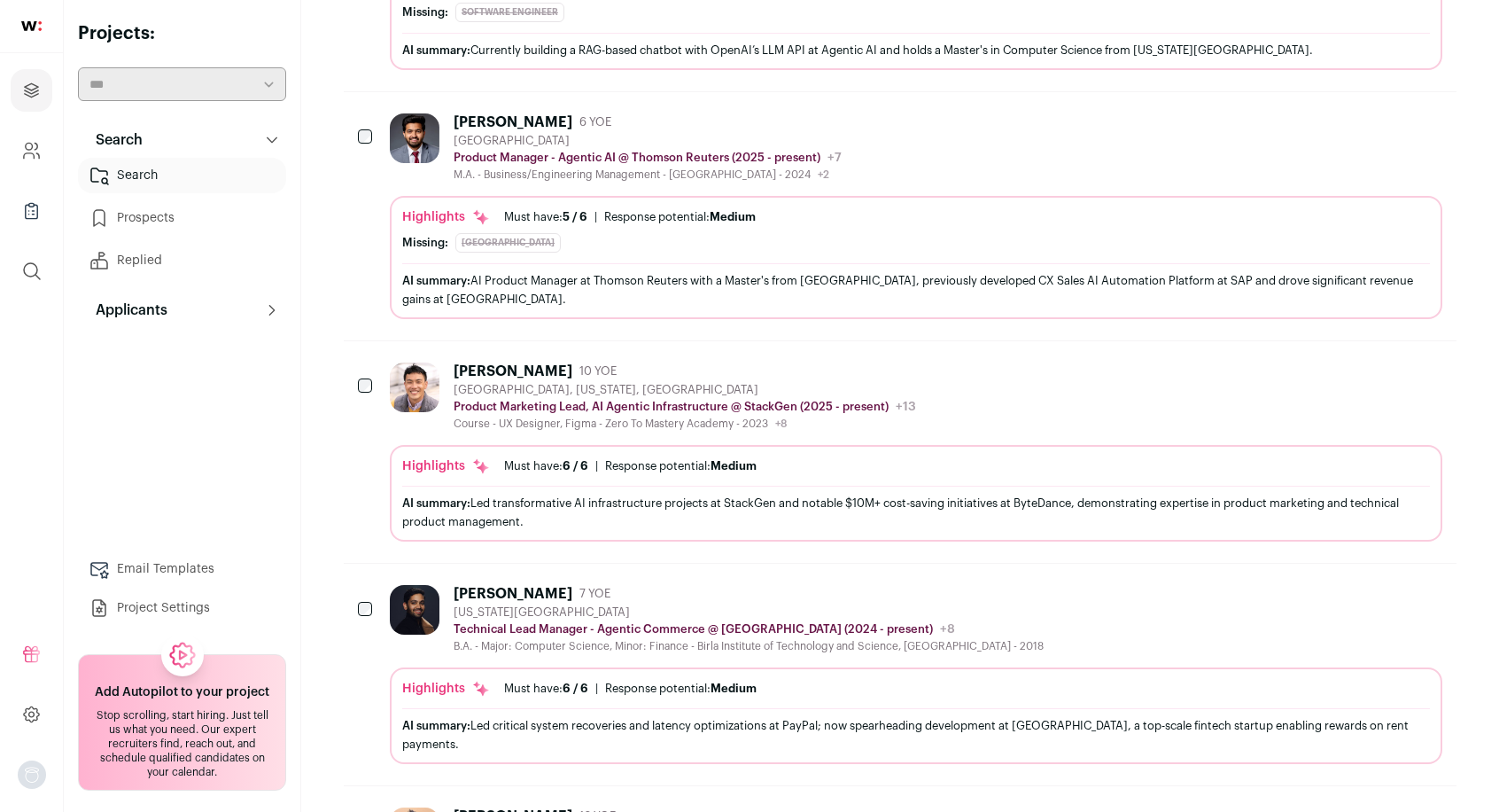
scroll to position [1152, 0]
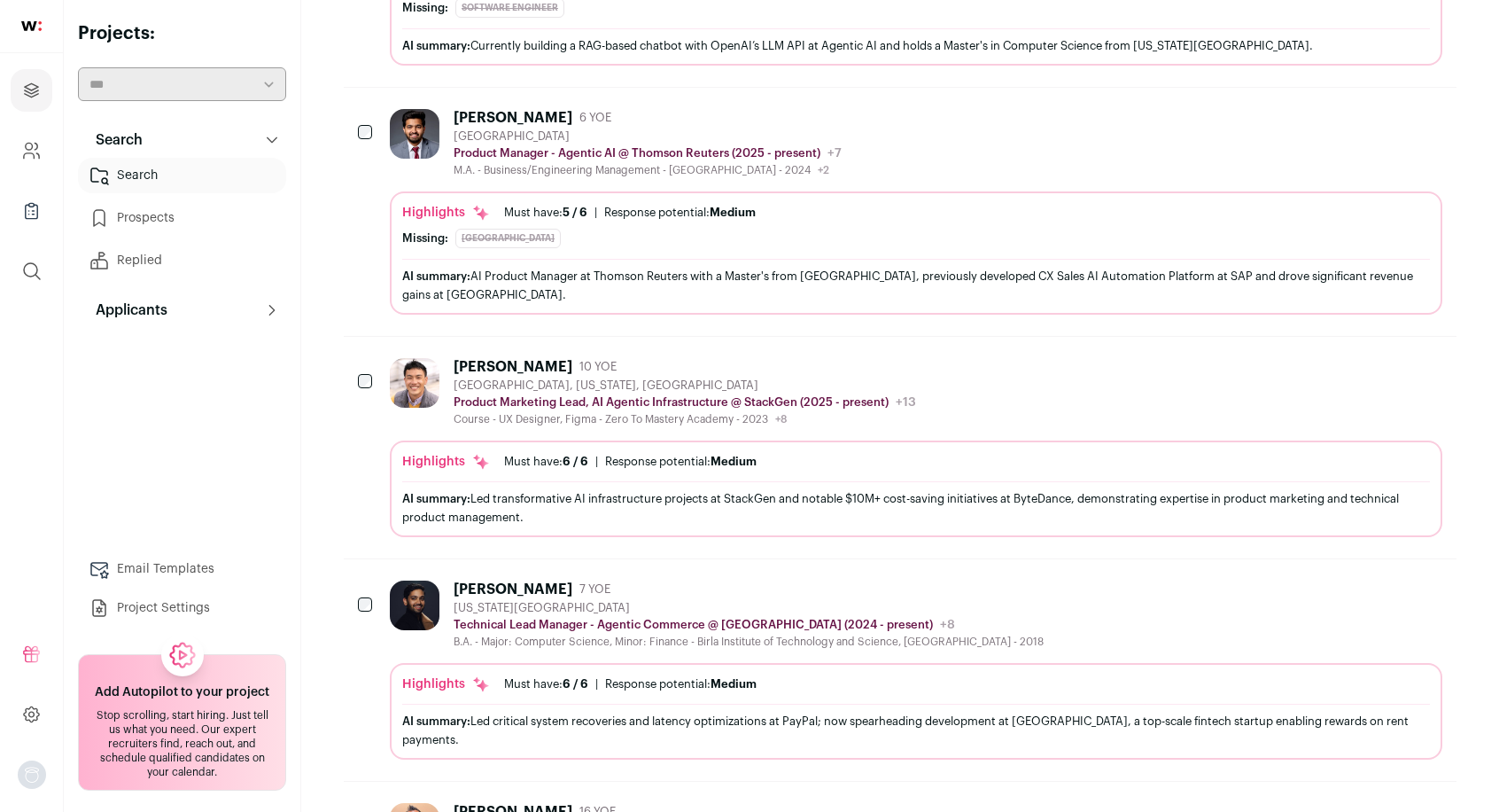
click at [1383, 358] on icon "Hide" at bounding box center [1381, 367] width 14 height 17
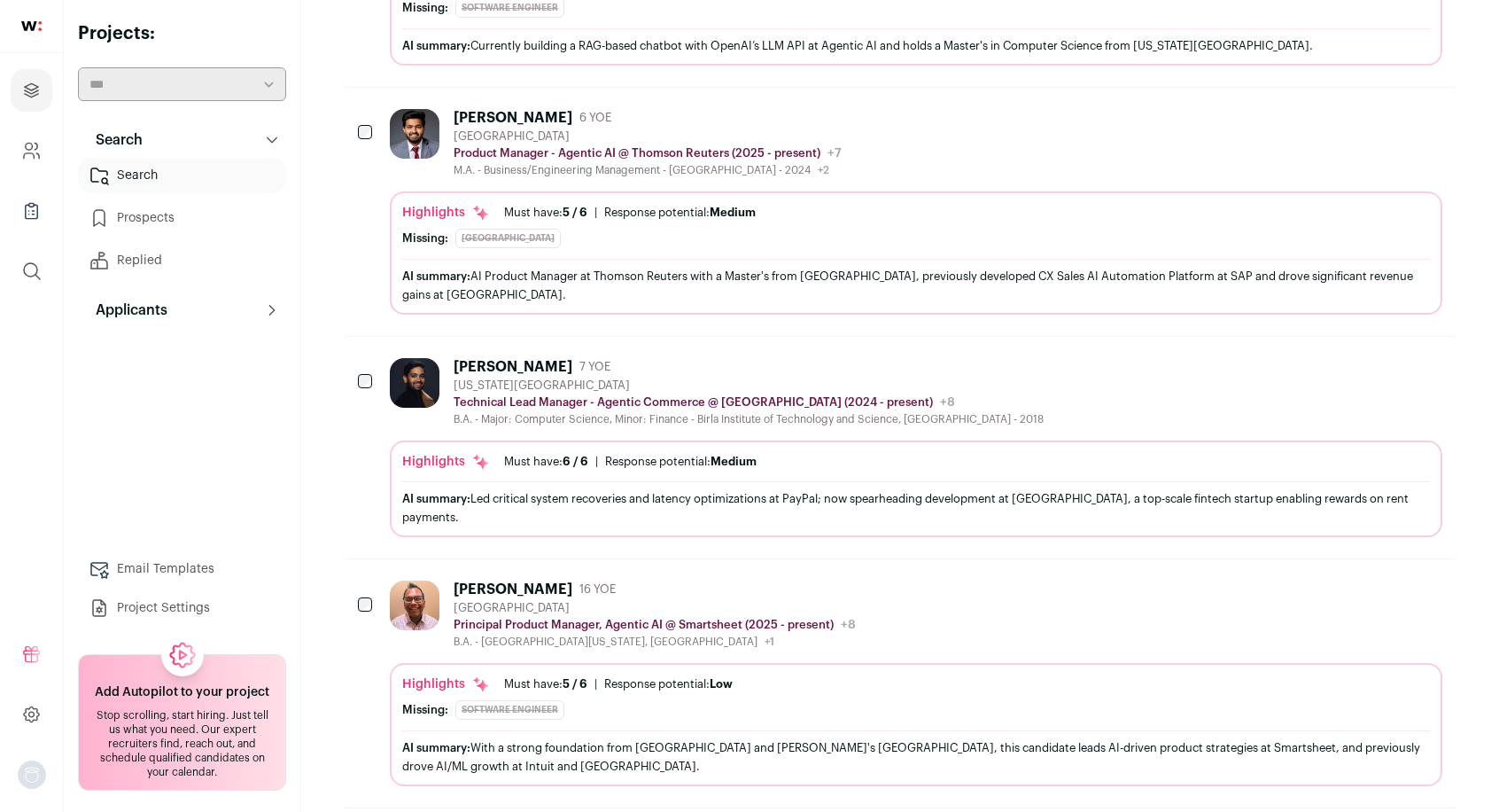
click at [1385, 355] on icon "Hide" at bounding box center [1379, 366] width 22 height 22
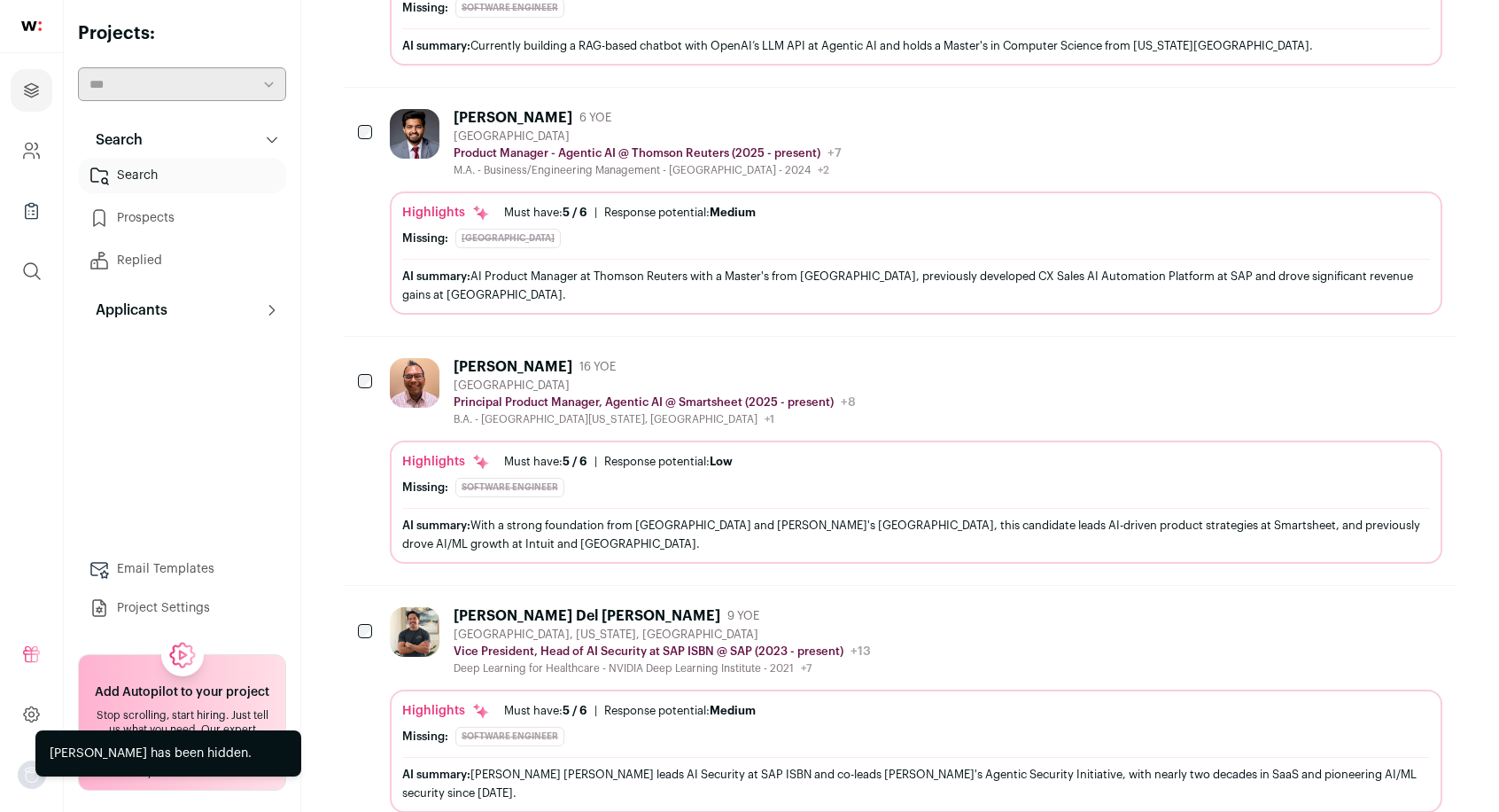
click at [1376, 366] on icon "Hide" at bounding box center [1379, 366] width 22 height 22
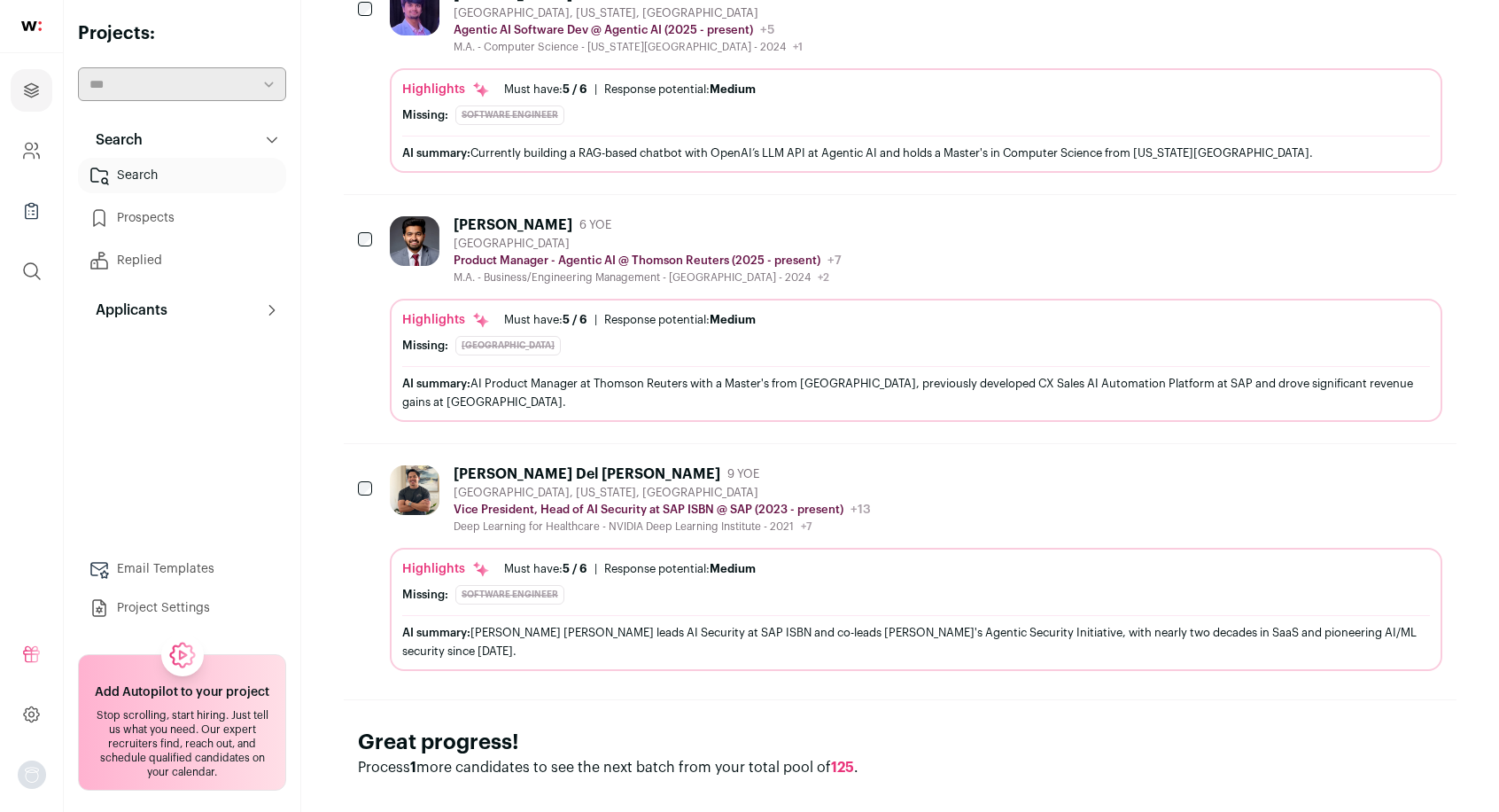
click at [1383, 216] on icon "Hide" at bounding box center [1381, 225] width 14 height 17
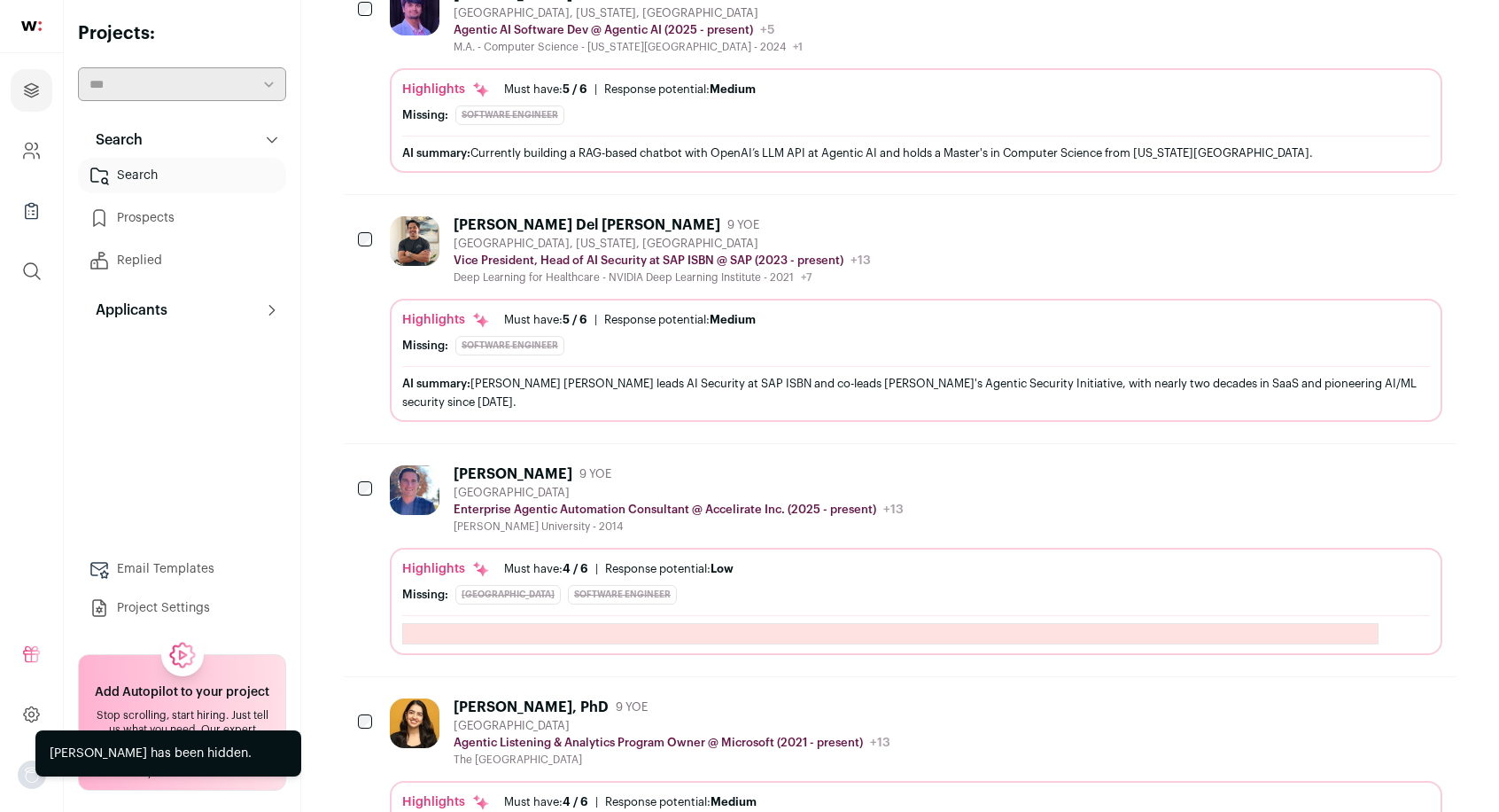
click at [1381, 225] on icon "Hide" at bounding box center [1379, 224] width 22 height 22
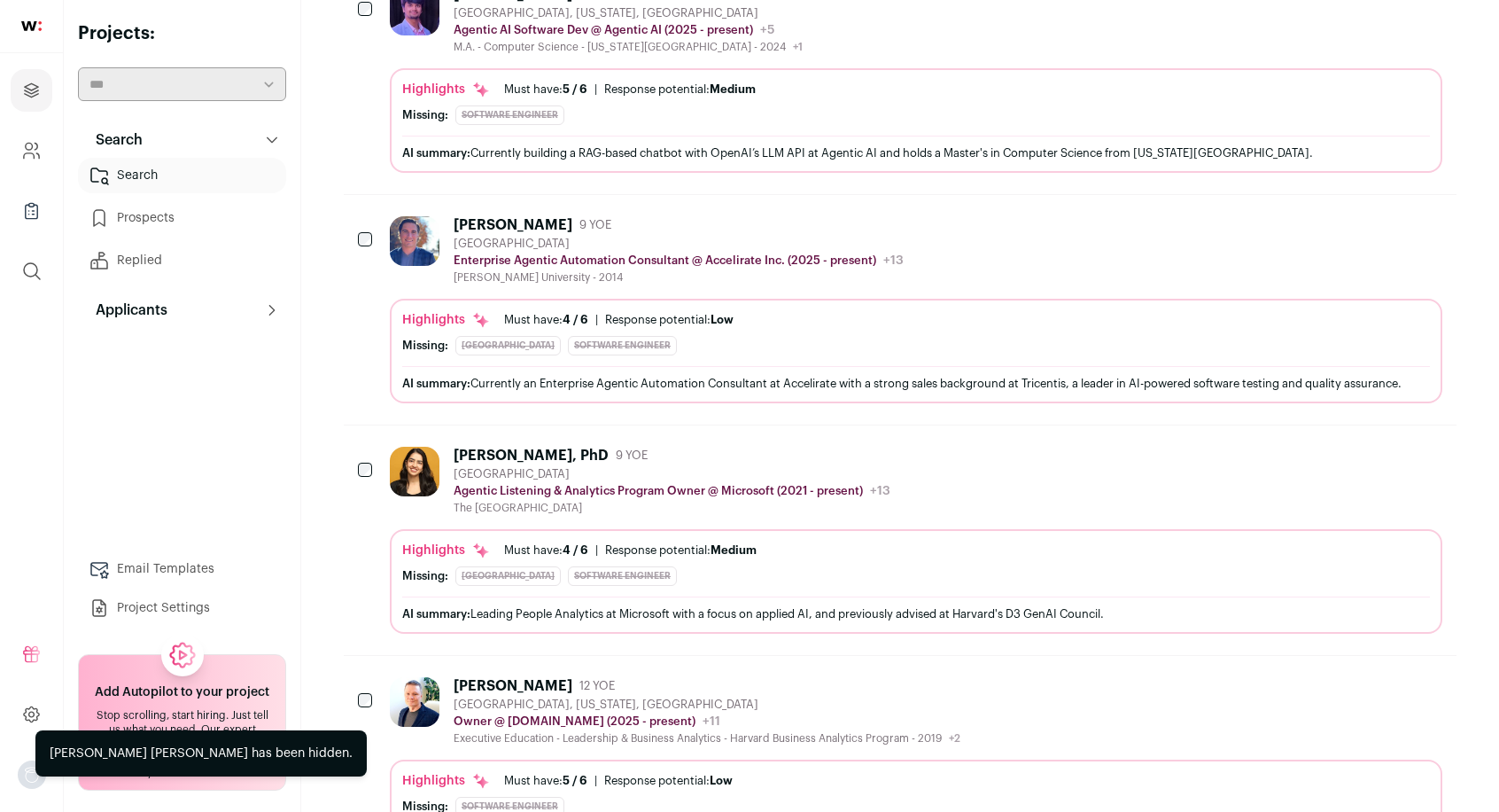
click at [1381, 213] on icon "Hide" at bounding box center [1379, 224] width 22 height 22
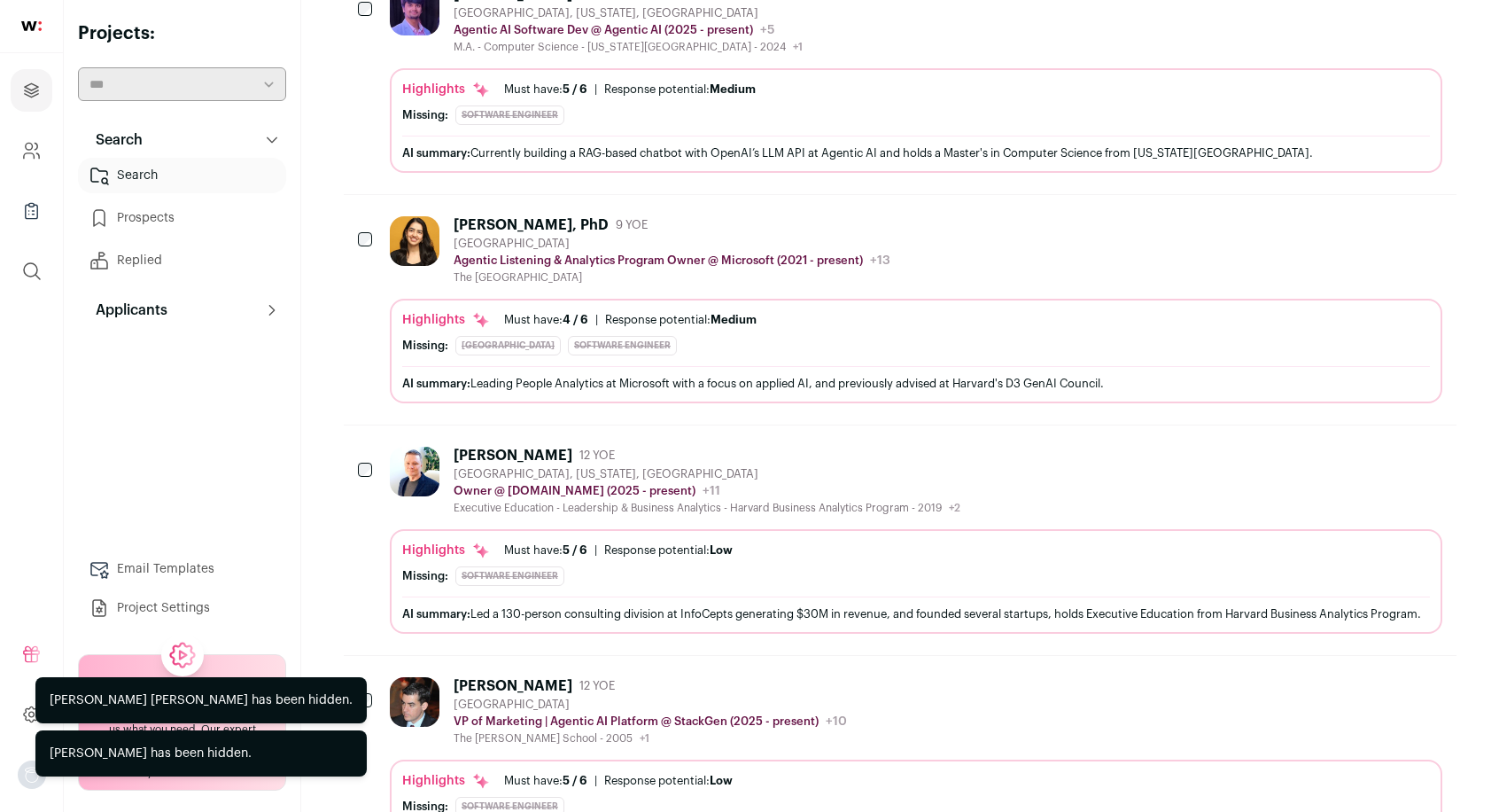
click at [1371, 213] on icon "Hide" at bounding box center [1379, 224] width 22 height 22
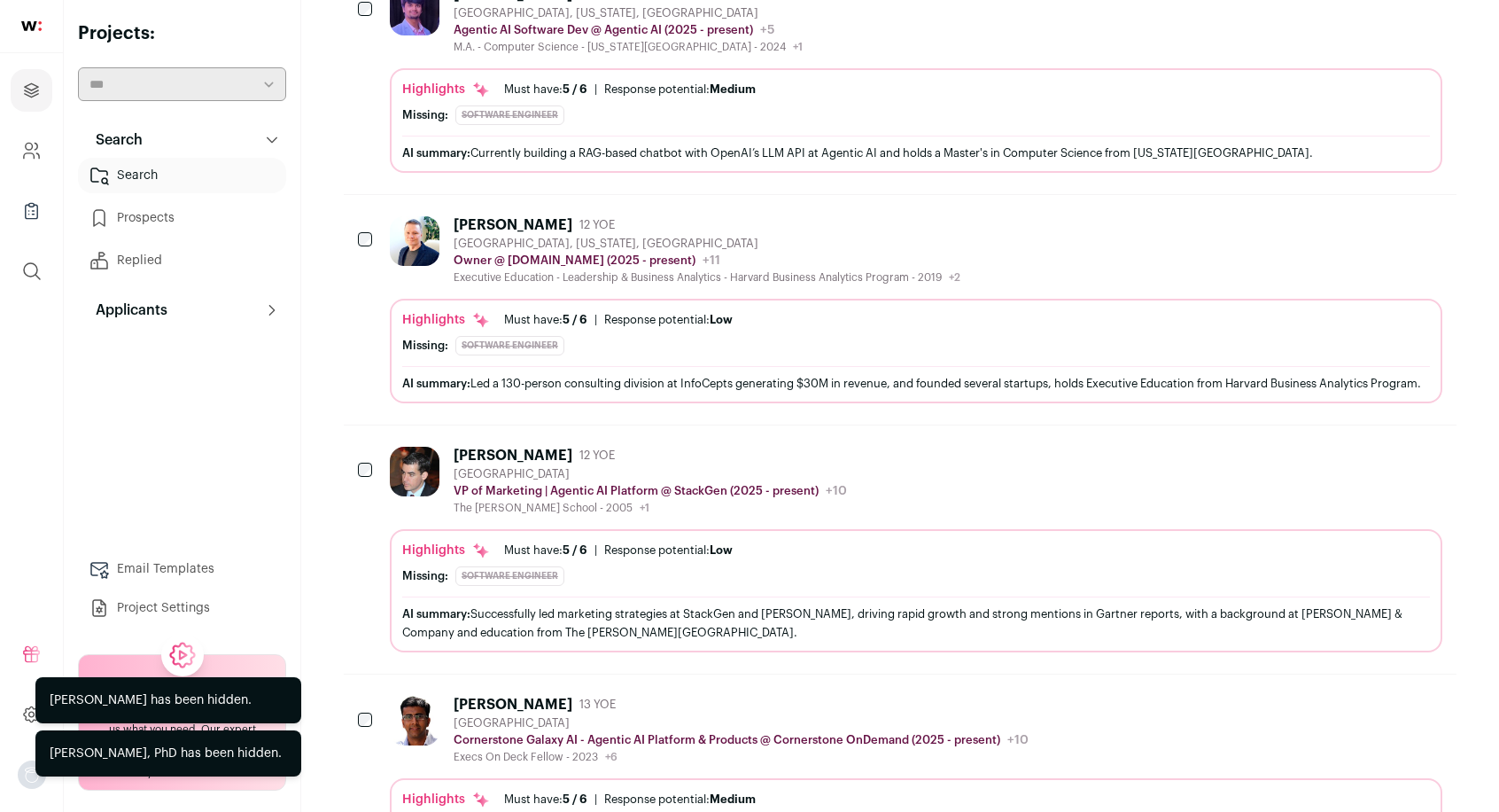
click at [1384, 213] on icon "Hide" at bounding box center [1379, 224] width 22 height 22
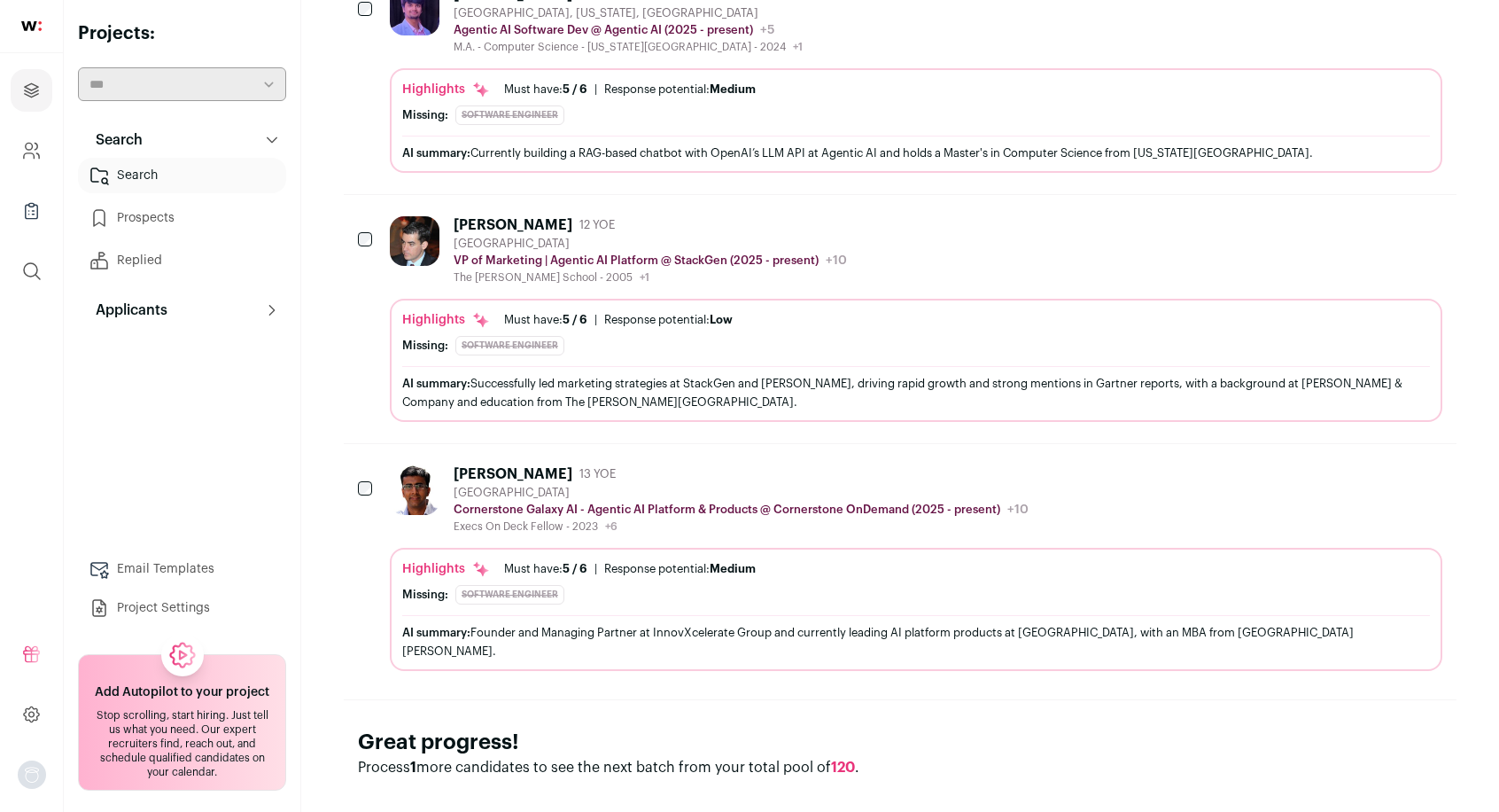
click at [1379, 219] on icon "Hide" at bounding box center [1379, 224] width 22 height 22
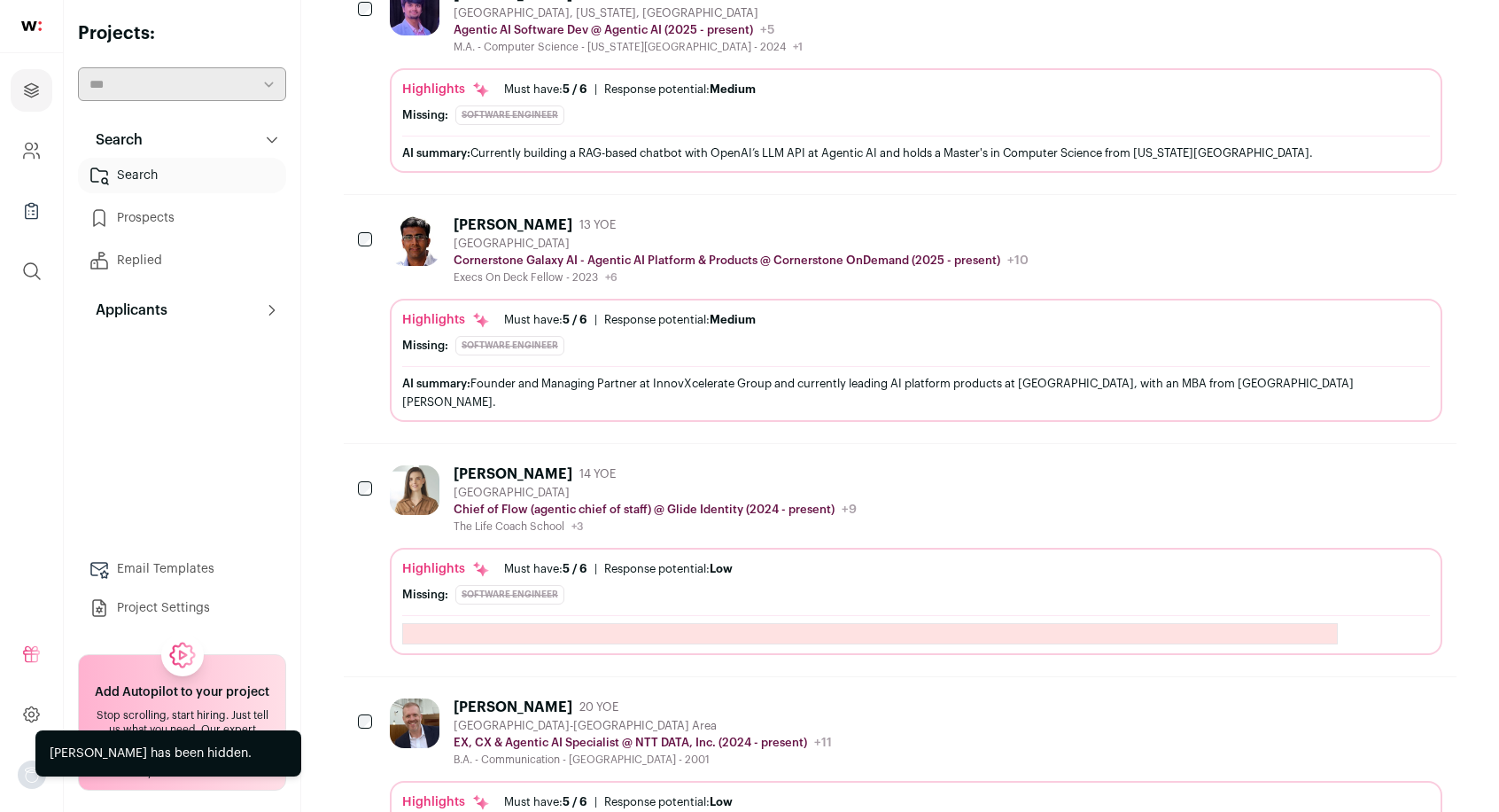
click at [1379, 219] on icon "Hide" at bounding box center [1379, 224] width 22 height 22
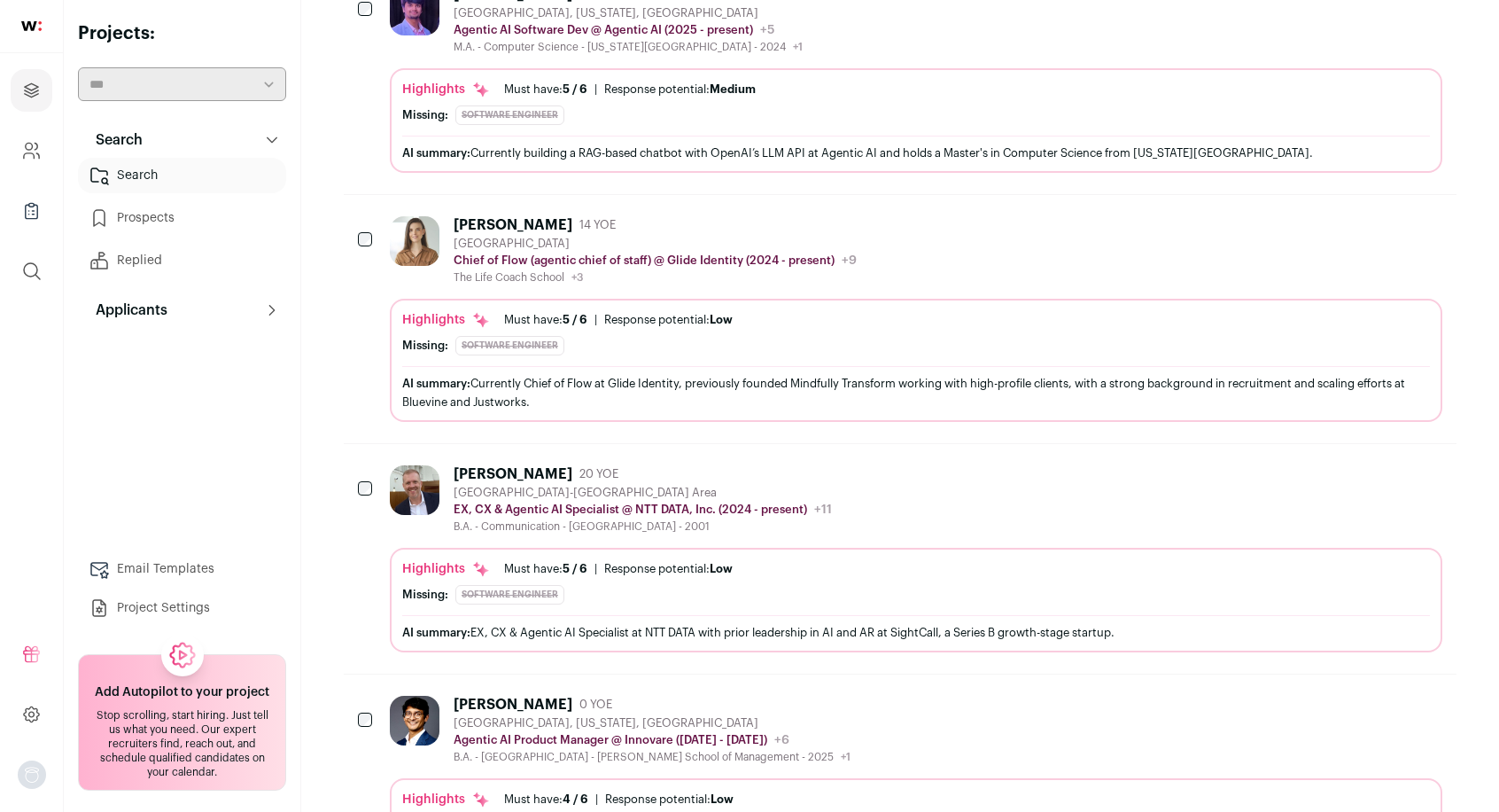
click at [1379, 219] on icon "Hide" at bounding box center [1379, 224] width 22 height 22
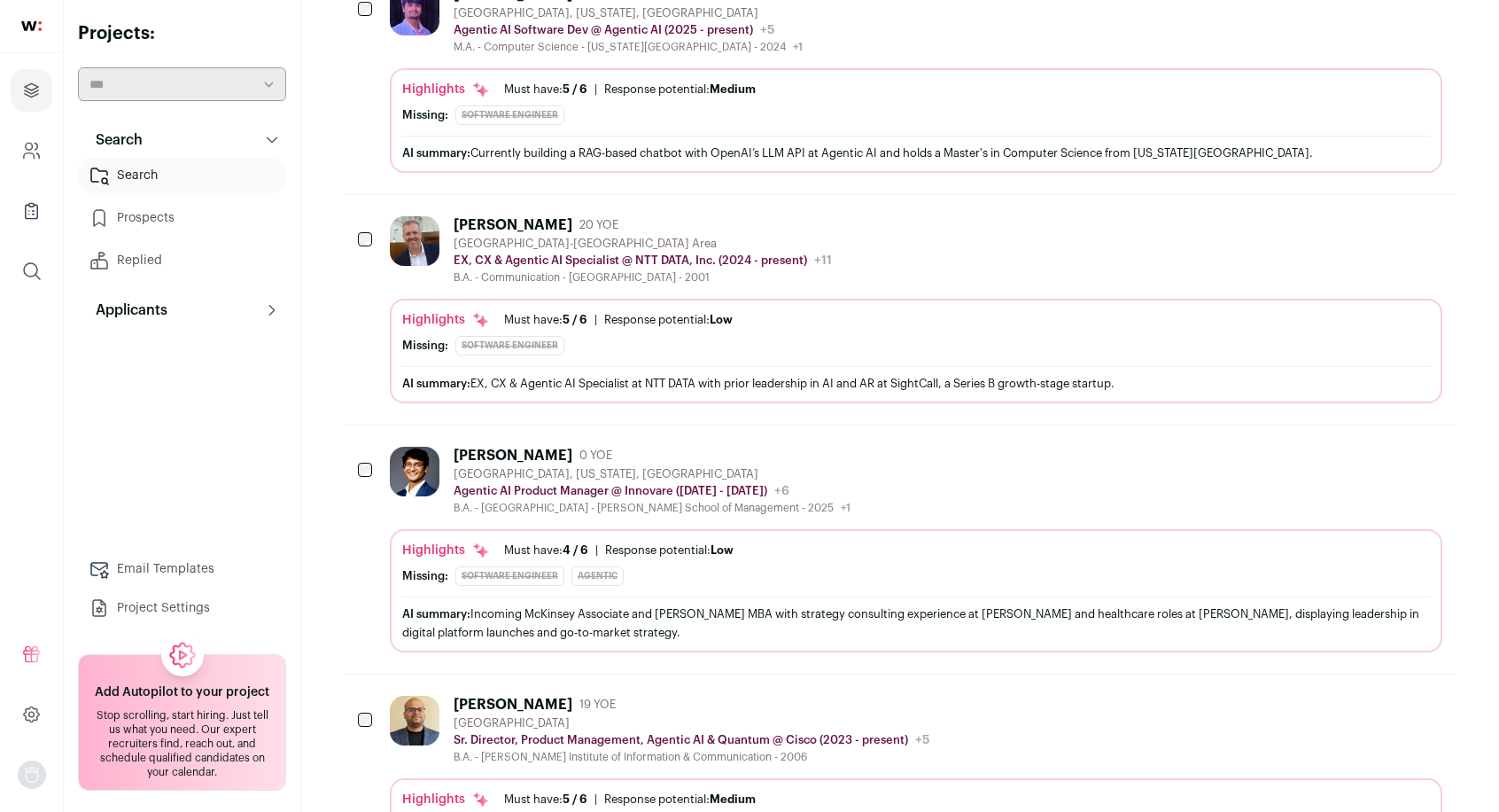
click at [1379, 219] on icon "Hide" at bounding box center [1379, 224] width 22 height 22
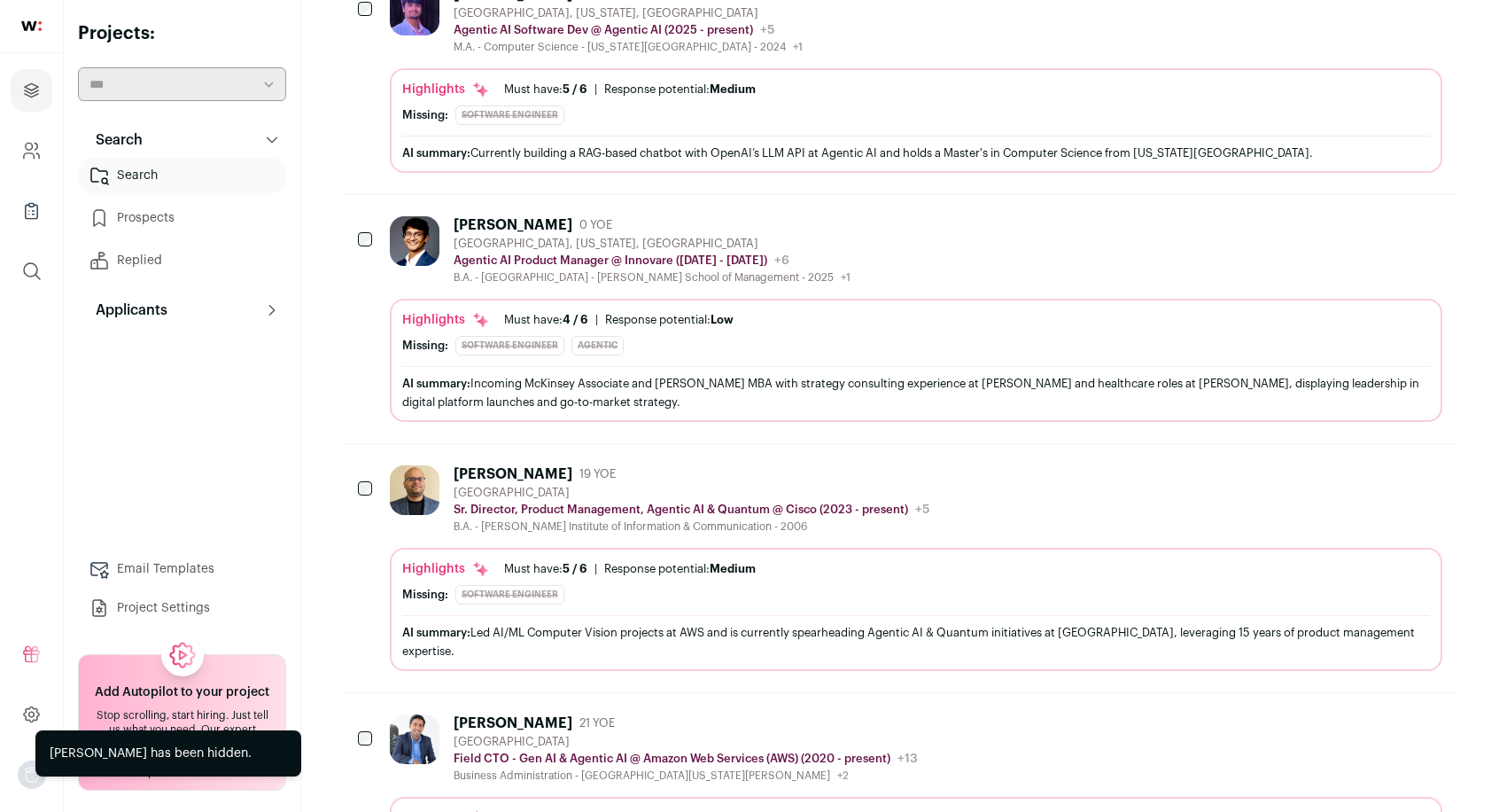
click at [1379, 219] on icon "Hide" at bounding box center [1379, 224] width 22 height 22
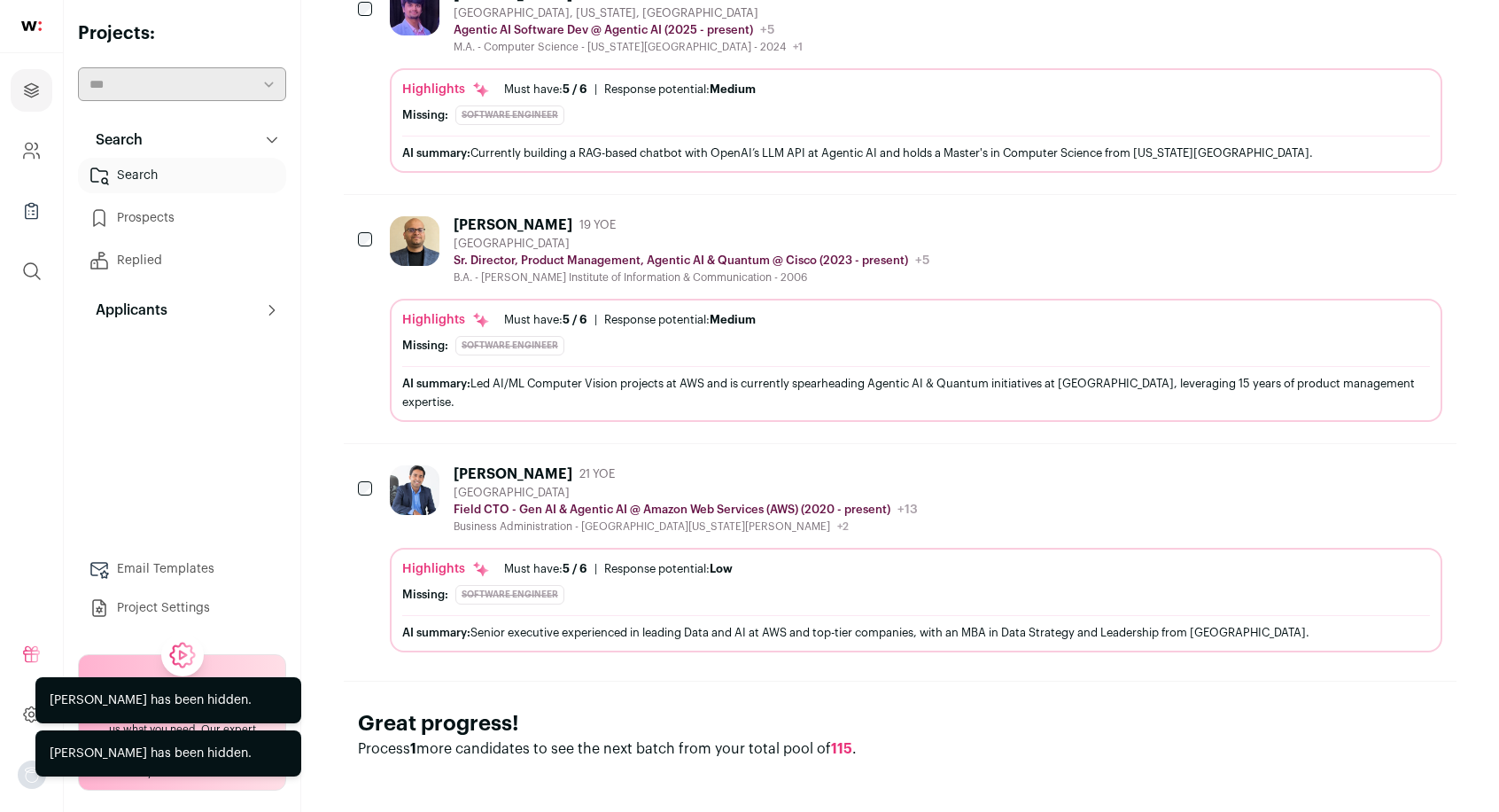
scroll to position [1027, 0]
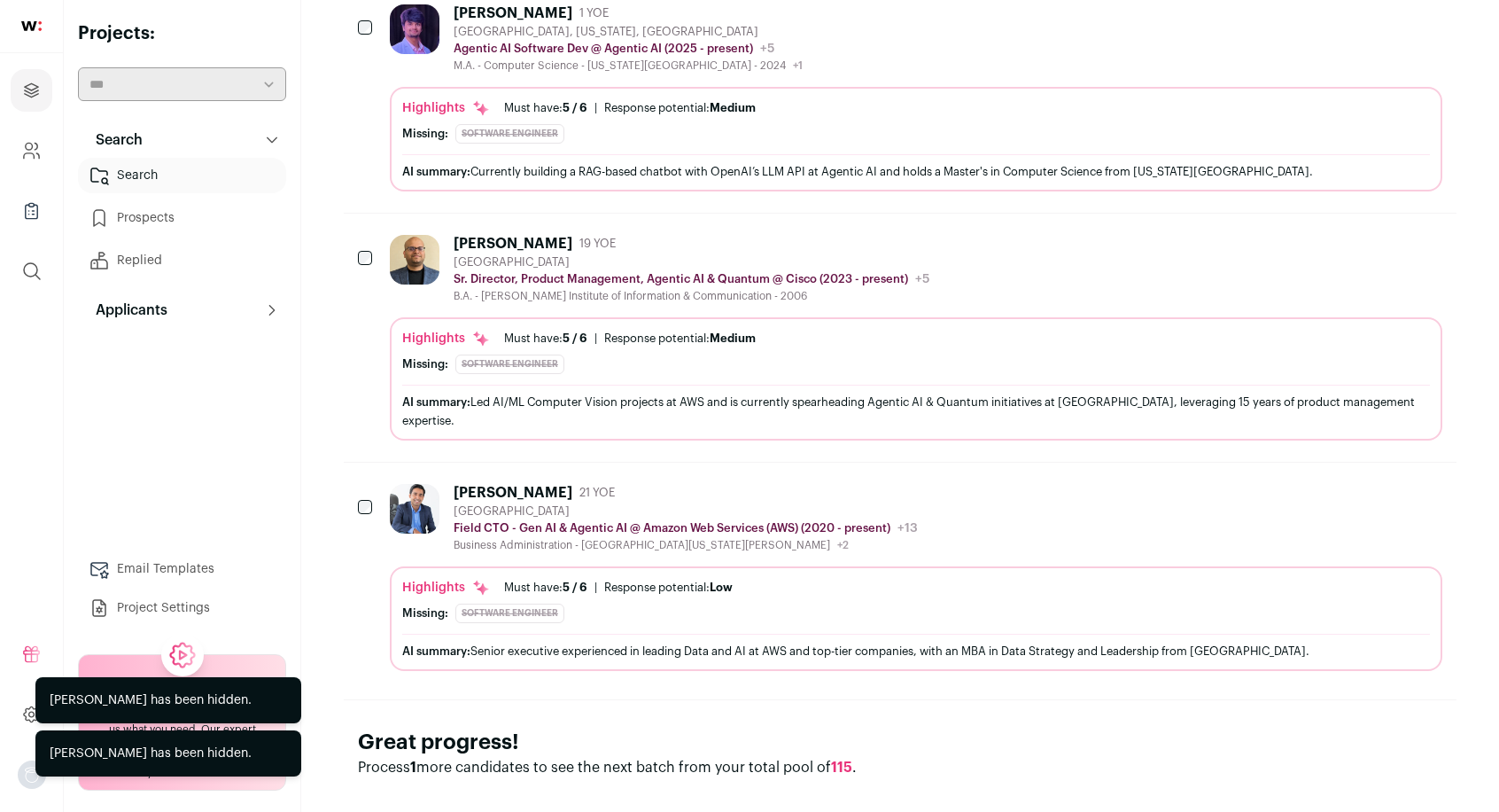
click at [1379, 225] on button "Hide" at bounding box center [1380, 243] width 38 height 38
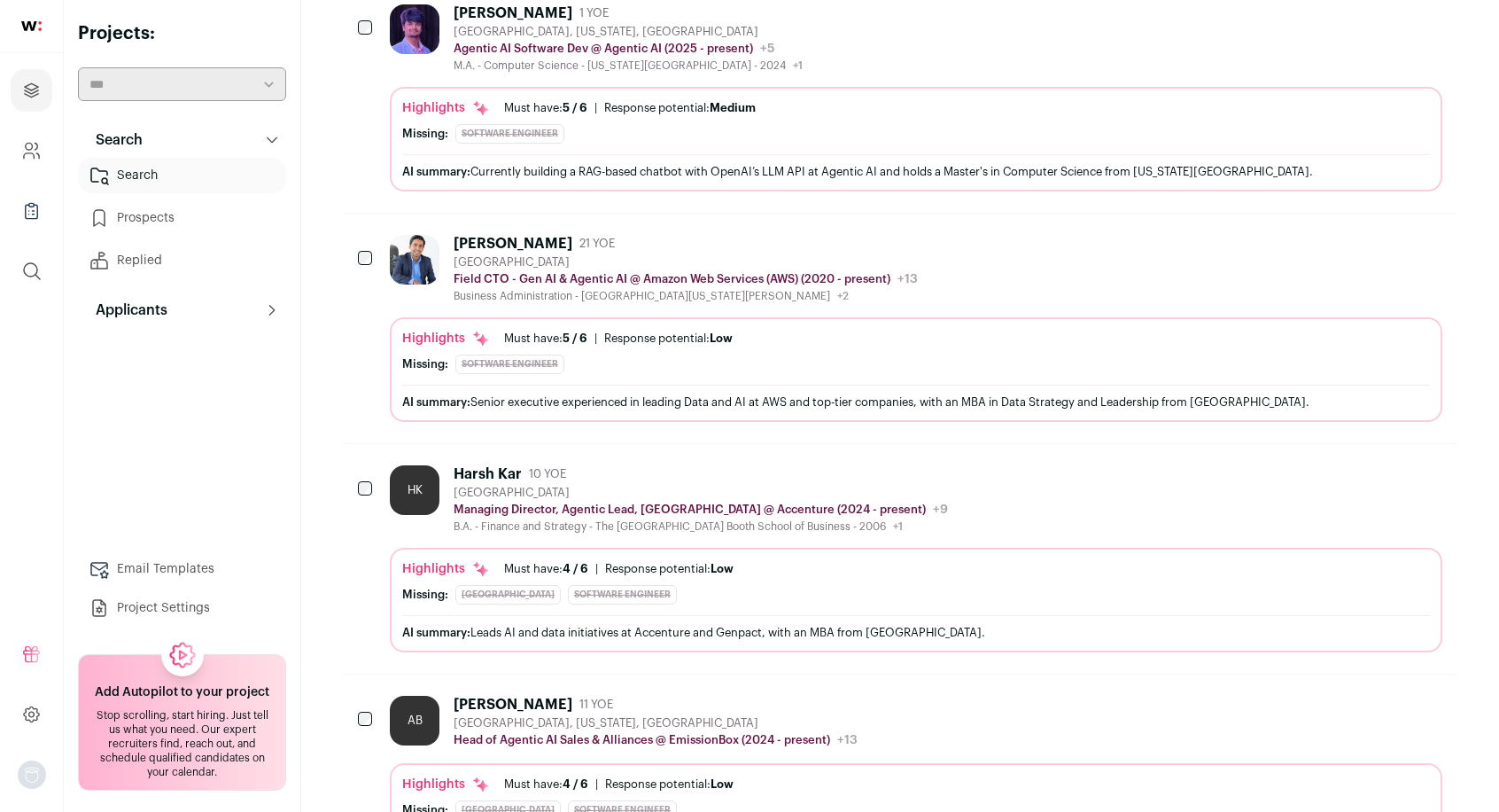
click at [1379, 225] on button "Hide" at bounding box center [1380, 243] width 38 height 38
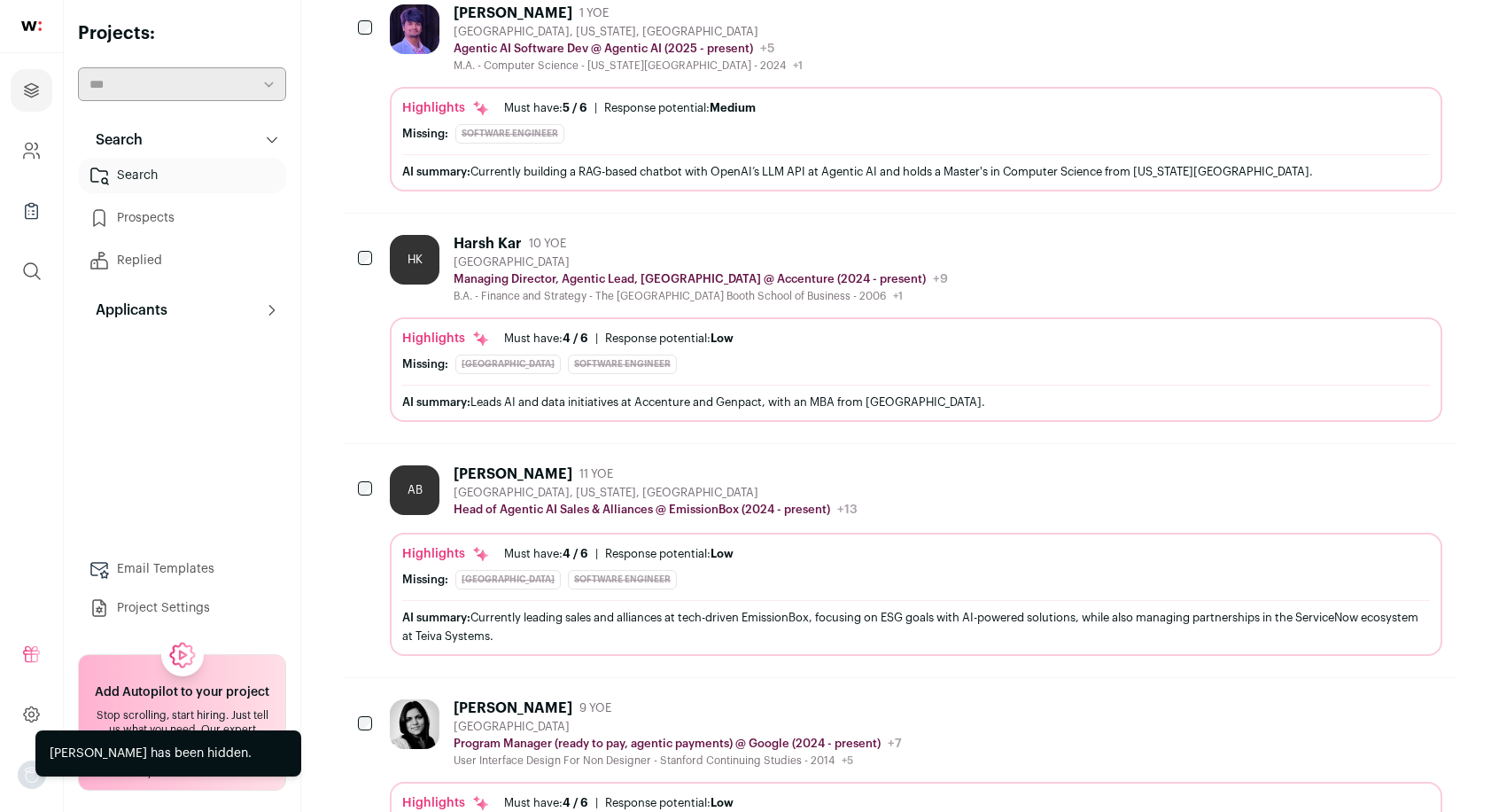
click at [1379, 225] on button "Hide" at bounding box center [1380, 243] width 38 height 38
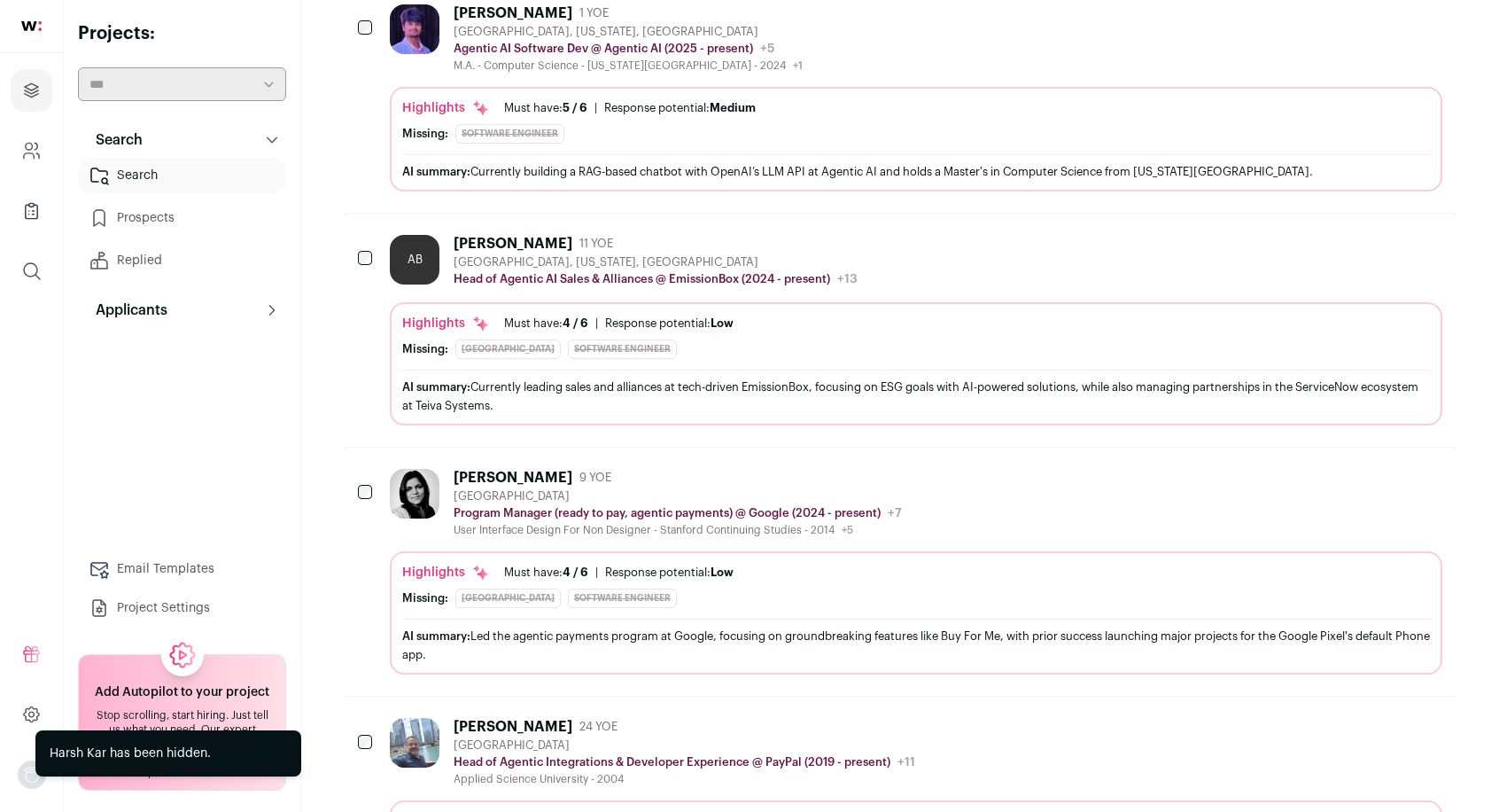
click at [1379, 225] on button "Hide" at bounding box center [1380, 243] width 38 height 38
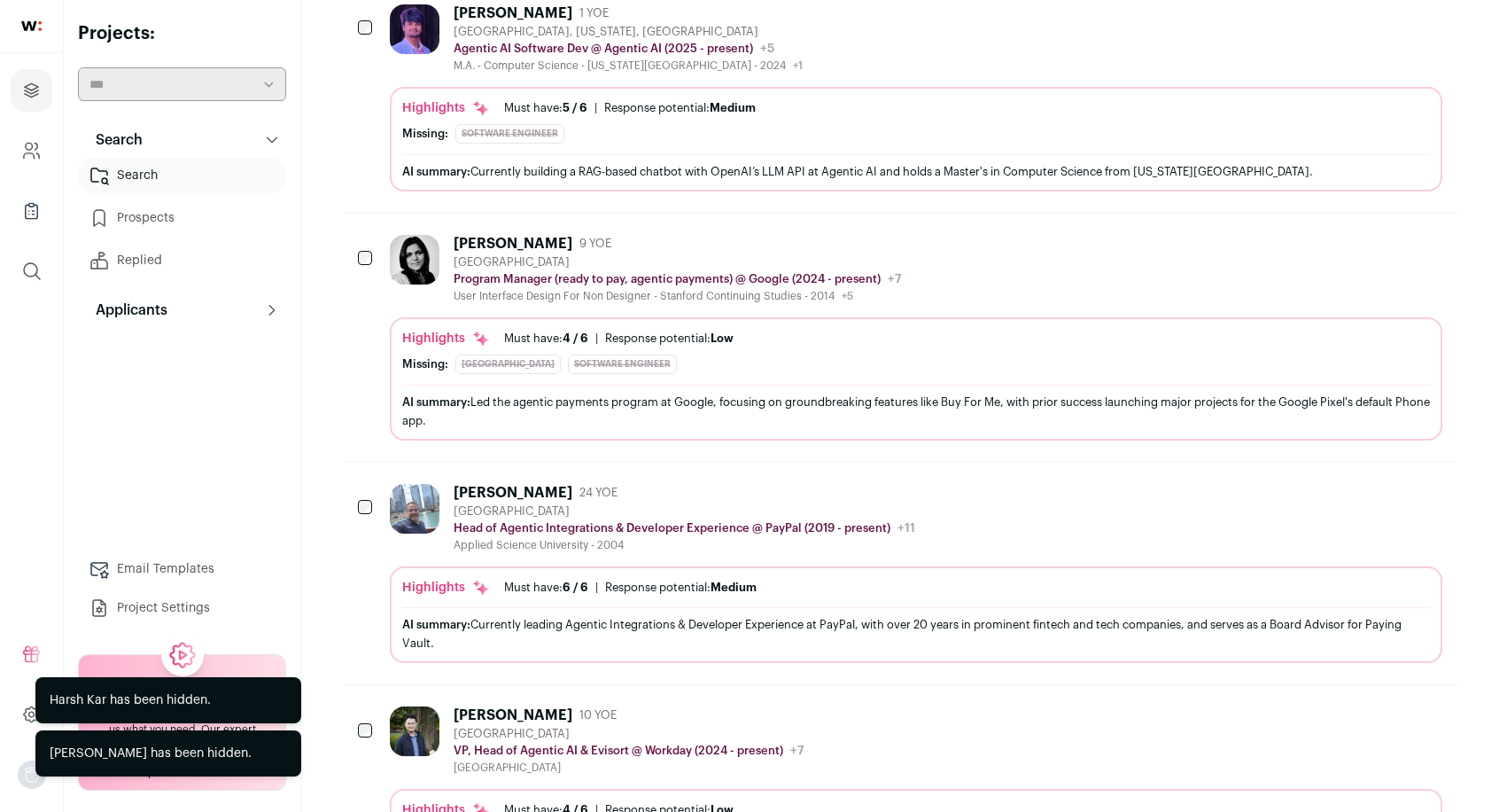
click at [1379, 225] on button "Hide" at bounding box center [1380, 243] width 38 height 38
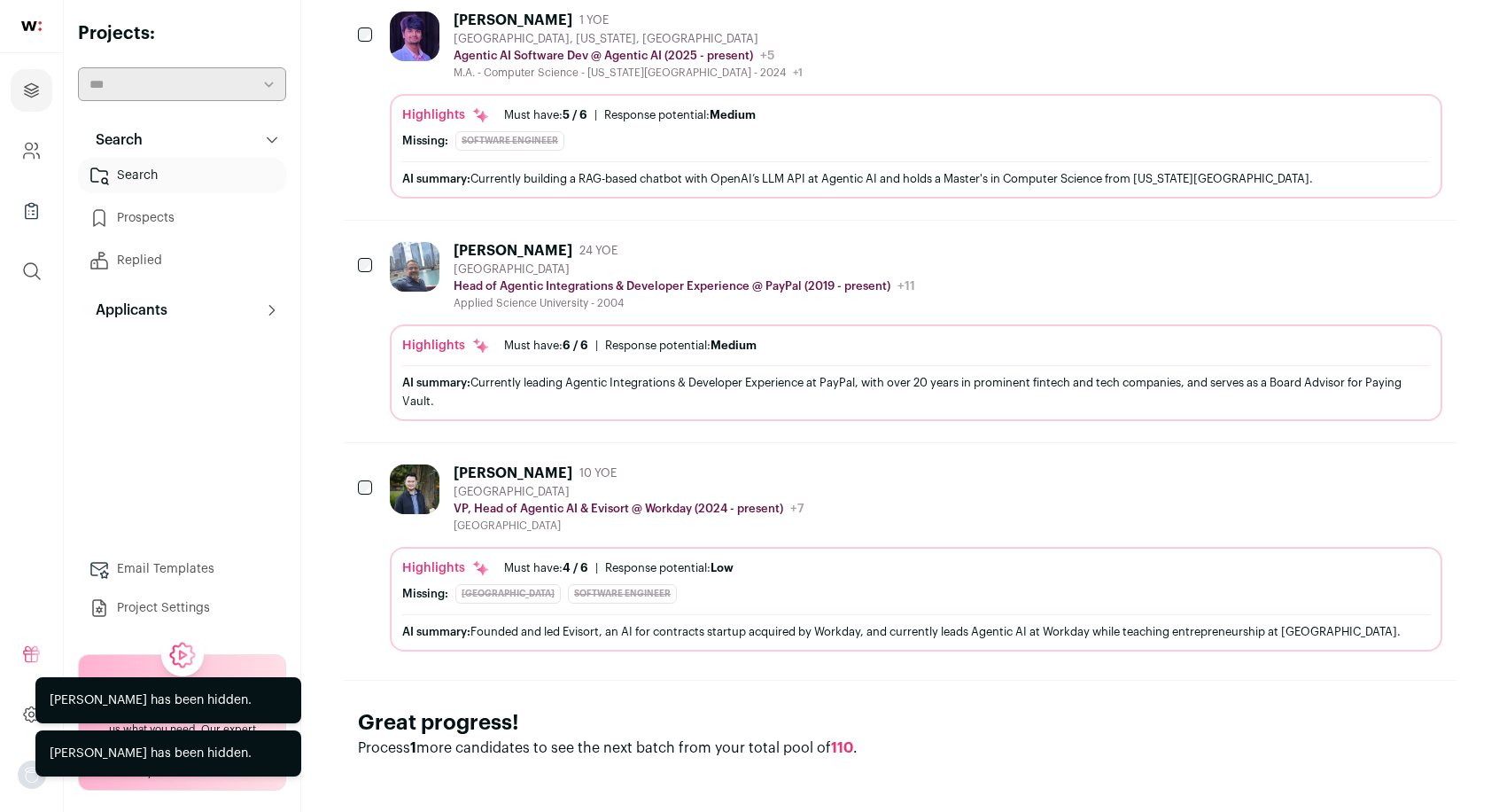
click at [1381, 242] on icon "Hide" at bounding box center [1381, 250] width 14 height 17
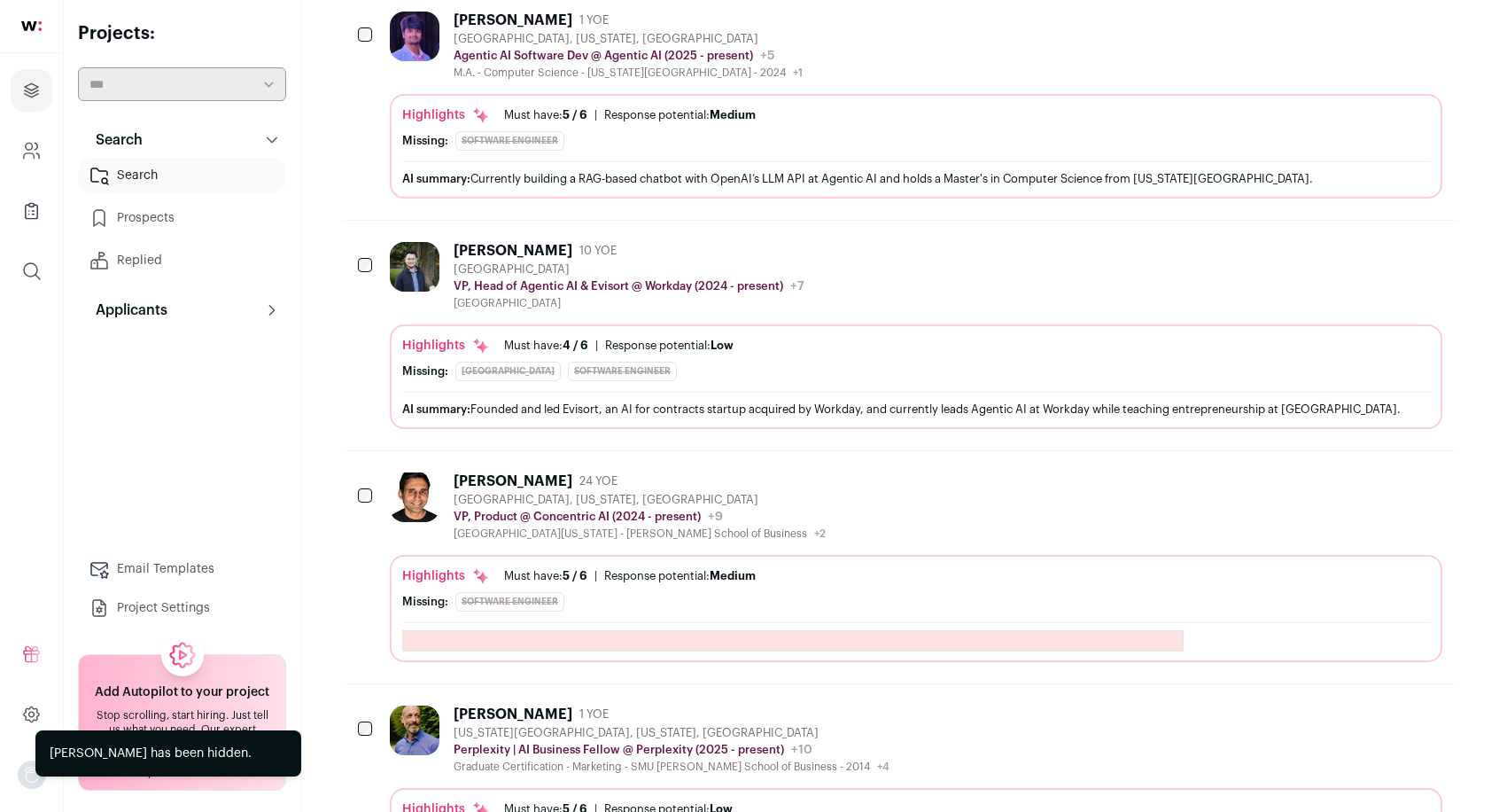
click at [1381, 242] on icon "Hide" at bounding box center [1381, 250] width 14 height 17
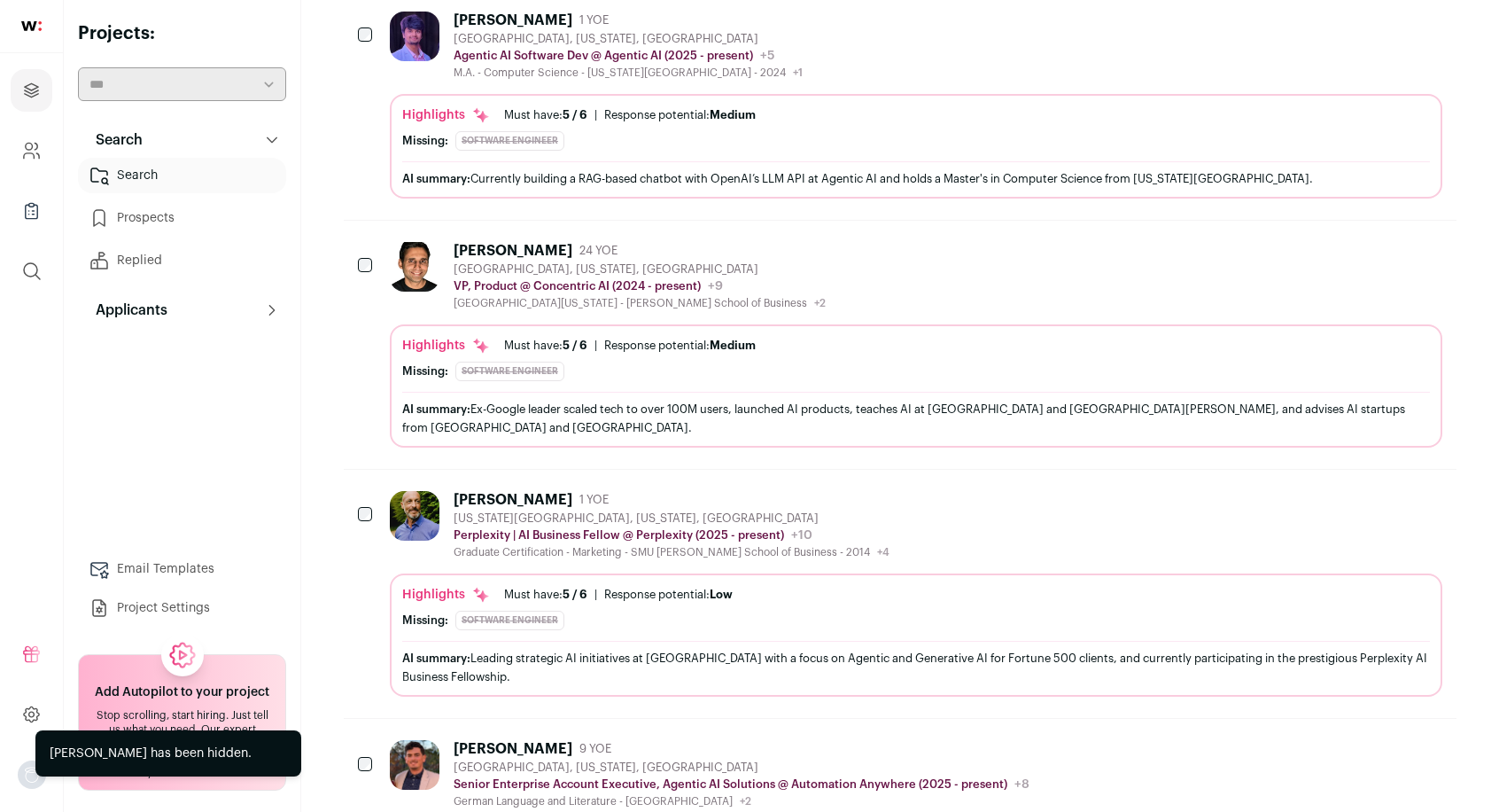
click at [1381, 242] on icon "Hide" at bounding box center [1381, 250] width 14 height 17
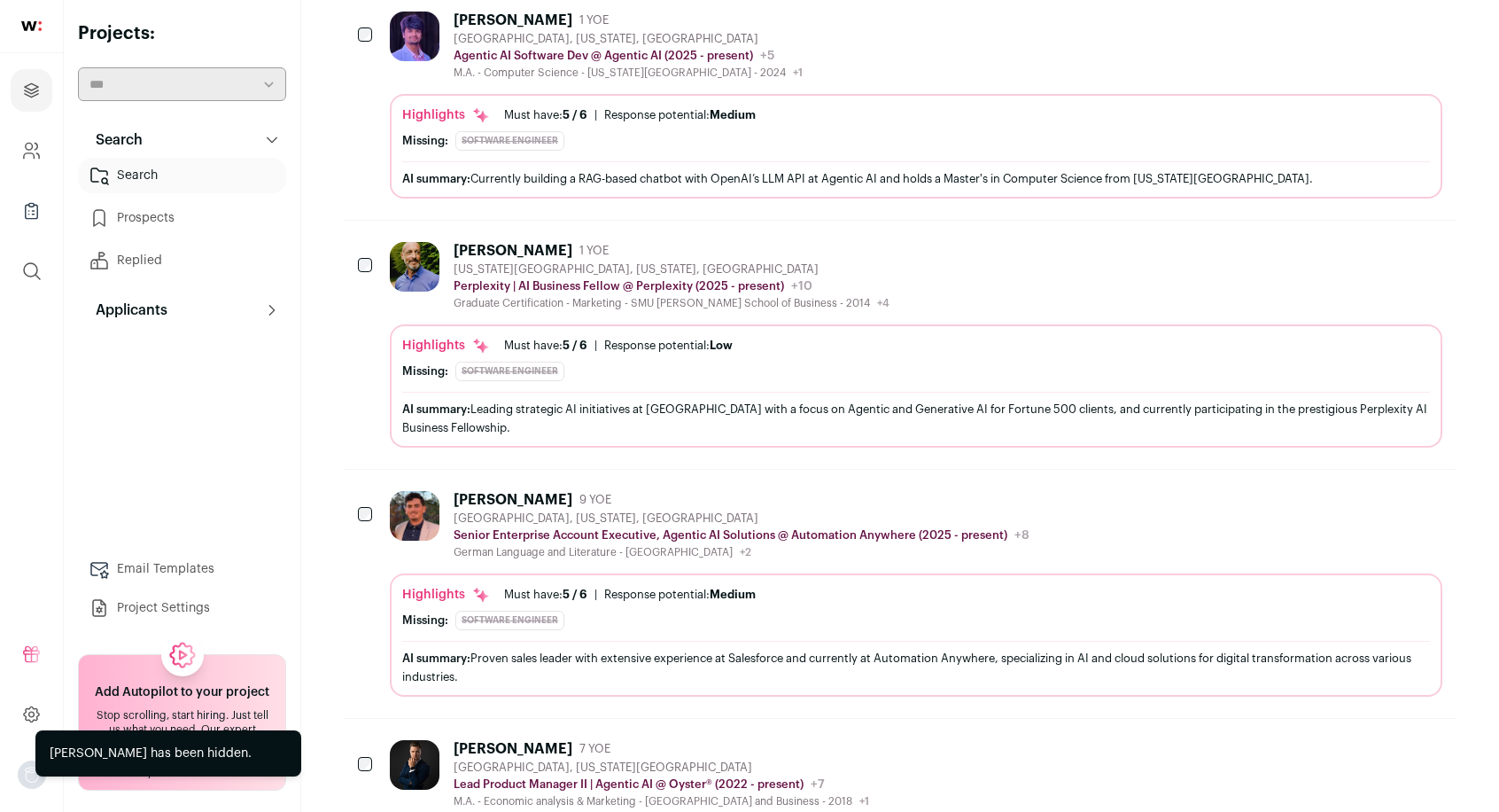
click at [1381, 242] on icon "Hide" at bounding box center [1381, 250] width 14 height 17
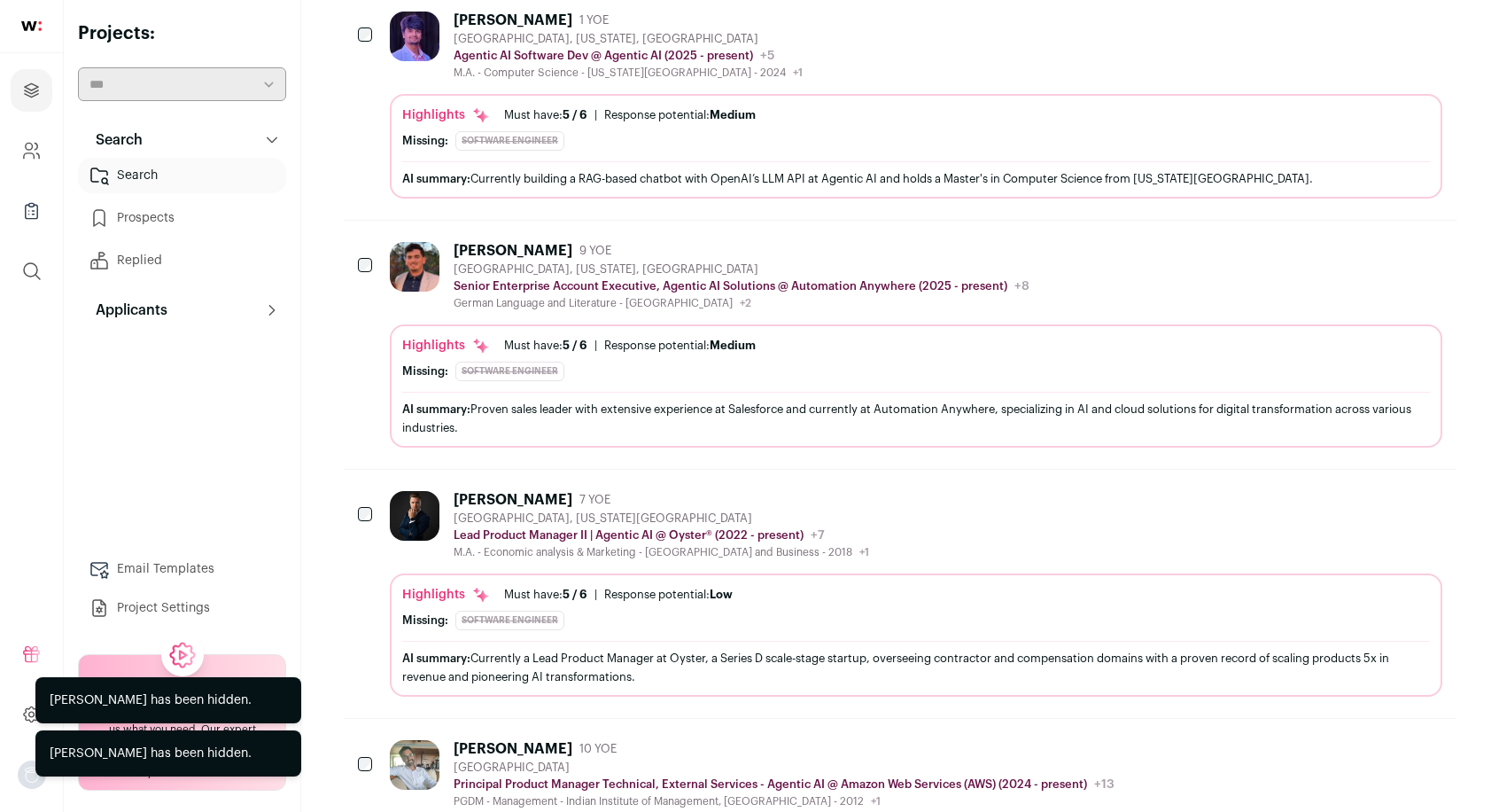
click at [1381, 242] on icon "Hide" at bounding box center [1381, 250] width 14 height 17
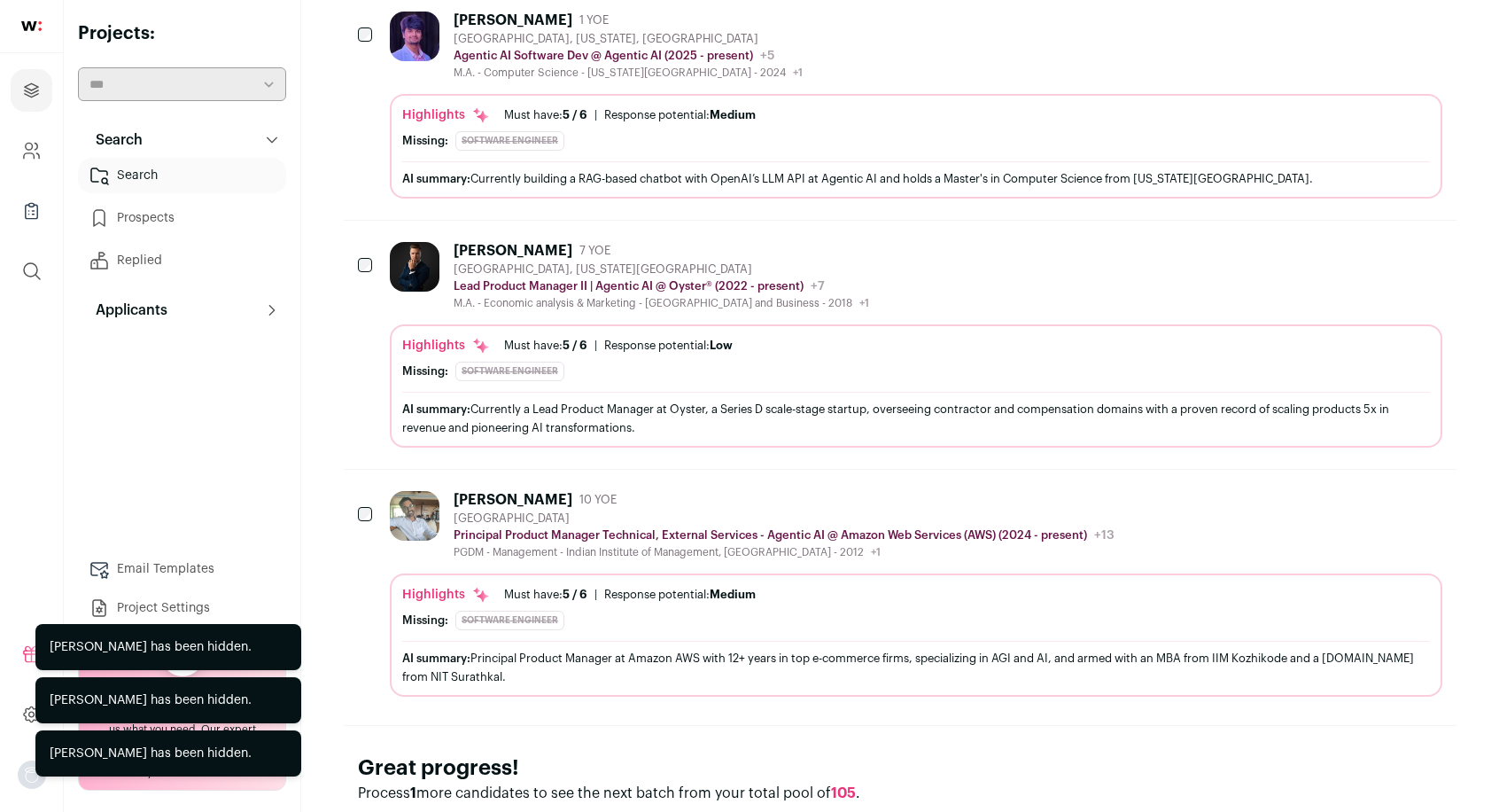
click at [1381, 242] on icon "Hide" at bounding box center [1381, 250] width 14 height 17
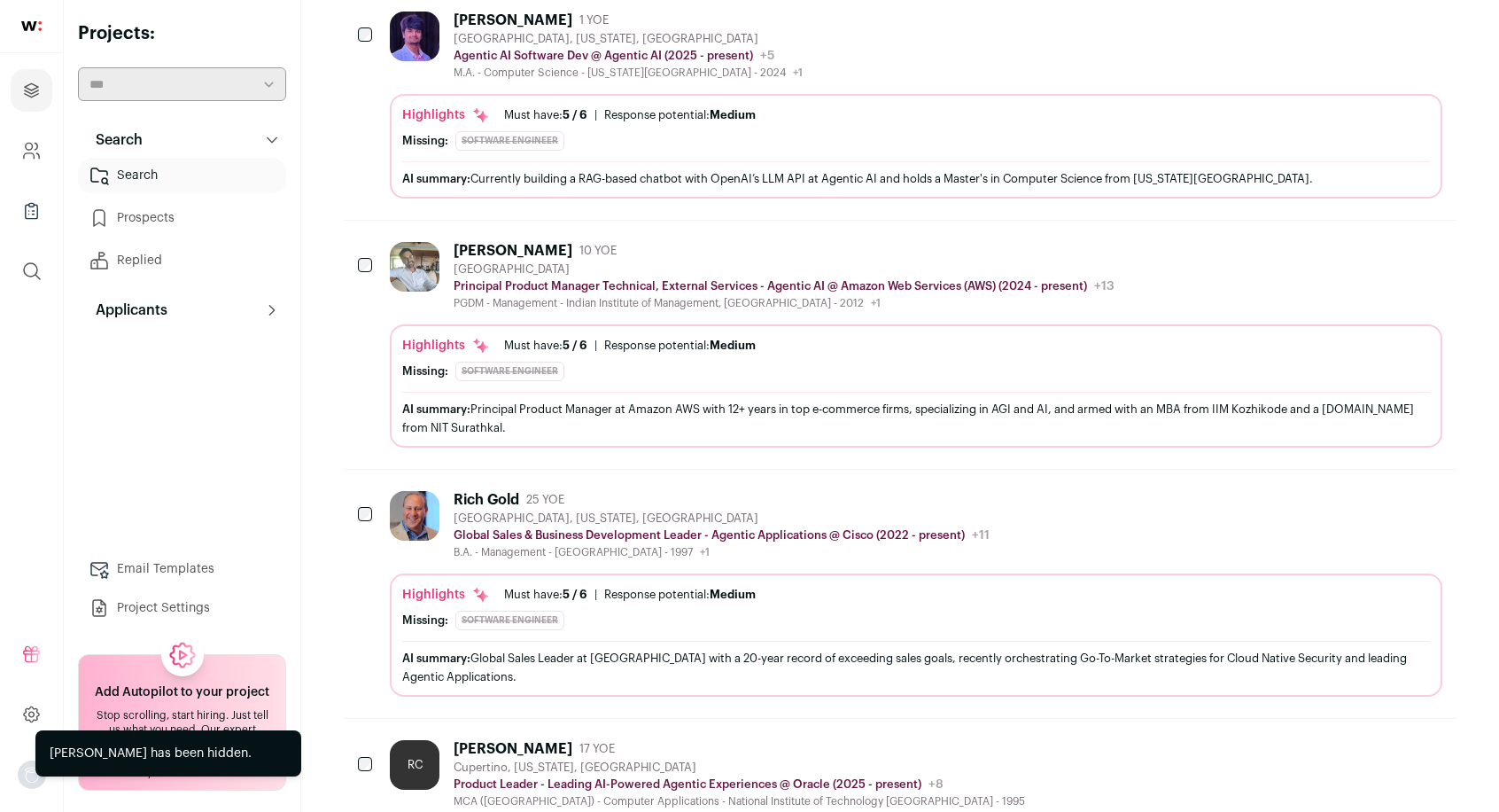
click at [1381, 242] on icon "Hide" at bounding box center [1381, 250] width 14 height 17
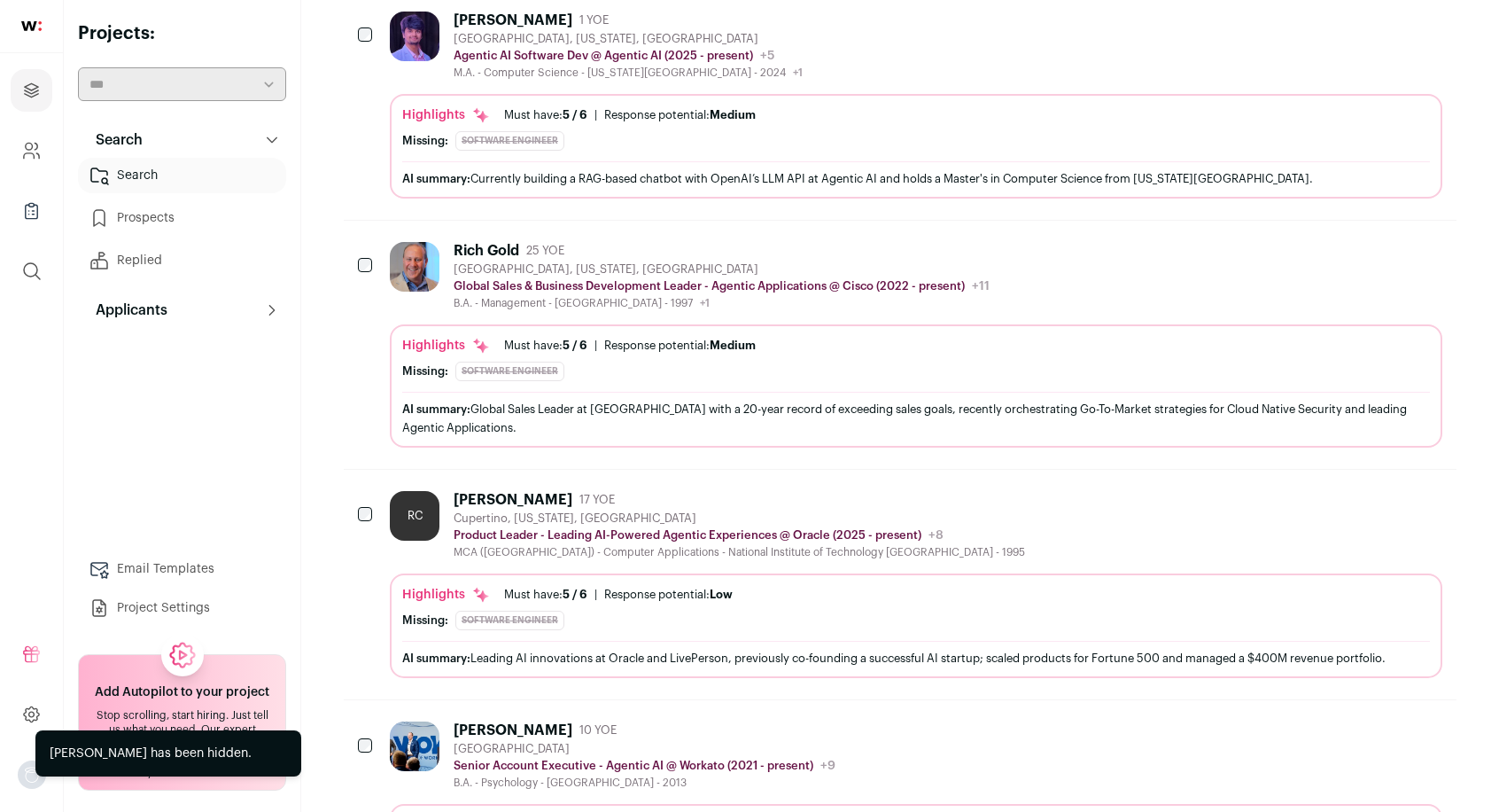
click at [1381, 242] on icon "Hide" at bounding box center [1381, 250] width 14 height 17
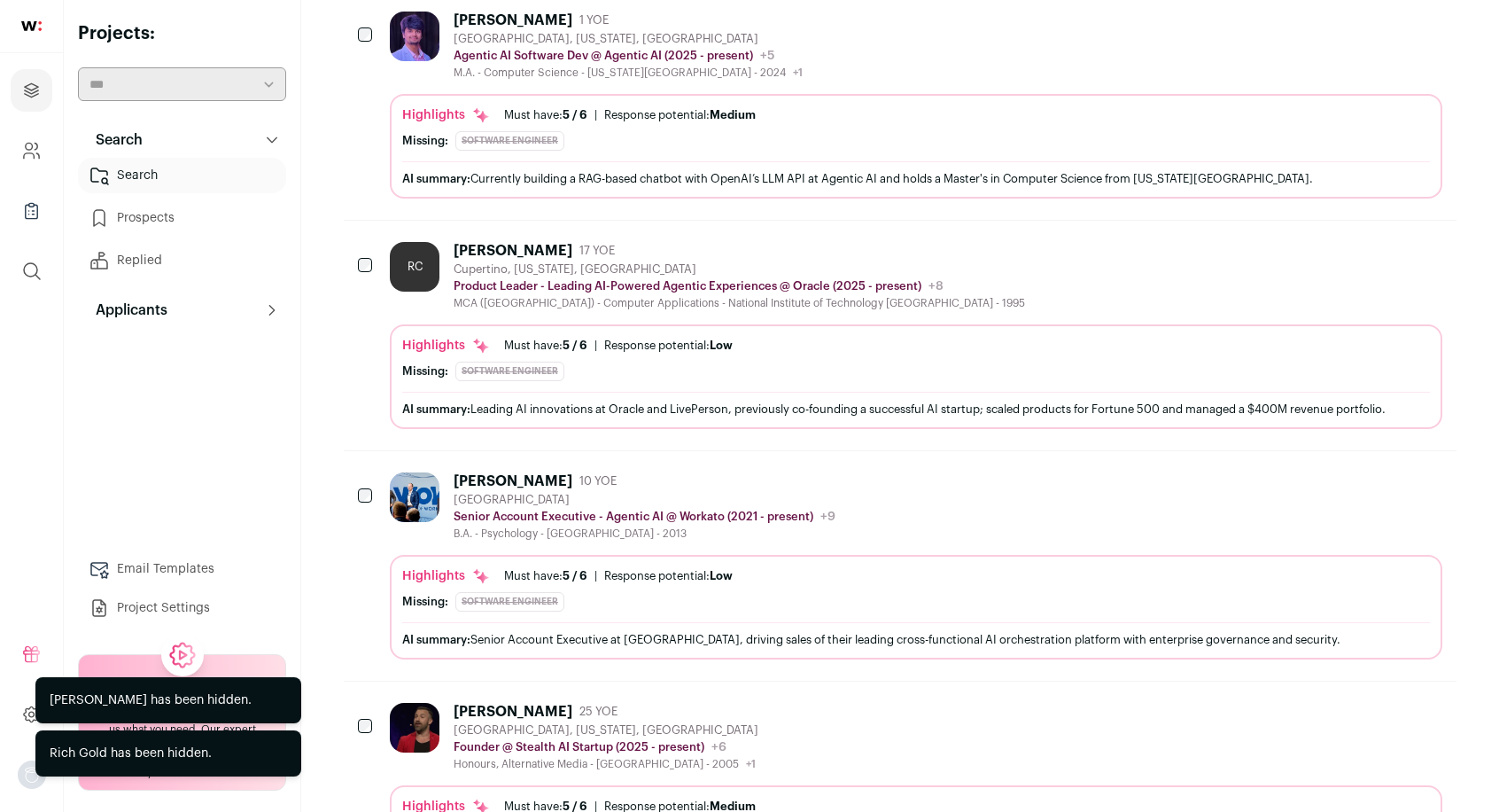
click at [1381, 242] on icon "Hide" at bounding box center [1381, 250] width 14 height 17
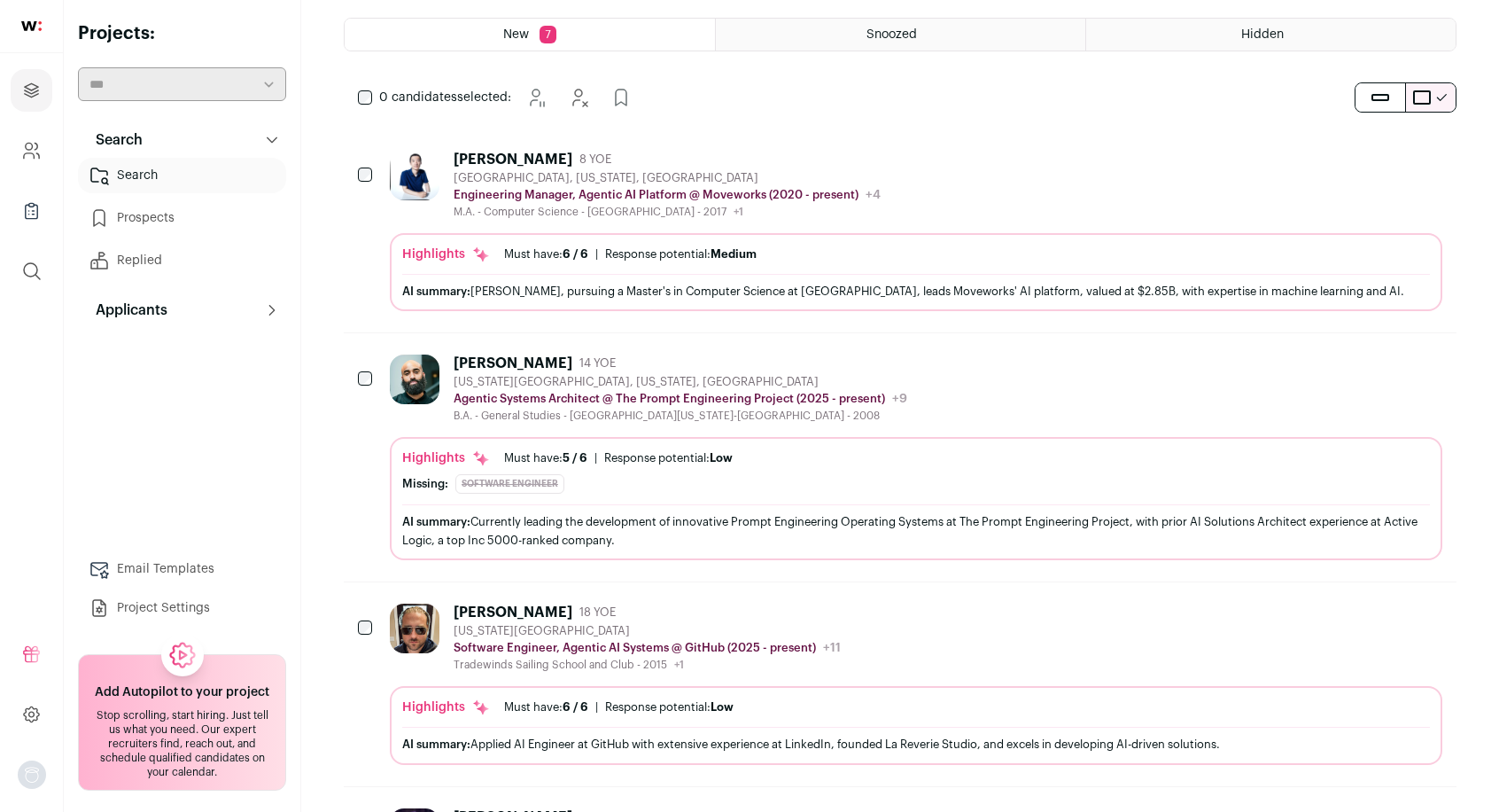
scroll to position [0, 0]
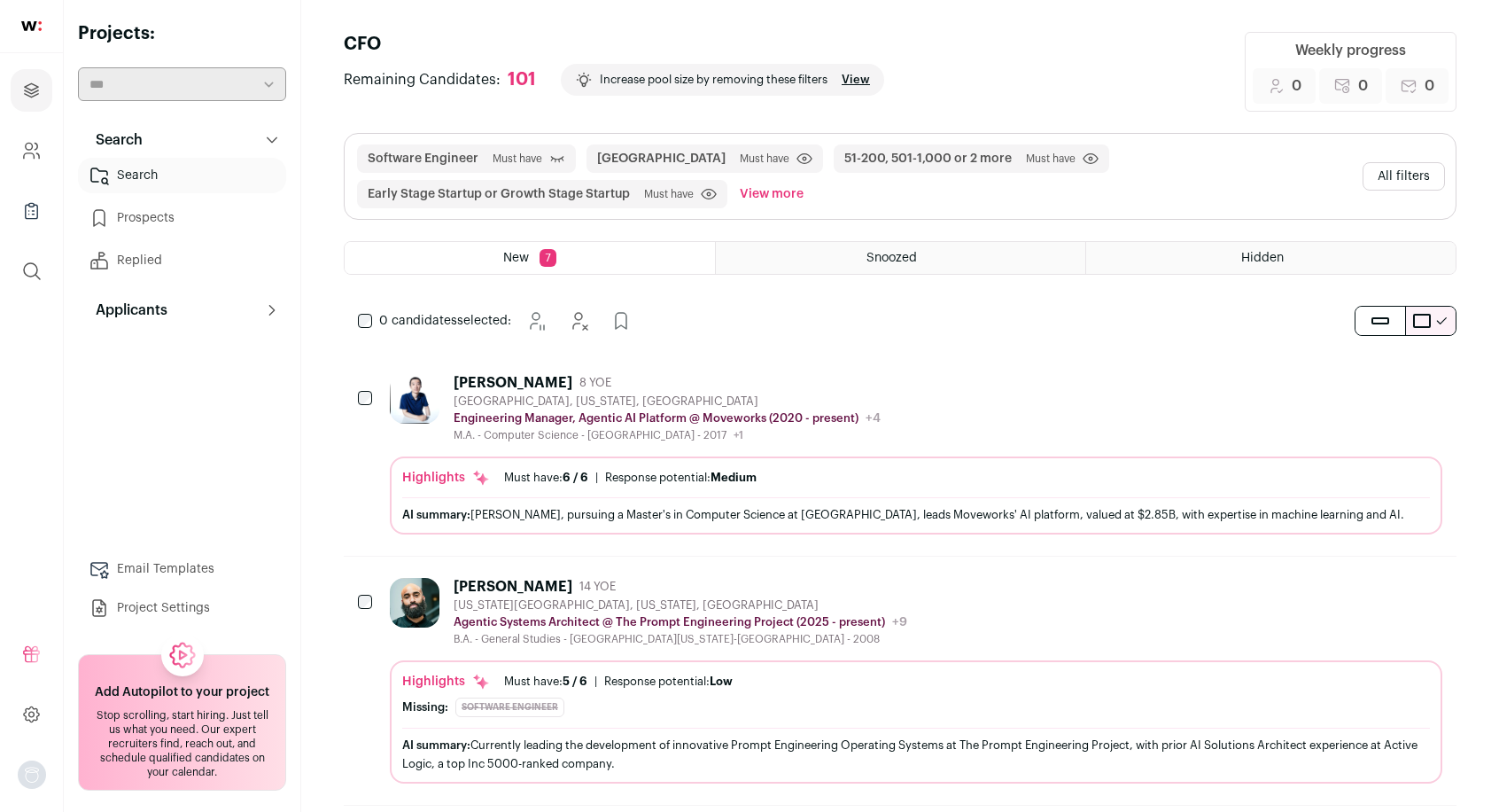
click at [785, 192] on button "View more" at bounding box center [771, 194] width 70 height 28
click at [1394, 171] on button "All filters" at bounding box center [1404, 177] width 83 height 28
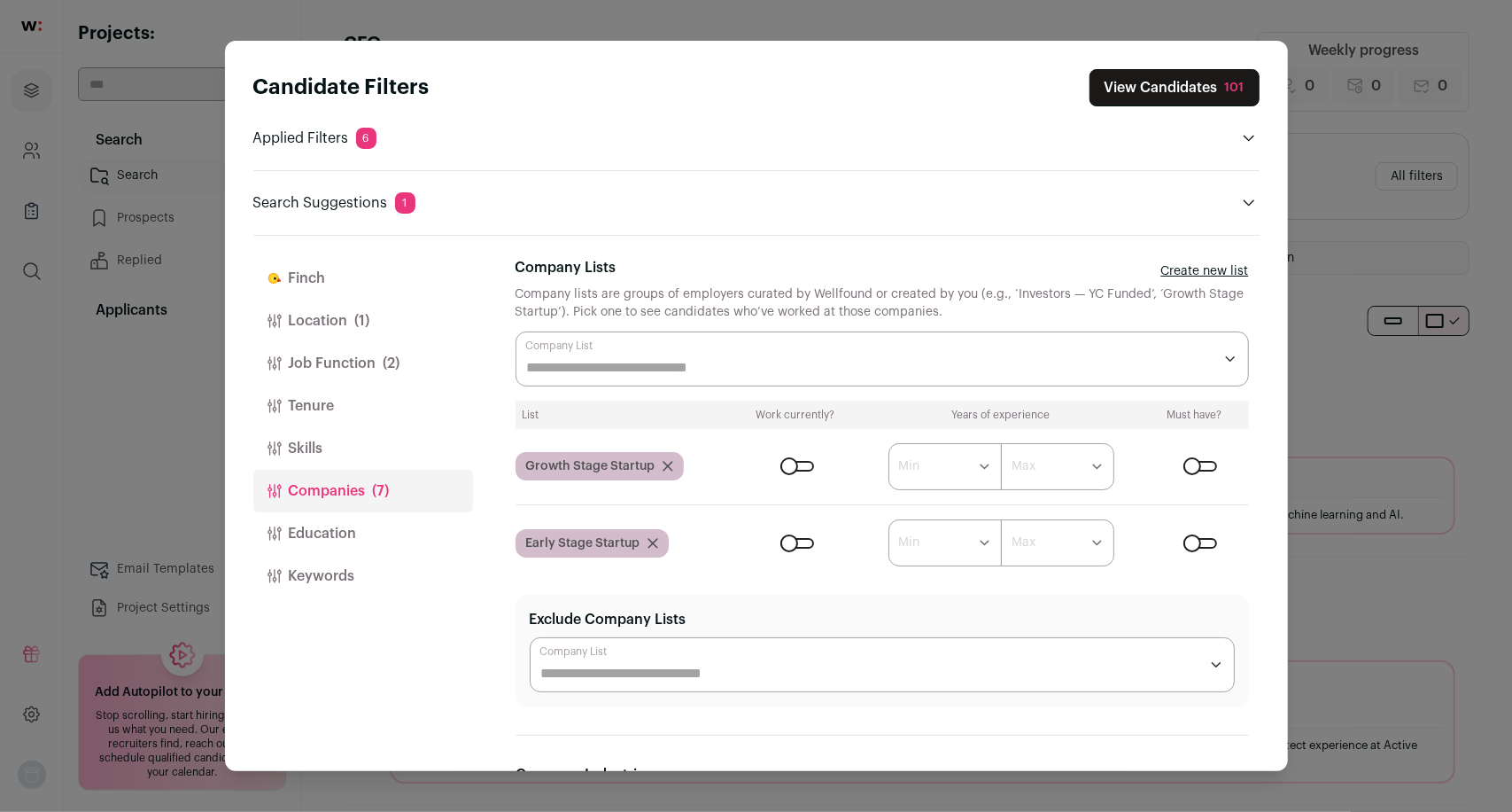
click at [351, 442] on button "Skills" at bounding box center [364, 447] width 220 height 42
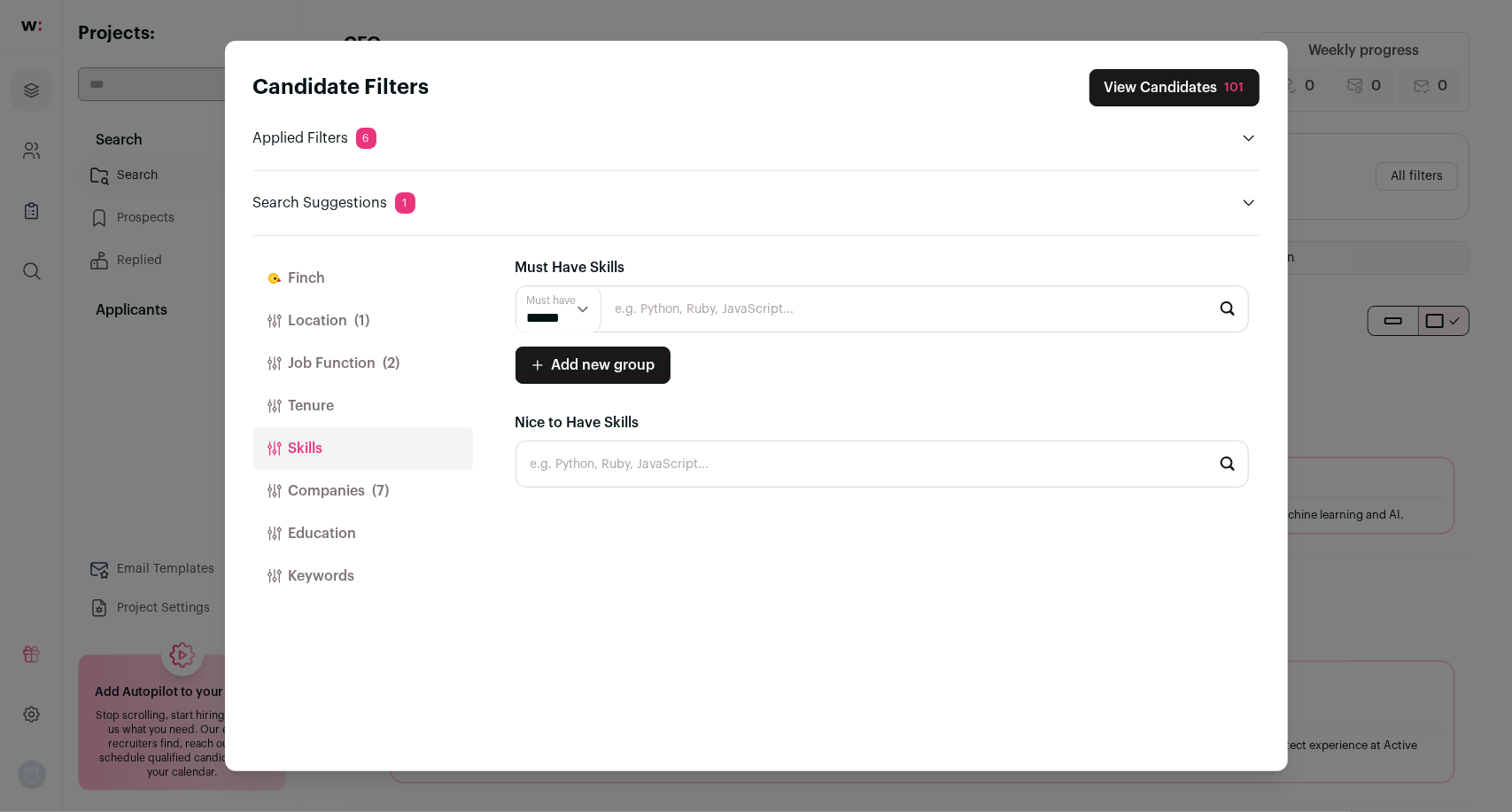
click at [767, 318] on input "Close modal via background" at bounding box center [882, 309] width 734 height 47
type input "s"
type input "b"
click at [709, 367] on li "TypeScript" at bounding box center [882, 356] width 732 height 47
type input "TypeScript"
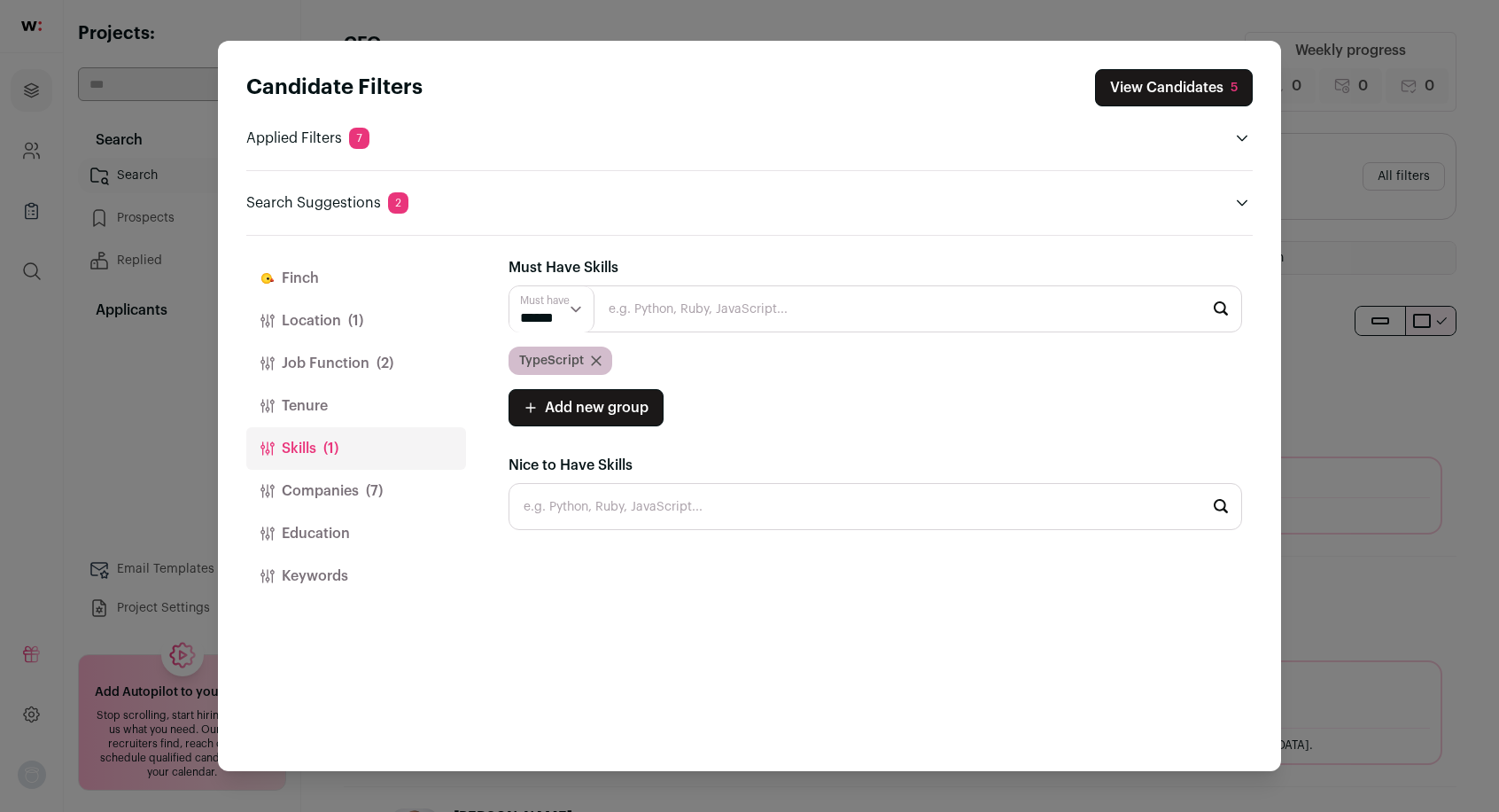
click at [1136, 85] on button "View Candidates 5" at bounding box center [1174, 88] width 158 height 38
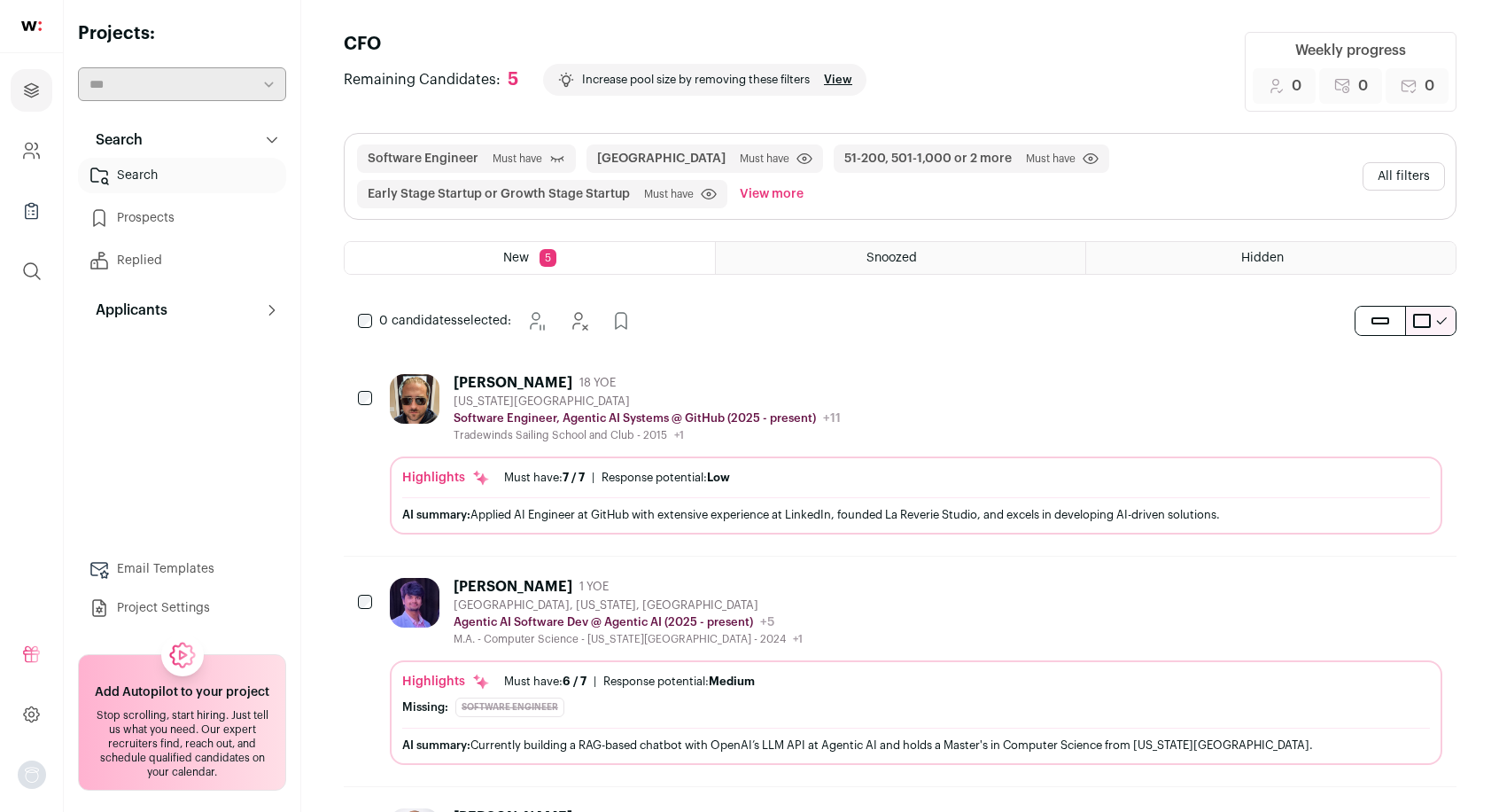
click at [757, 194] on button "View more" at bounding box center [771, 194] width 70 height 28
click at [1403, 170] on button "All filters" at bounding box center [1404, 177] width 83 height 28
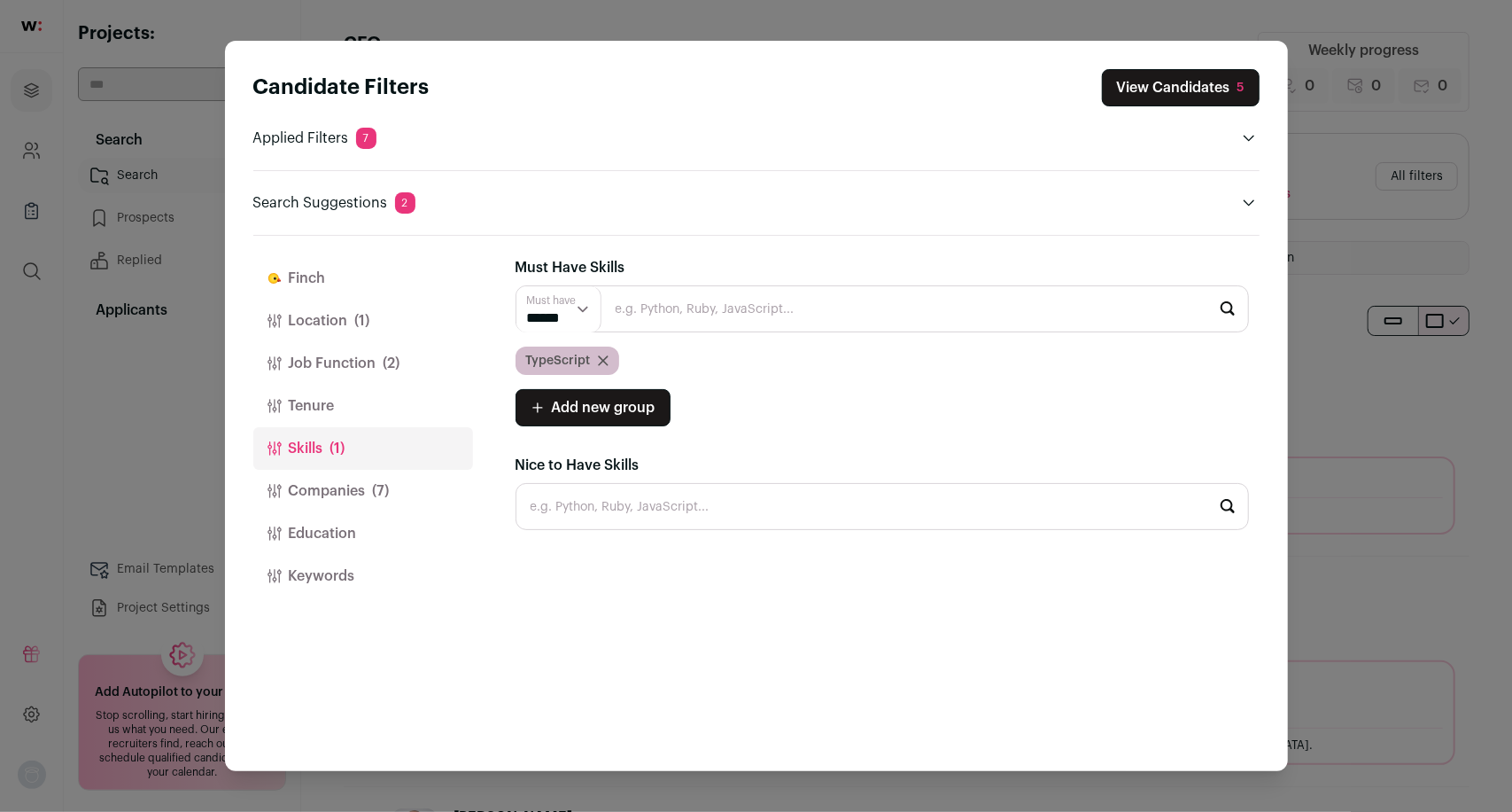
click at [321, 487] on button "Companies (7)" at bounding box center [364, 491] width 220 height 42
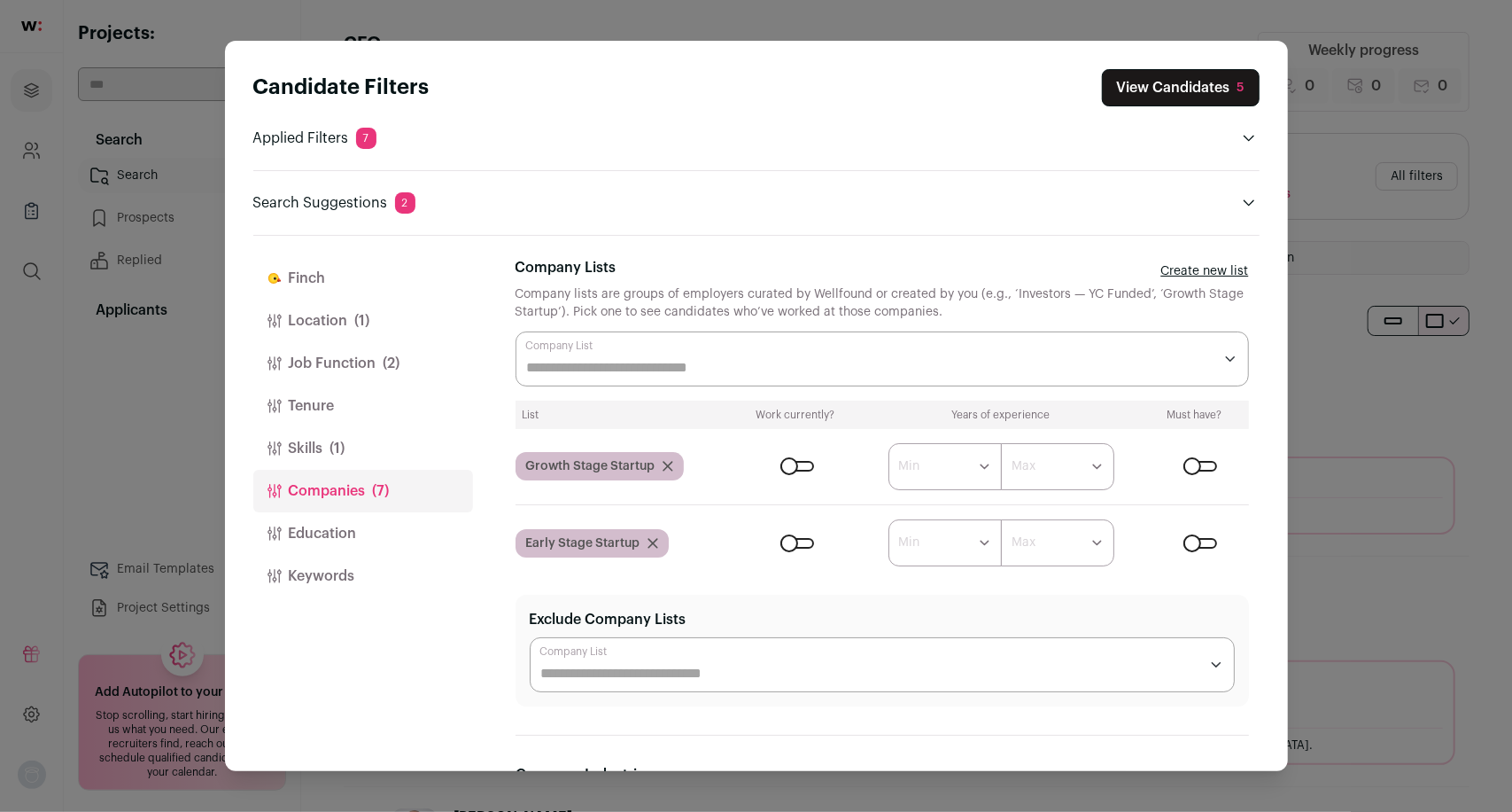
click at [1203, 542] on div "Close modal via background" at bounding box center [1200, 542] width 34 height 10
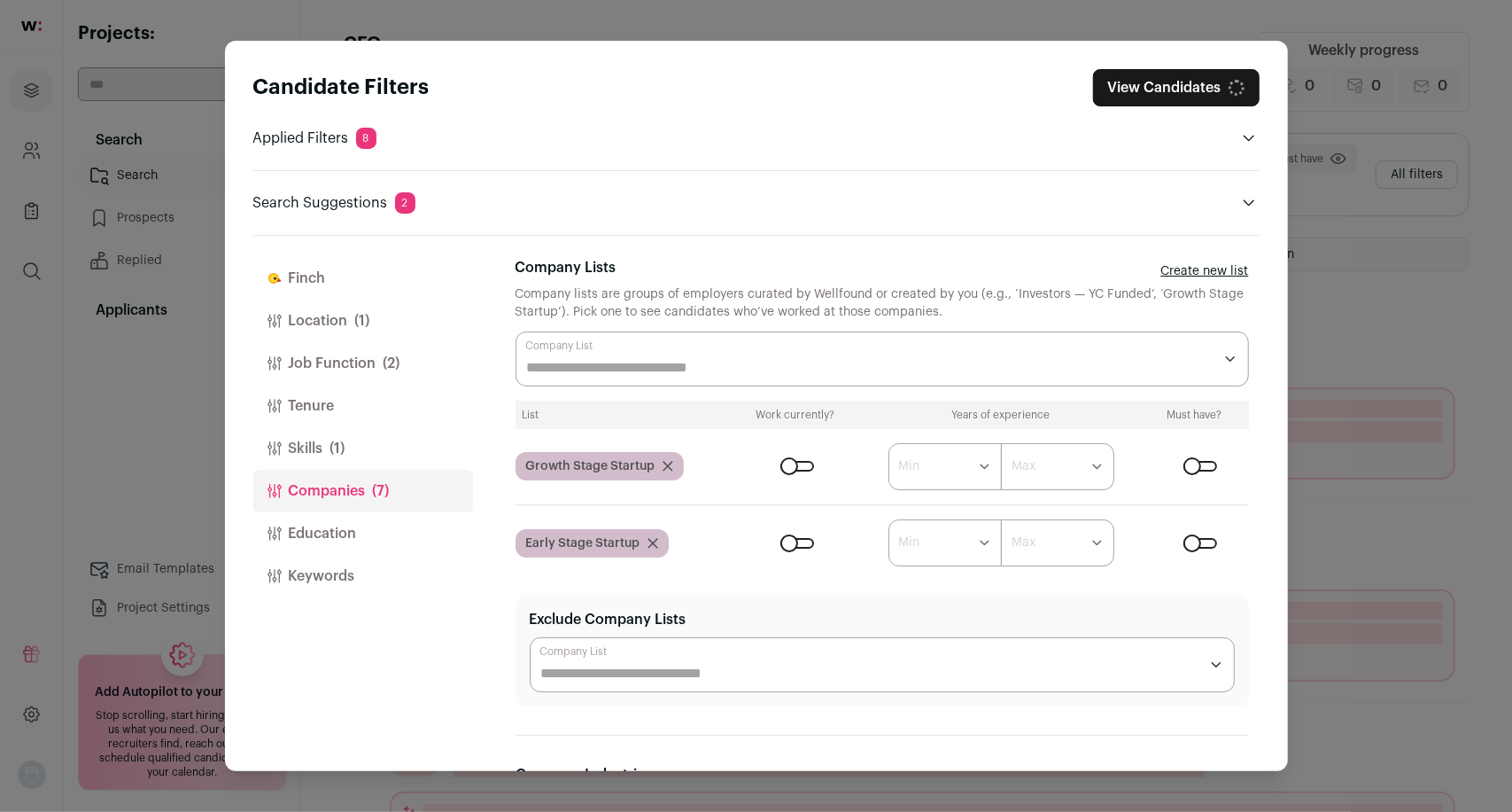
click at [1195, 463] on div "Close modal via background" at bounding box center [1200, 465] width 34 height 10
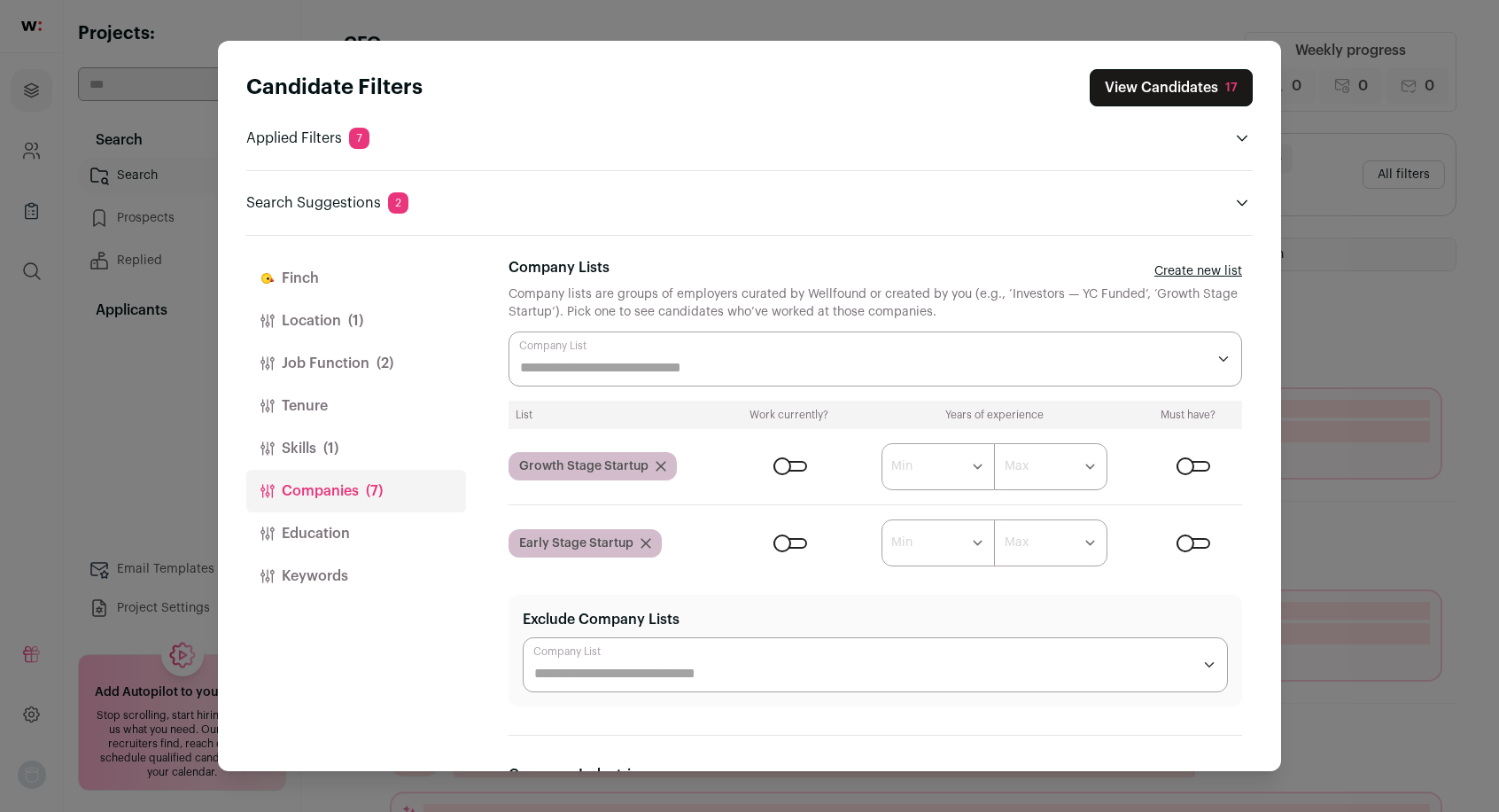
click at [1182, 90] on button "View Candidates 17" at bounding box center [1171, 88] width 163 height 38
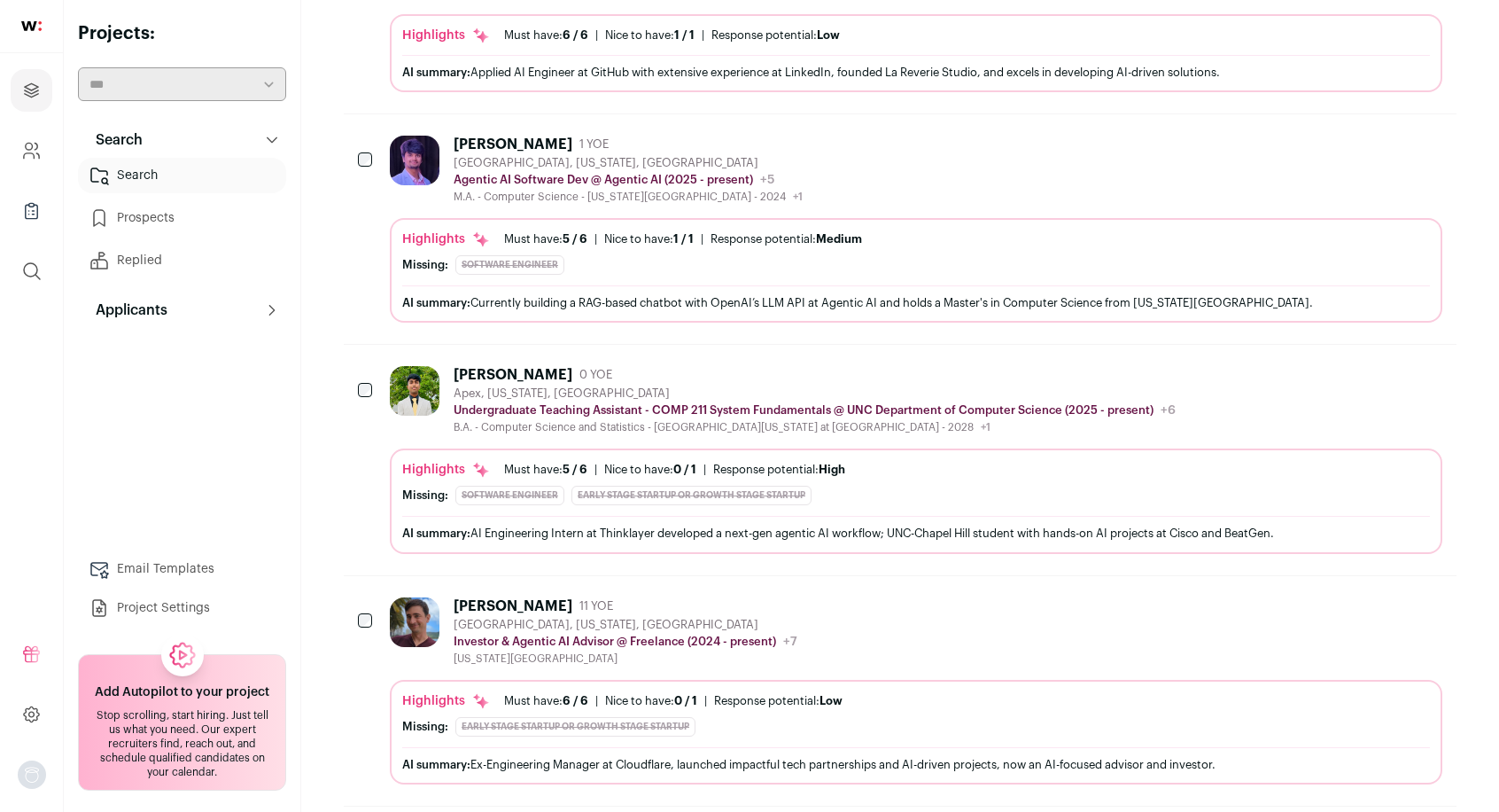
scroll to position [660, 0]
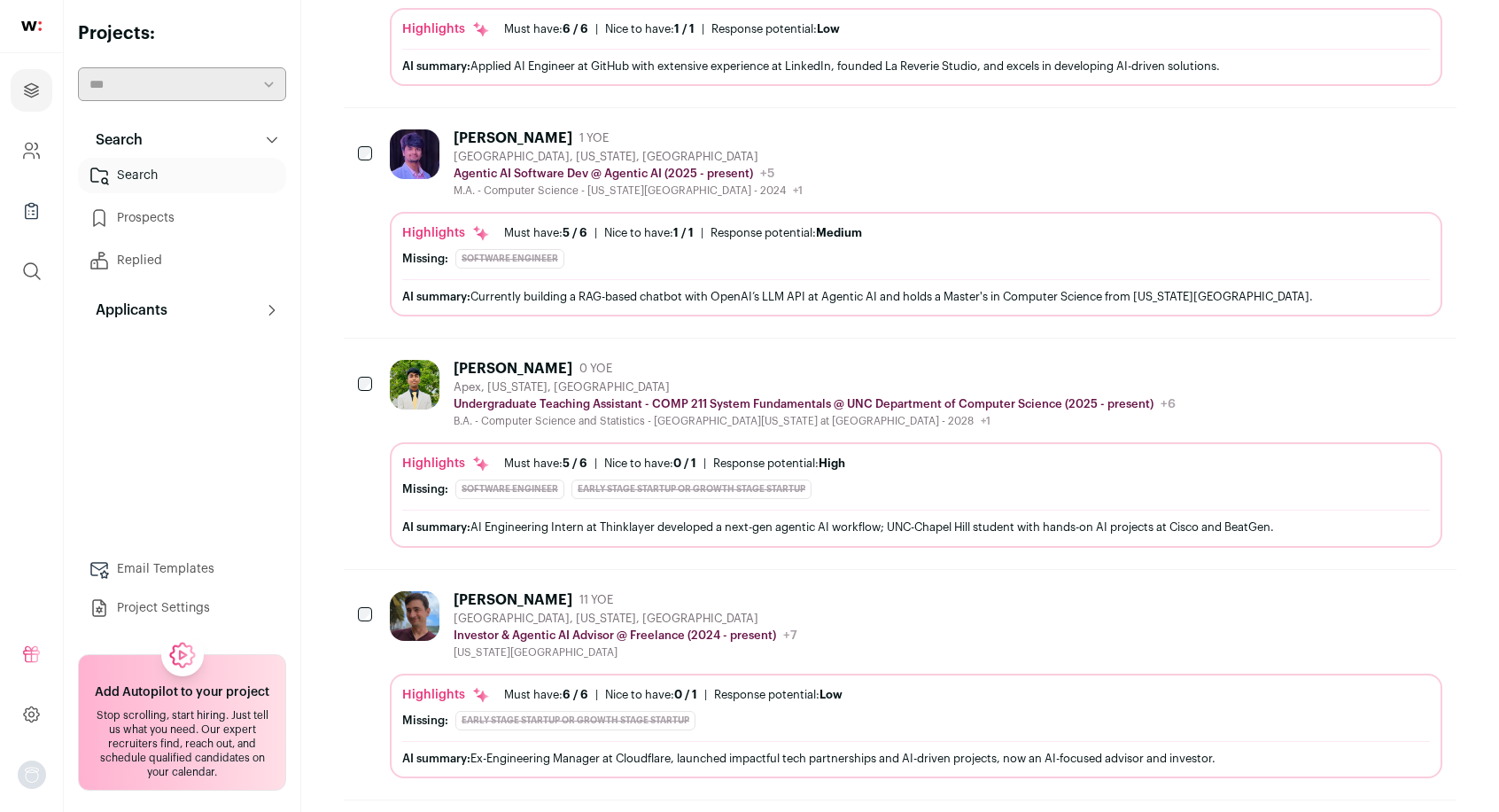
click at [1381, 349] on button "Hide" at bounding box center [1380, 367] width 38 height 38
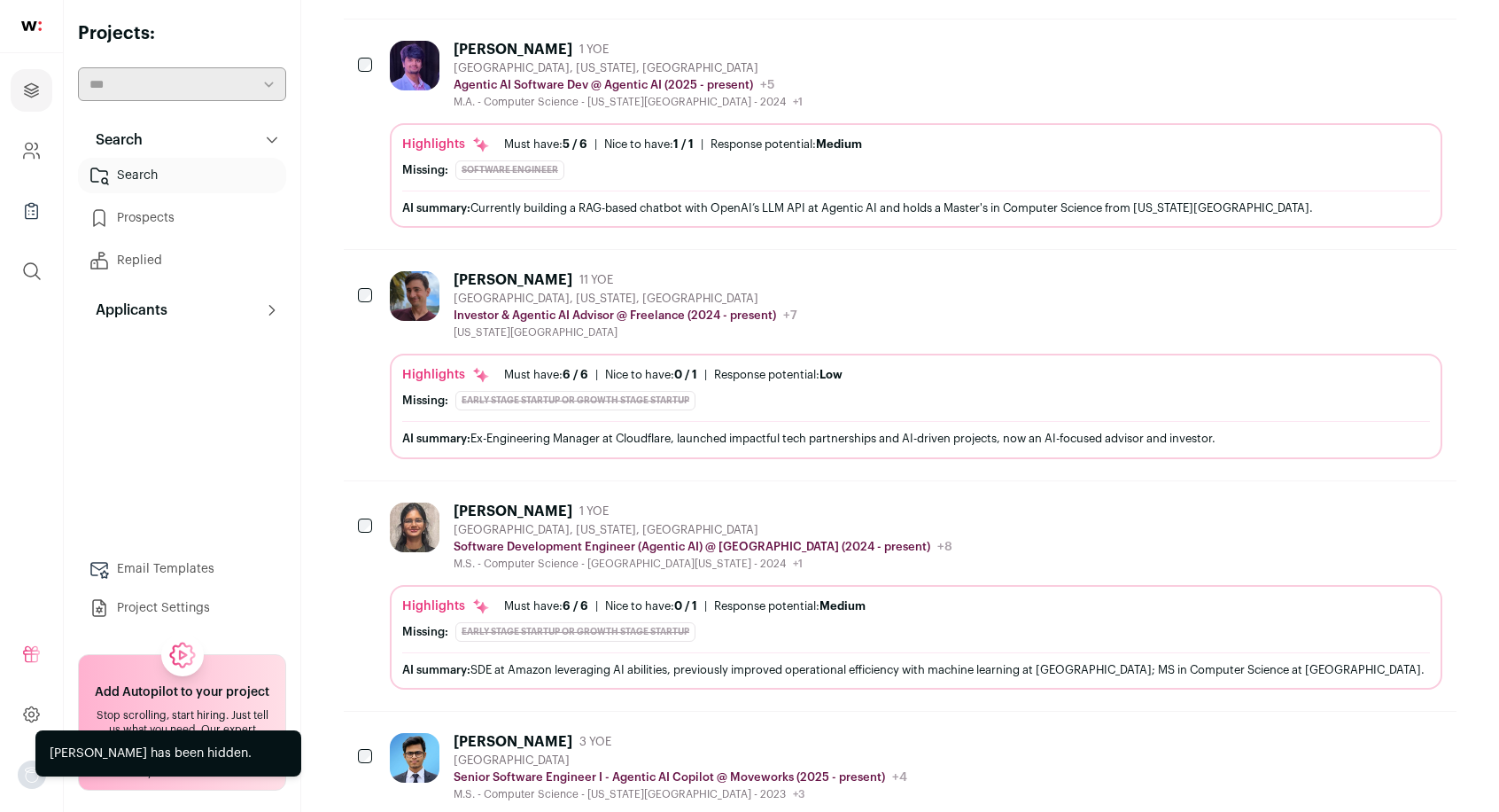
scroll to position [751, 0]
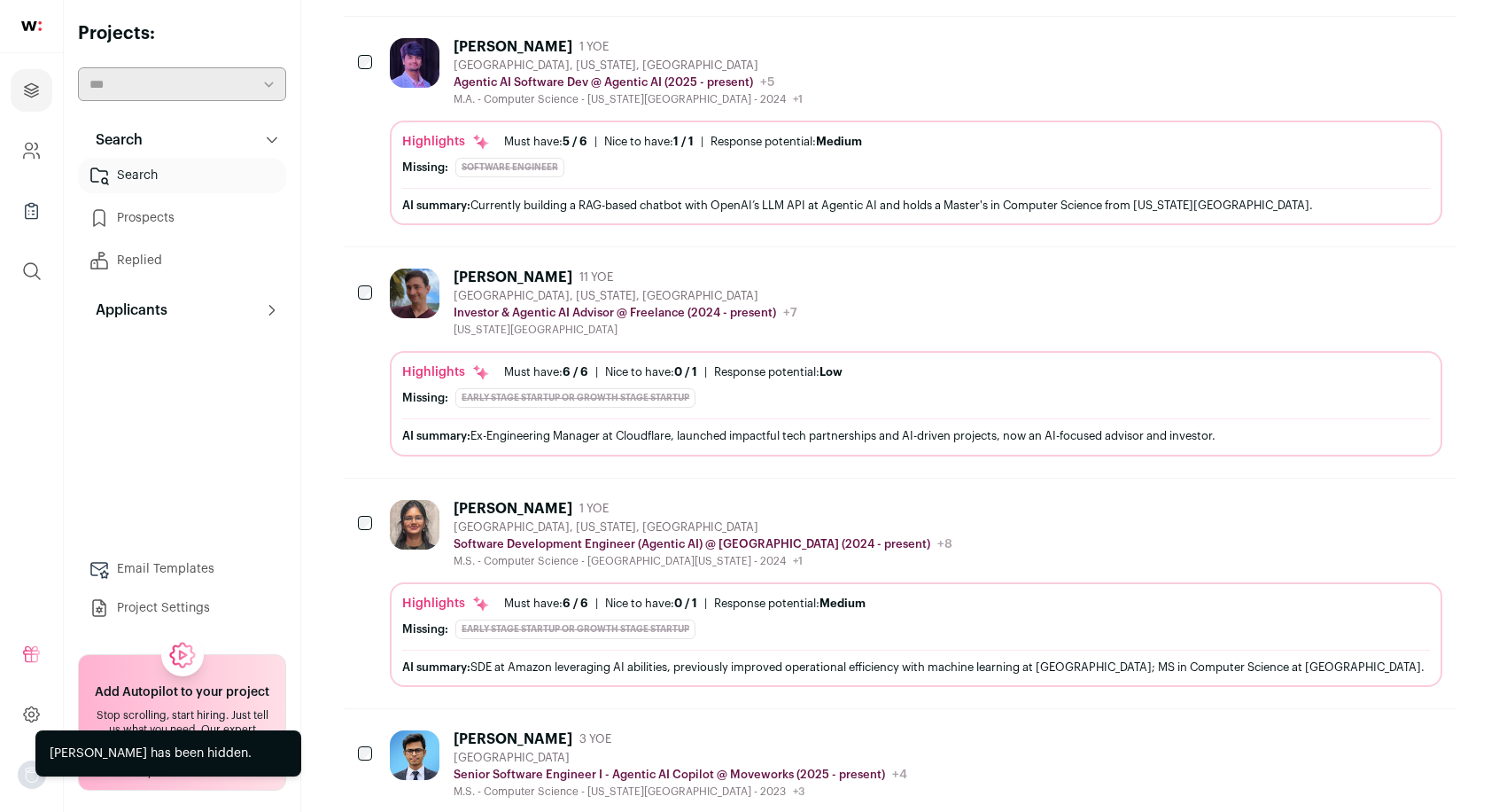
click at [1377, 266] on icon "Hide" at bounding box center [1379, 276] width 22 height 22
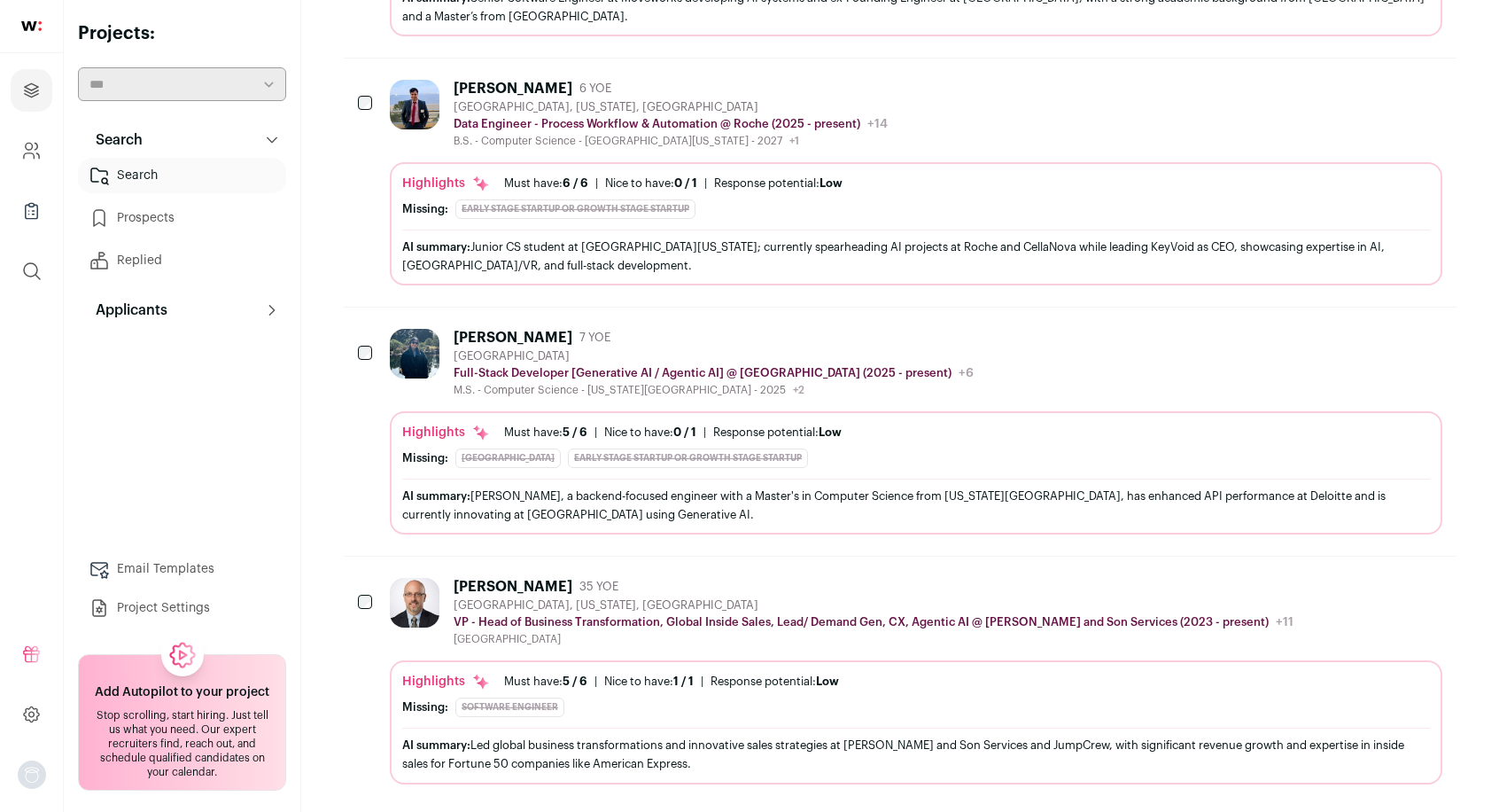
scroll to position [1536, 0]
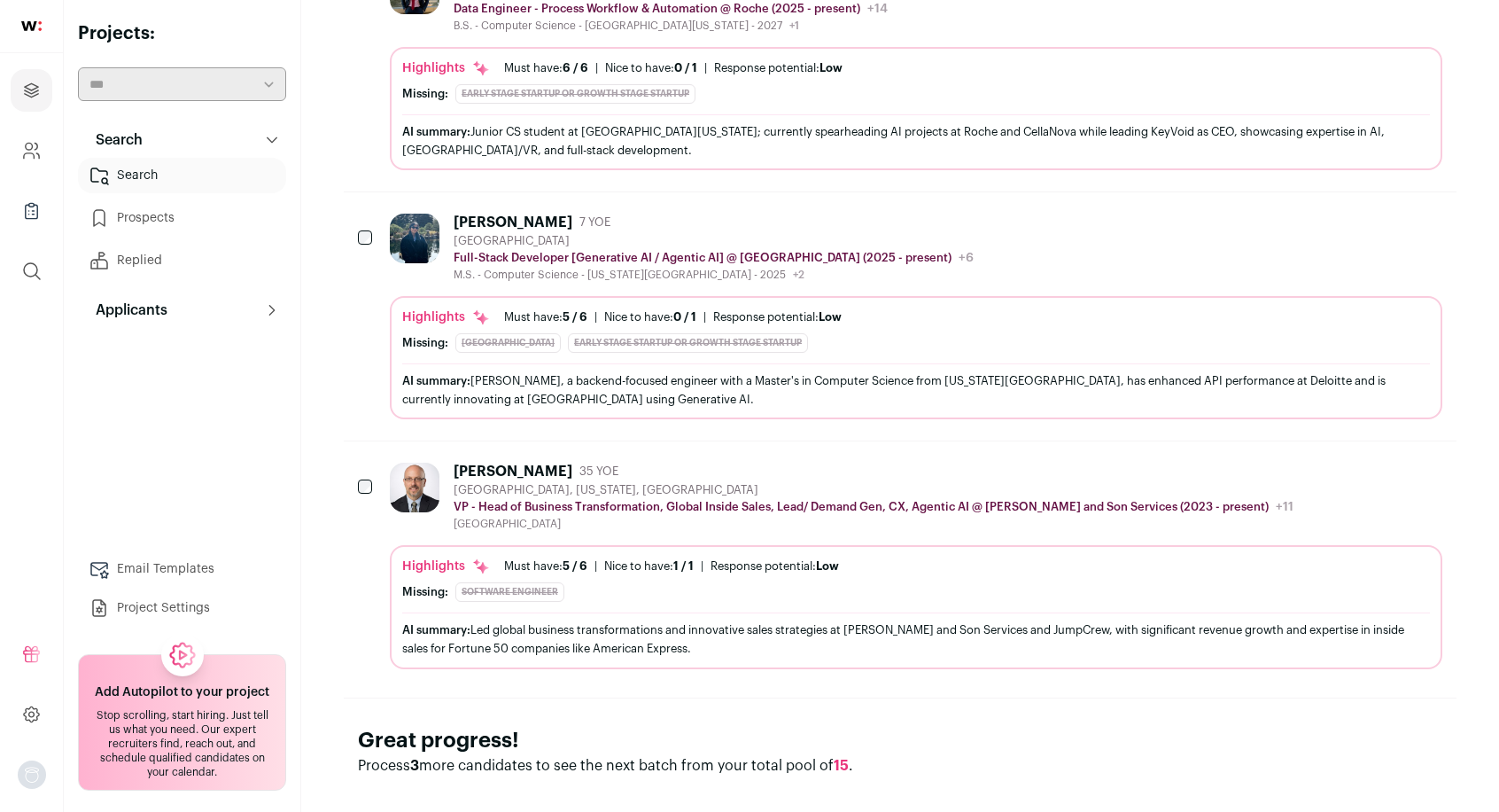
click at [1377, 462] on icon "Hide" at bounding box center [1381, 471] width 14 height 17
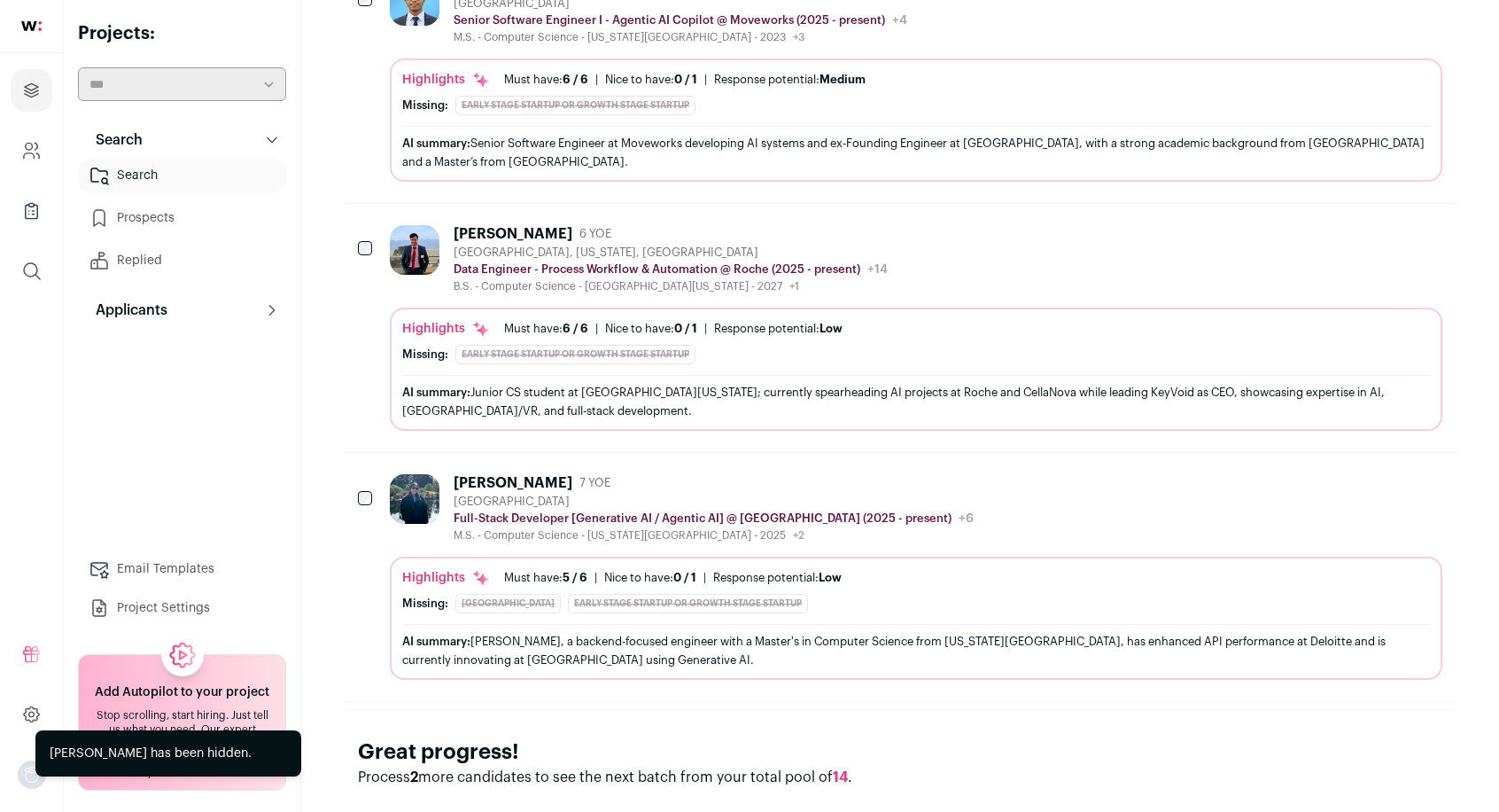
scroll to position [1267, 0]
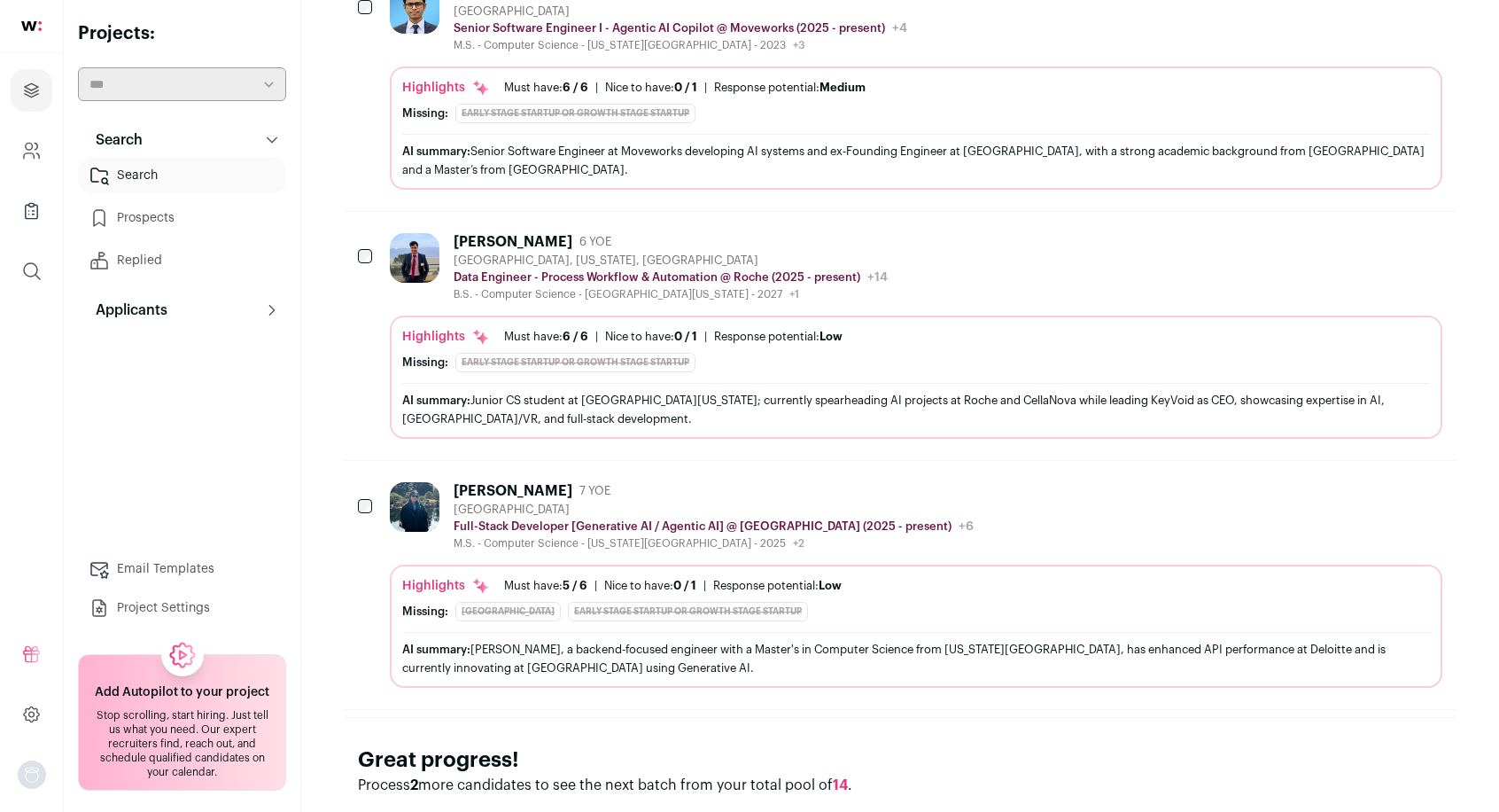
click at [1376, 482] on icon "Hide" at bounding box center [1381, 491] width 14 height 17
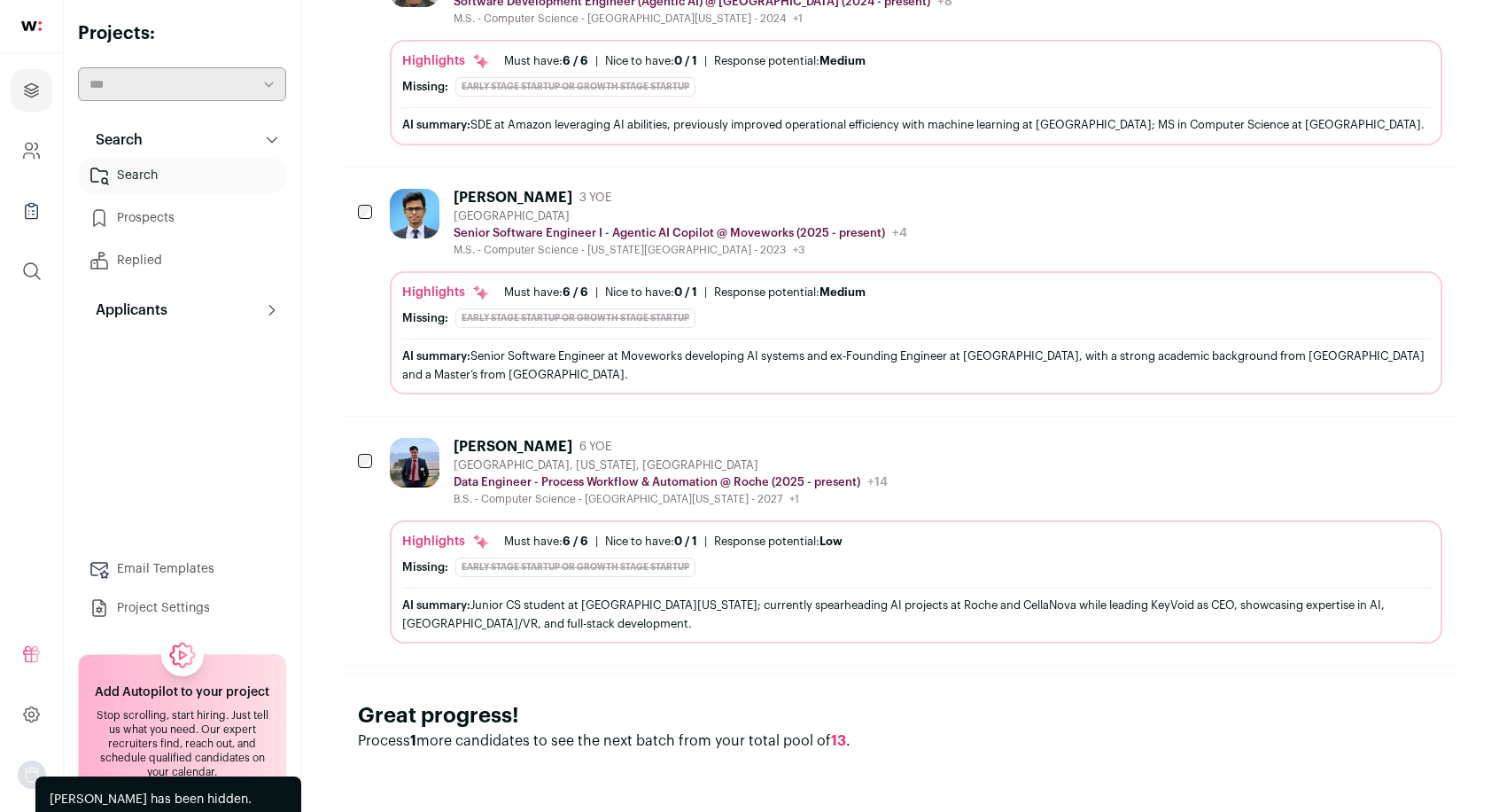
scroll to position [1040, 0]
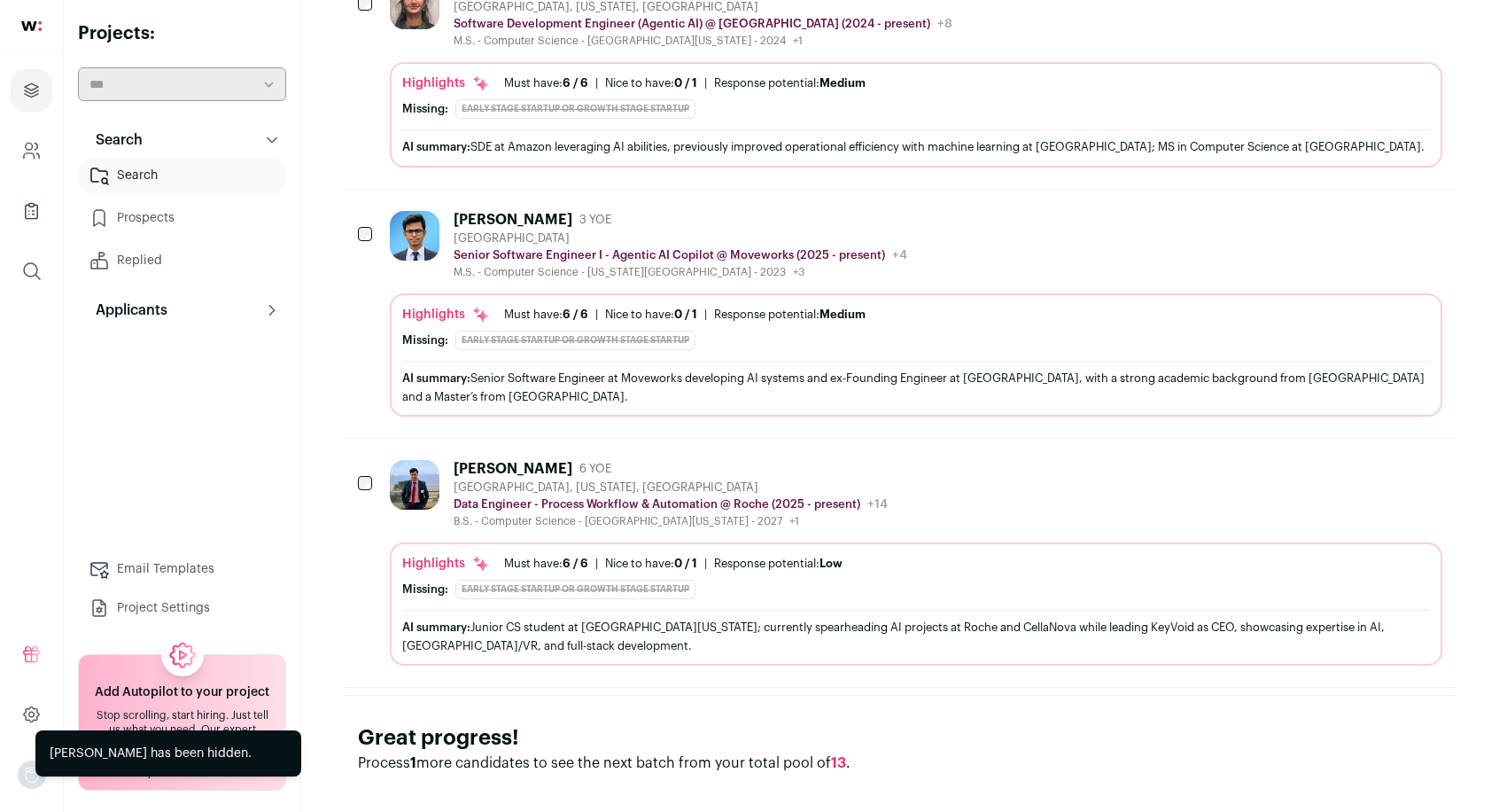
click at [1388, 457] on icon "Hide" at bounding box center [1379, 467] width 22 height 22
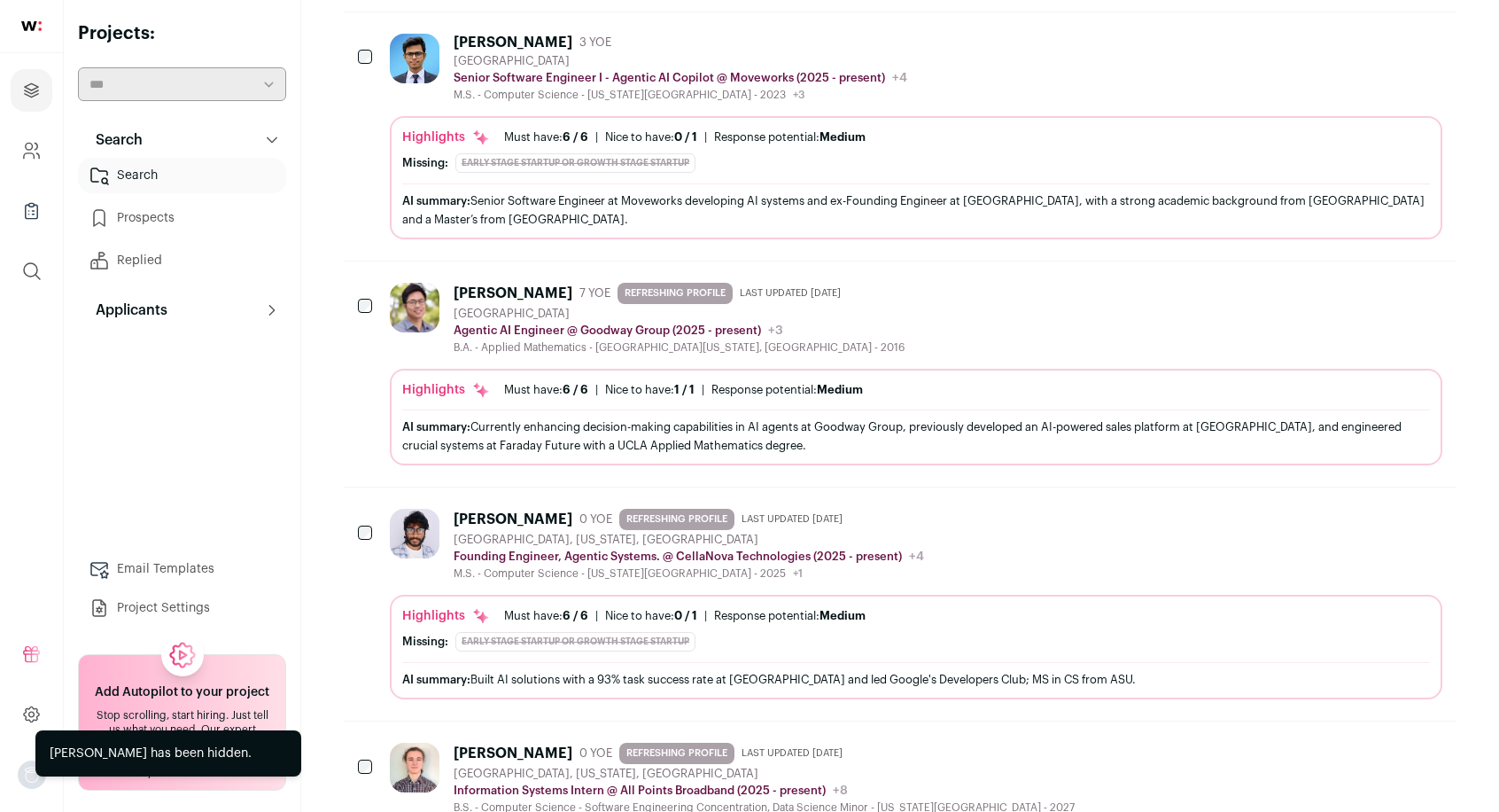
scroll to position [1255, 0]
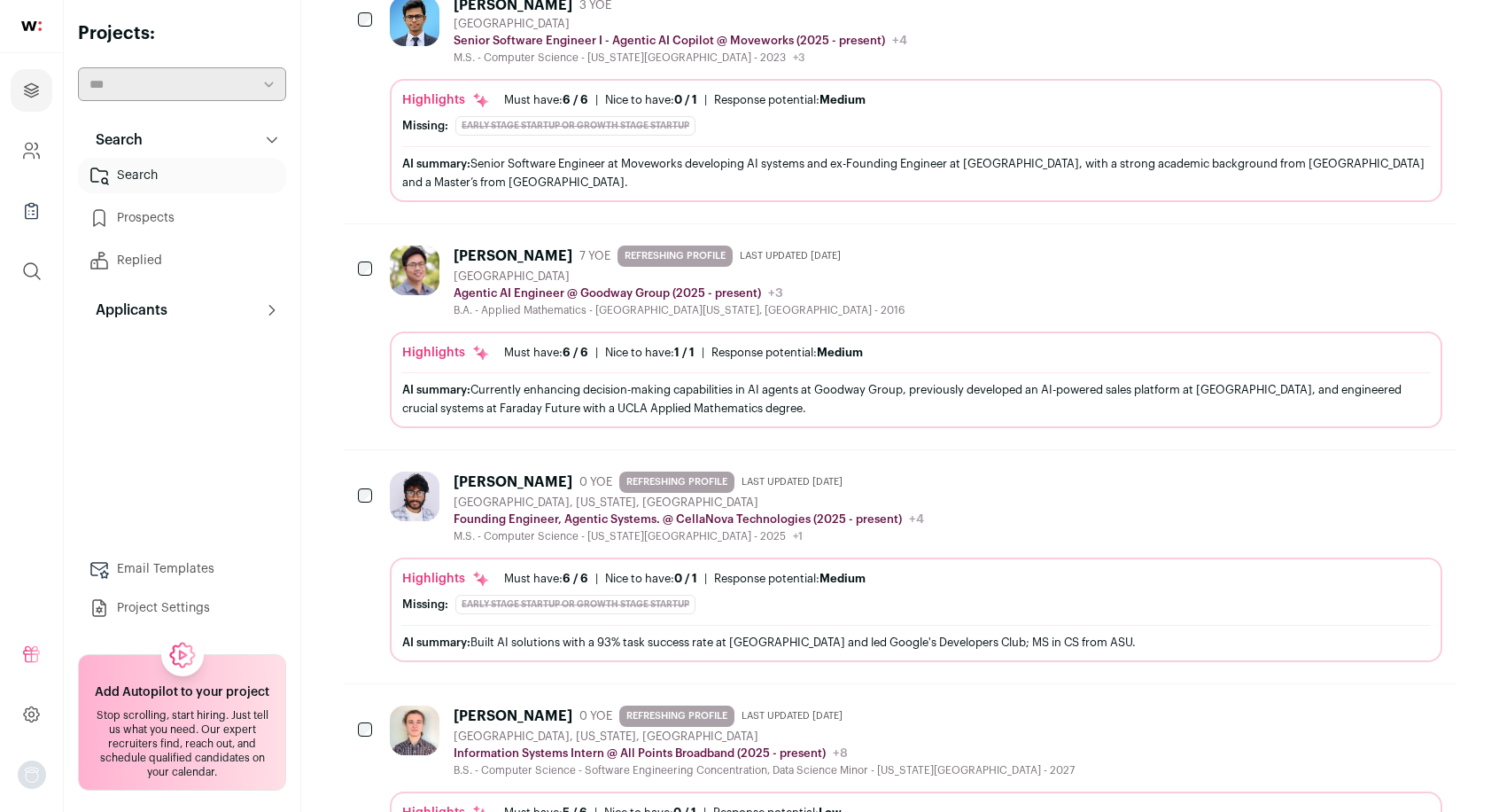
click at [1373, 242] on icon "Hide" at bounding box center [1379, 253] width 22 height 22
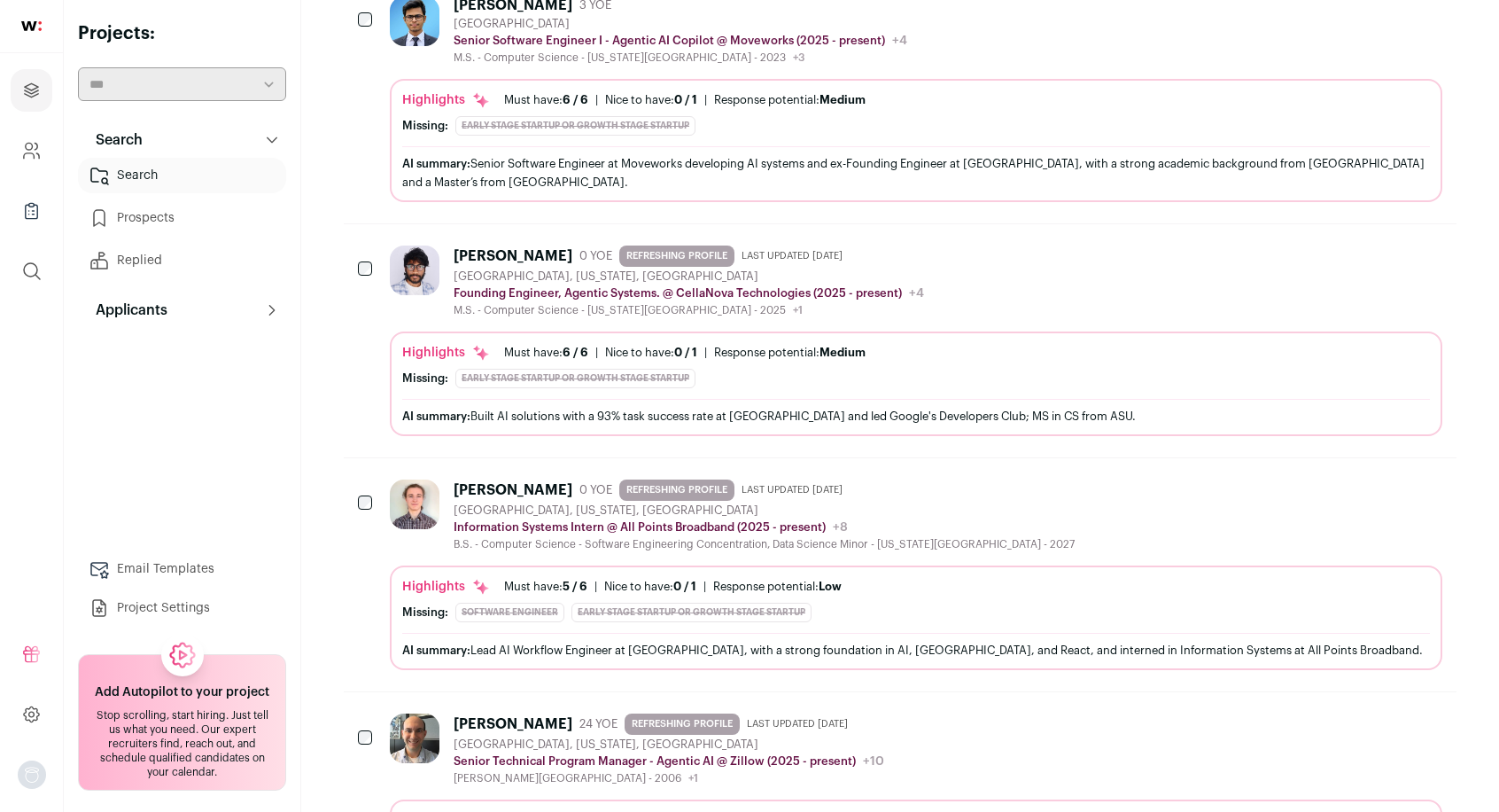
click at [1381, 476] on icon "Hide" at bounding box center [1379, 487] width 22 height 22
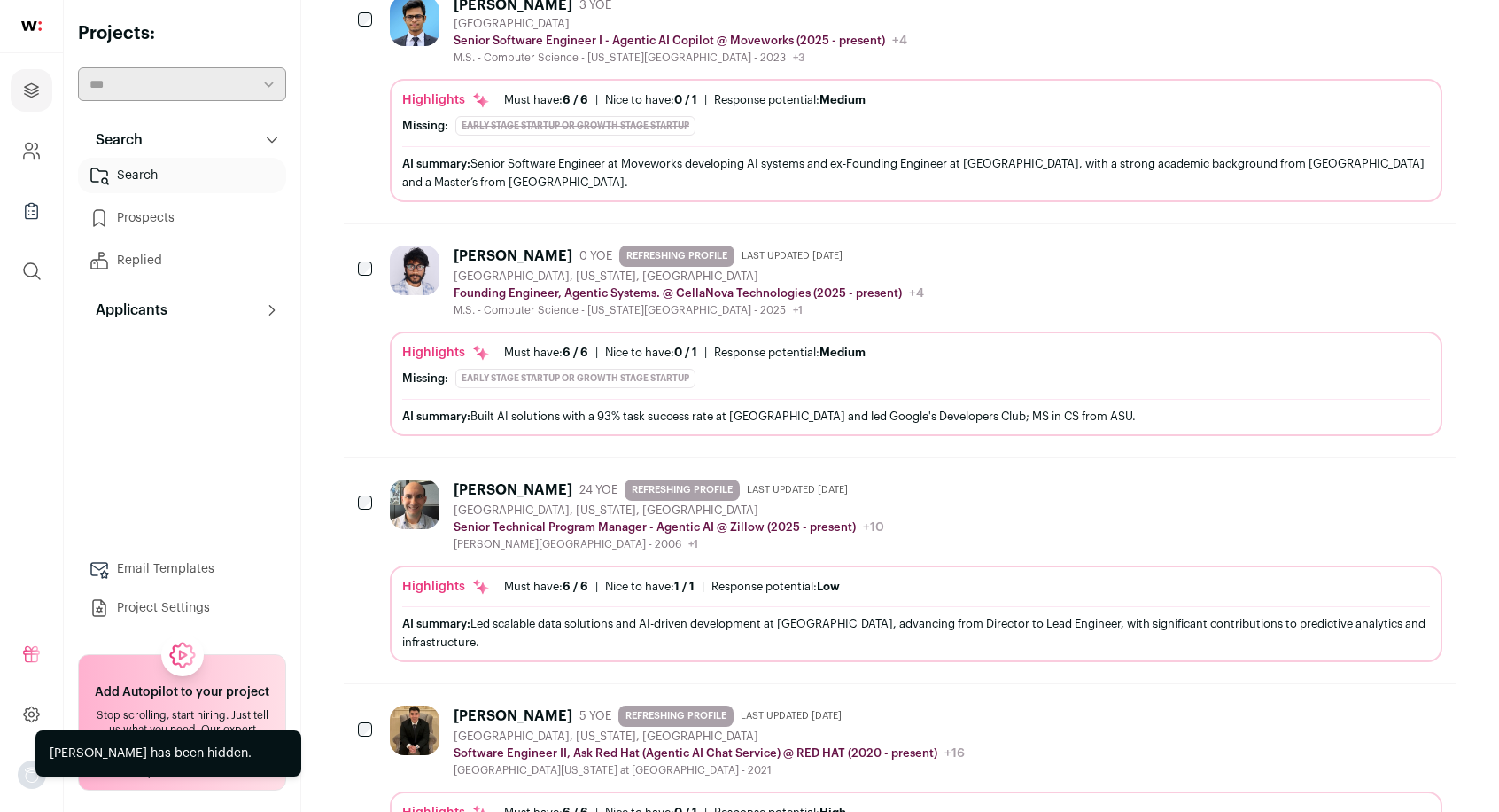
click at [1381, 476] on icon "Hide" at bounding box center [1379, 487] width 22 height 22
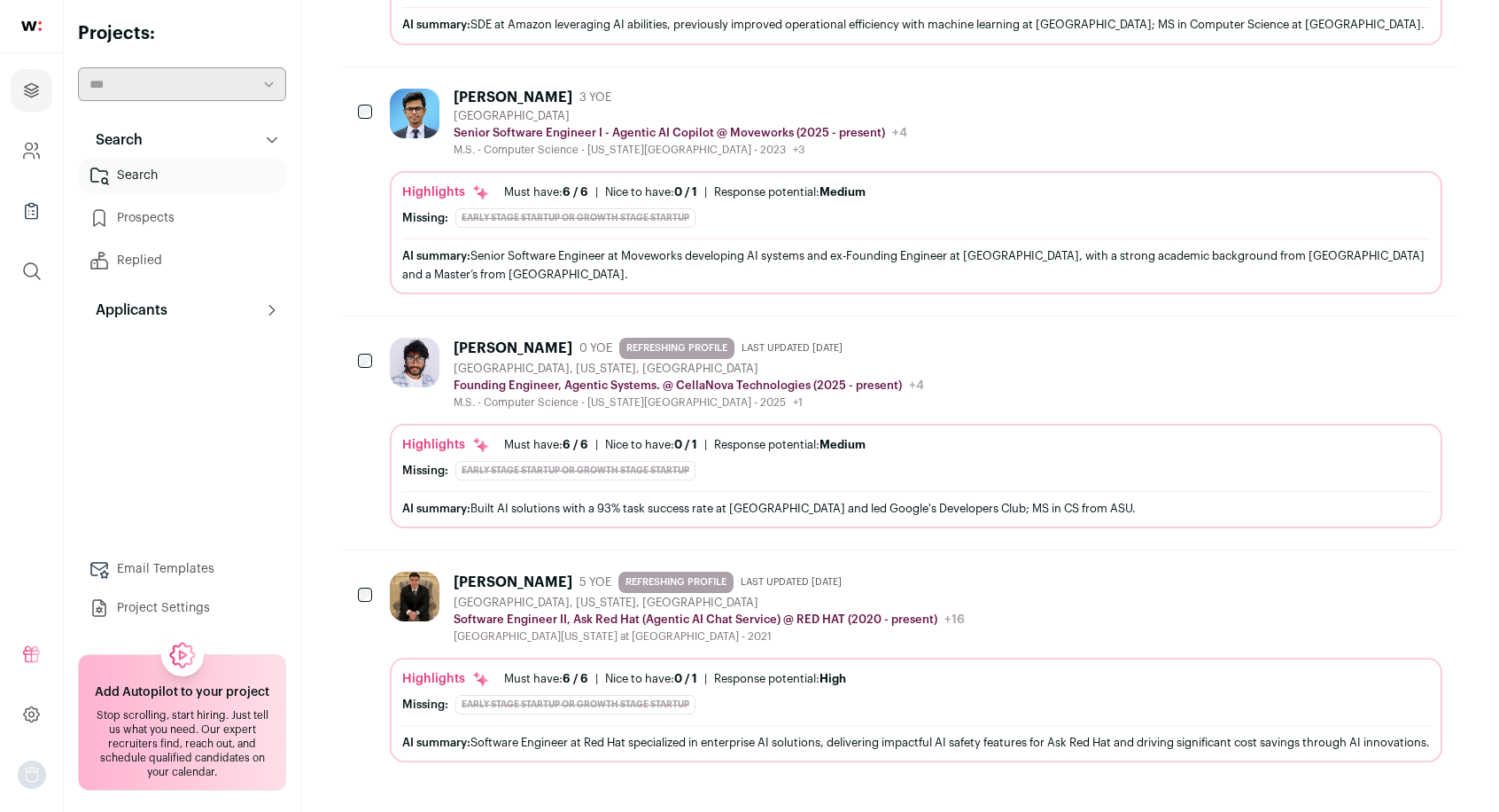
click at [1382, 568] on button "Hide" at bounding box center [1380, 580] width 38 height 38
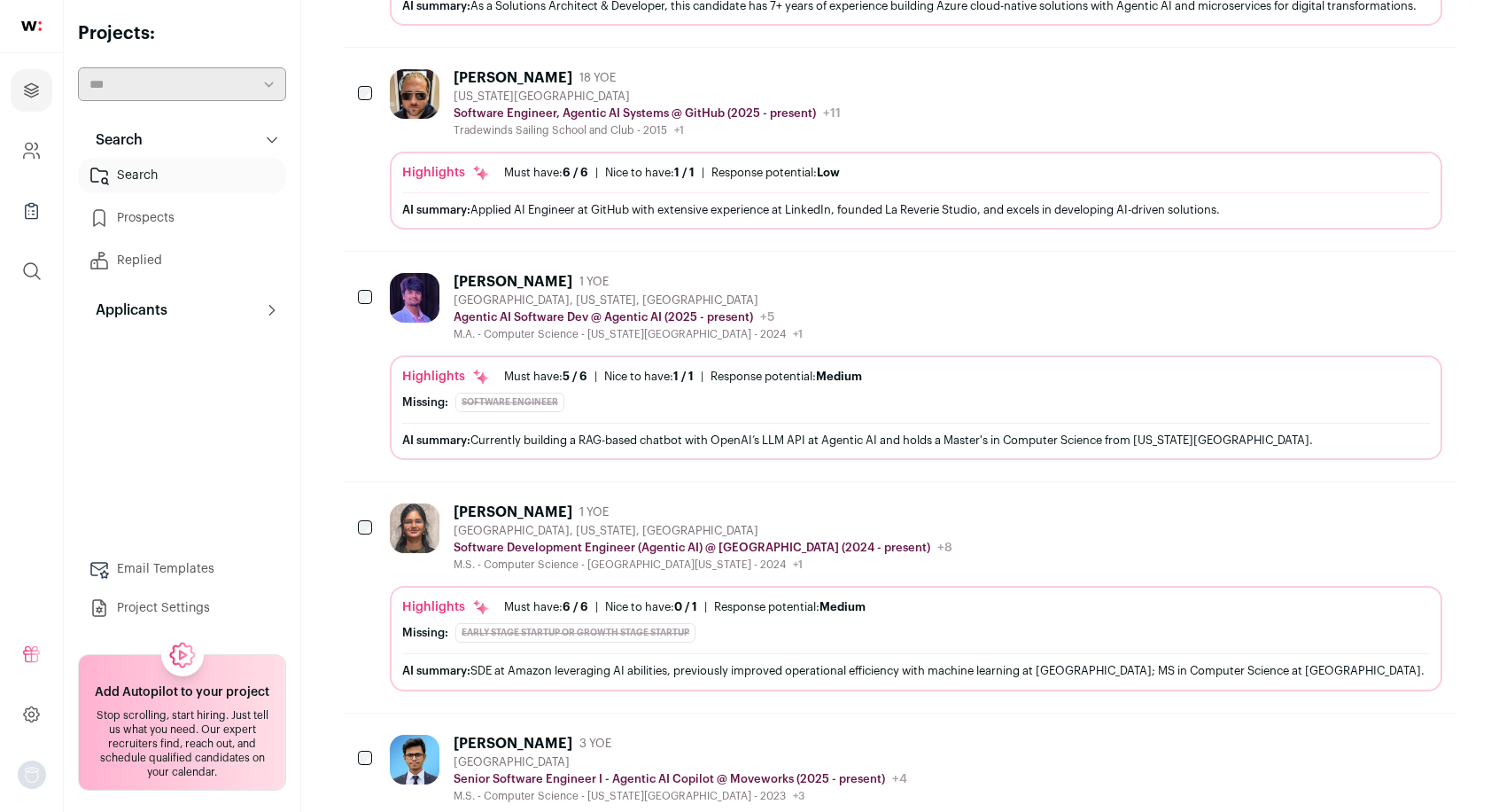
scroll to position [528, 0]
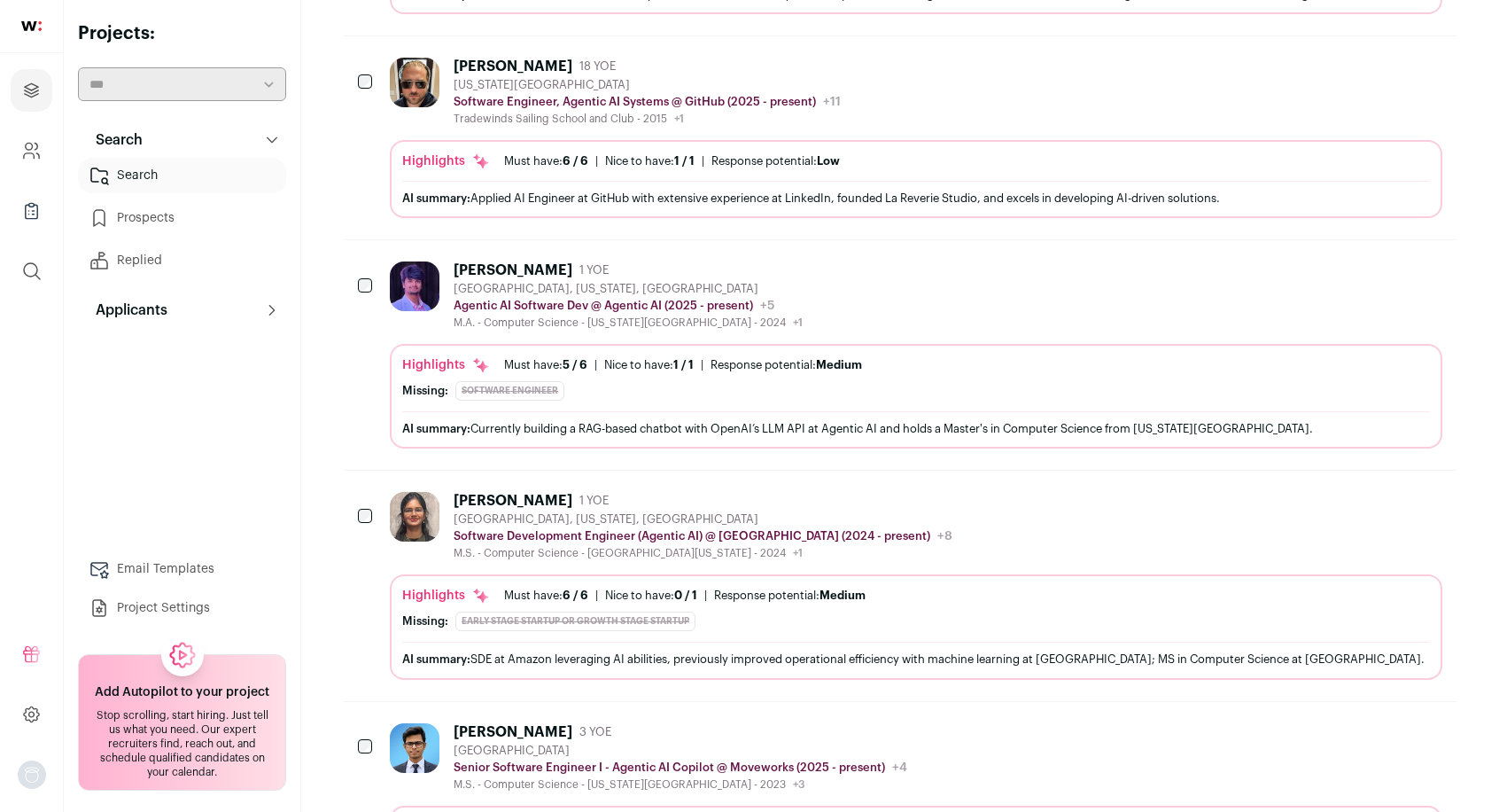
click at [1377, 258] on icon "Hide" at bounding box center [1379, 269] width 22 height 22
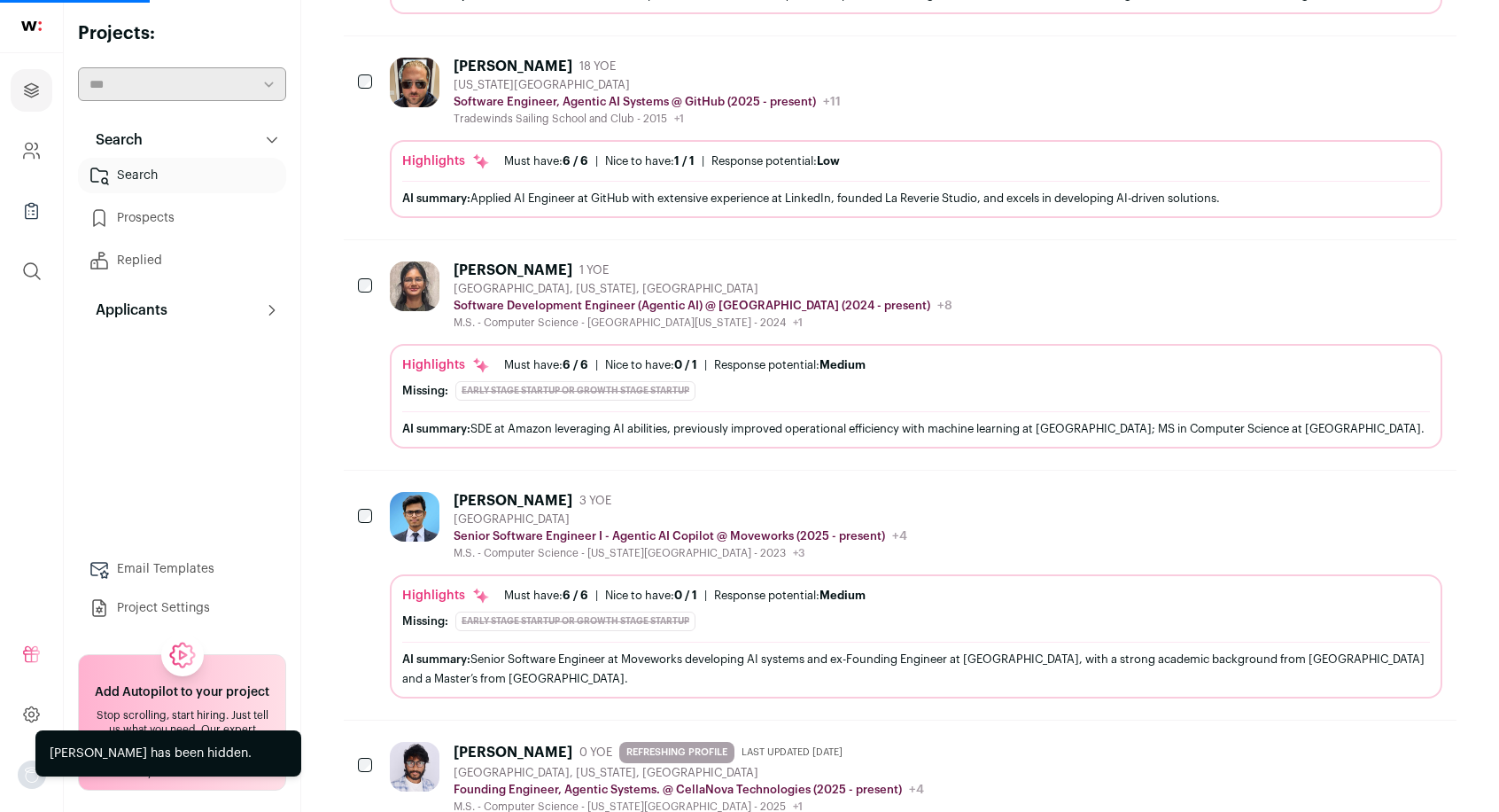
click at [1384, 261] on icon "Hide" at bounding box center [1381, 270] width 14 height 17
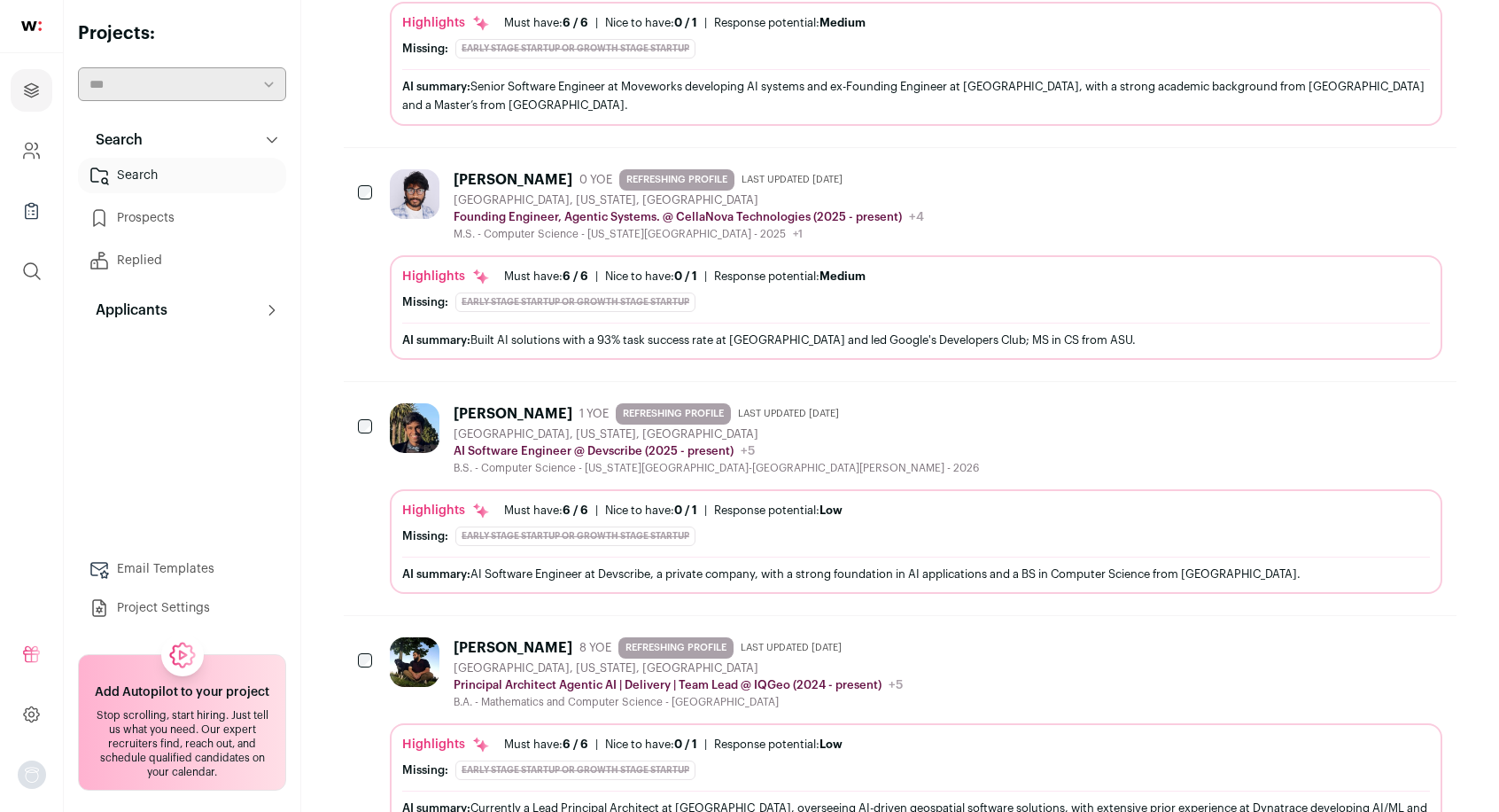
scroll to position [936, 0]
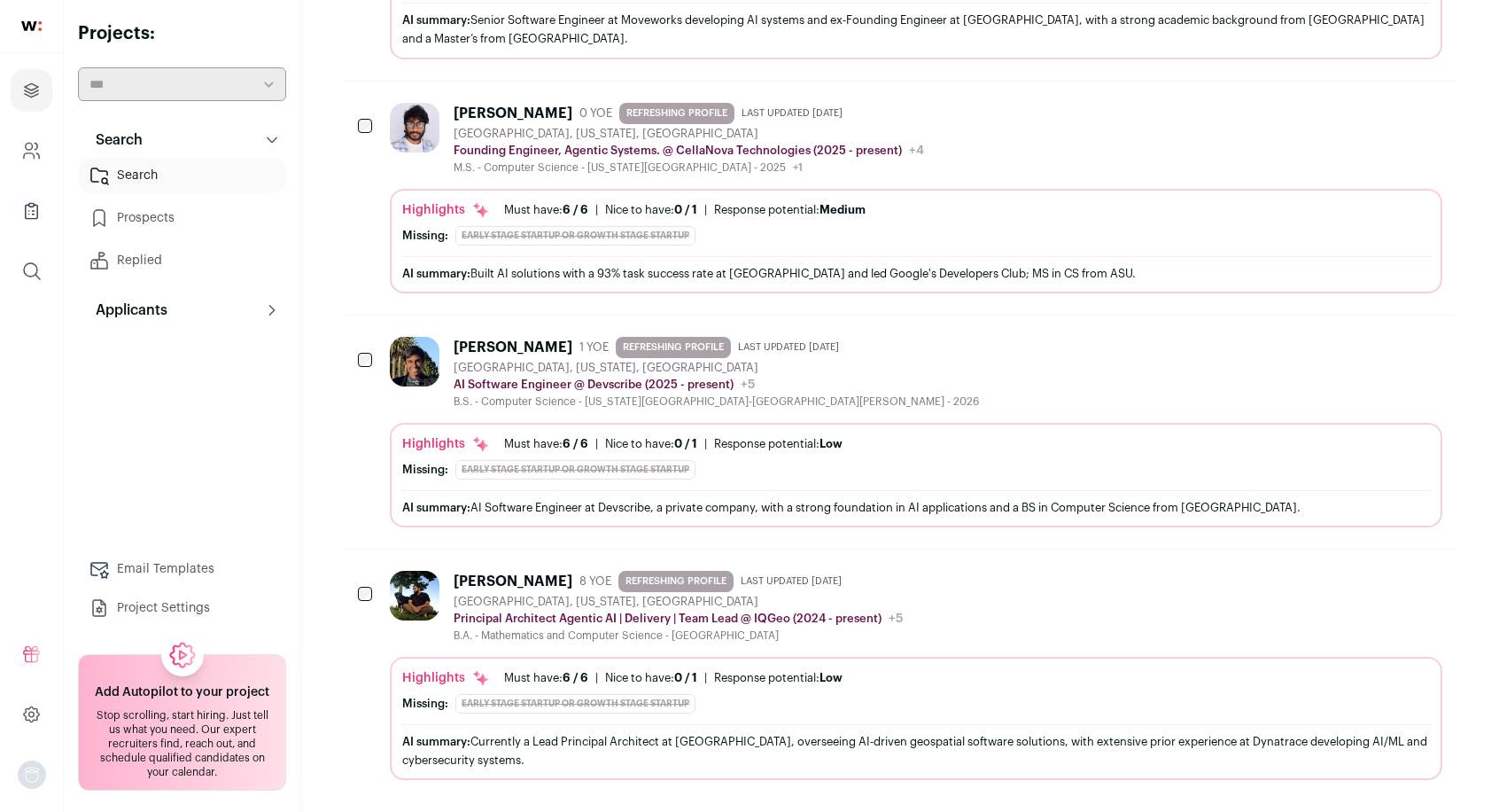
click at [1384, 568] on icon "Hide" at bounding box center [1379, 578] width 22 height 22
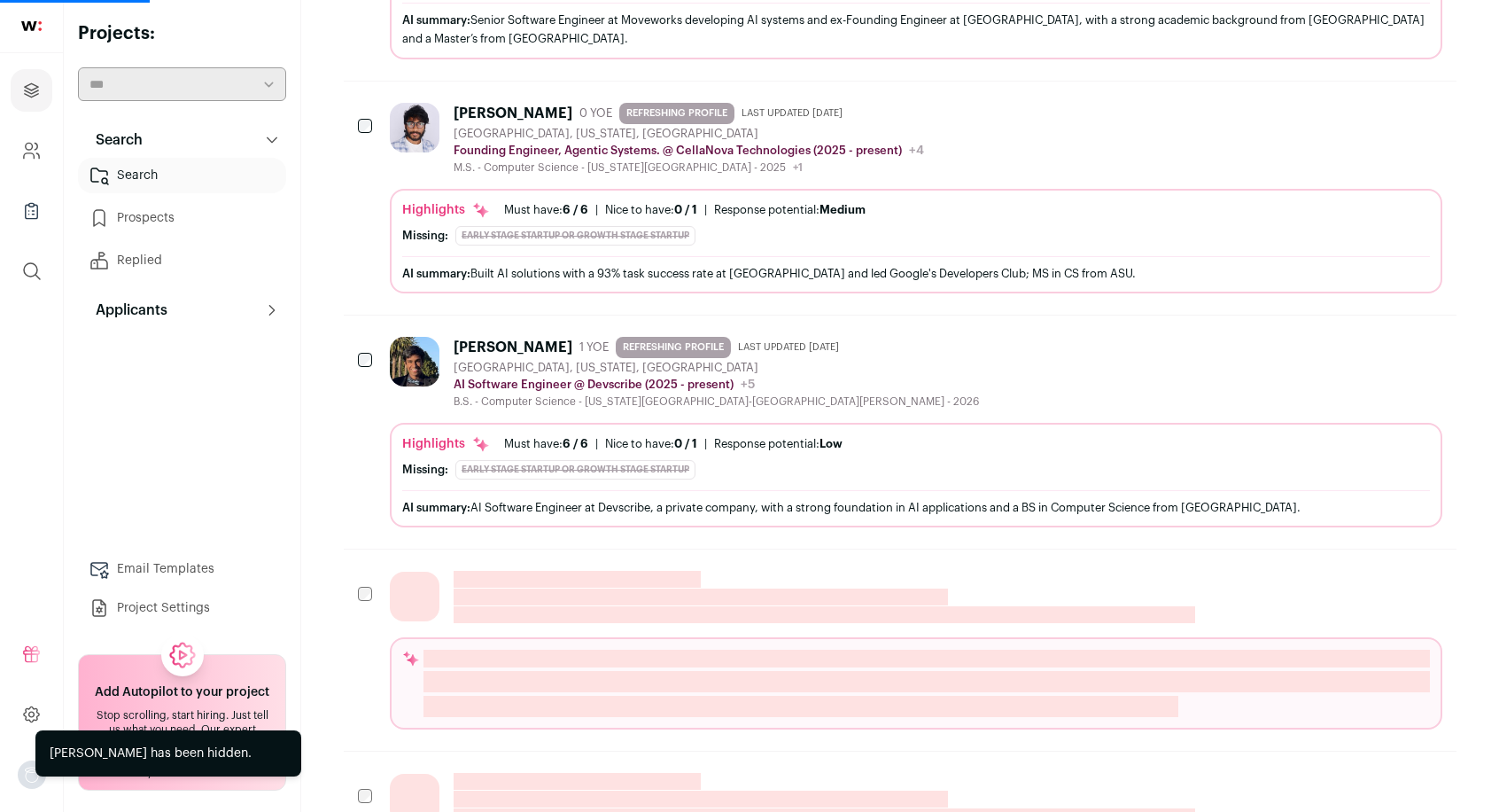
scroll to position [686, 0]
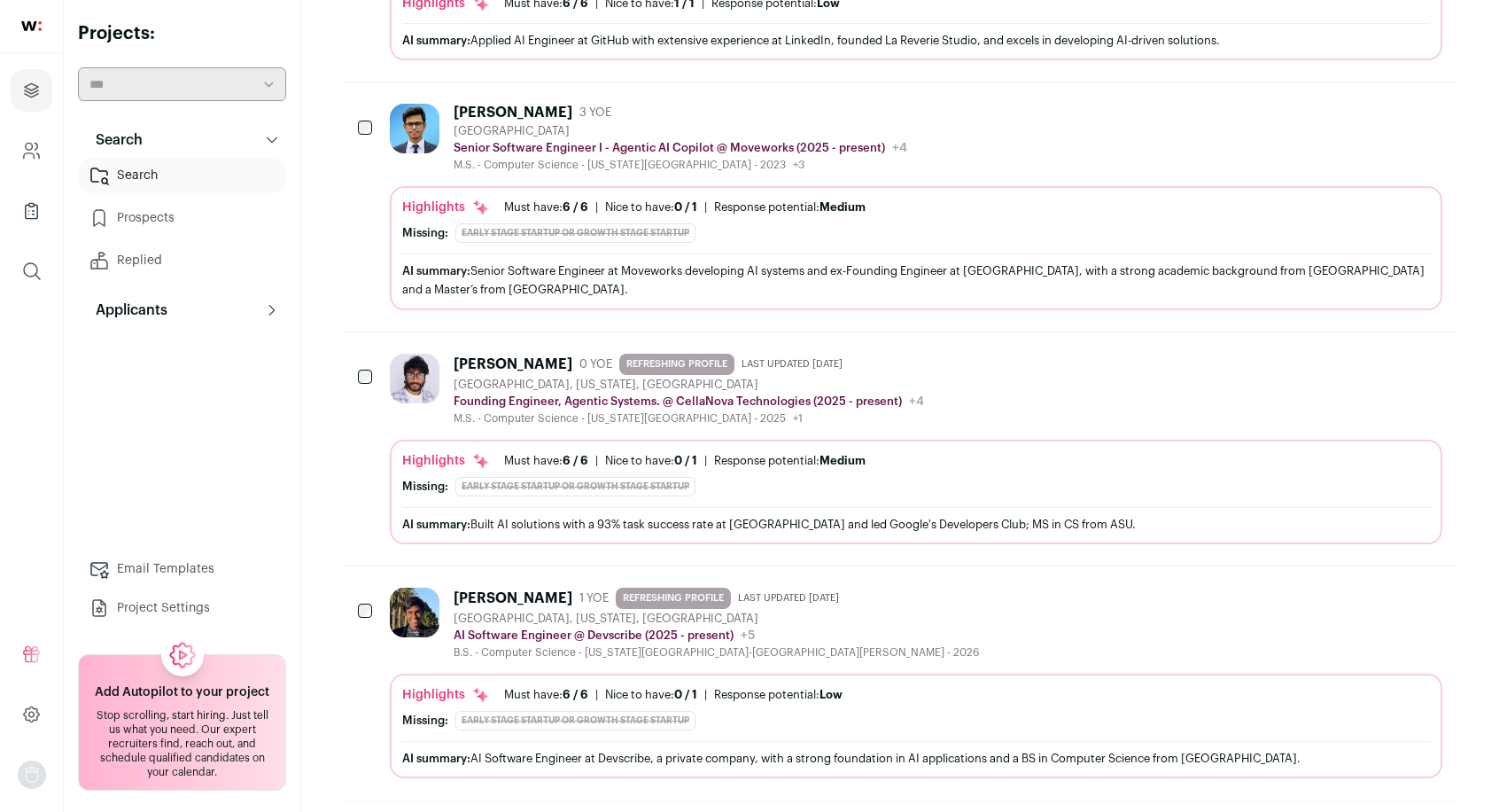
click at [1392, 577] on button "Hide" at bounding box center [1380, 596] width 38 height 38
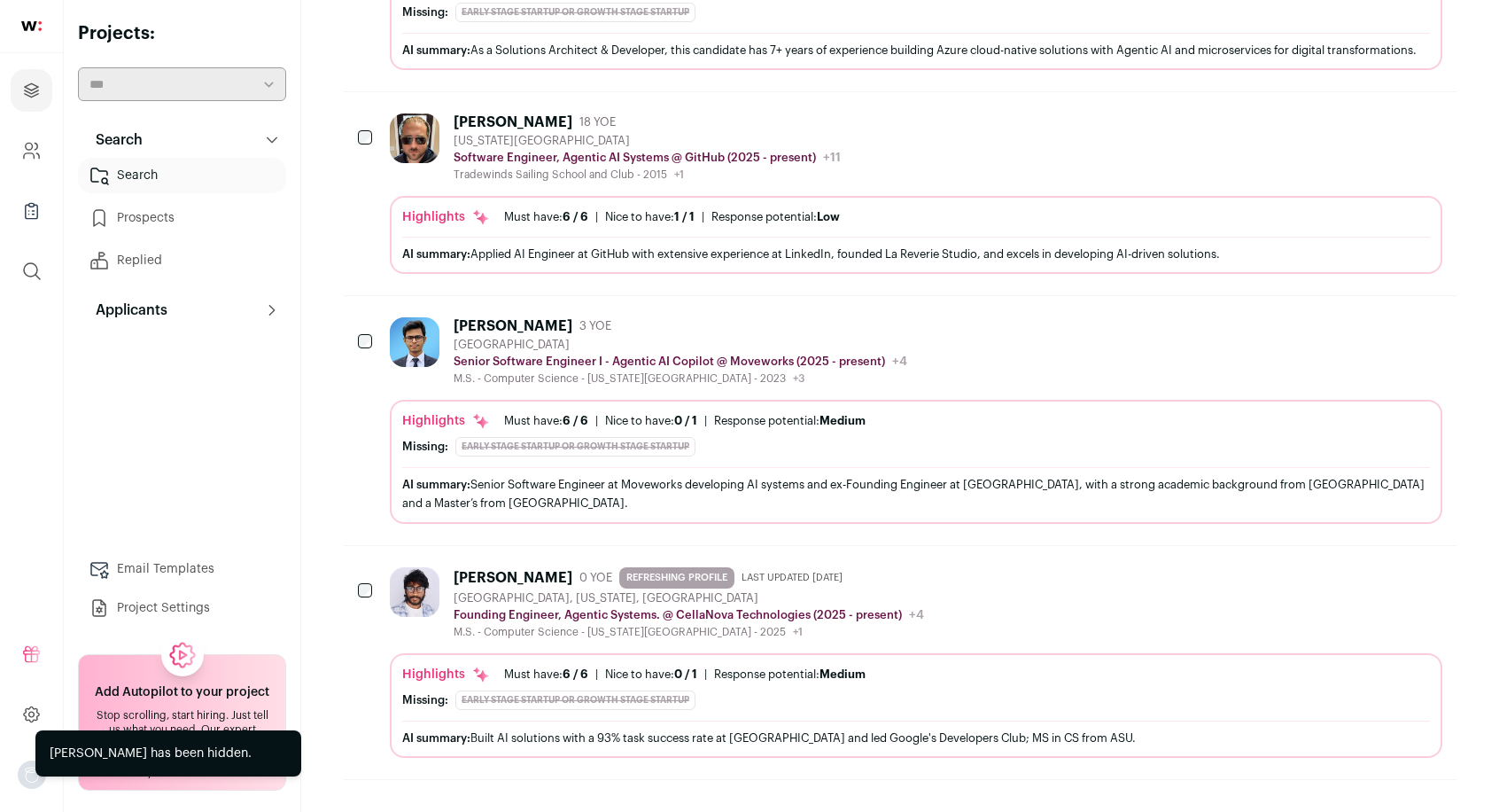
scroll to position [453, 0]
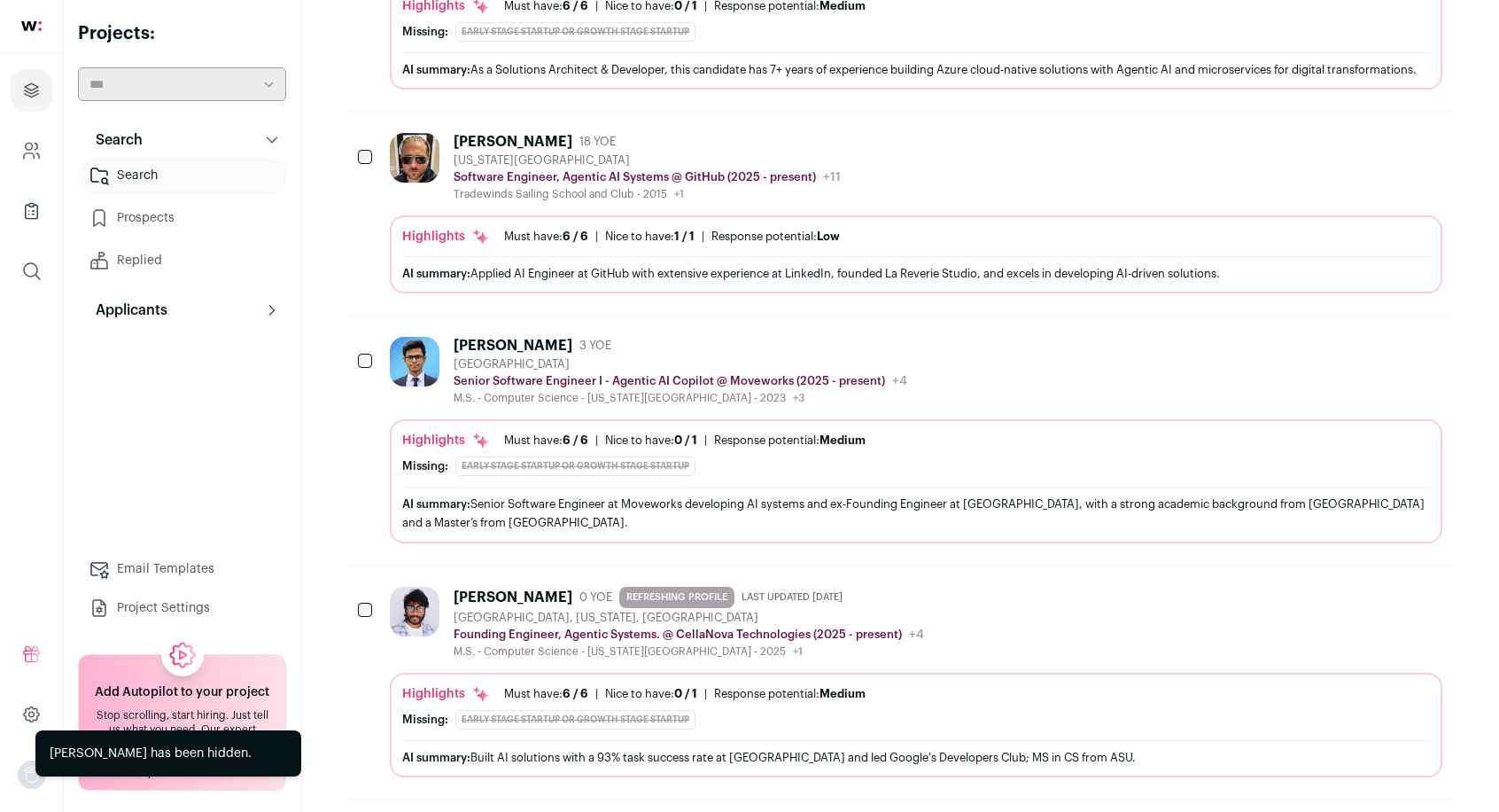
click at [1380, 584] on icon "Hide" at bounding box center [1379, 594] width 22 height 22
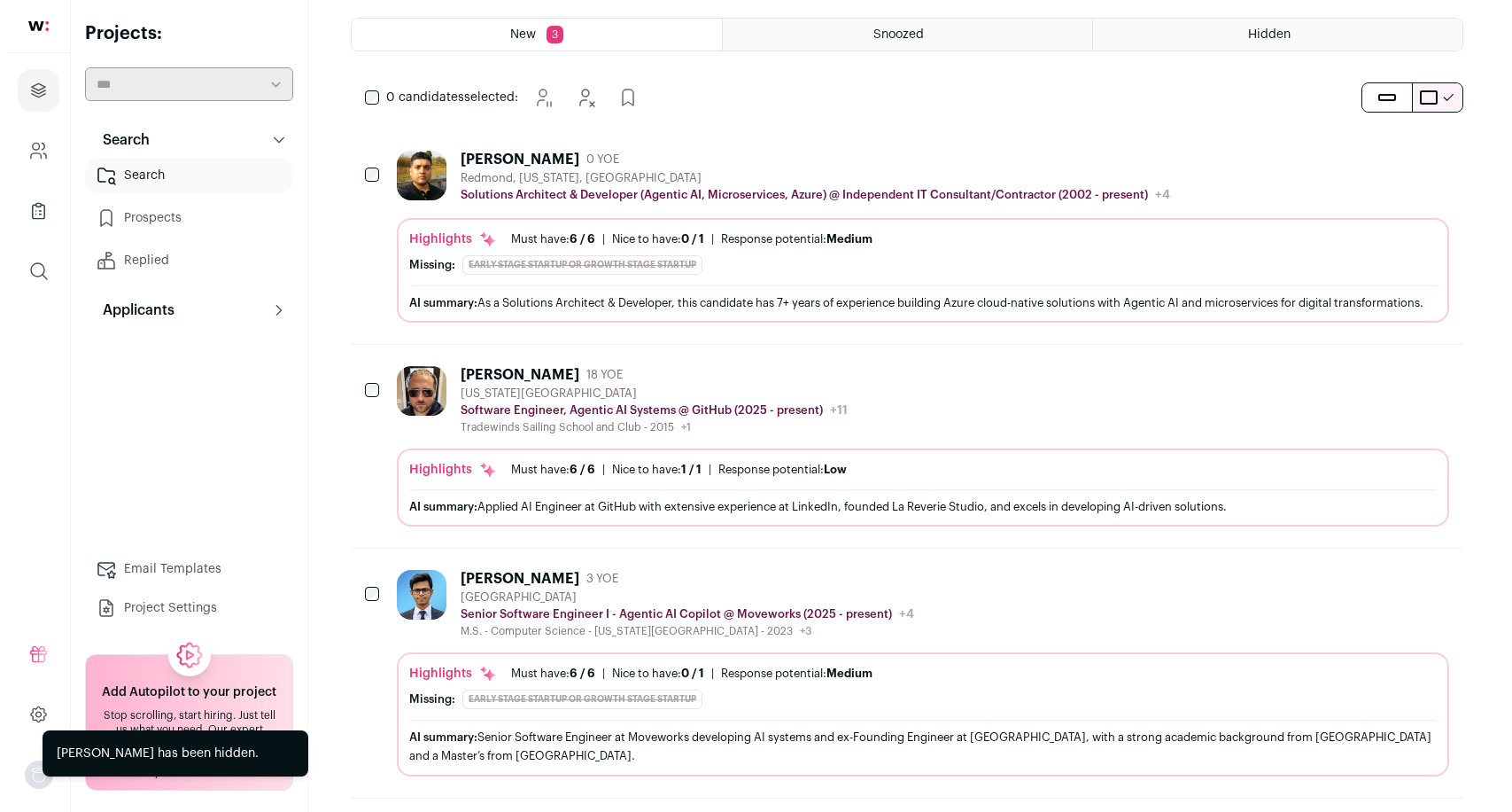
scroll to position [0, 0]
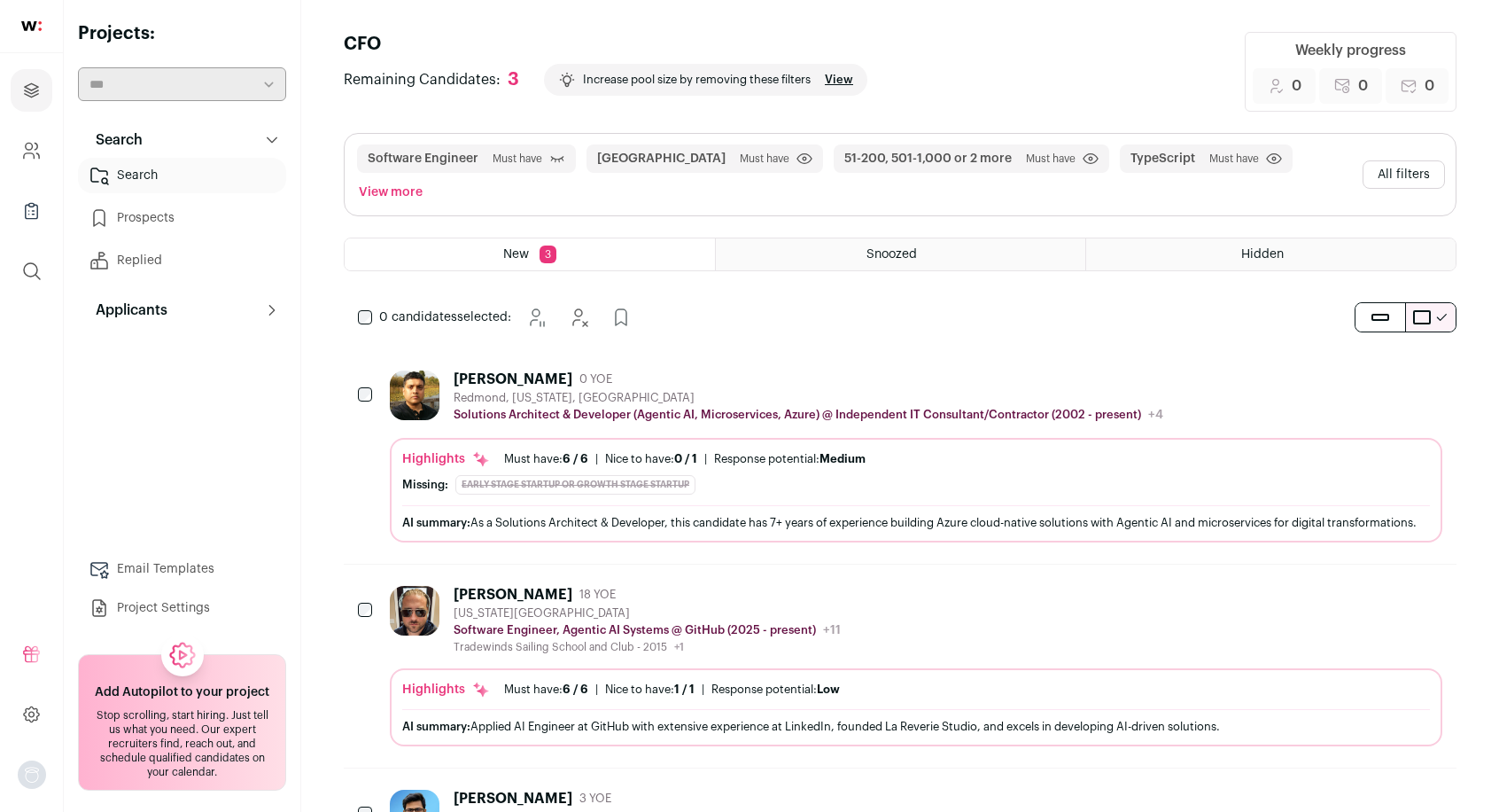
click at [426, 180] on button "View more" at bounding box center [390, 192] width 70 height 24
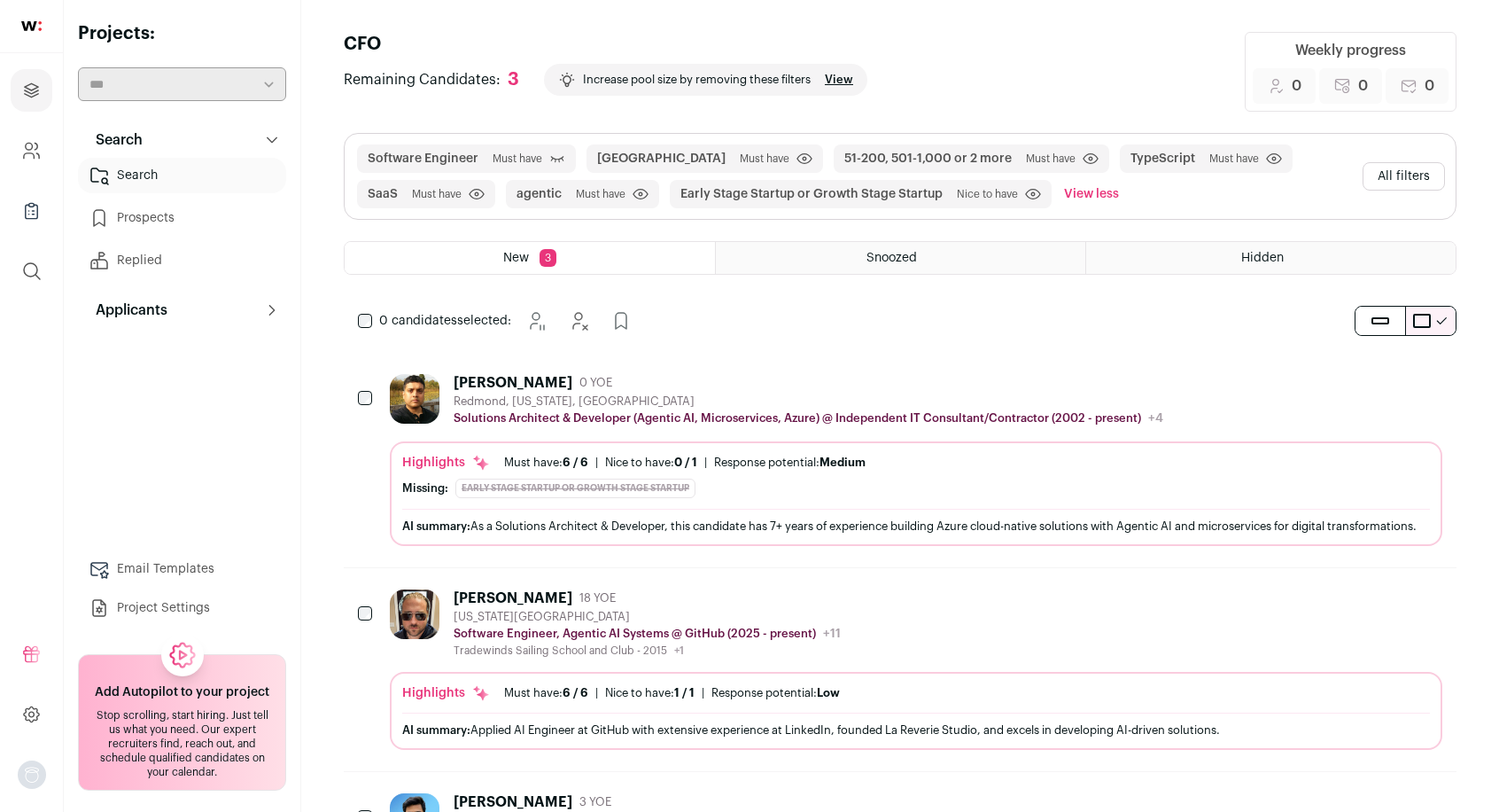
click at [1419, 178] on button "All filters" at bounding box center [1404, 177] width 83 height 28
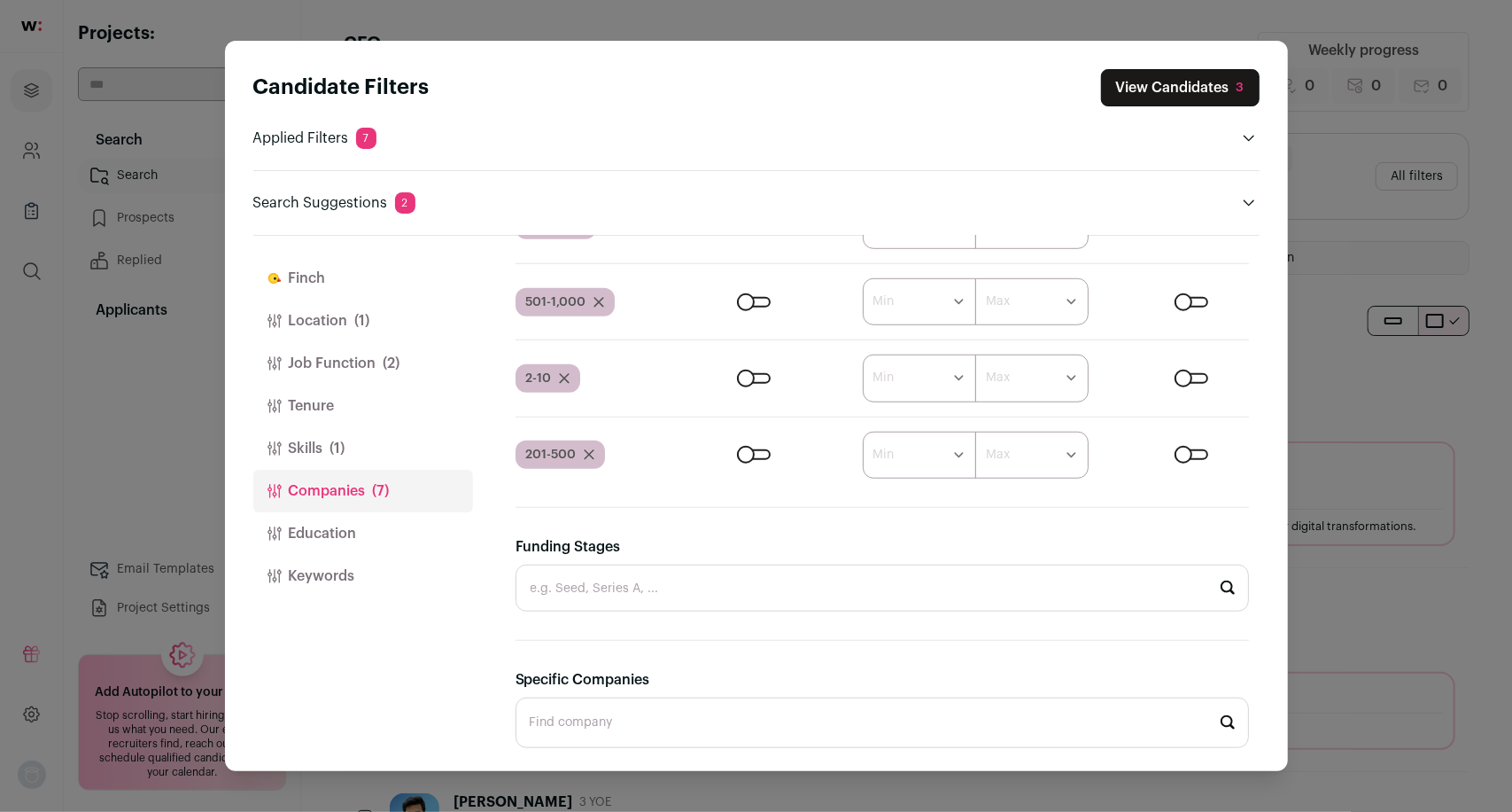
scroll to position [918, 0]
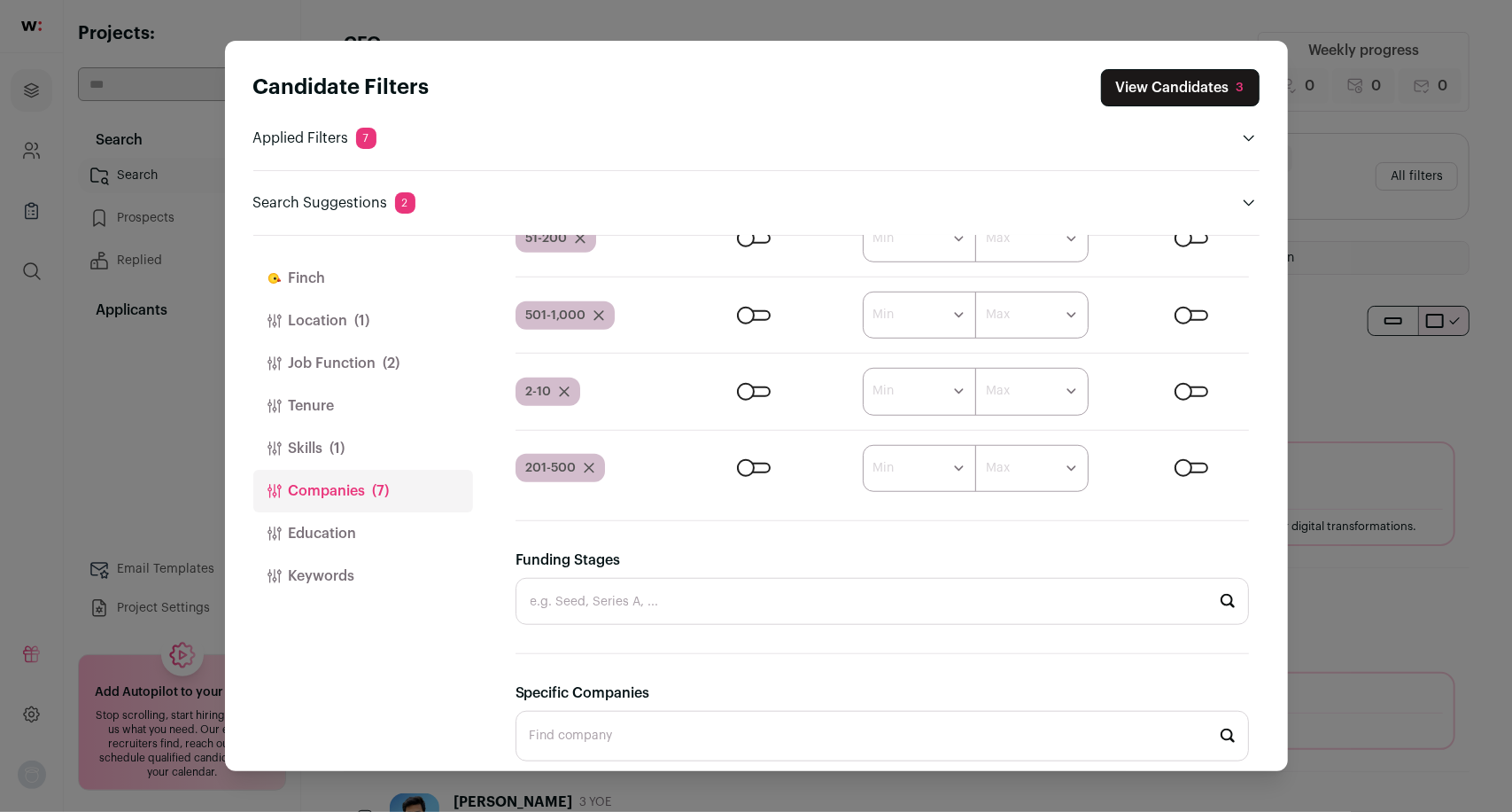
click at [369, 445] on button "Skills (1)" at bounding box center [364, 447] width 220 height 42
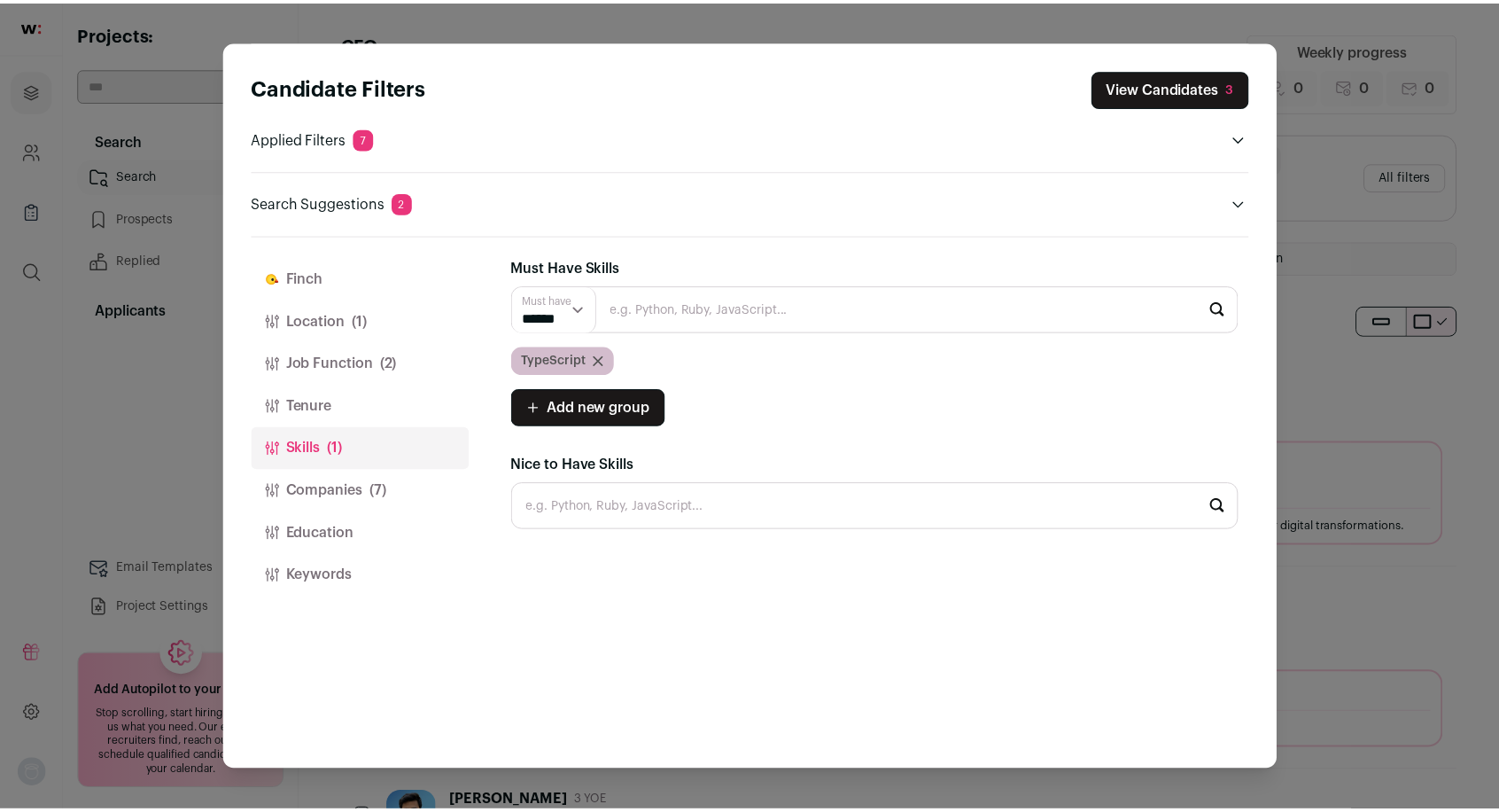
scroll to position [0, 0]
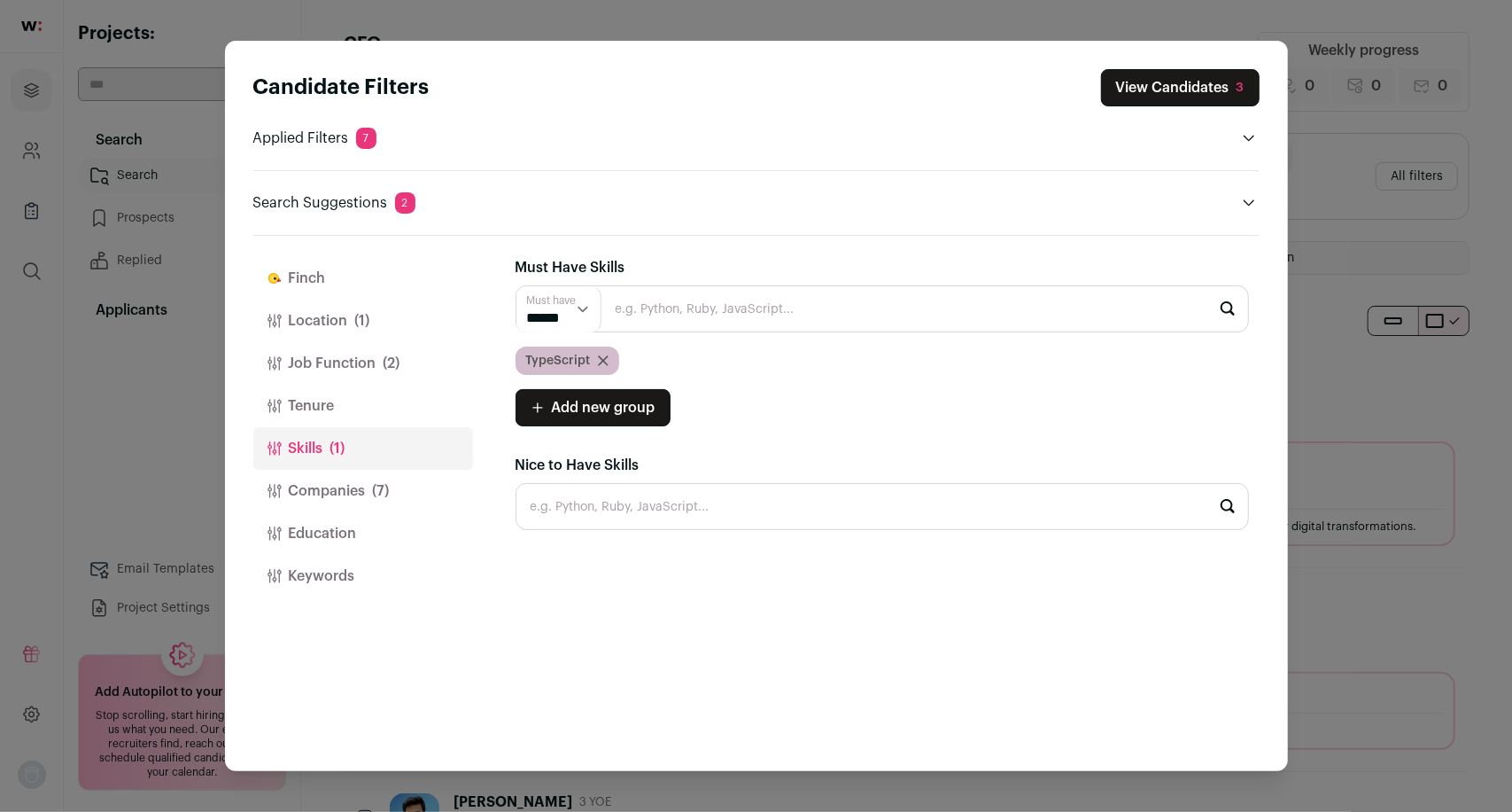
click at [600, 361] on icon "Close modal via background" at bounding box center [602, 360] width 10 height 10
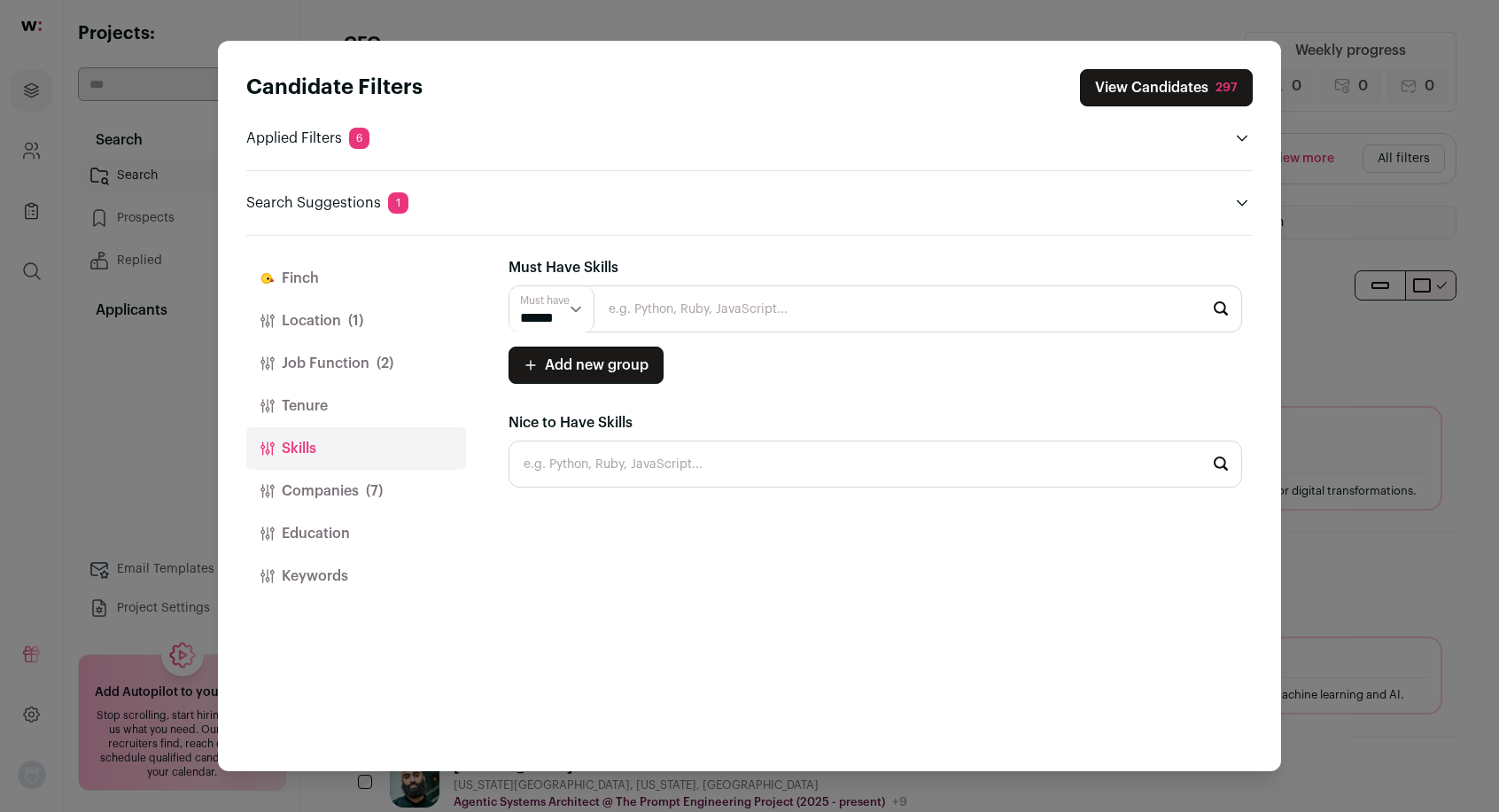
click at [641, 462] on input "Close modal via background" at bounding box center [875, 464] width 734 height 47
click at [611, 517] on li "JavaScript" at bounding box center [875, 511] width 732 height 47
type input "JavaScript"
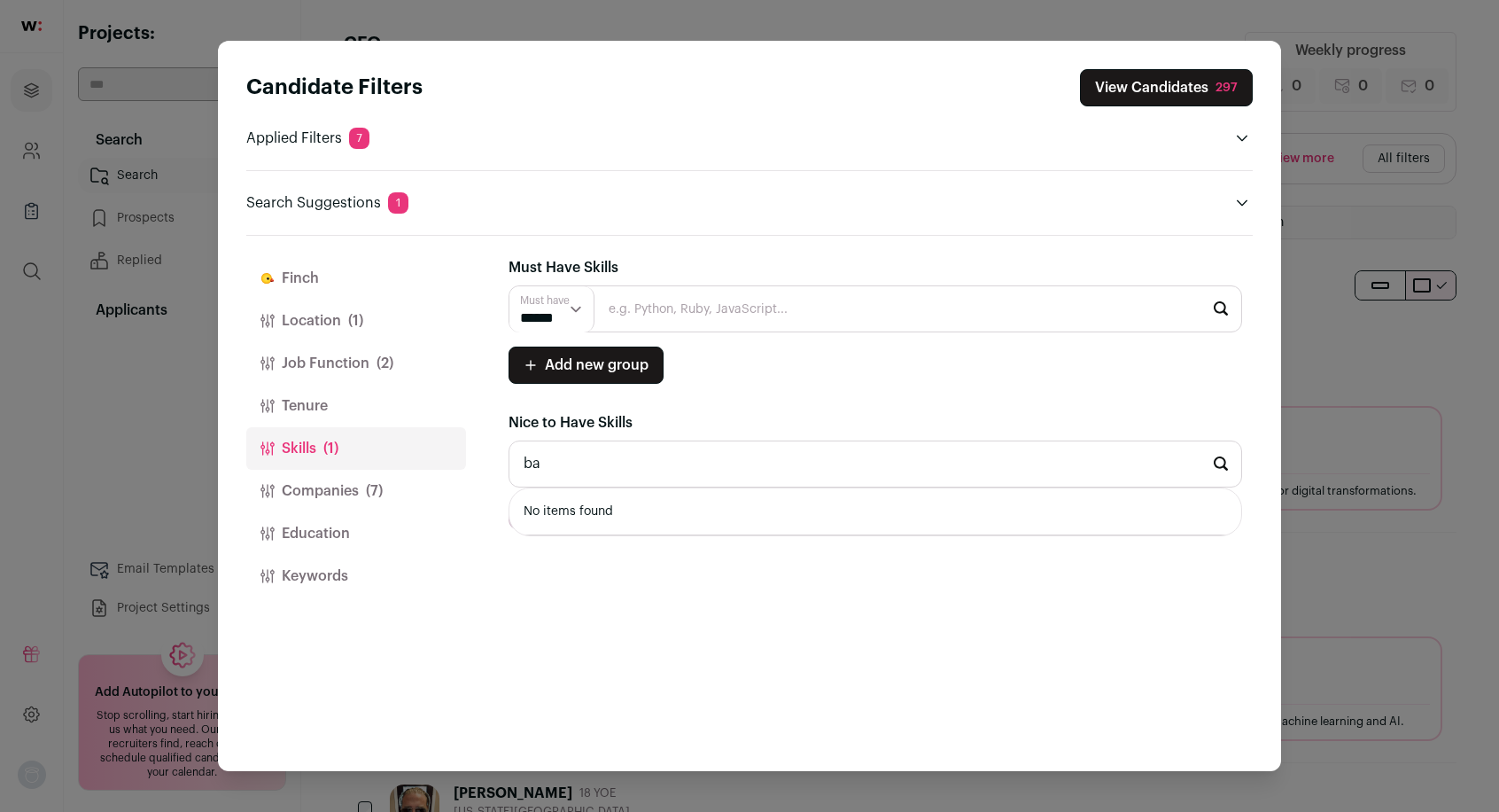
type input "b"
click at [1148, 90] on button "View Candidates 297" at bounding box center [1166, 88] width 173 height 38
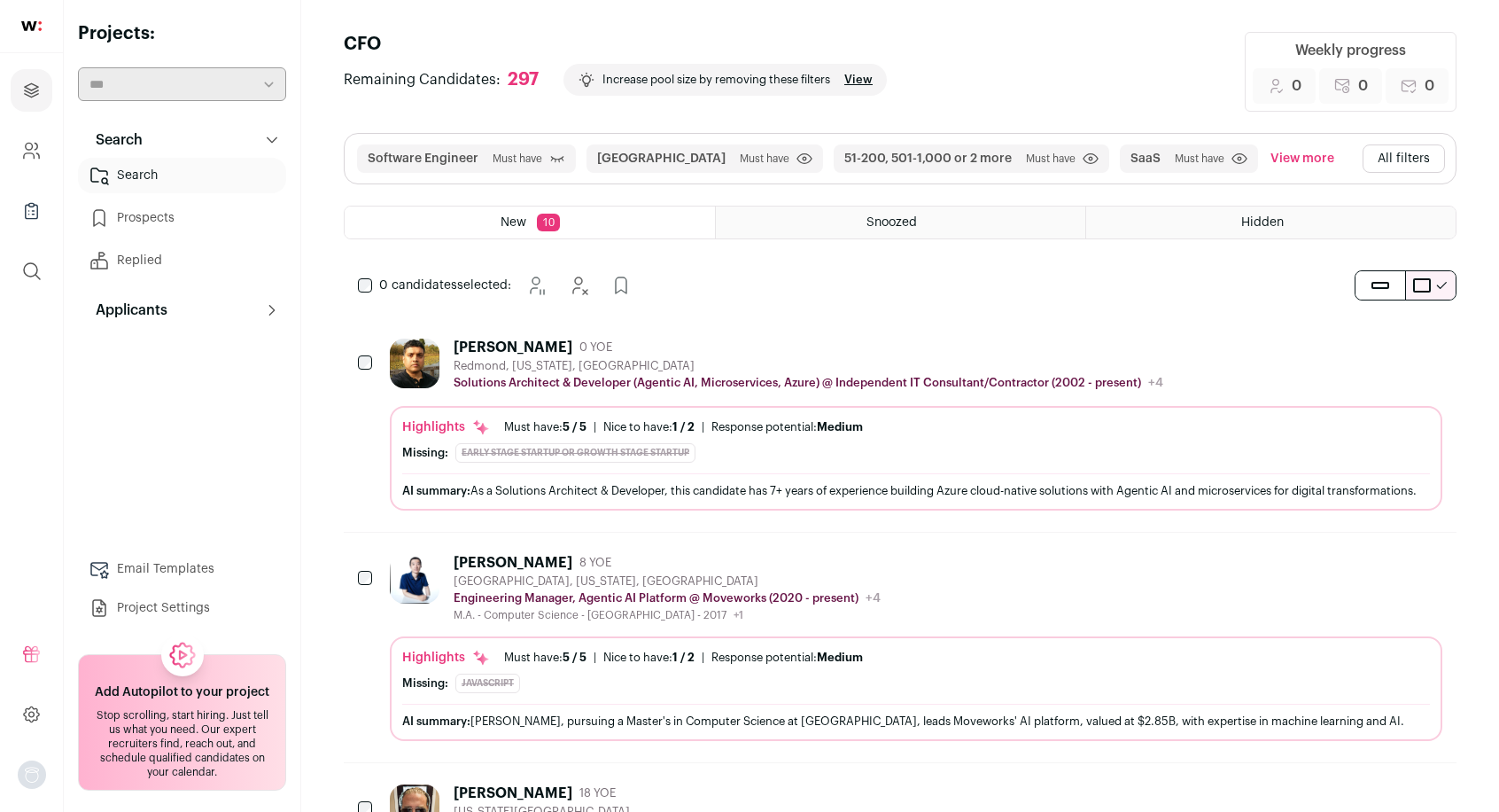
click at [1401, 157] on button "All filters" at bounding box center [1404, 159] width 83 height 28
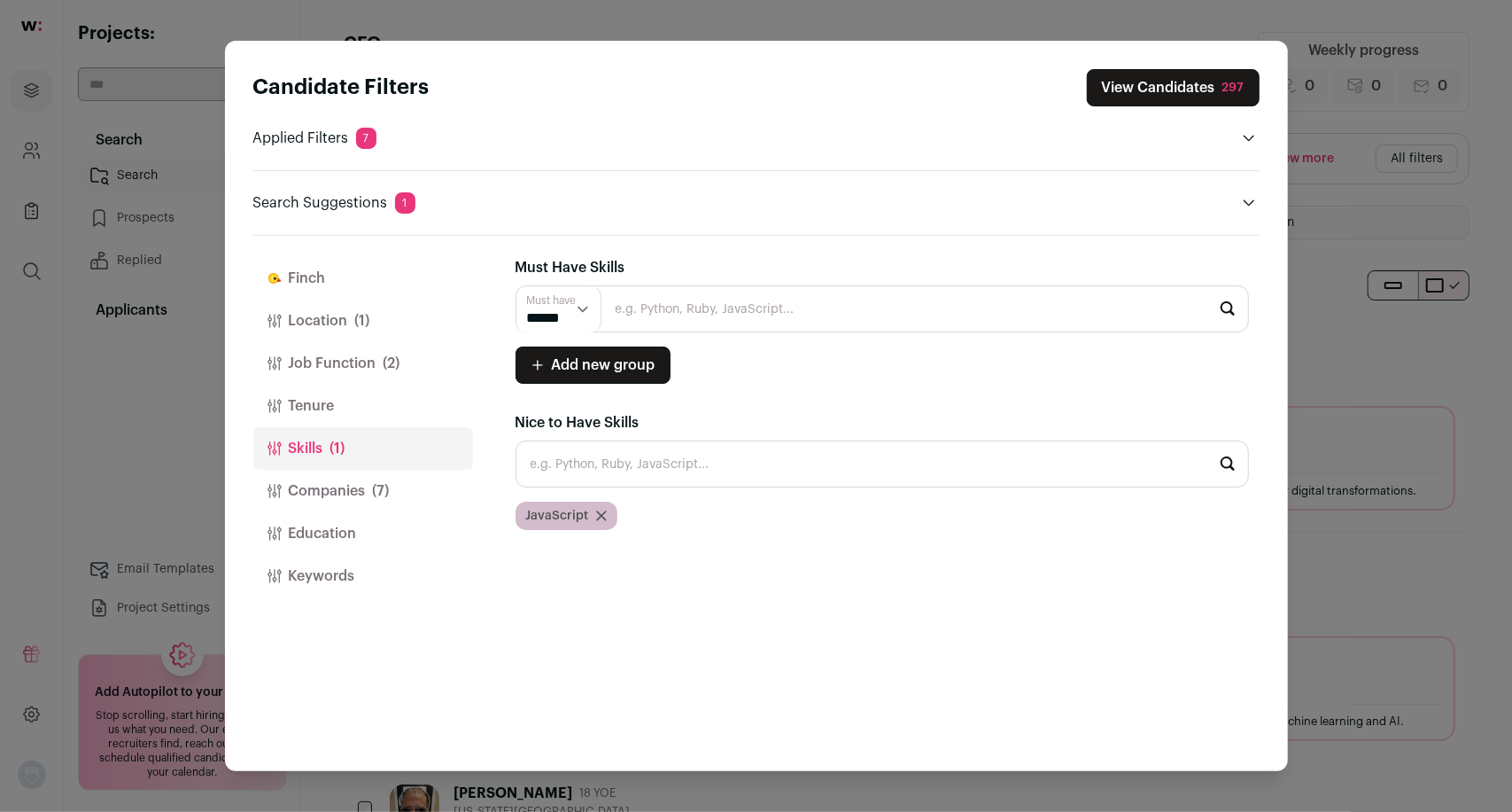
click at [1147, 82] on button "View Candidates 297" at bounding box center [1174, 88] width 173 height 38
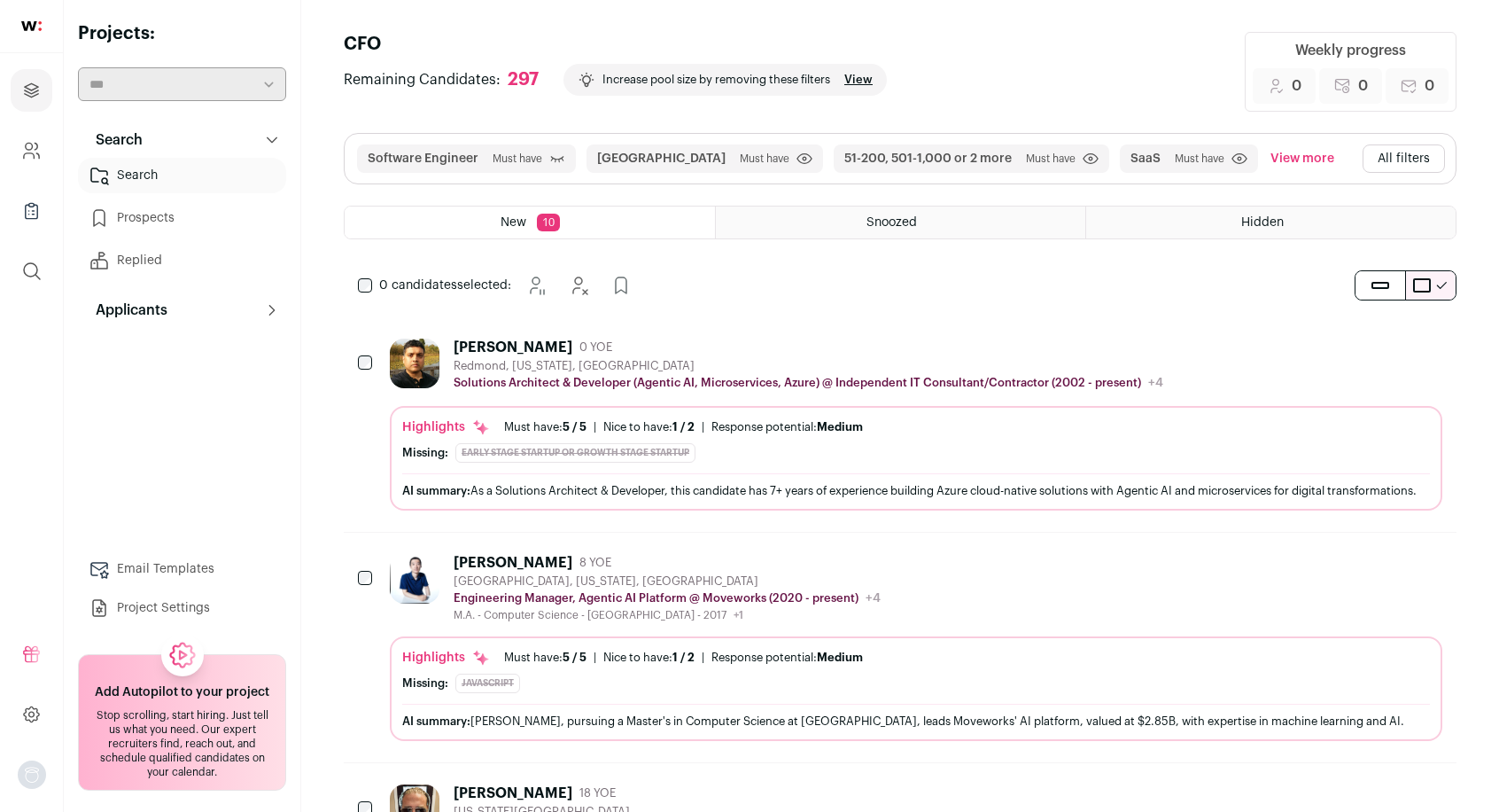
click at [548, 224] on span "10" at bounding box center [548, 222] width 23 height 18
click at [1267, 154] on button "View more" at bounding box center [1302, 159] width 70 height 28
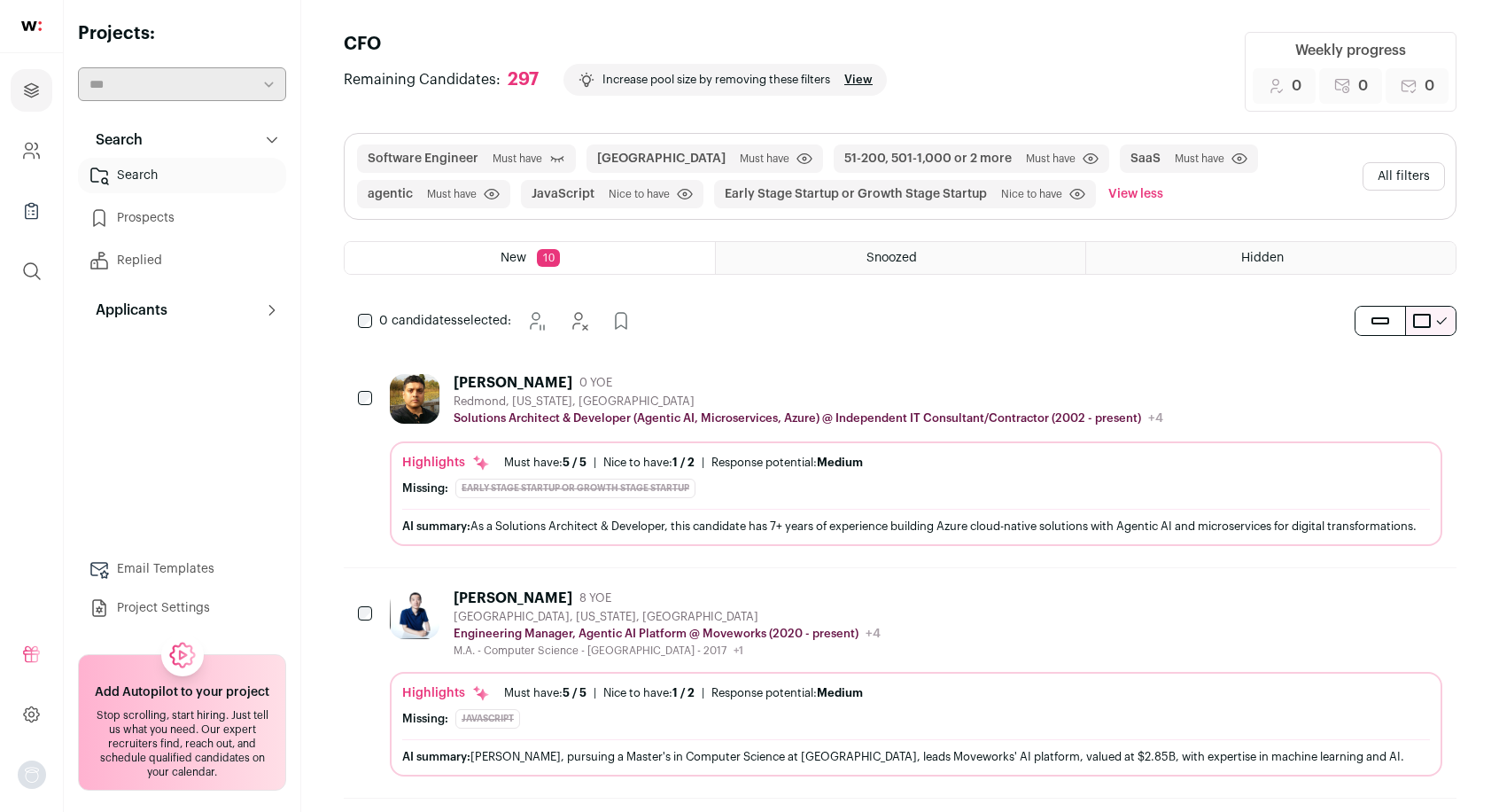
click at [1397, 187] on button "All filters" at bounding box center [1404, 177] width 83 height 28
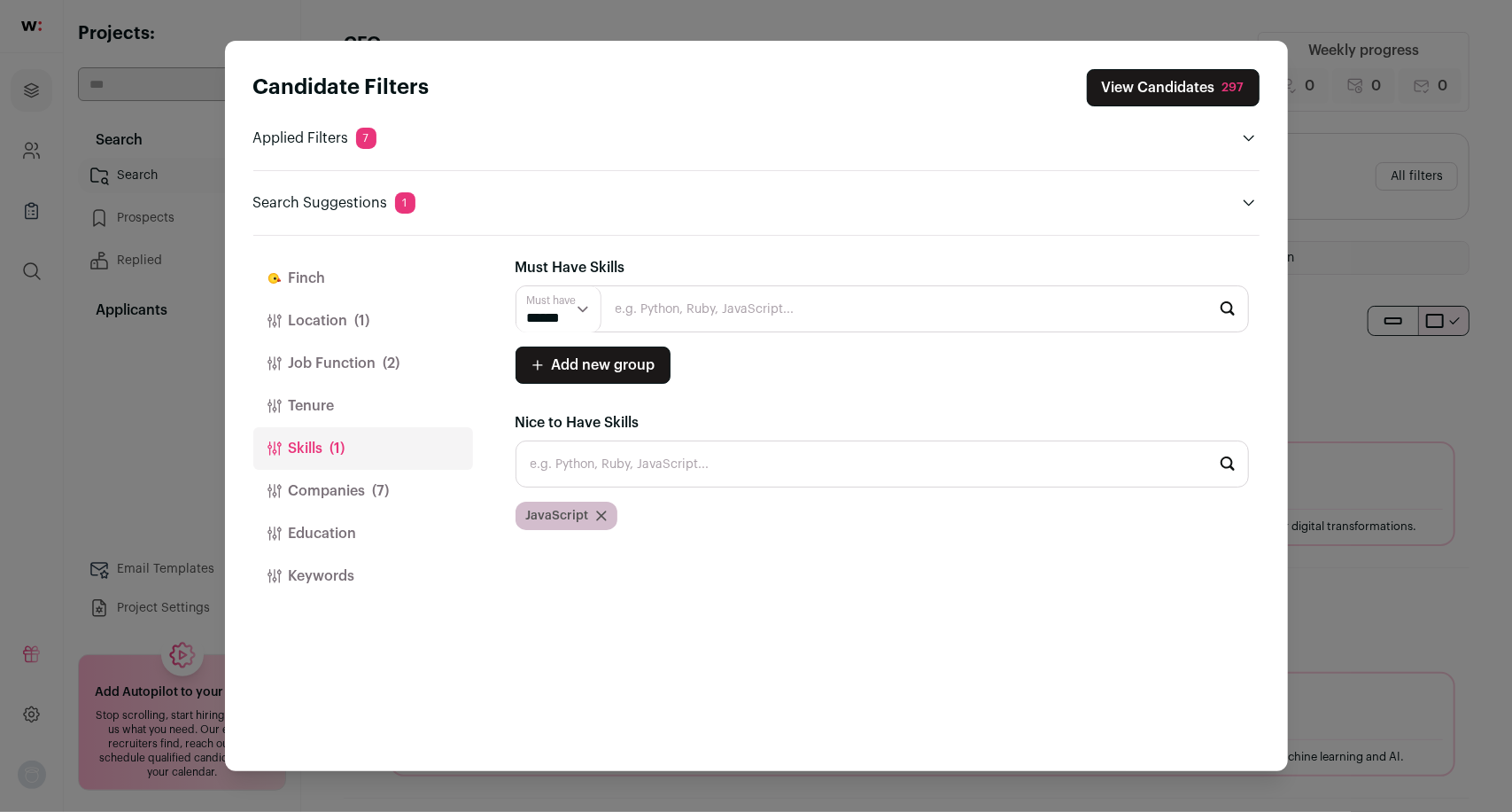
click at [599, 517] on icon "Close modal via background" at bounding box center [600, 515] width 8 height 8
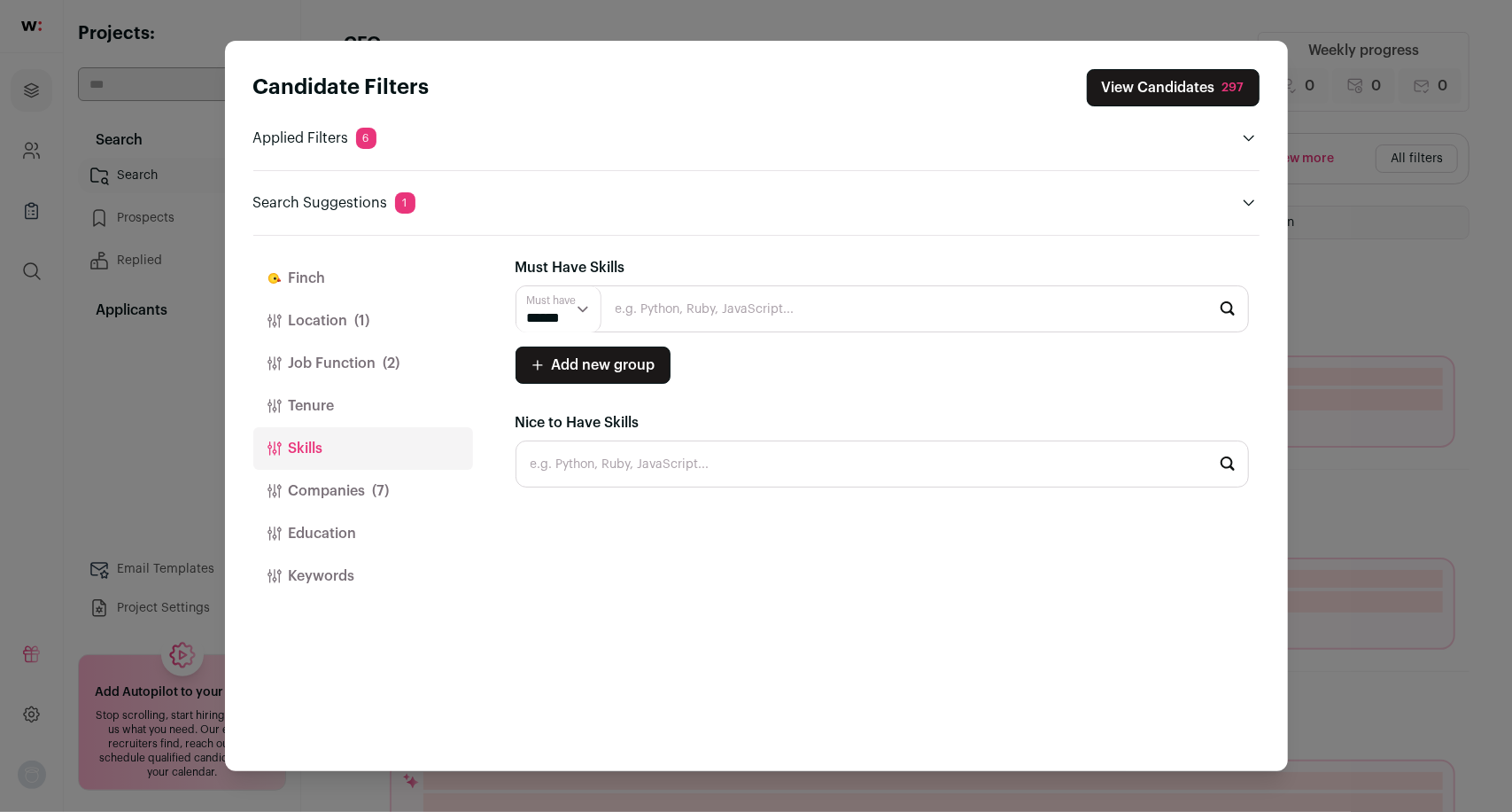
click at [665, 303] on input "Close modal via background" at bounding box center [882, 309] width 734 height 47
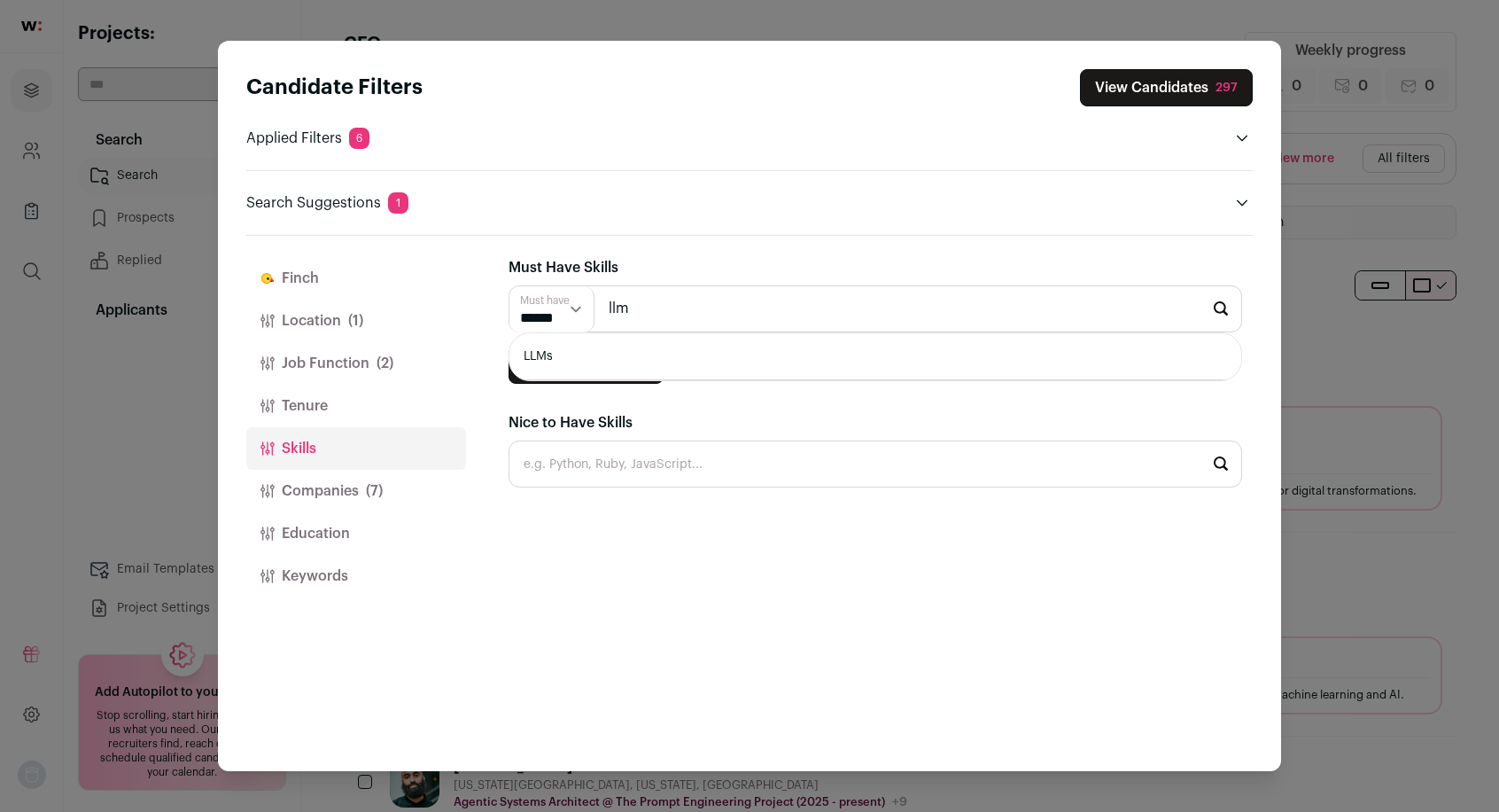
click at [624, 355] on li "LLMs" at bounding box center [875, 356] width 732 height 47
type input "LLMs"
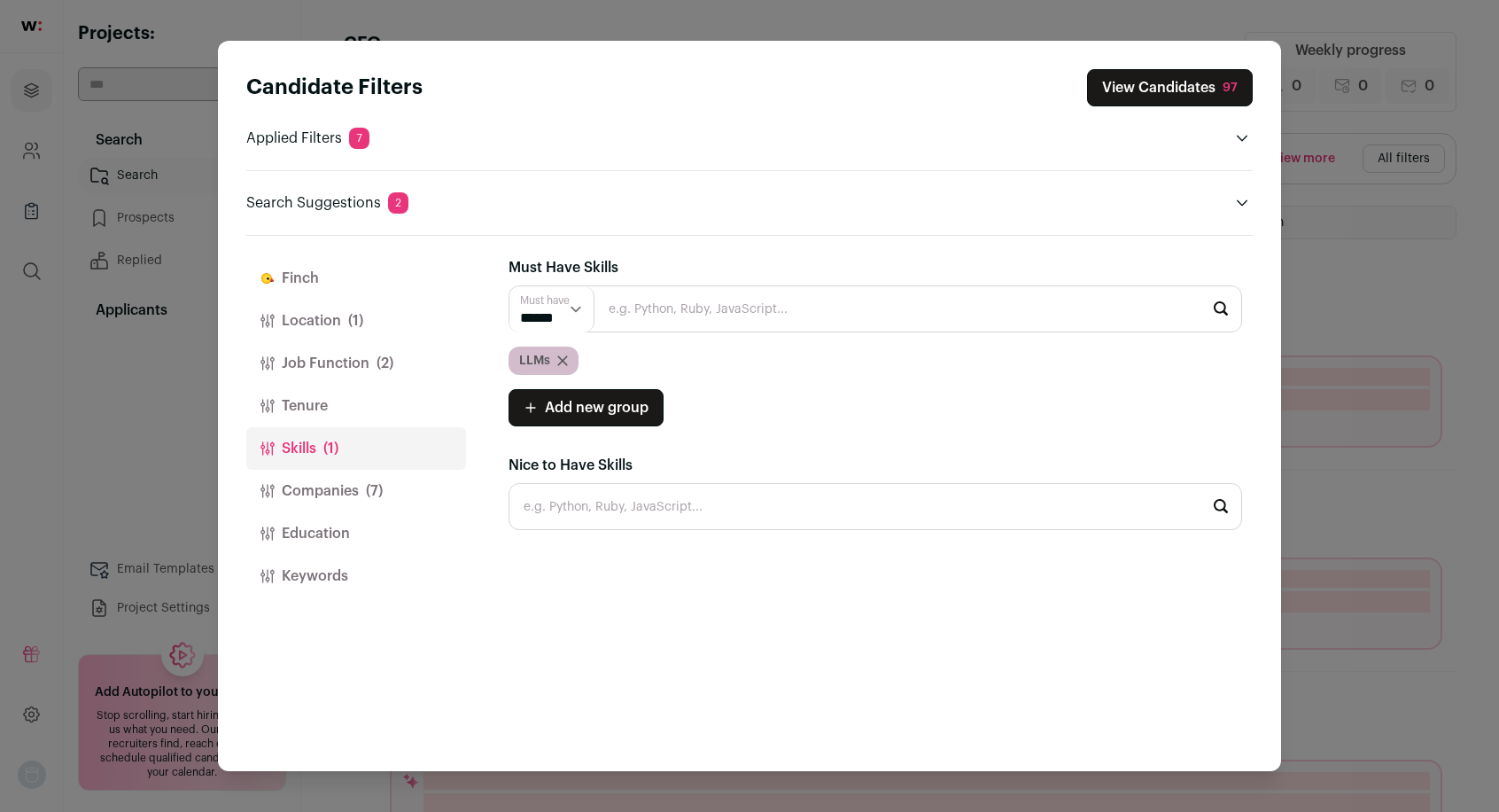
click at [1181, 85] on button "View Candidates 97" at bounding box center [1170, 88] width 165 height 38
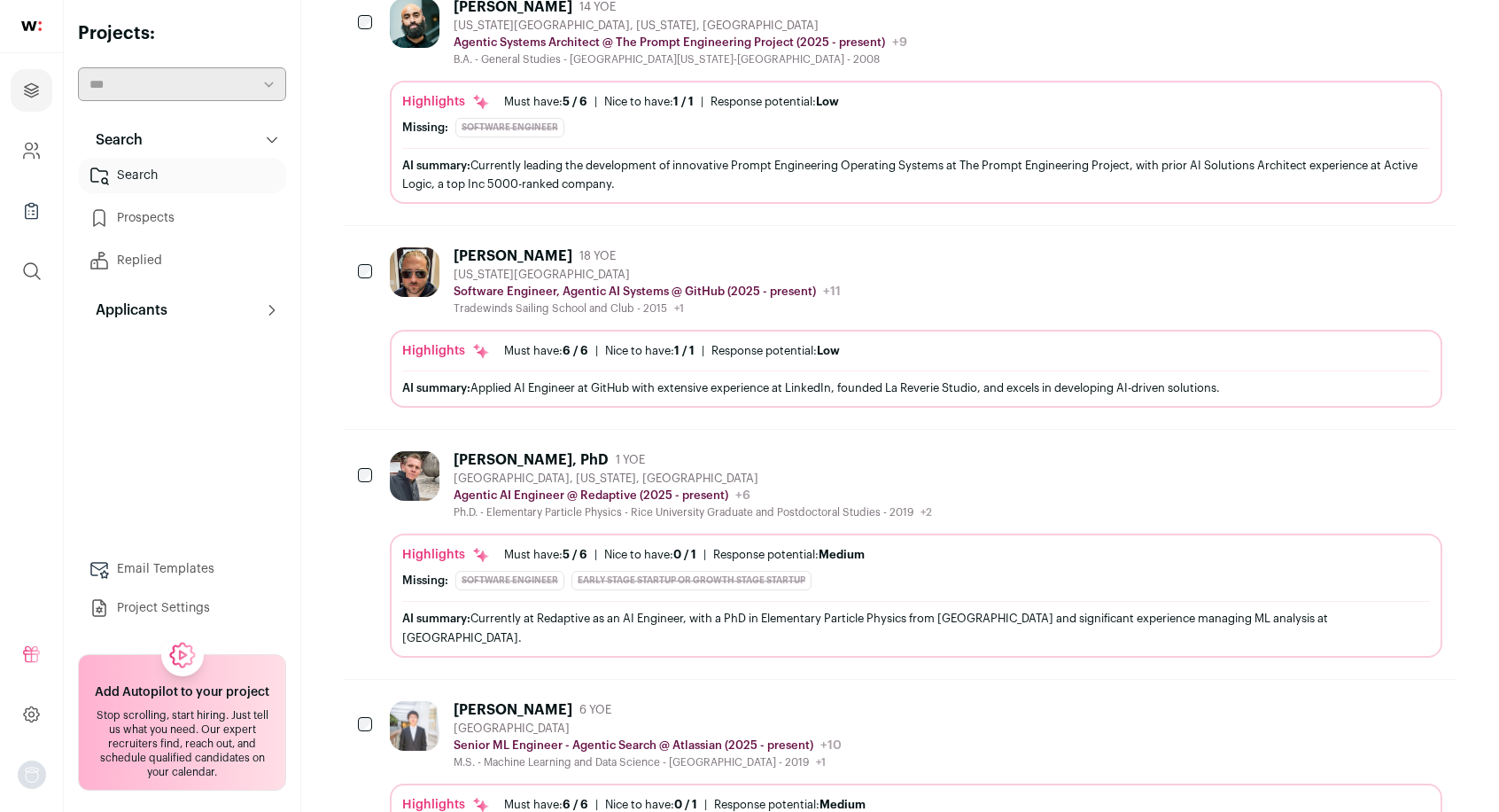
scroll to position [164, 0]
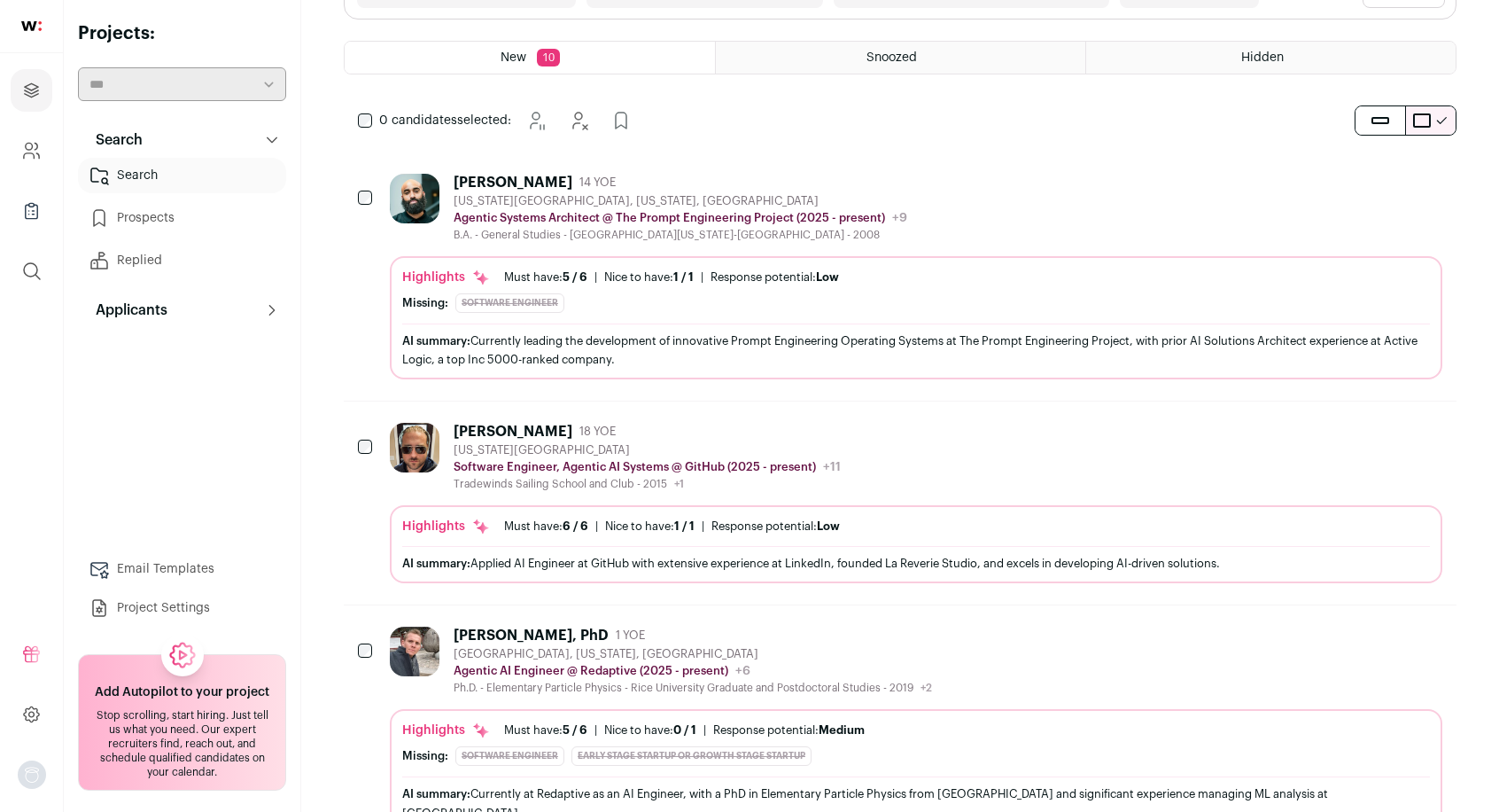
click at [1385, 429] on icon "Hide" at bounding box center [1379, 430] width 22 height 22
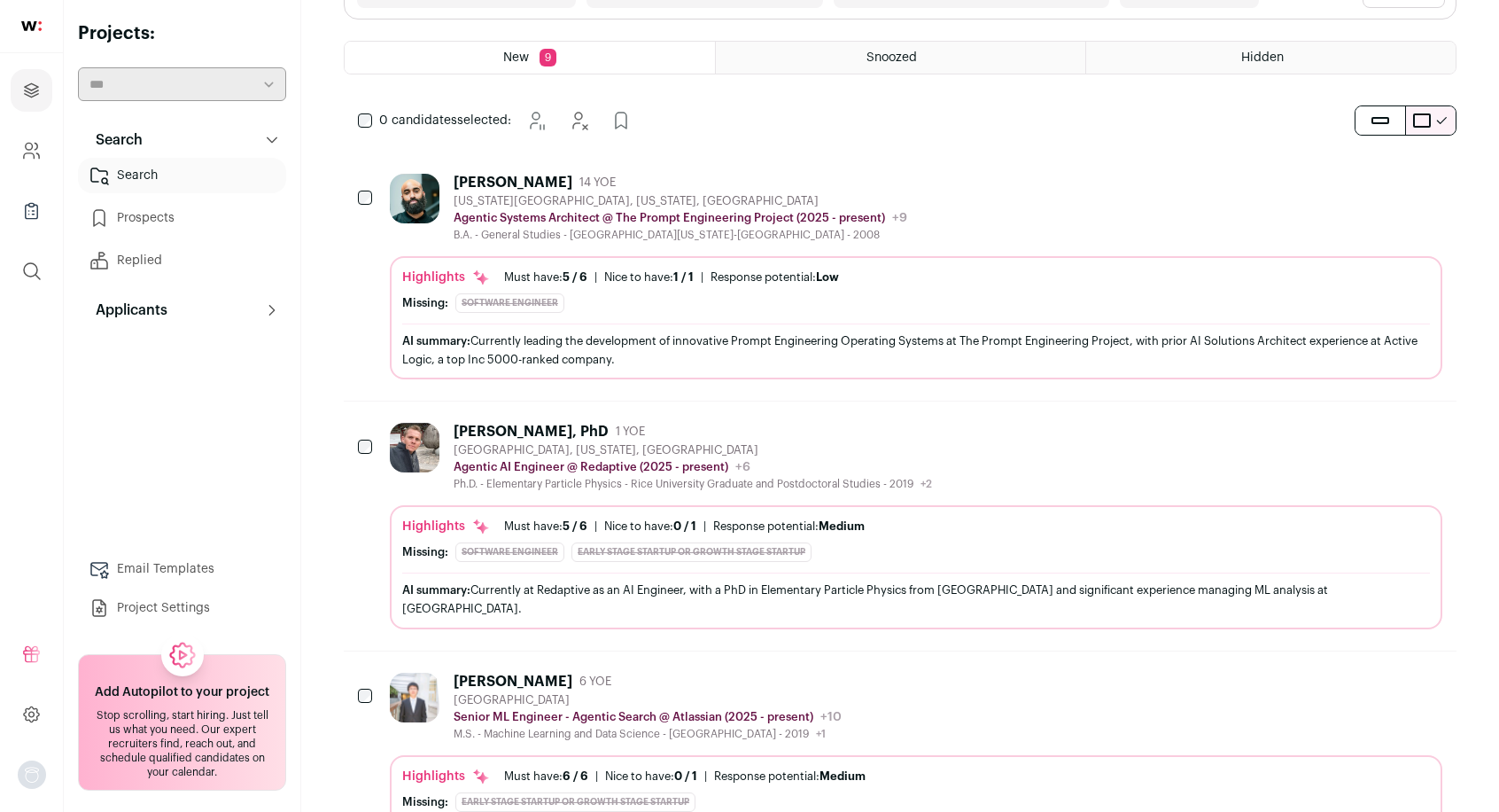
click at [1377, 437] on icon "Hide" at bounding box center [1379, 430] width 22 height 22
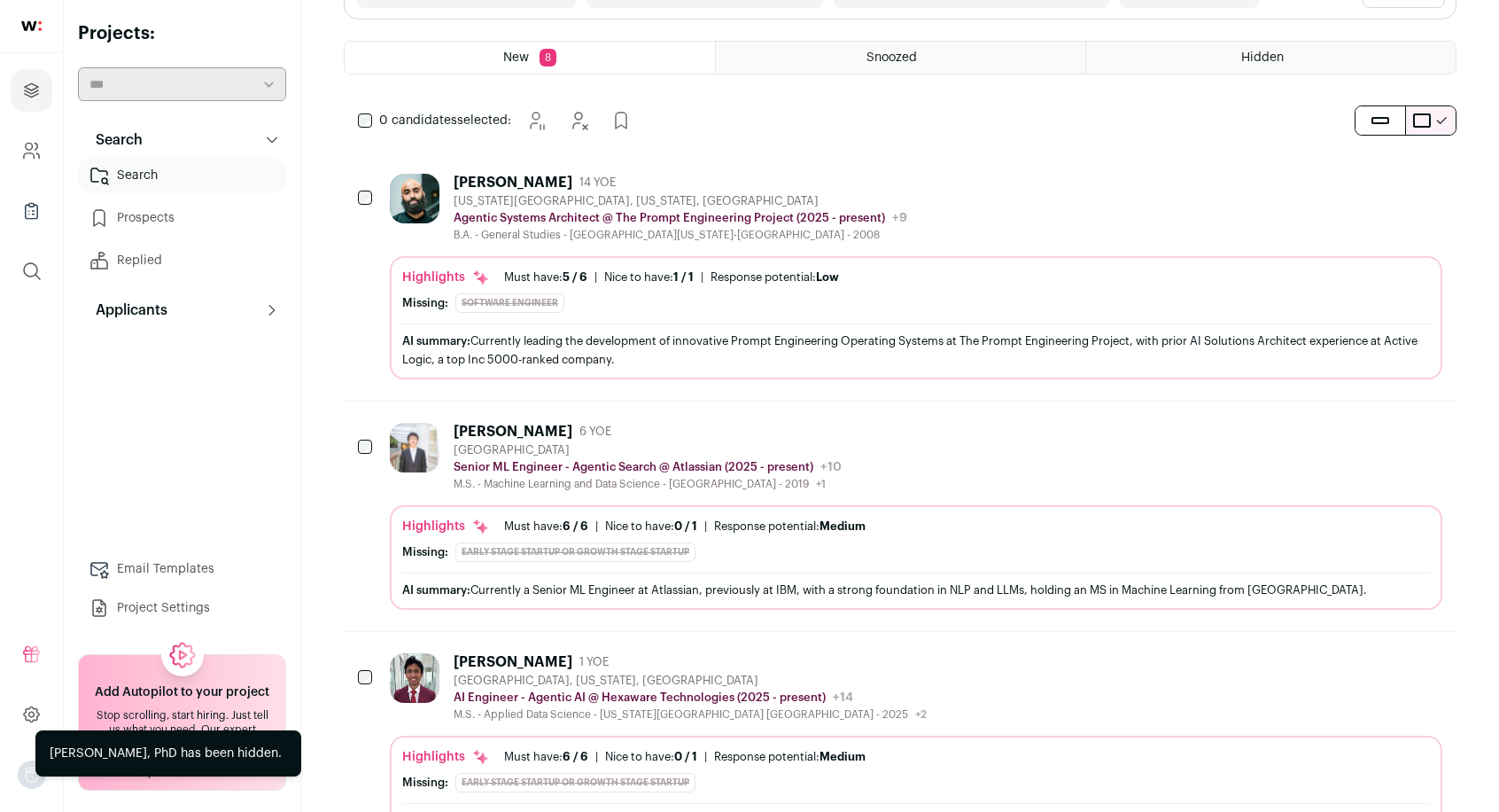
click at [1371, 428] on icon "Hide" at bounding box center [1379, 430] width 22 height 22
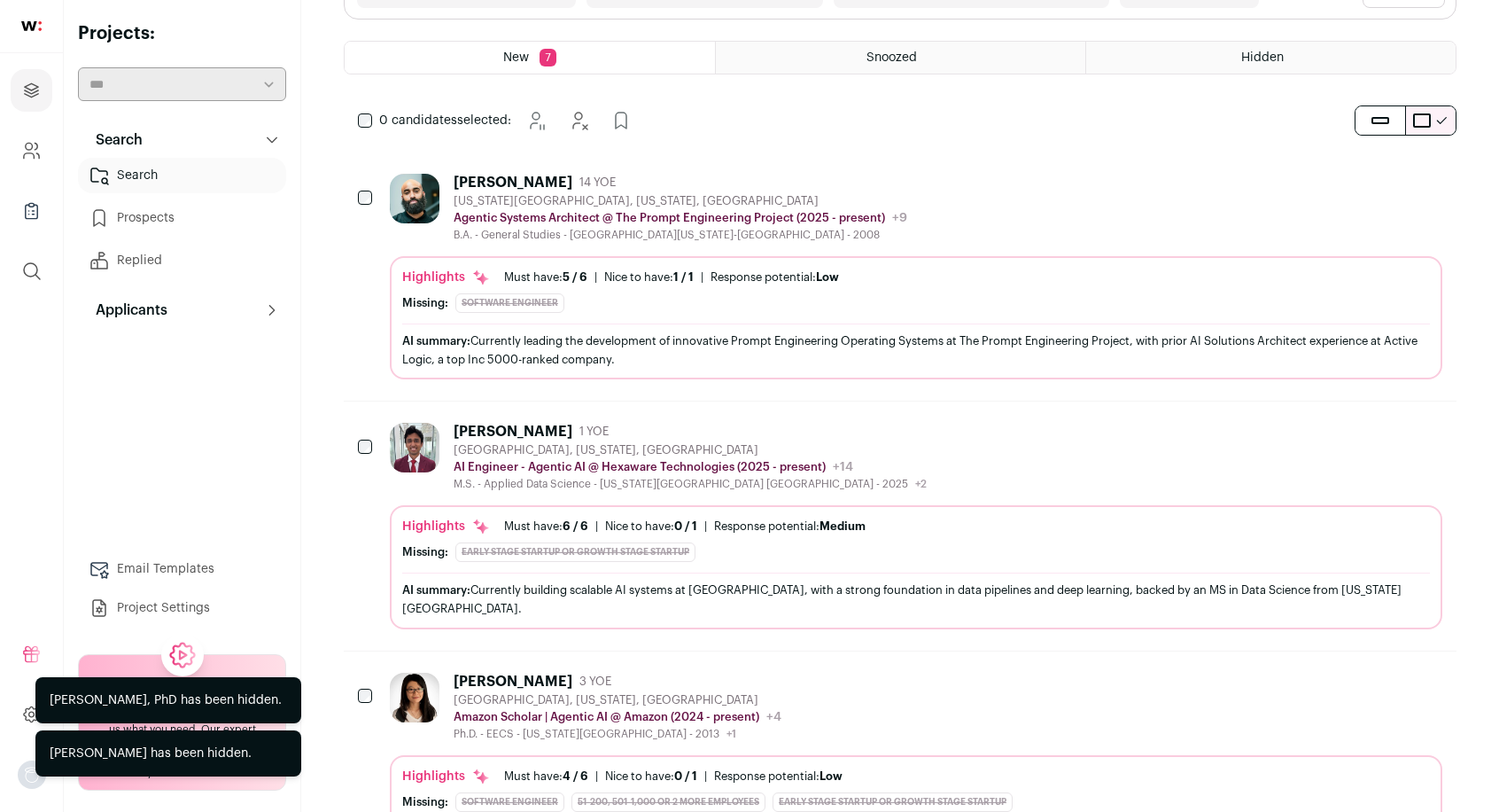
click at [1376, 412] on button "Hide" at bounding box center [1380, 430] width 38 height 38
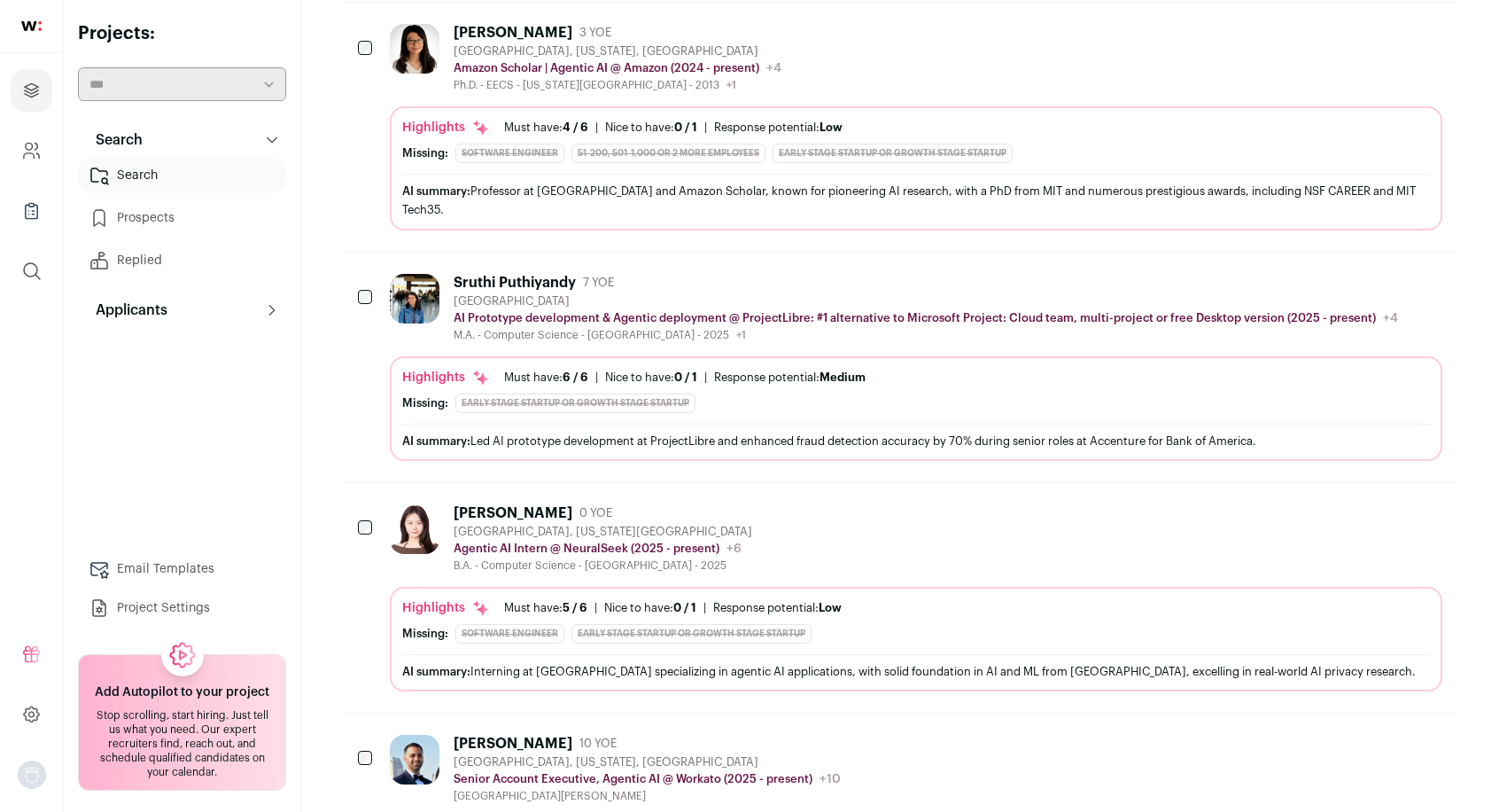
scroll to position [574, 0]
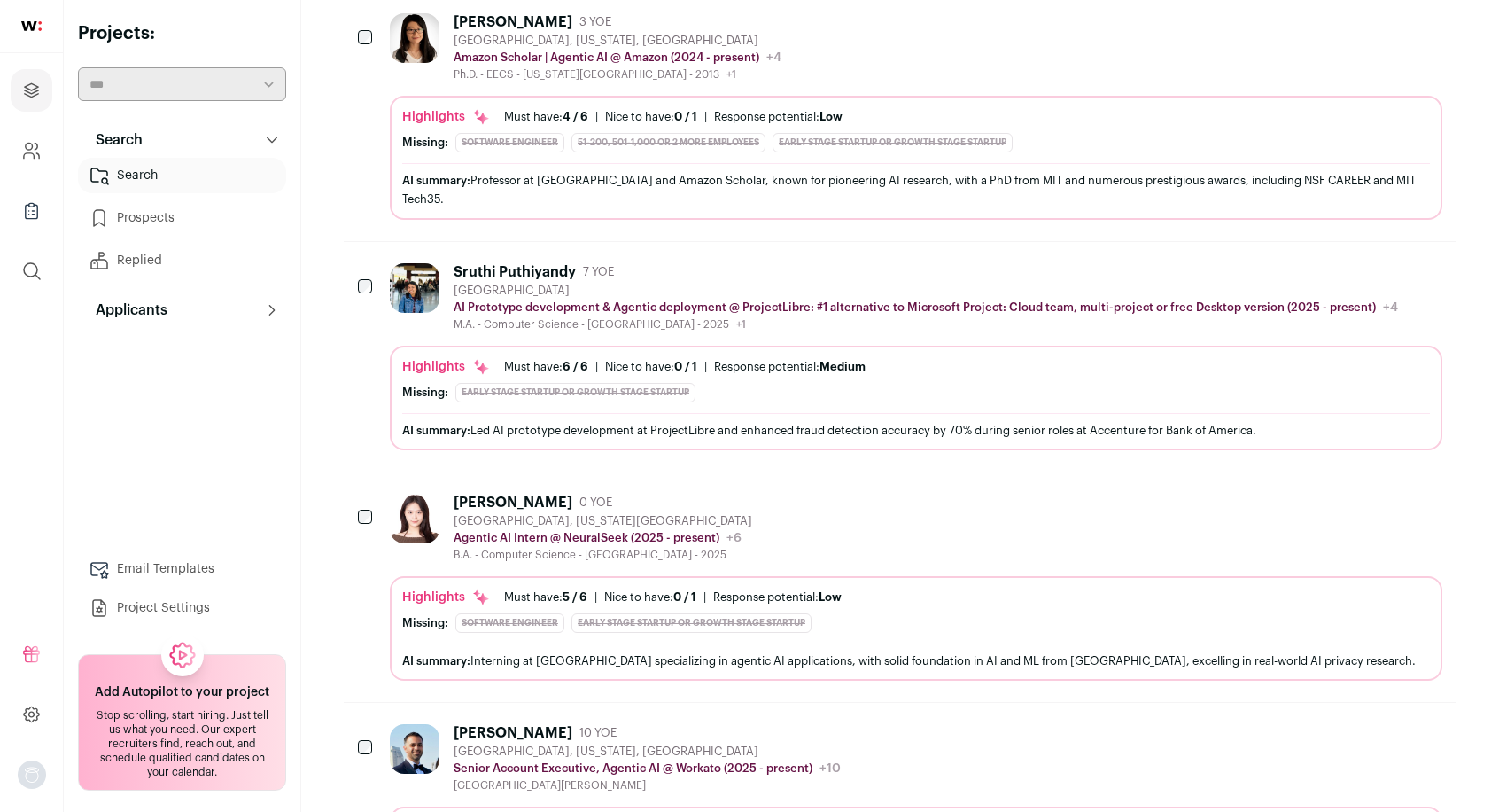
click at [1381, 267] on icon "Hide" at bounding box center [1379, 271] width 22 height 22
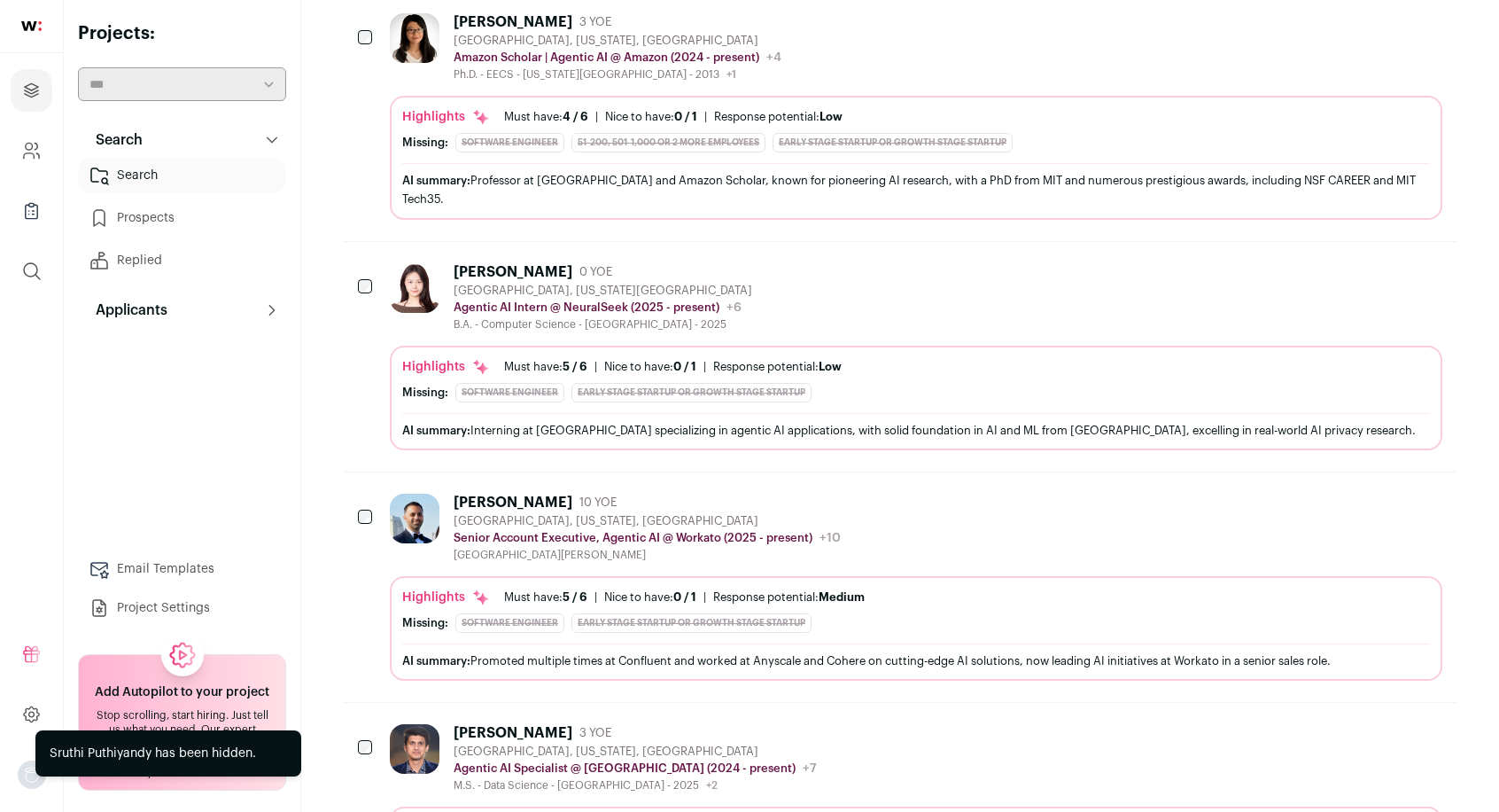
click at [1381, 264] on icon "Hide" at bounding box center [1379, 271] width 22 height 22
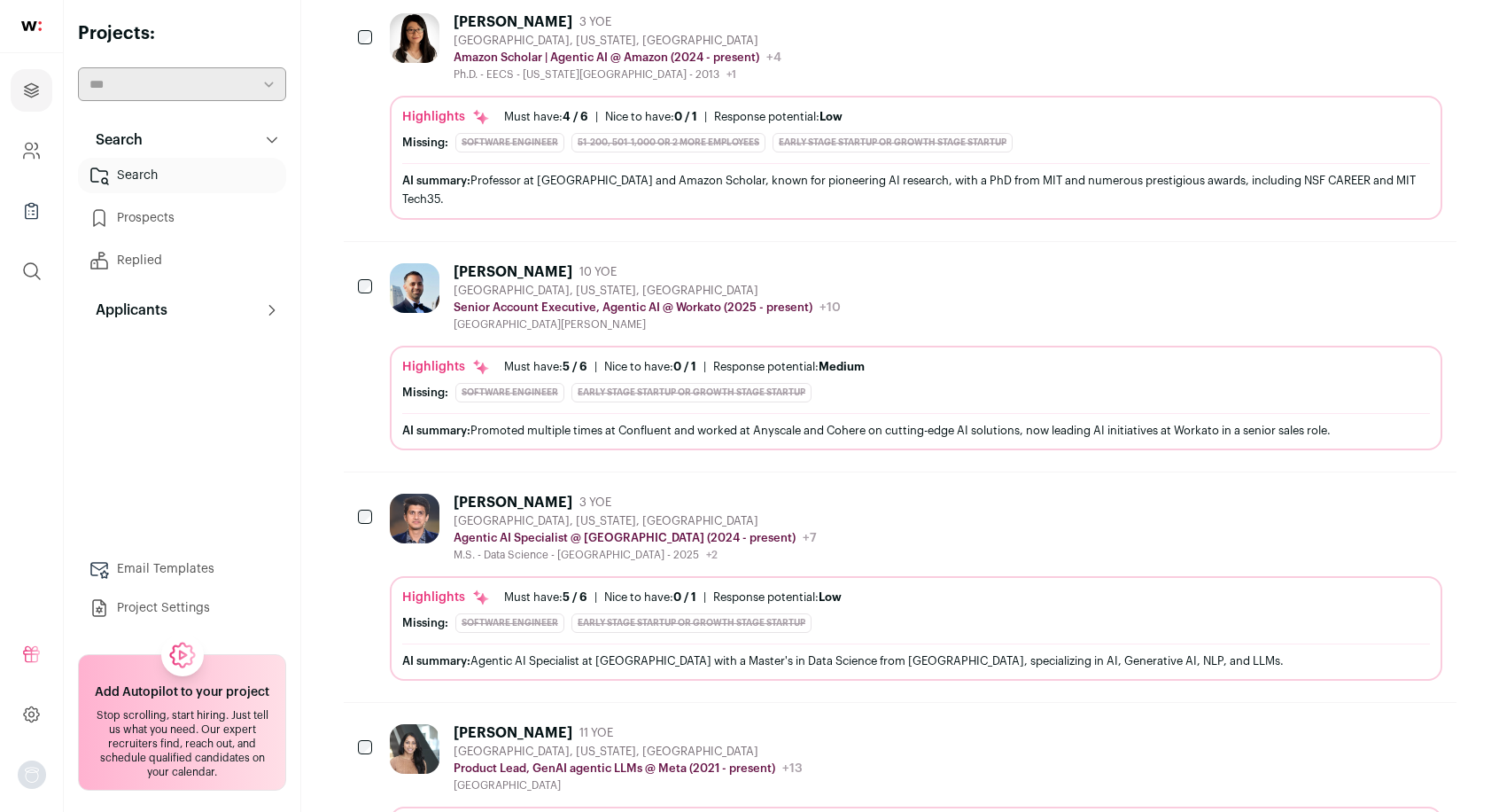
click at [1381, 263] on icon "Hide" at bounding box center [1379, 271] width 22 height 22
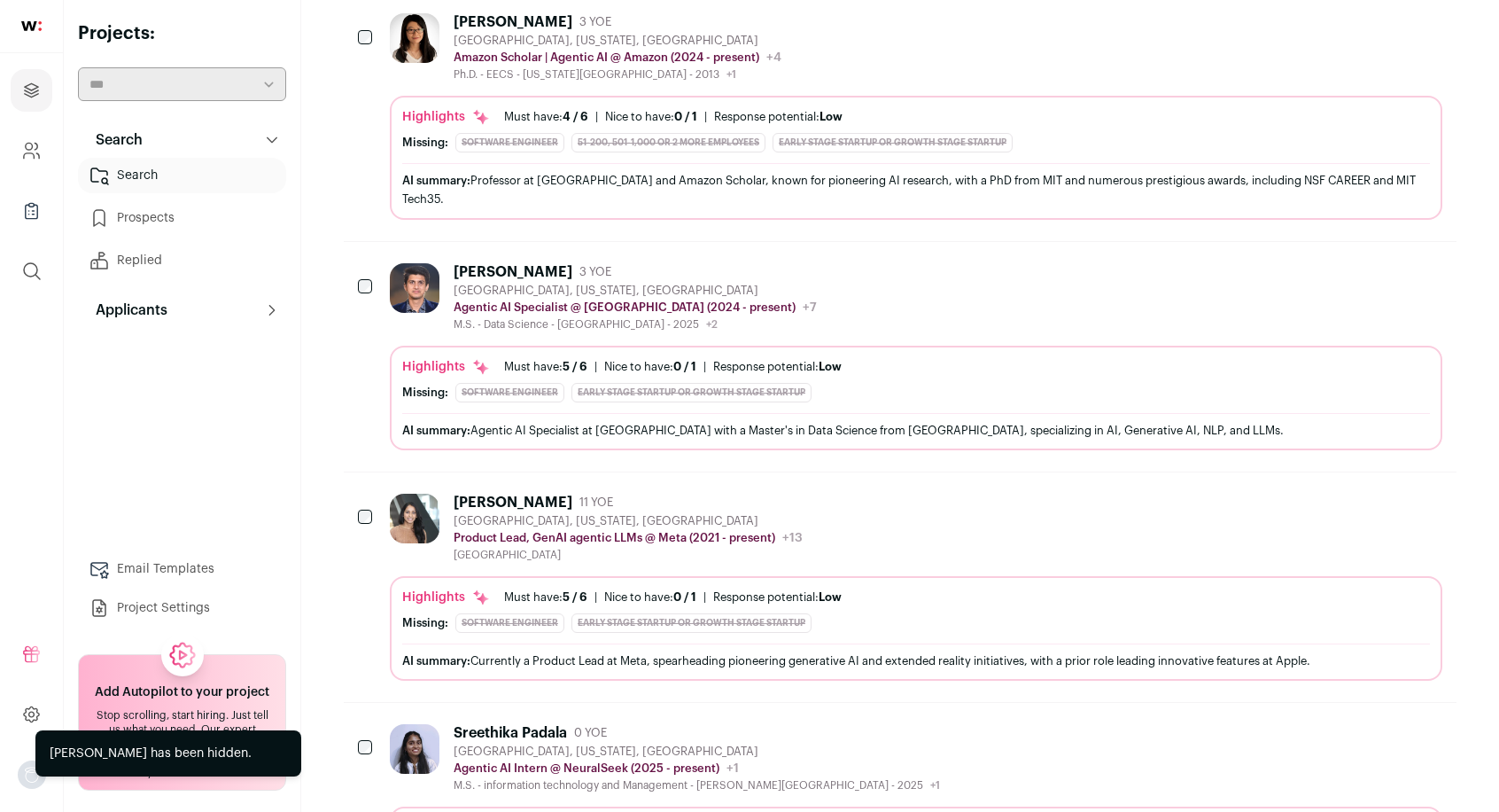
click at [1381, 263] on icon "Hide" at bounding box center [1379, 271] width 22 height 22
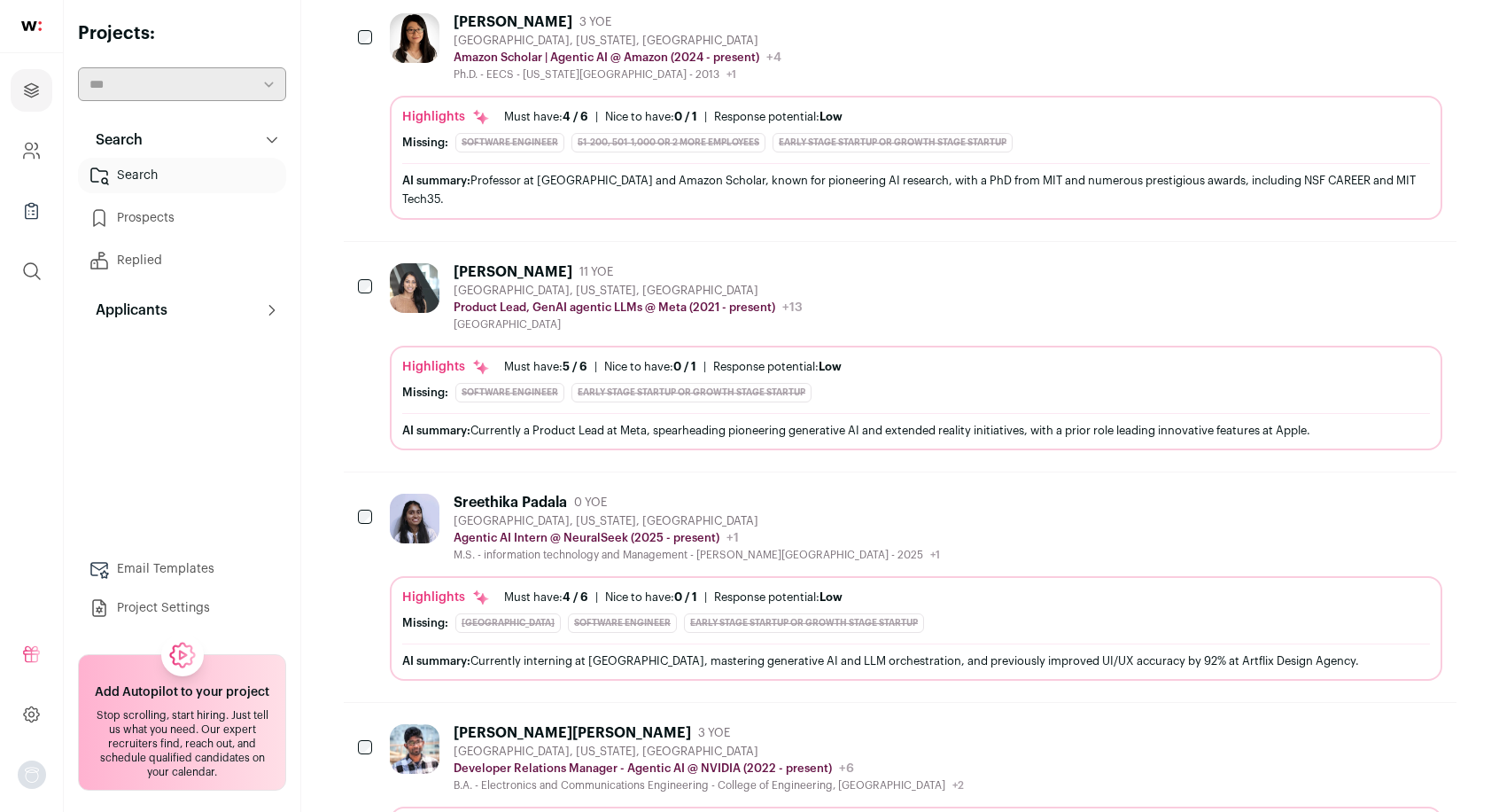
click at [1377, 268] on icon "Hide" at bounding box center [1379, 271] width 22 height 22
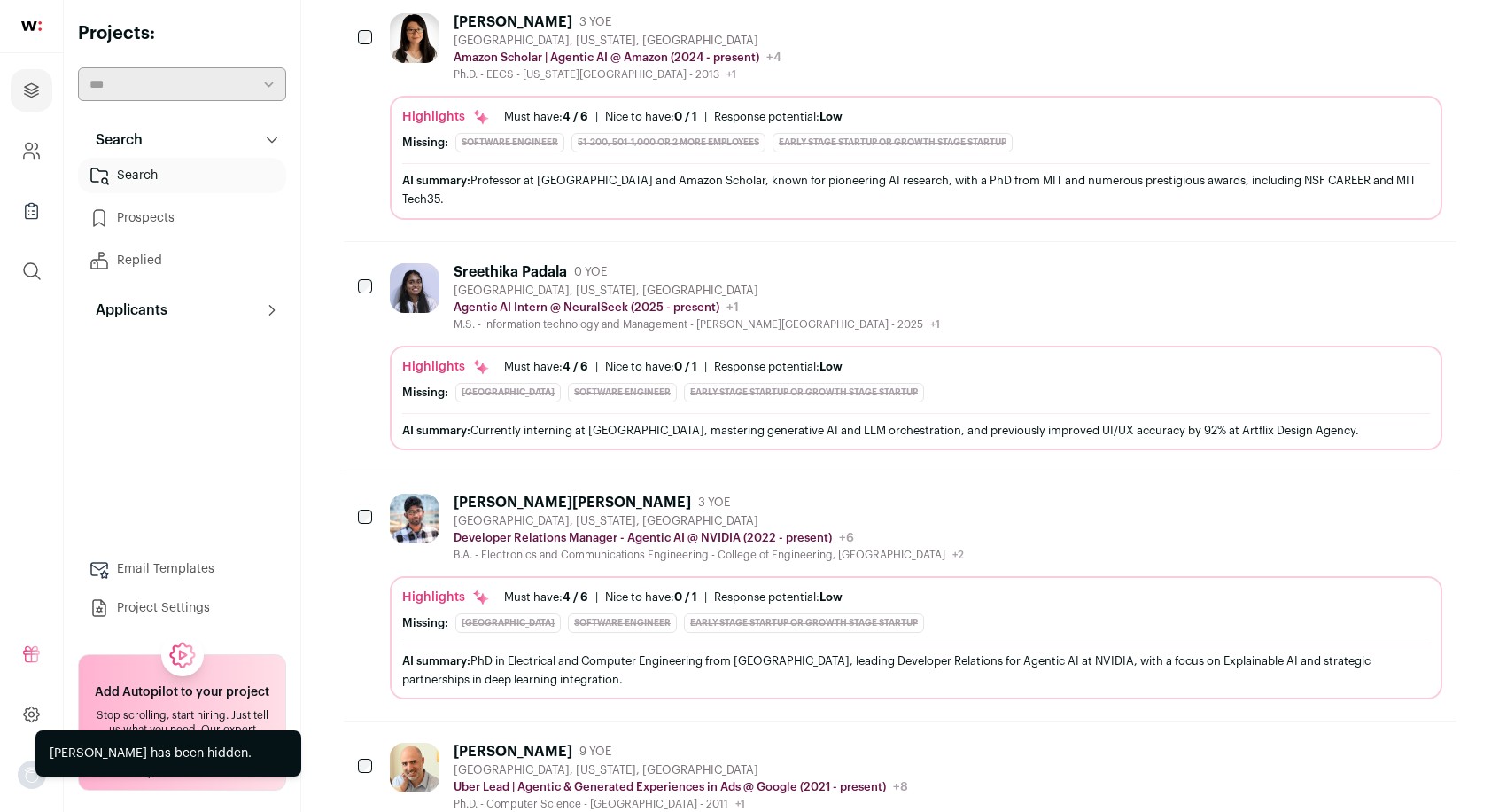
click at [1377, 268] on icon "Hide" at bounding box center [1379, 271] width 22 height 22
